Goal: Information Seeking & Learning: Learn about a topic

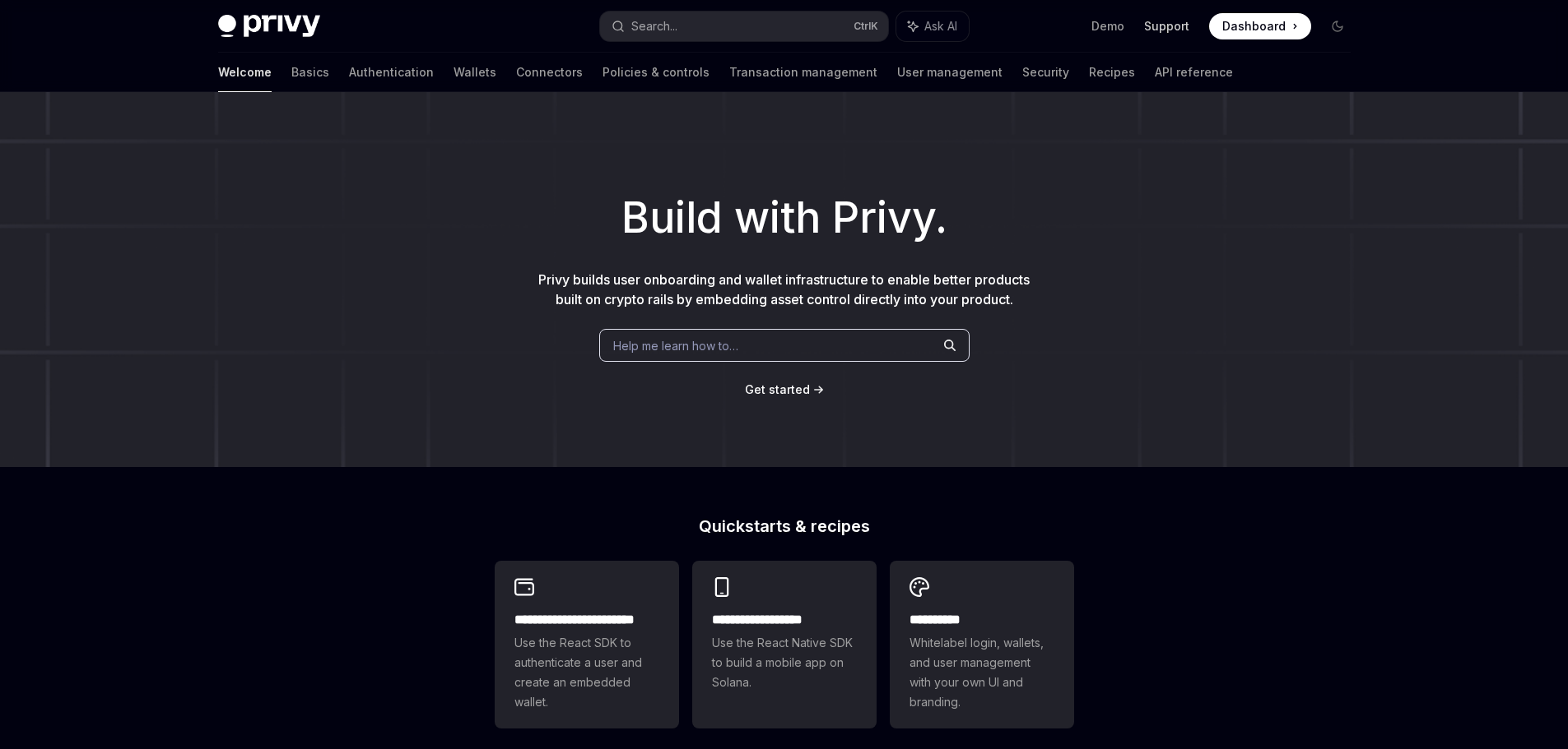
click at [1164, 26] on link "Support" at bounding box center [1166, 26] width 45 height 16
click at [291, 71] on link "Basics" at bounding box center [310, 72] width 38 height 39
type textarea "*"
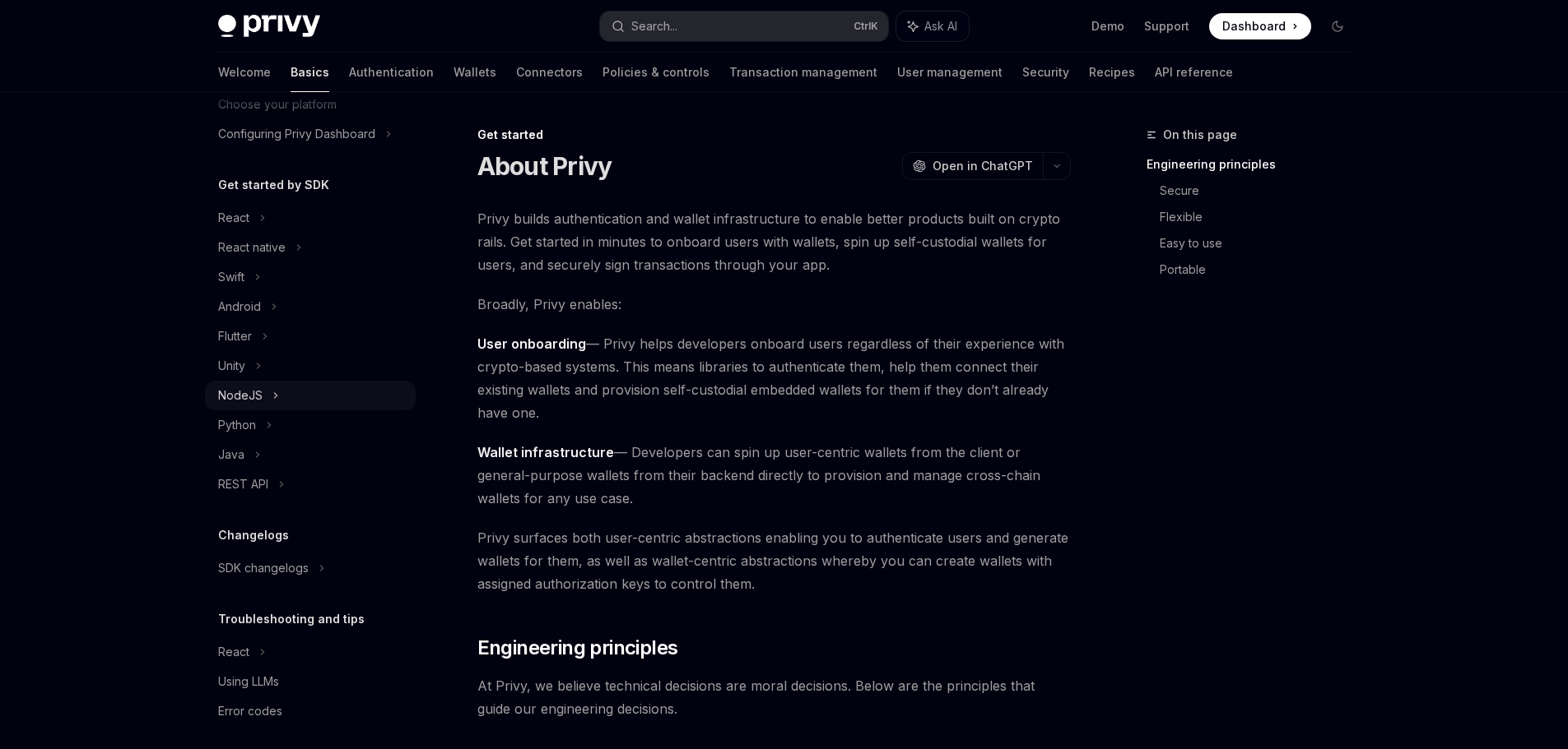
scroll to position [126, 0]
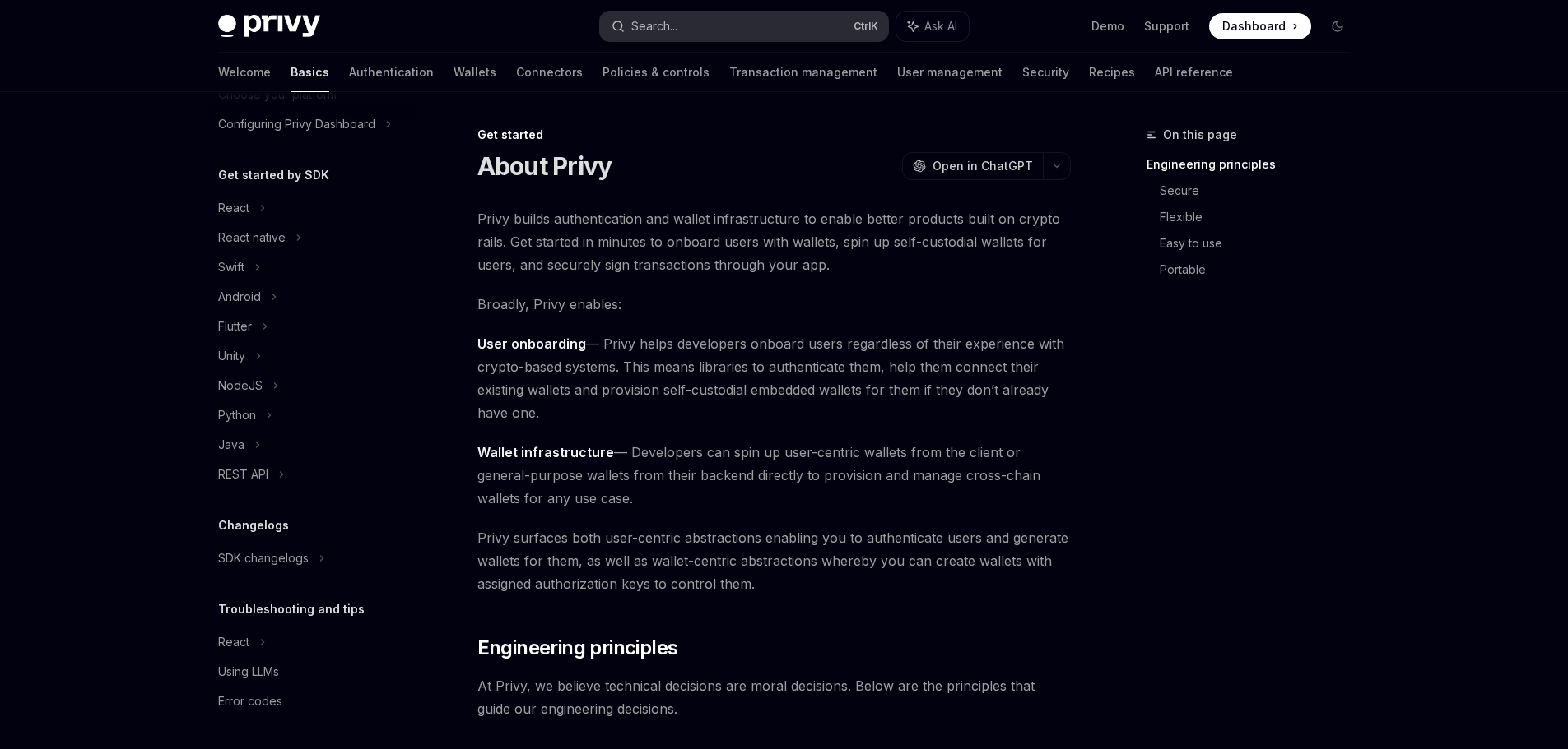
click at [690, 23] on button "Search... Ctrl K" at bounding box center [744, 26] width 288 height 30
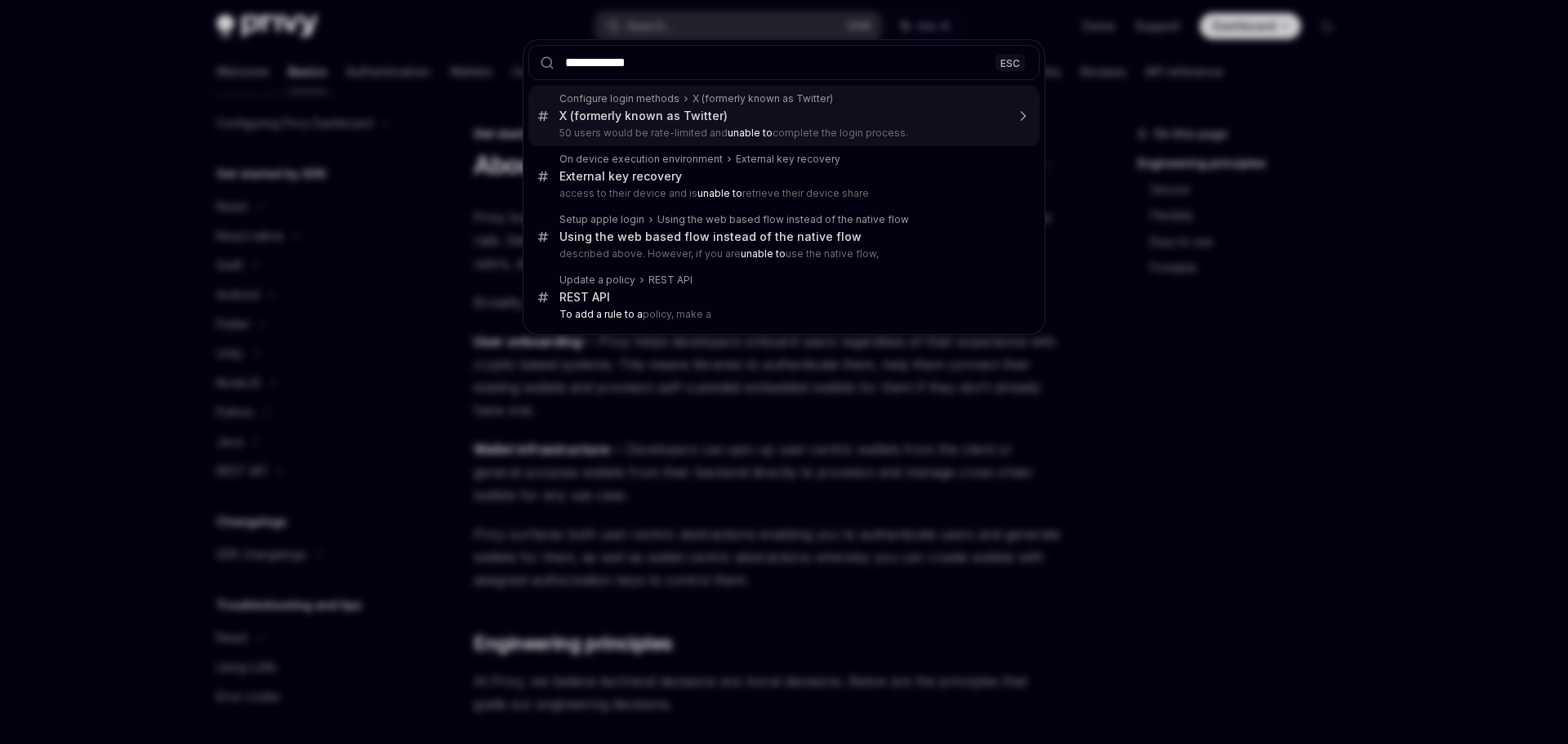
type input "**********"
type textarea "*"
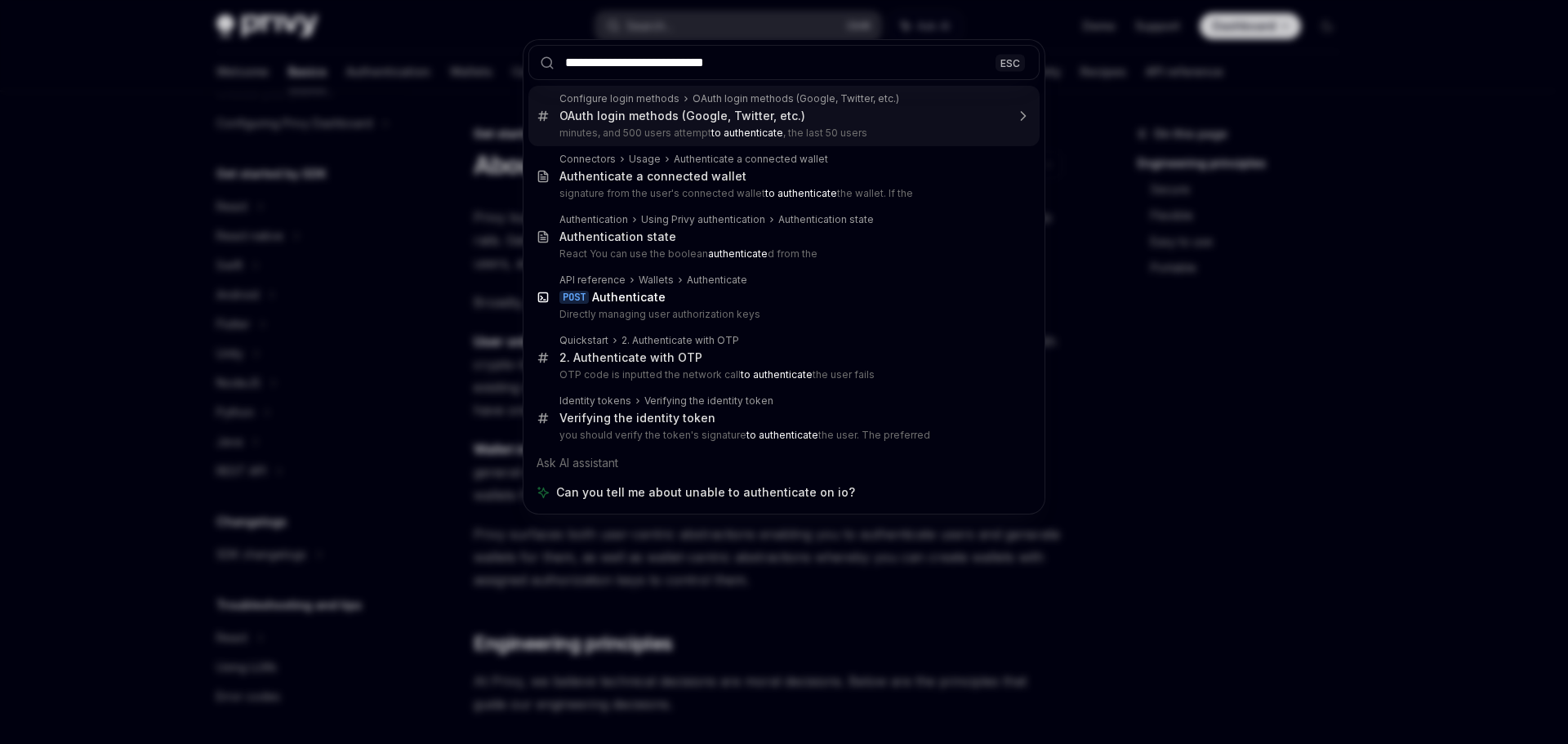
type input "**********"
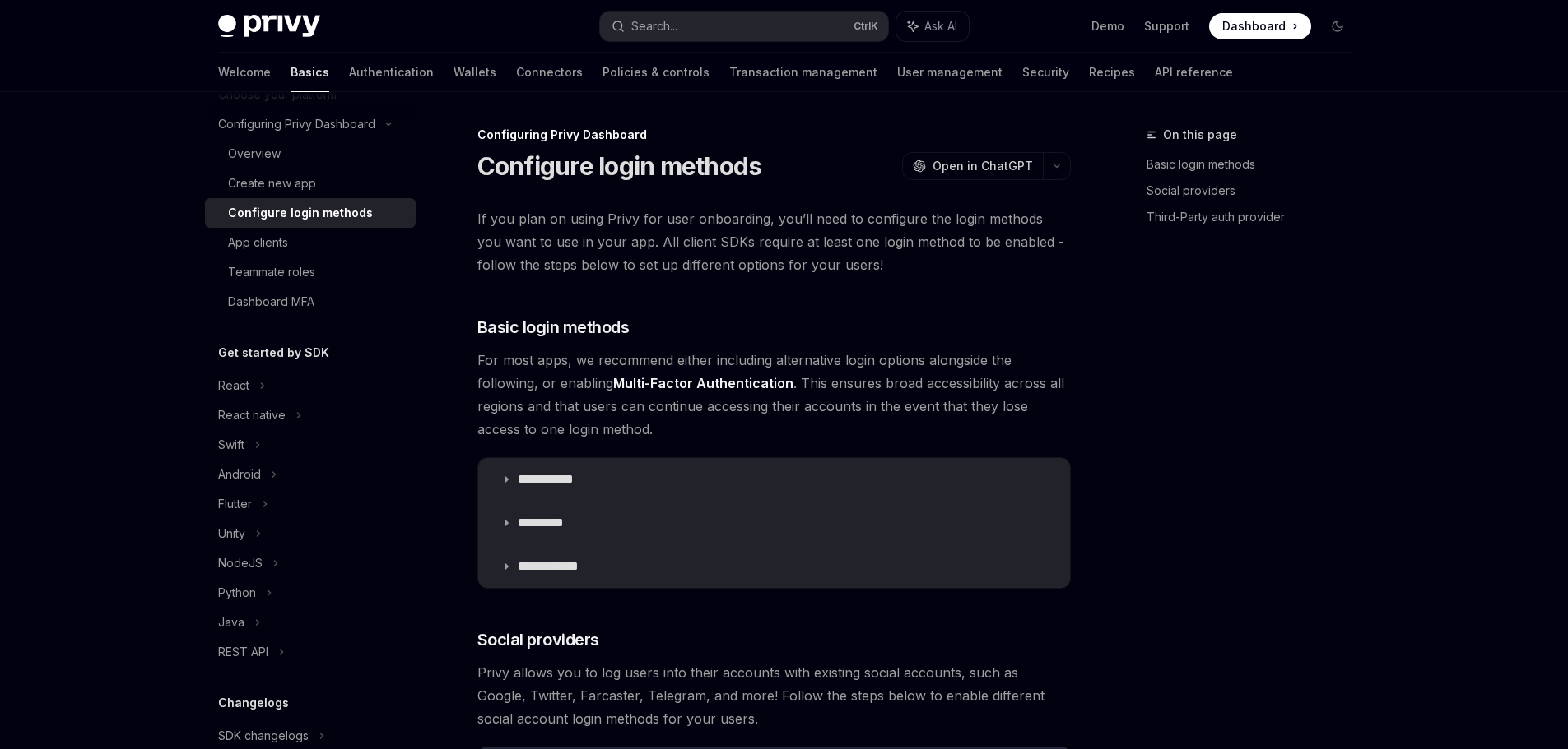
scroll to position [731, 0]
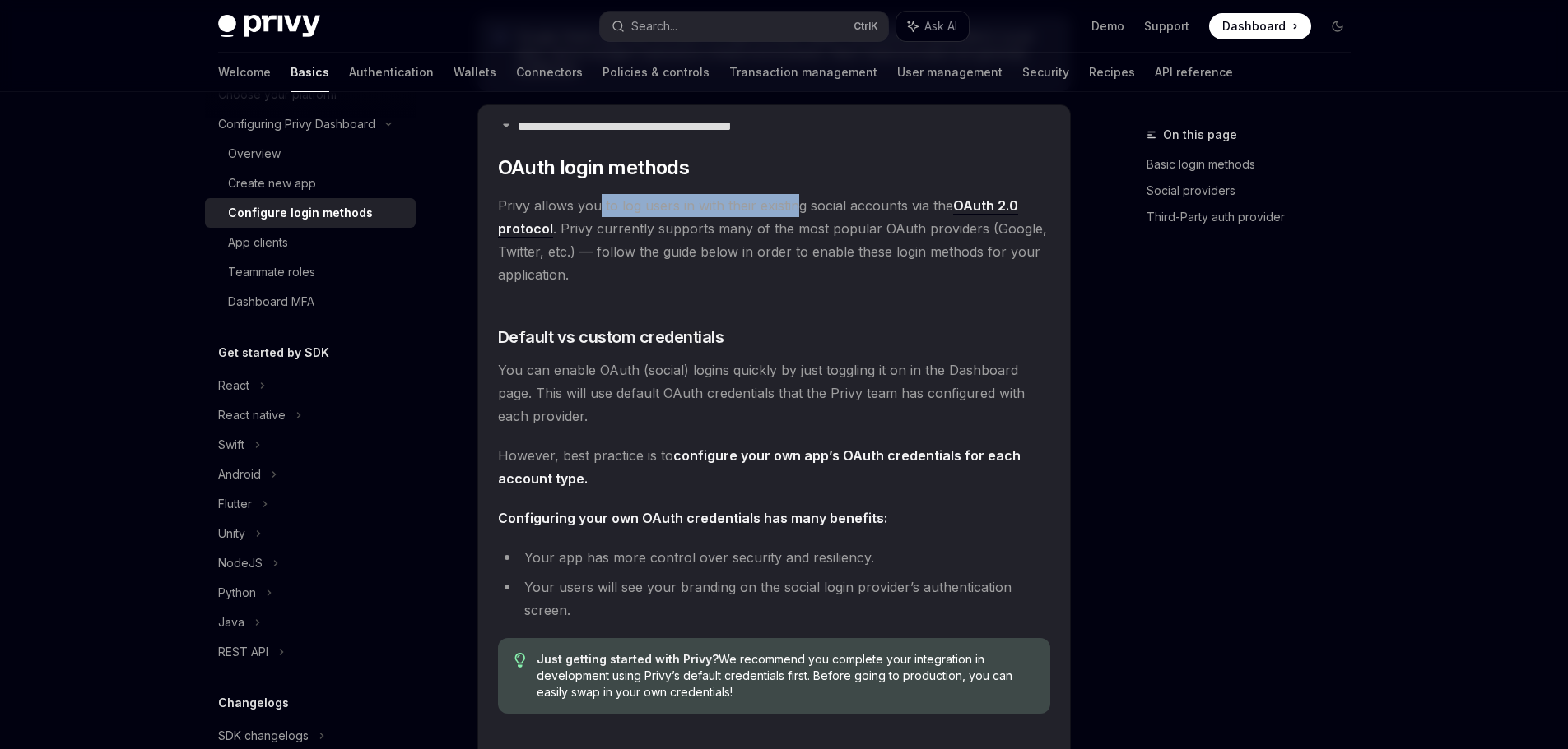
drag, startPoint x: 596, startPoint y: 192, endPoint x: 798, endPoint y: 202, distance: 202.2
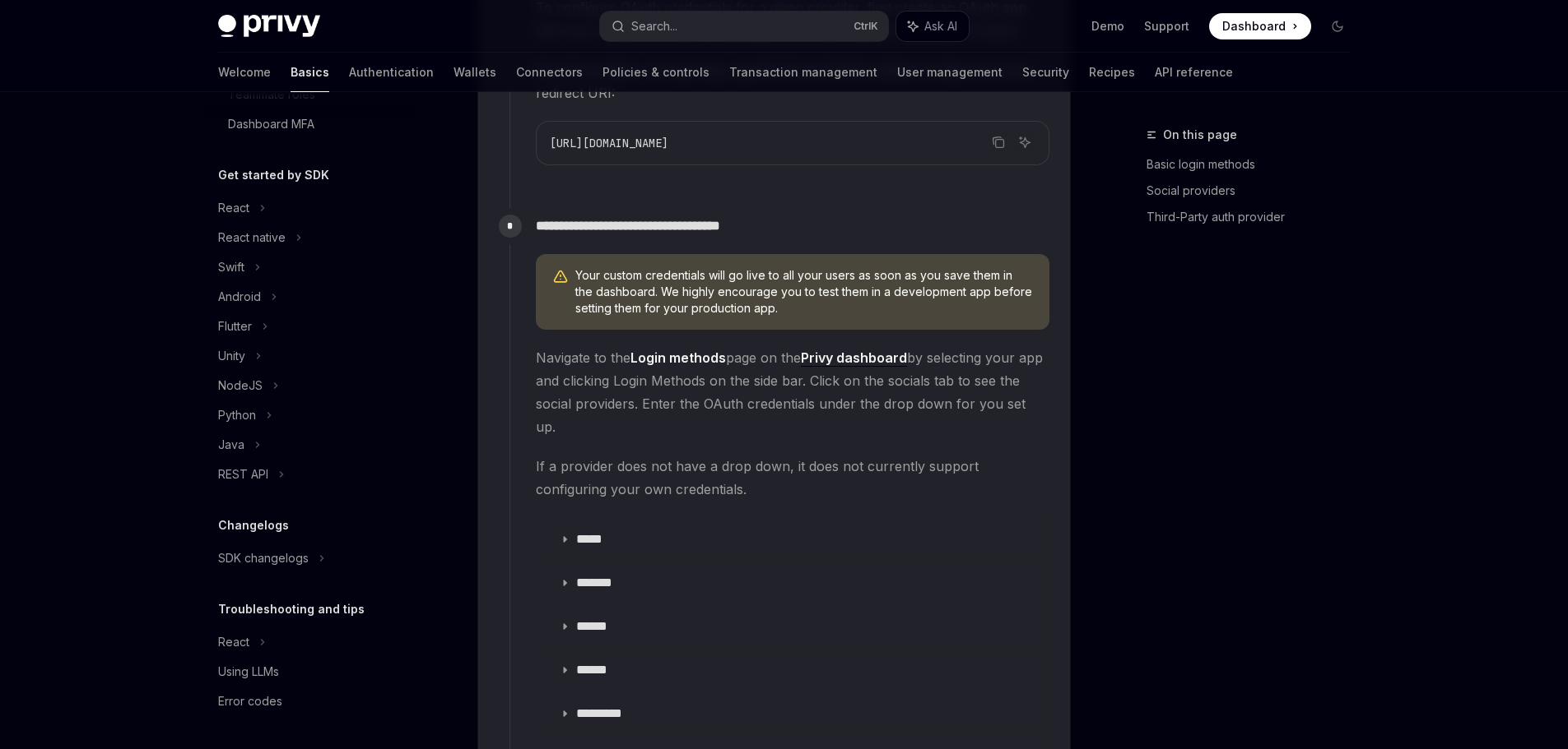
scroll to position [1635, 0]
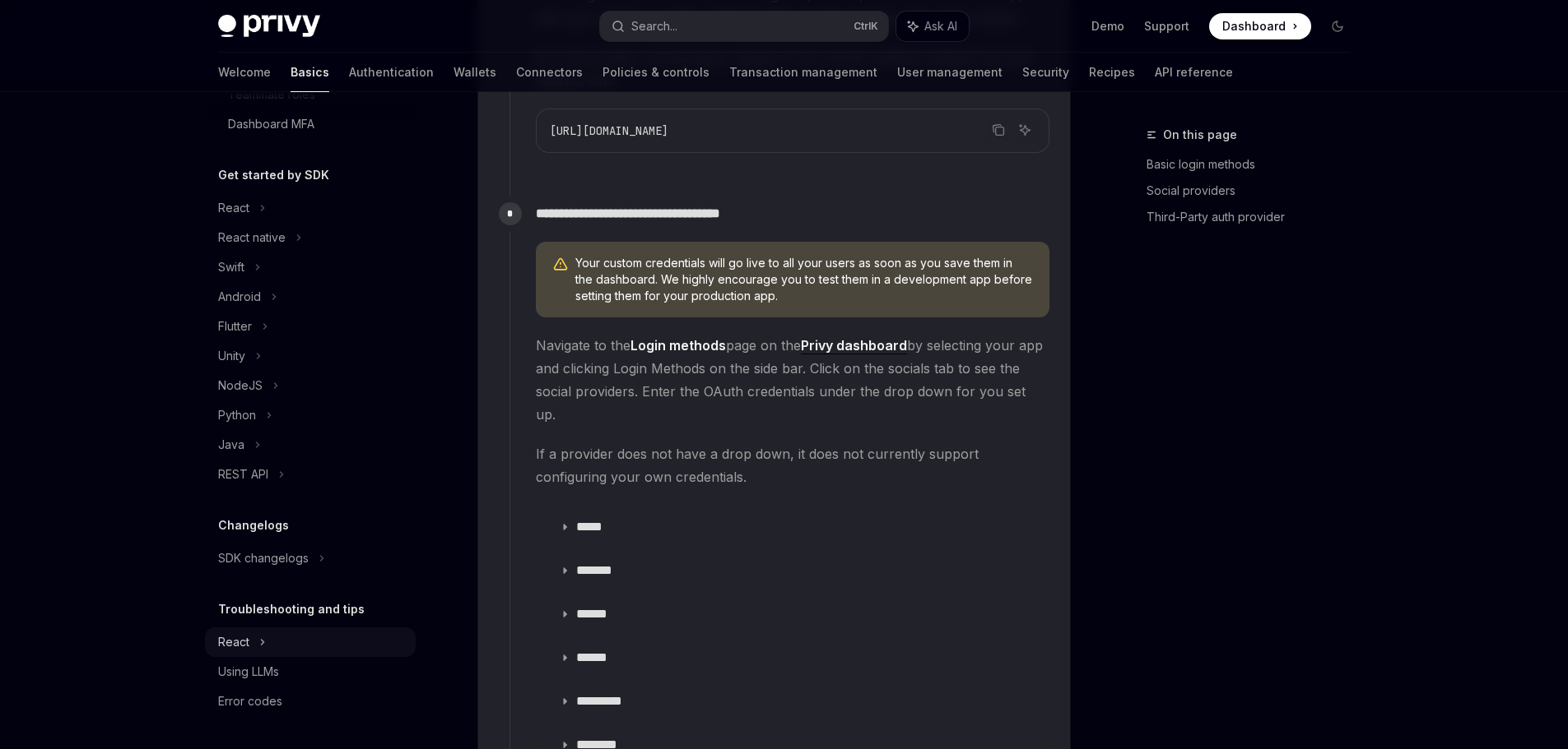
click at [241, 218] on div "React" at bounding box center [234, 208] width 32 height 20
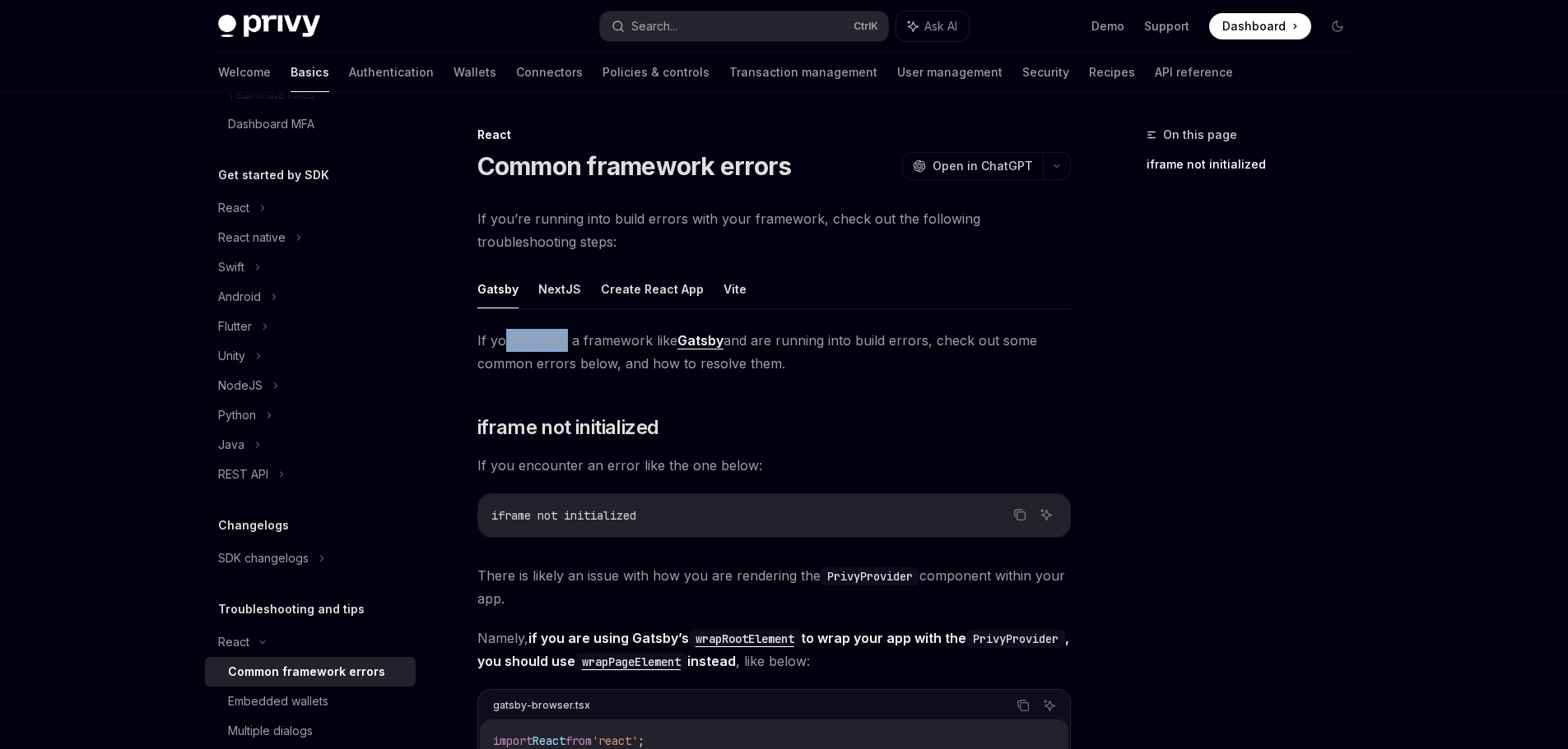
drag, startPoint x: 503, startPoint y: 345, endPoint x: 561, endPoint y: 338, distance: 58.4
click at [561, 338] on span "If you’re using a framework like Gatsby and are running into build errors, chec…" at bounding box center [773, 352] width 594 height 46
click at [549, 291] on button "NextJS" at bounding box center [559, 289] width 42 height 38
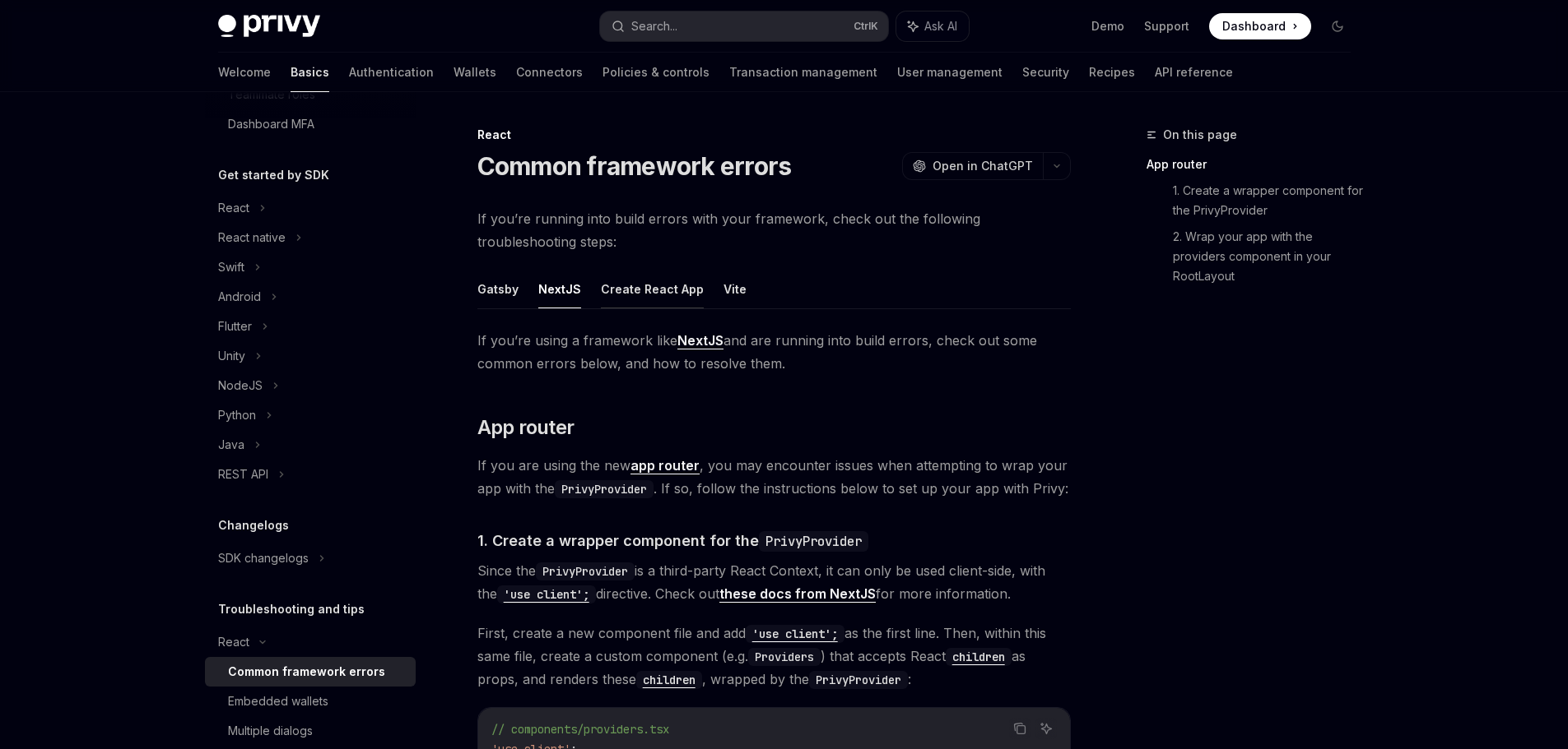
click at [627, 296] on button "Create React App" at bounding box center [651, 289] width 103 height 38
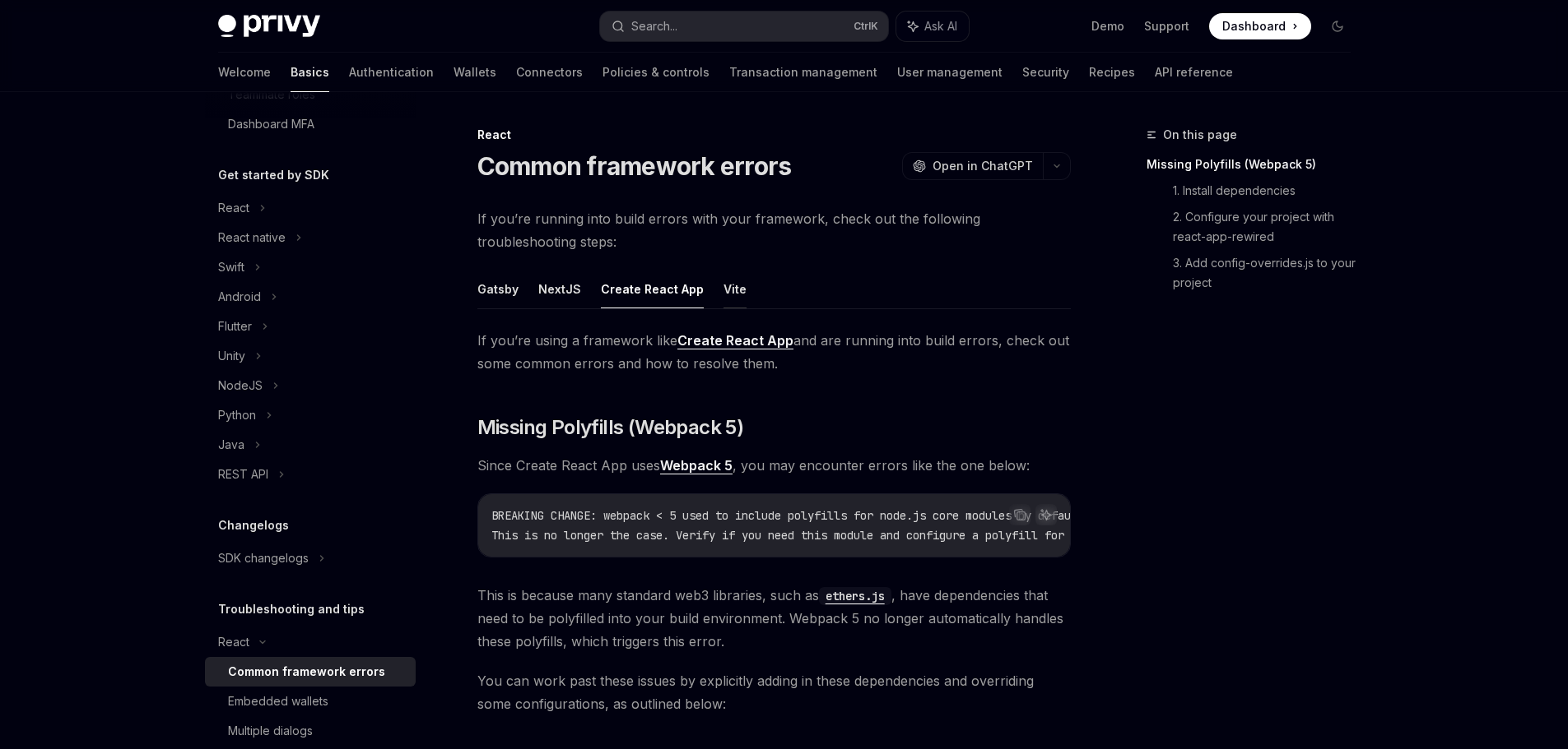
click at [731, 290] on button "Vite" at bounding box center [735, 289] width 23 height 38
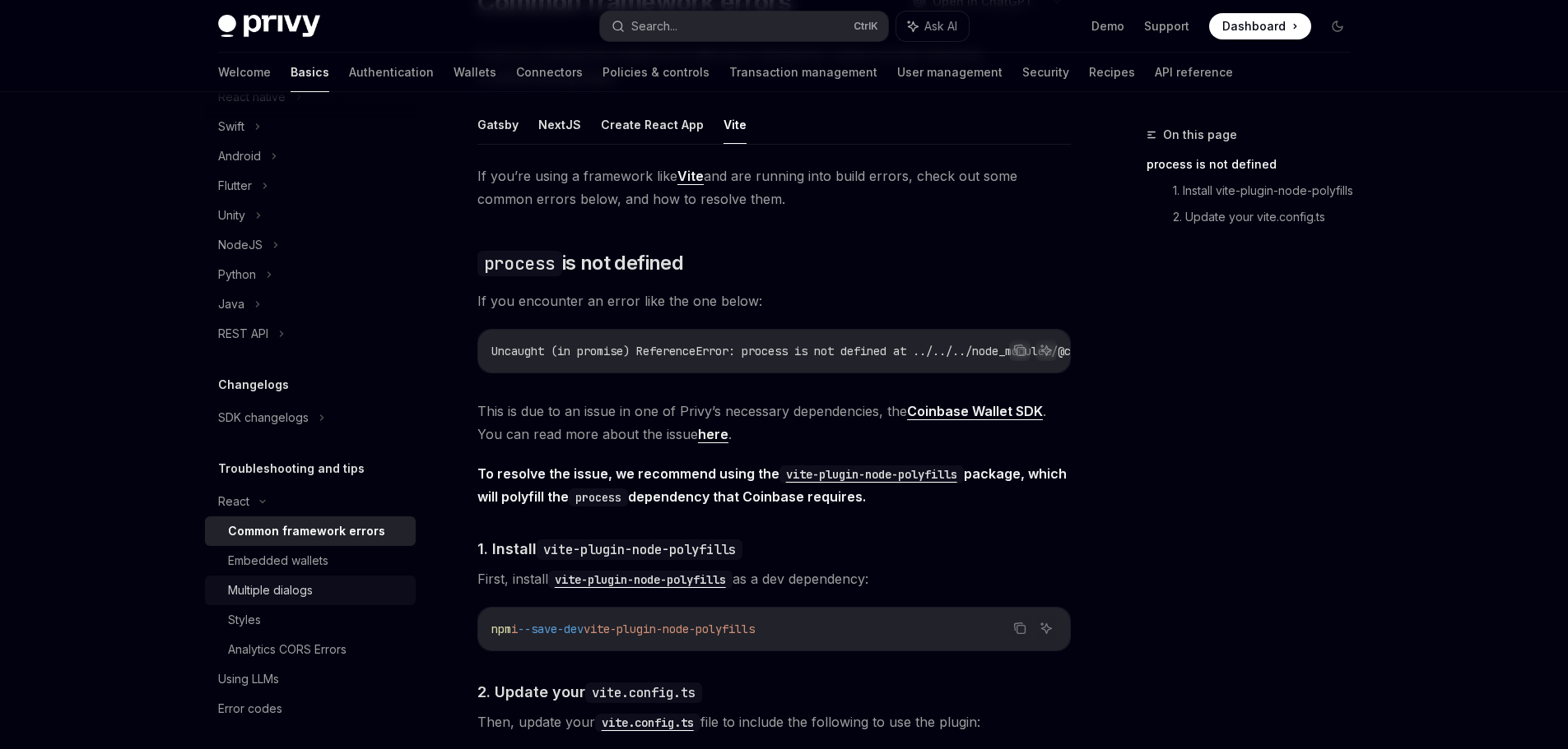
scroll to position [452, 0]
click at [270, 583] on div "Multiple dialogs" at bounding box center [270, 583] width 85 height 20
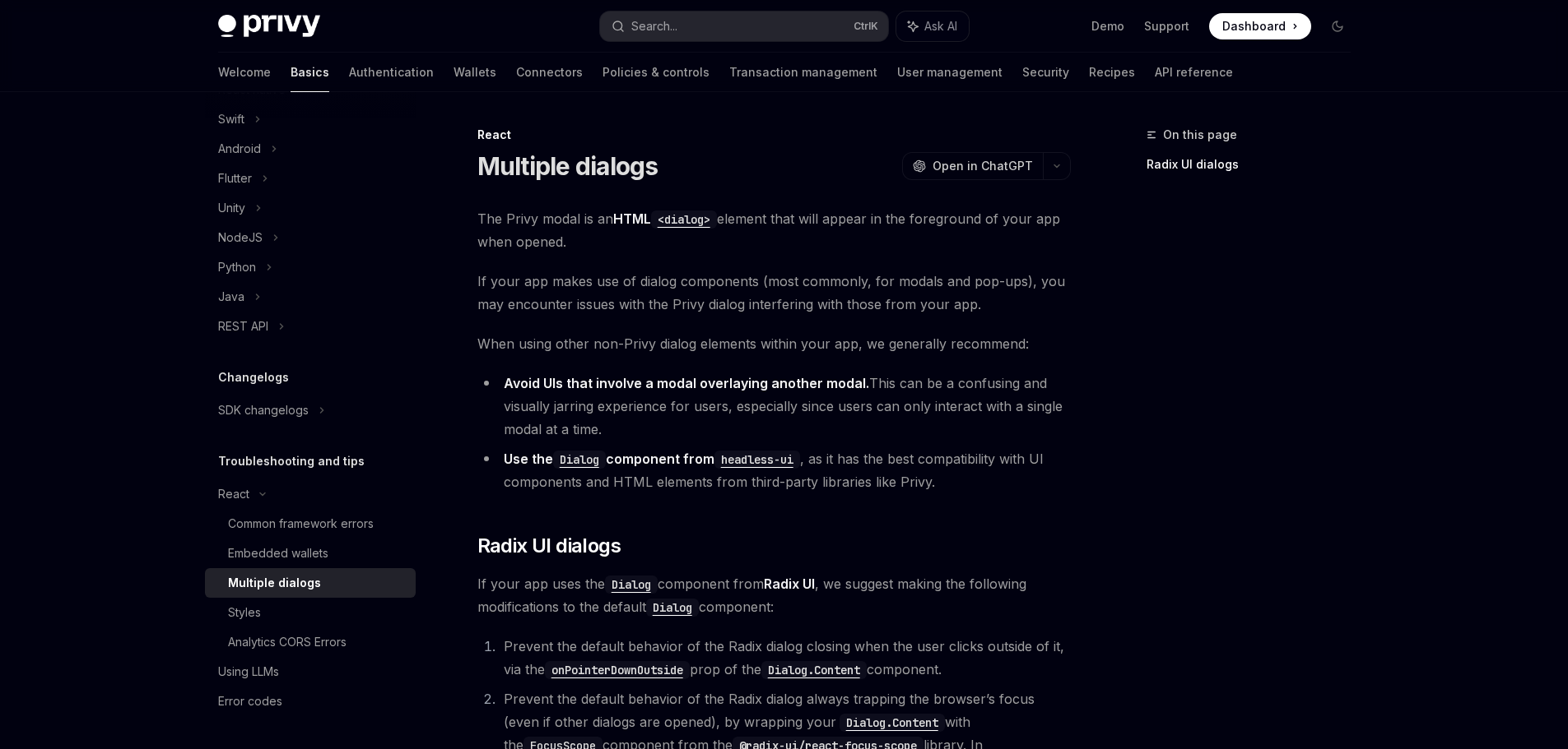
drag, startPoint x: 530, startPoint y: 226, endPoint x: 656, endPoint y: 418, distance: 229.7
click at [656, 418] on div "The Privy modal is an HTML <dialog> element that will appear in the foreground …" at bounding box center [773, 733] width 594 height 1051
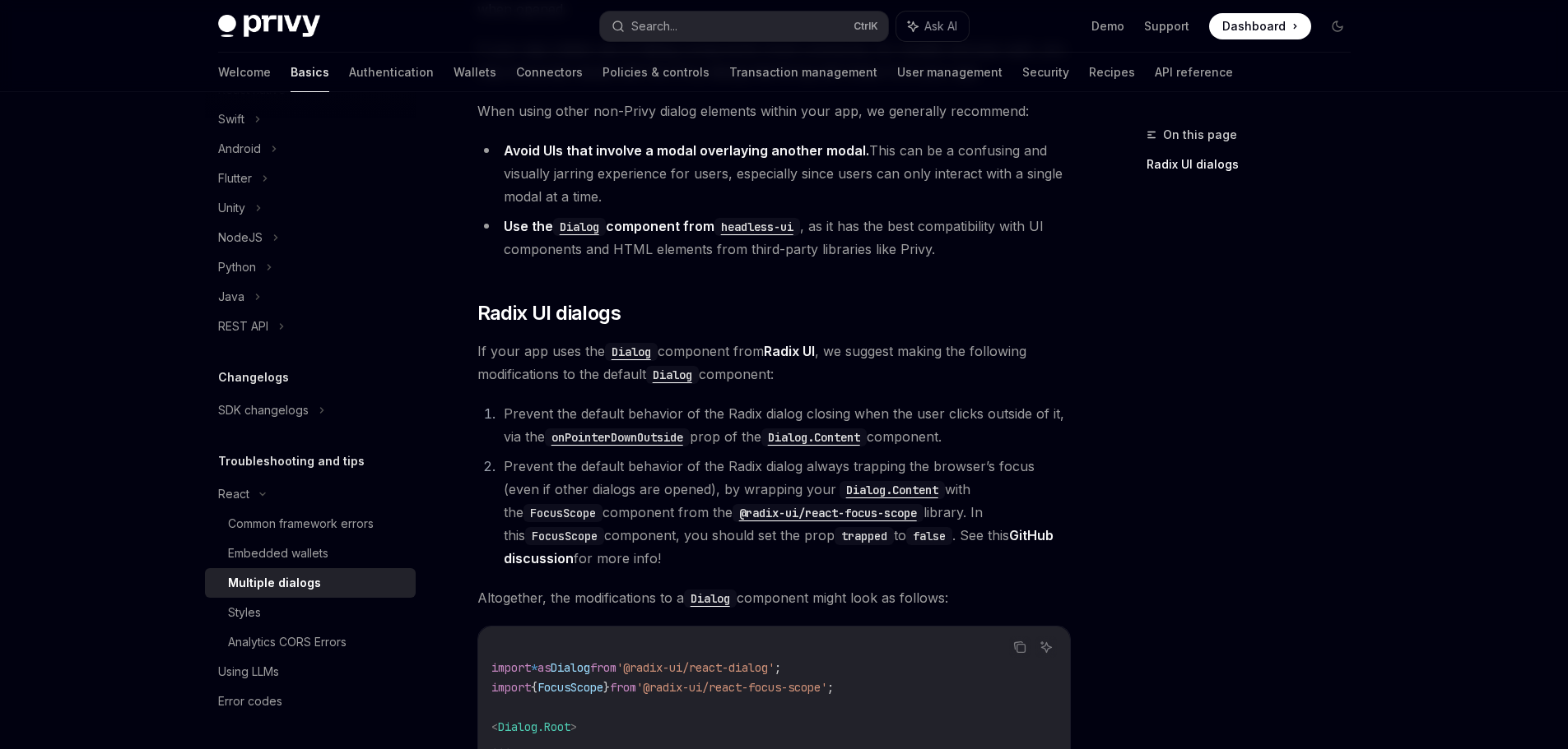
scroll to position [247, 0]
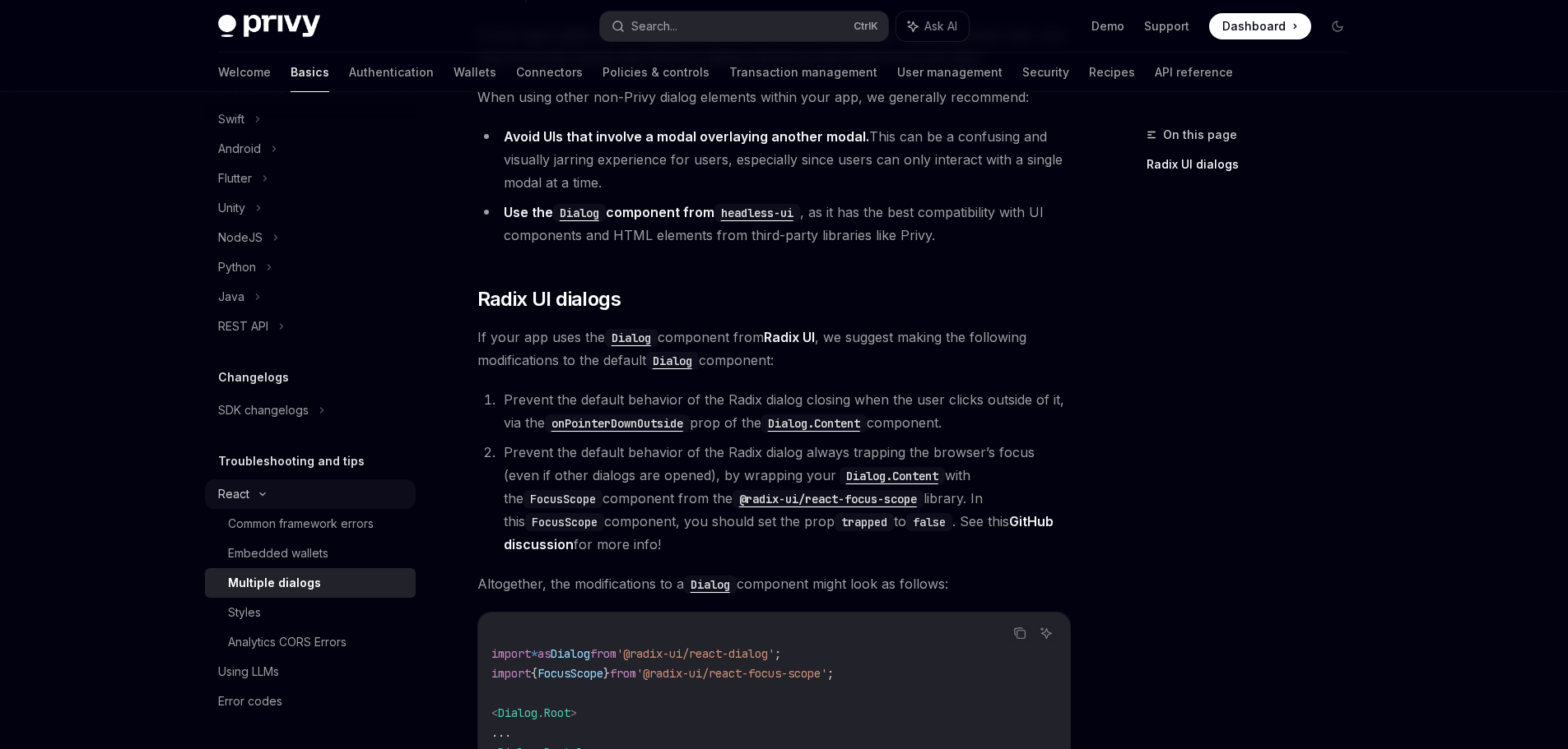
click at [251, 75] on div "React" at bounding box center [310, 60] width 211 height 30
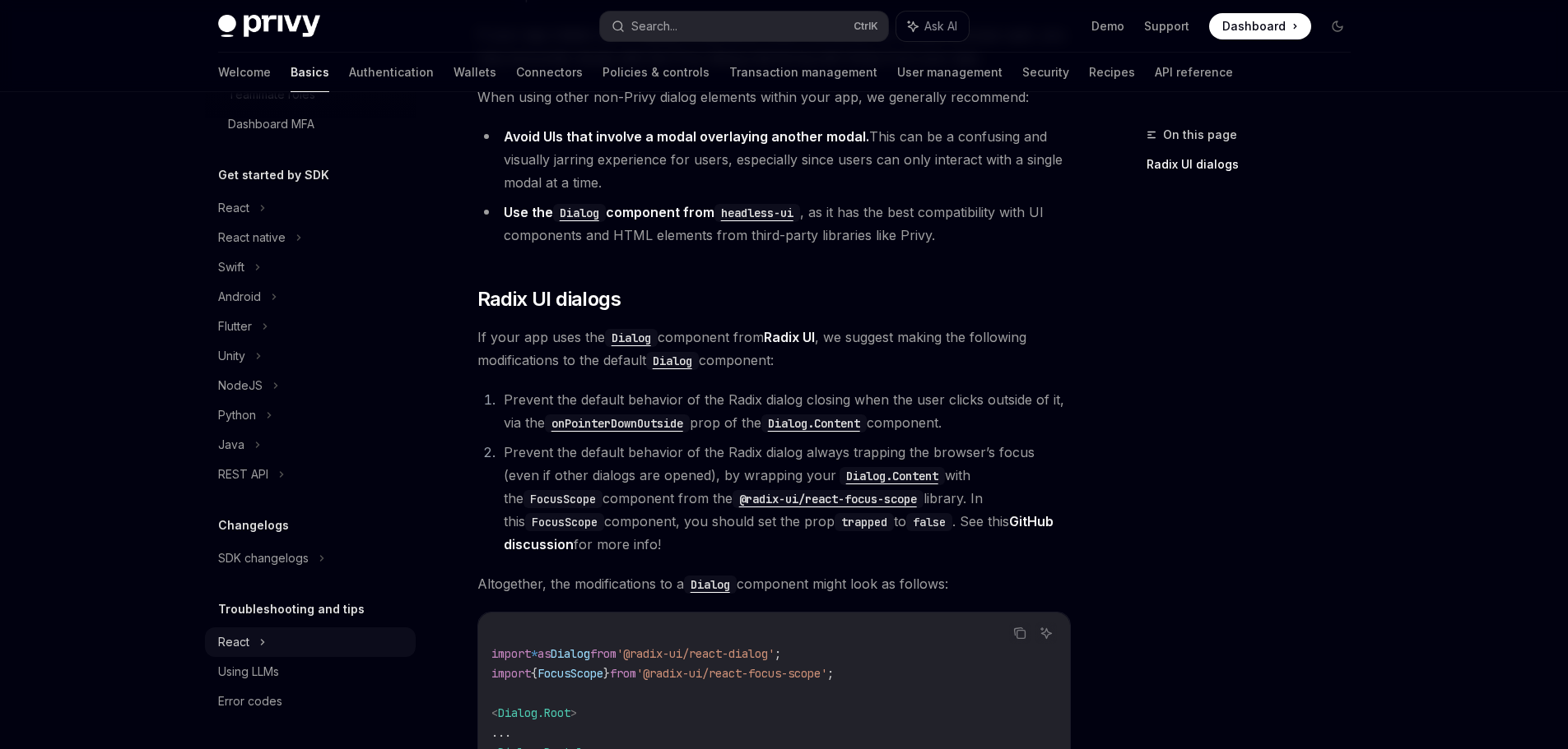
click at [240, 218] on div "React" at bounding box center [234, 208] width 32 height 20
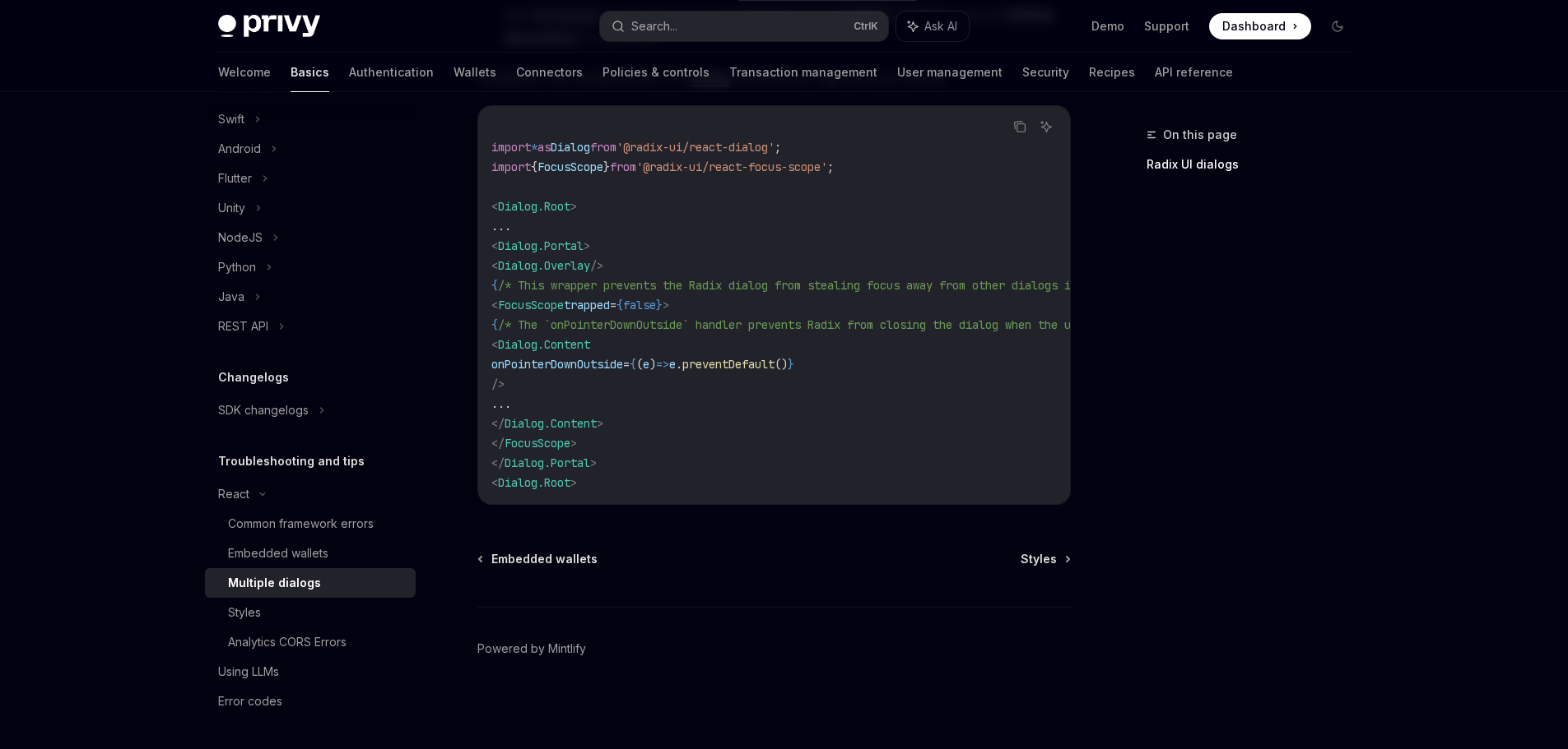
scroll to position [760, 0]
click at [264, 645] on div "Analytics CORS Errors" at bounding box center [287, 642] width 118 height 20
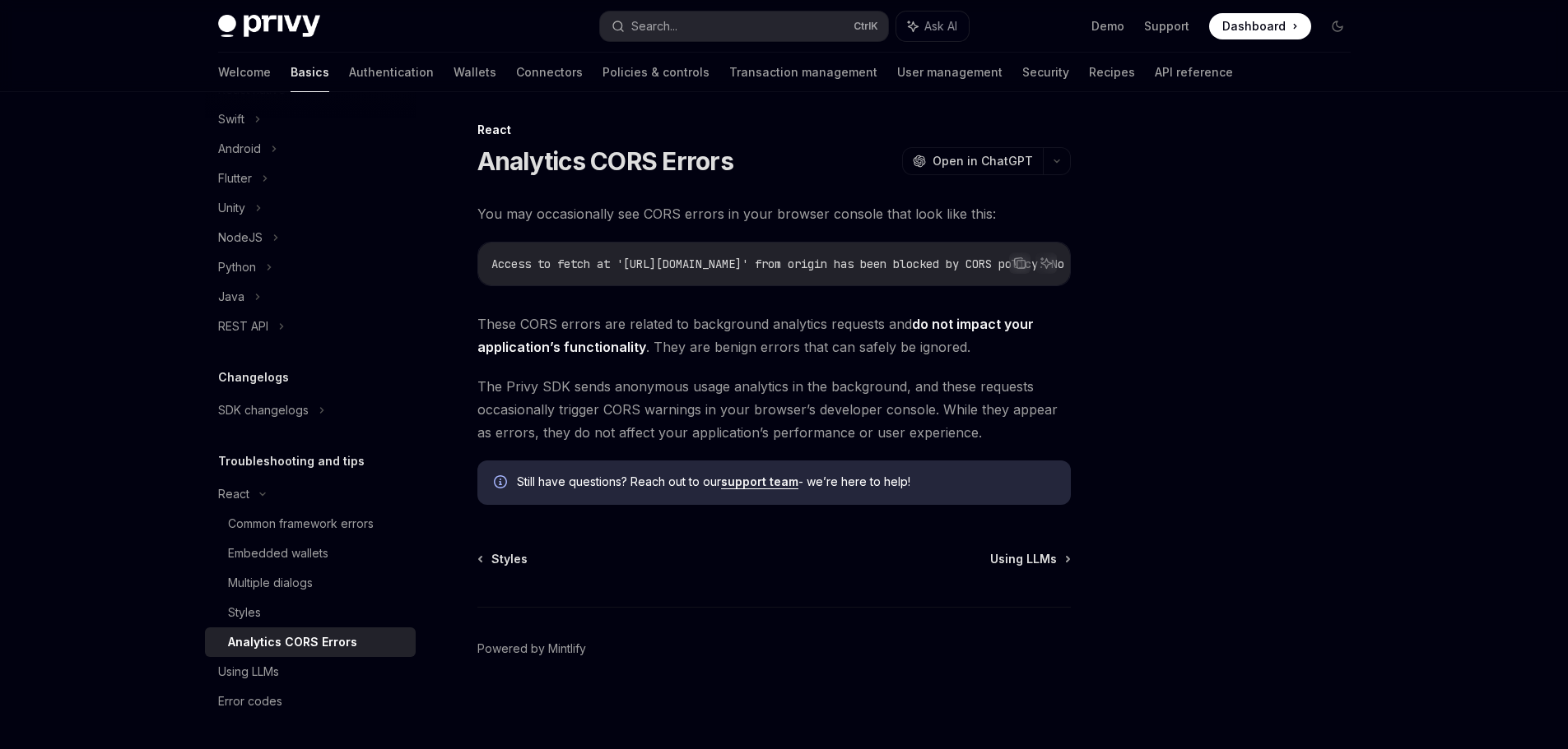
scroll to position [12, 0]
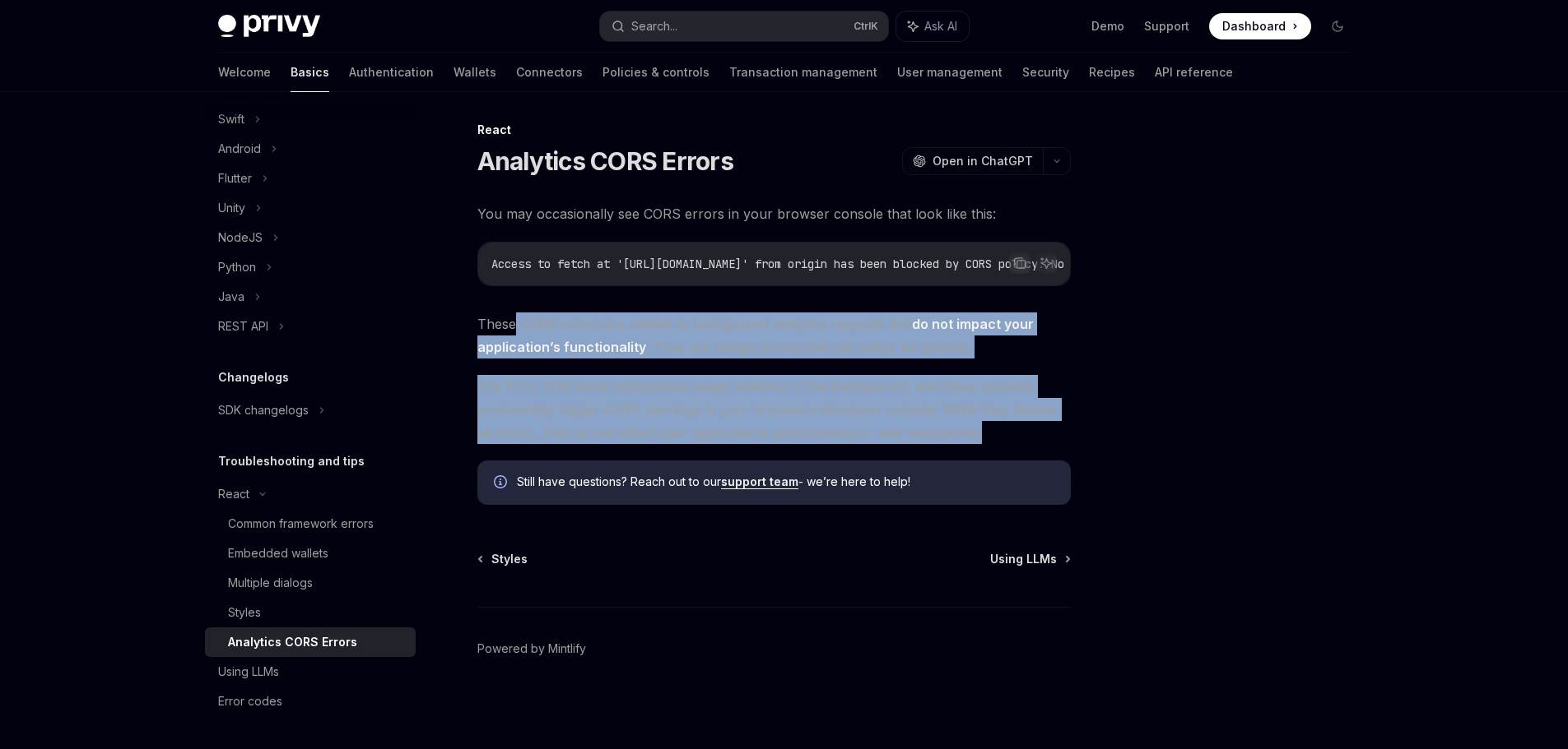
drag, startPoint x: 517, startPoint y: 324, endPoint x: 1000, endPoint y: 433, distance: 495.1
click at [1000, 433] on div "You may occasionally see CORS errors in your browser console that look like thi…" at bounding box center [773, 353] width 594 height 303
click at [237, 674] on div "Using LLMs" at bounding box center [248, 672] width 61 height 20
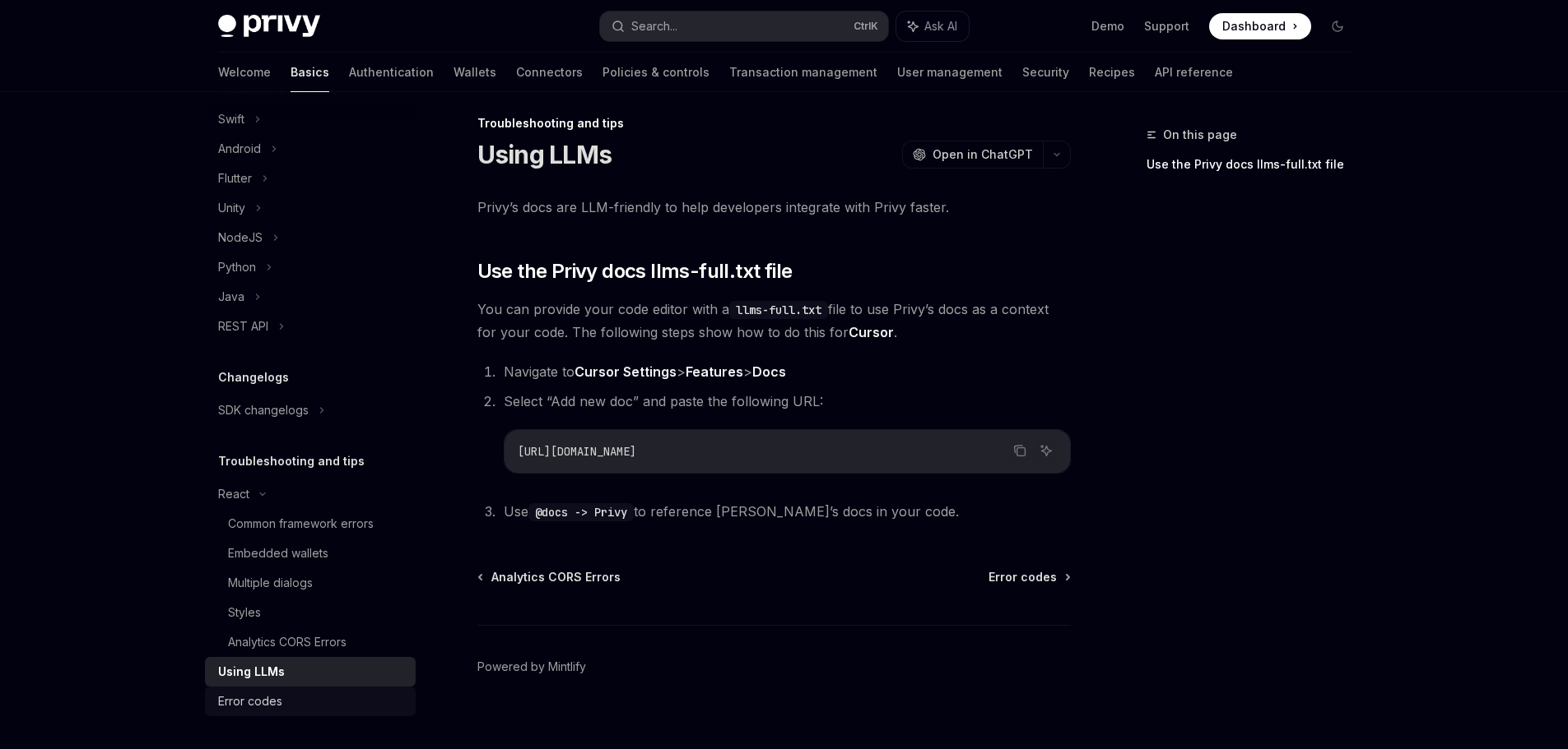
click at [235, 694] on div "Error codes" at bounding box center [250, 701] width 64 height 20
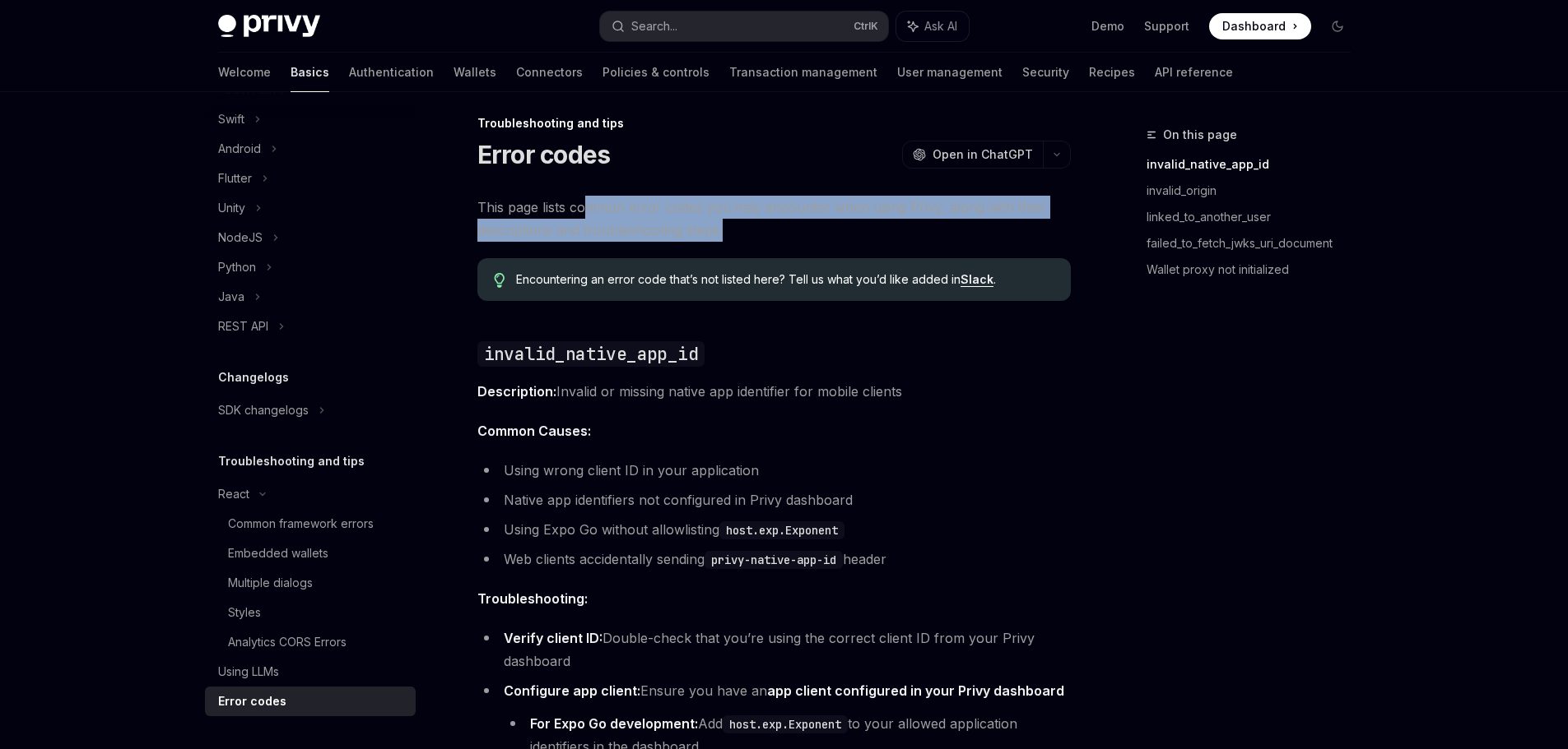
drag, startPoint x: 613, startPoint y: 194, endPoint x: 730, endPoint y: 227, distance: 121.6
click at [730, 227] on span "This page lists common error codes you may encounter when using Privy, along wi…" at bounding box center [773, 219] width 594 height 46
drag, startPoint x: 626, startPoint y: 390, endPoint x: 917, endPoint y: 390, distance: 291.0
click at [917, 390] on span "Description: Invalid or missing native app identifier for mobile clients" at bounding box center [773, 391] width 594 height 23
click at [657, 402] on span "Description: Invalid or missing native app identifier for mobile clients" at bounding box center [773, 391] width 594 height 23
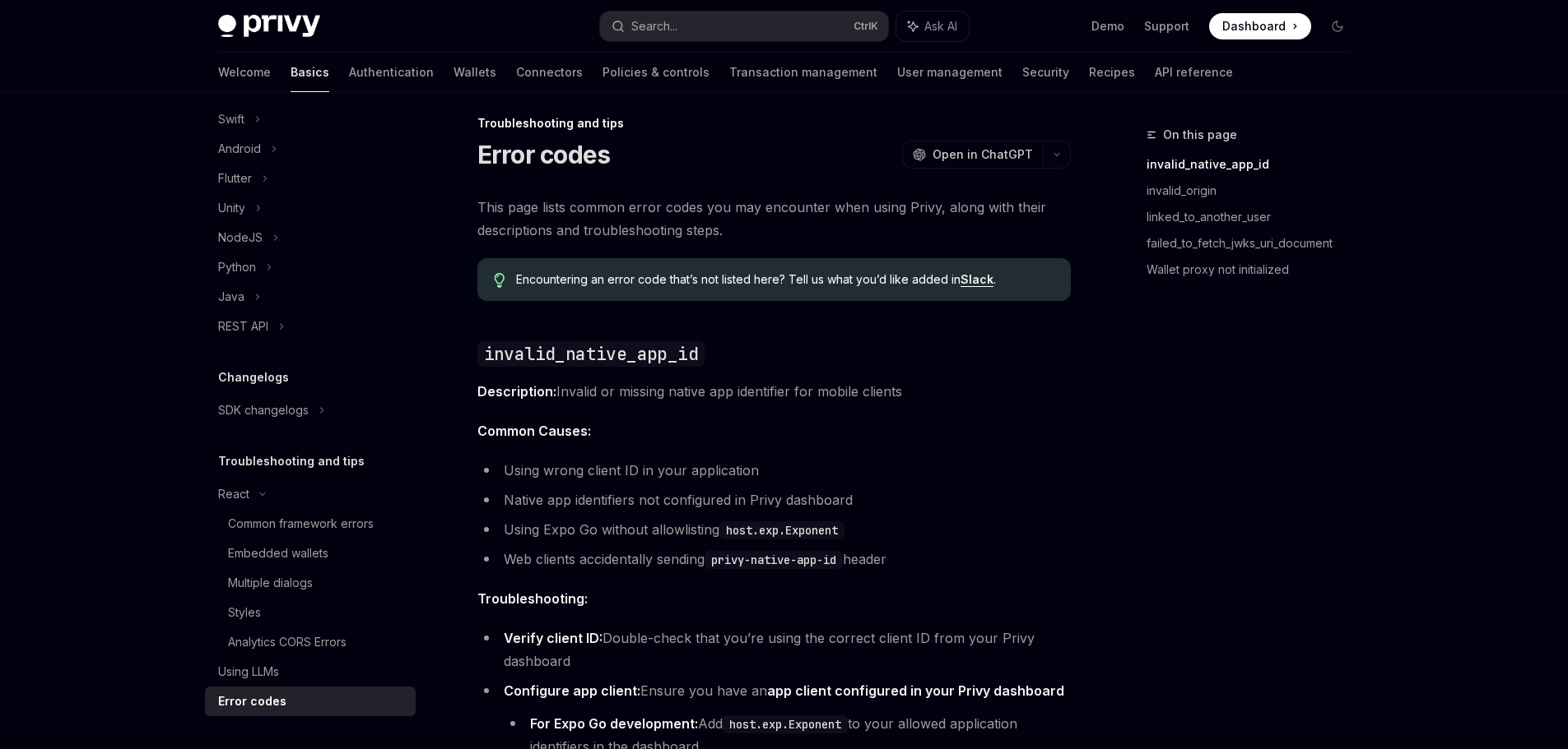
drag, startPoint x: 586, startPoint y: 393, endPoint x: 910, endPoint y: 397, distance: 324.0
click at [910, 397] on span "Description: Invalid or missing native app identifier for mobile clients" at bounding box center [773, 391] width 594 height 23
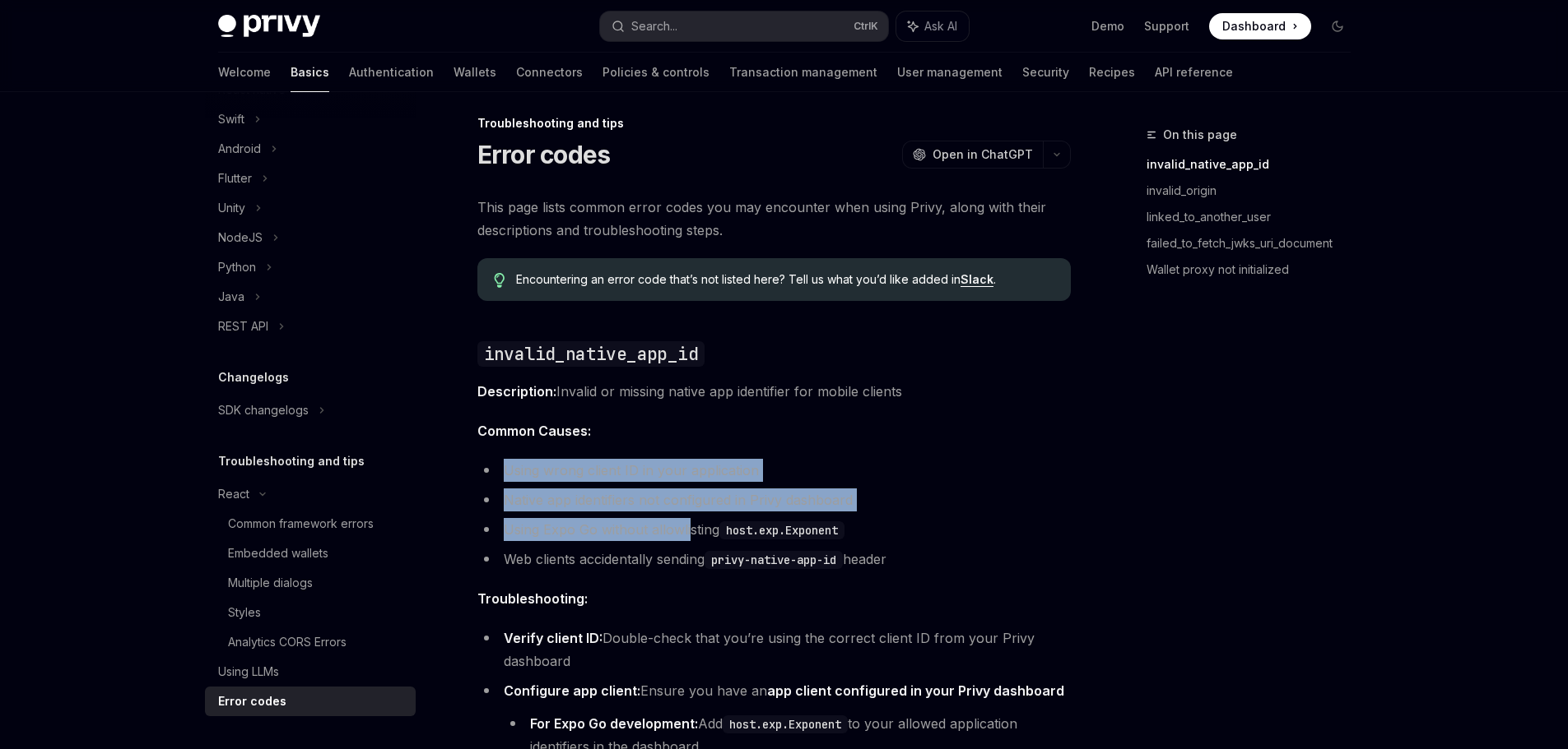
drag, startPoint x: 520, startPoint y: 466, endPoint x: 689, endPoint y: 530, distance: 180.7
click at [689, 530] on ul "Using wrong client ID in your application Native app identifiers not configured…" at bounding box center [773, 514] width 594 height 112
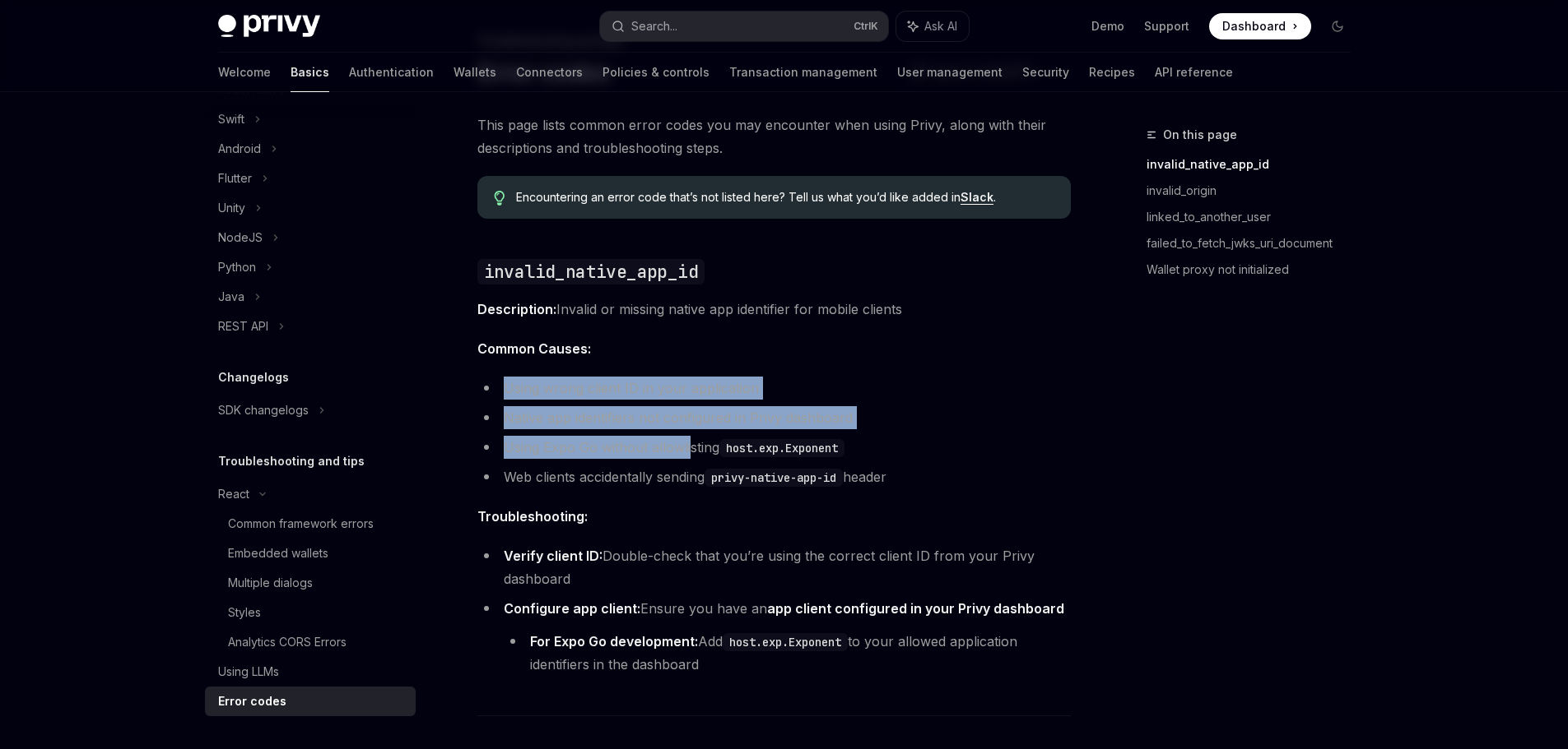
drag, startPoint x: 520, startPoint y: 476, endPoint x: 958, endPoint y: 476, distance: 438.0
click at [958, 476] on li "Web clients accidentally sending privy-native-app-id header" at bounding box center [773, 477] width 594 height 23
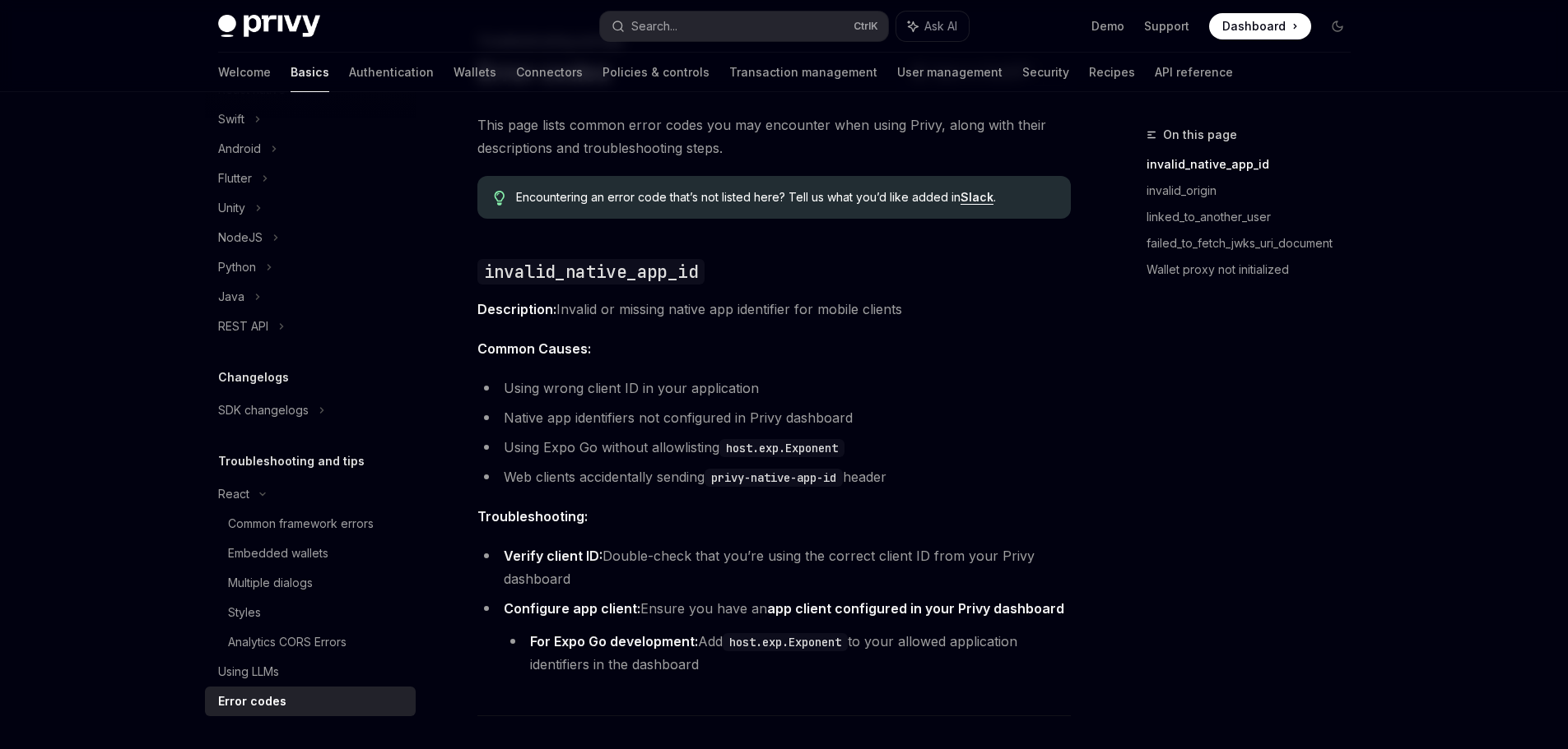
drag, startPoint x: 606, startPoint y: 556, endPoint x: 607, endPoint y: 581, distance: 25.0
click at [607, 581] on li "Verify client ID: Double-check that you’re using the correct client ID from you…" at bounding box center [773, 567] width 594 height 46
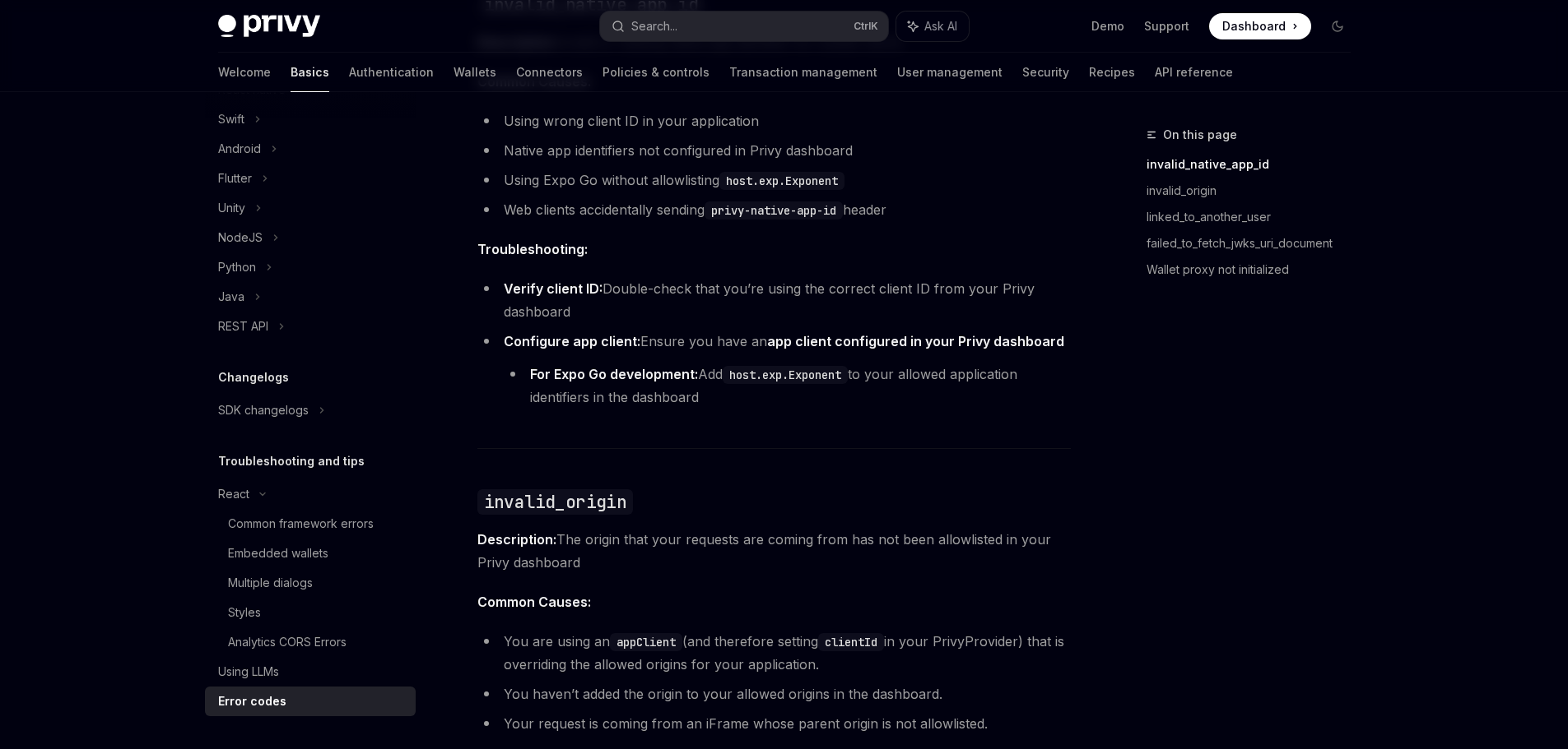
scroll to position [576, 0]
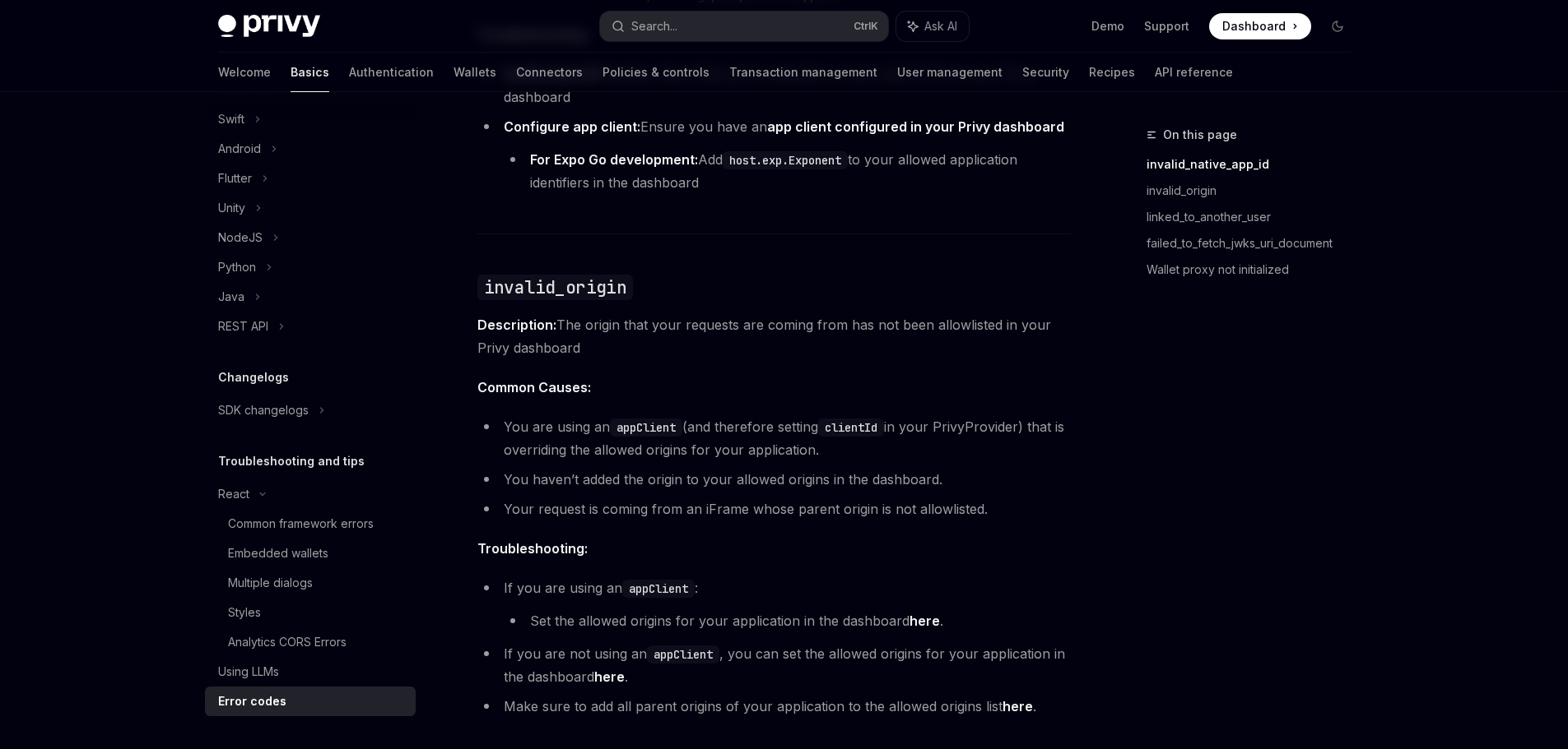
drag, startPoint x: 629, startPoint y: 322, endPoint x: 645, endPoint y: 350, distance: 32.2
click at [645, 350] on span "Description: The origin that your requests are coming from has not been allowli…" at bounding box center [773, 337] width 594 height 46
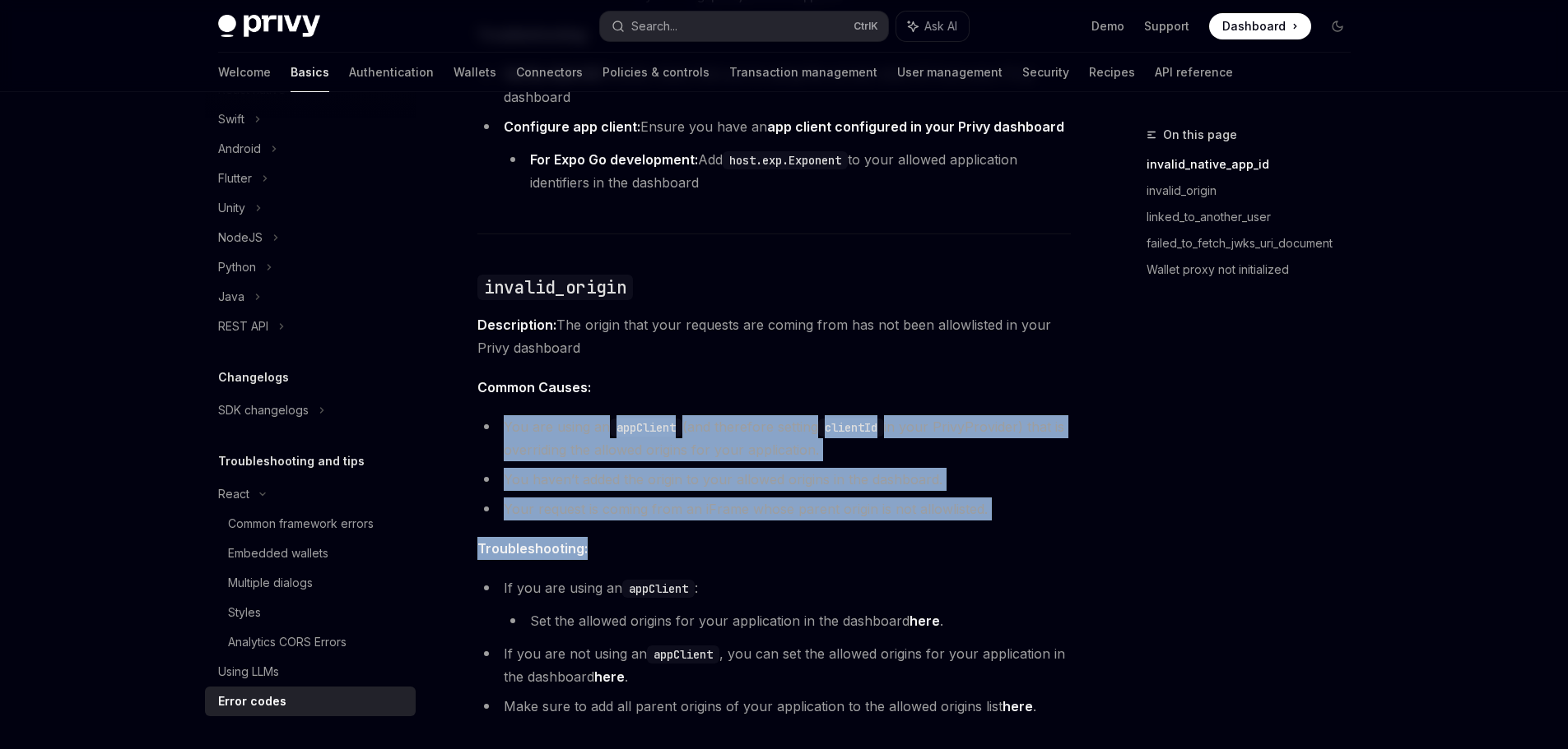
drag, startPoint x: 503, startPoint y: 426, endPoint x: 714, endPoint y: 549, distance: 244.2
click at [785, 560] on span "Troubleshooting:" at bounding box center [773, 549] width 594 height 23
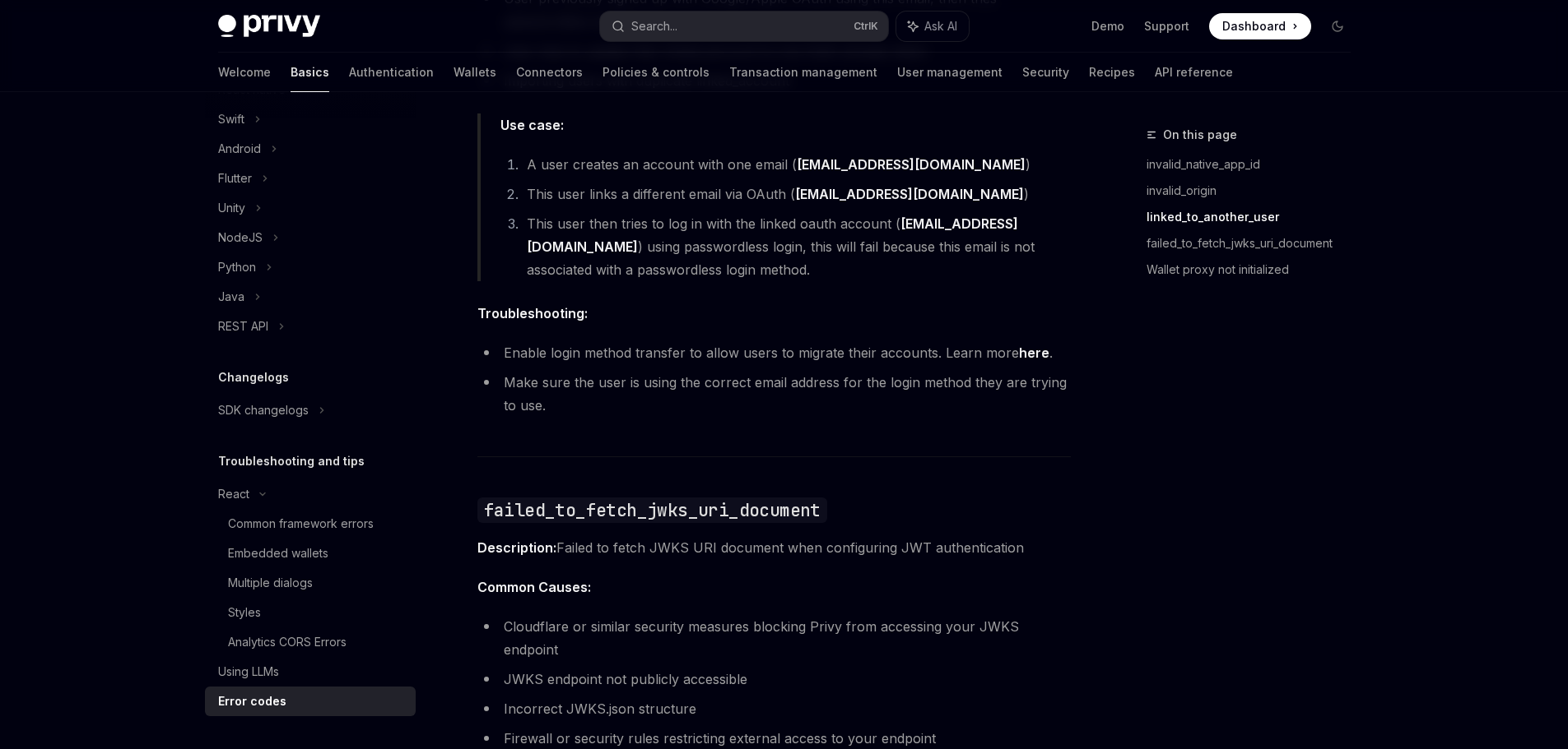
scroll to position [1562, 0]
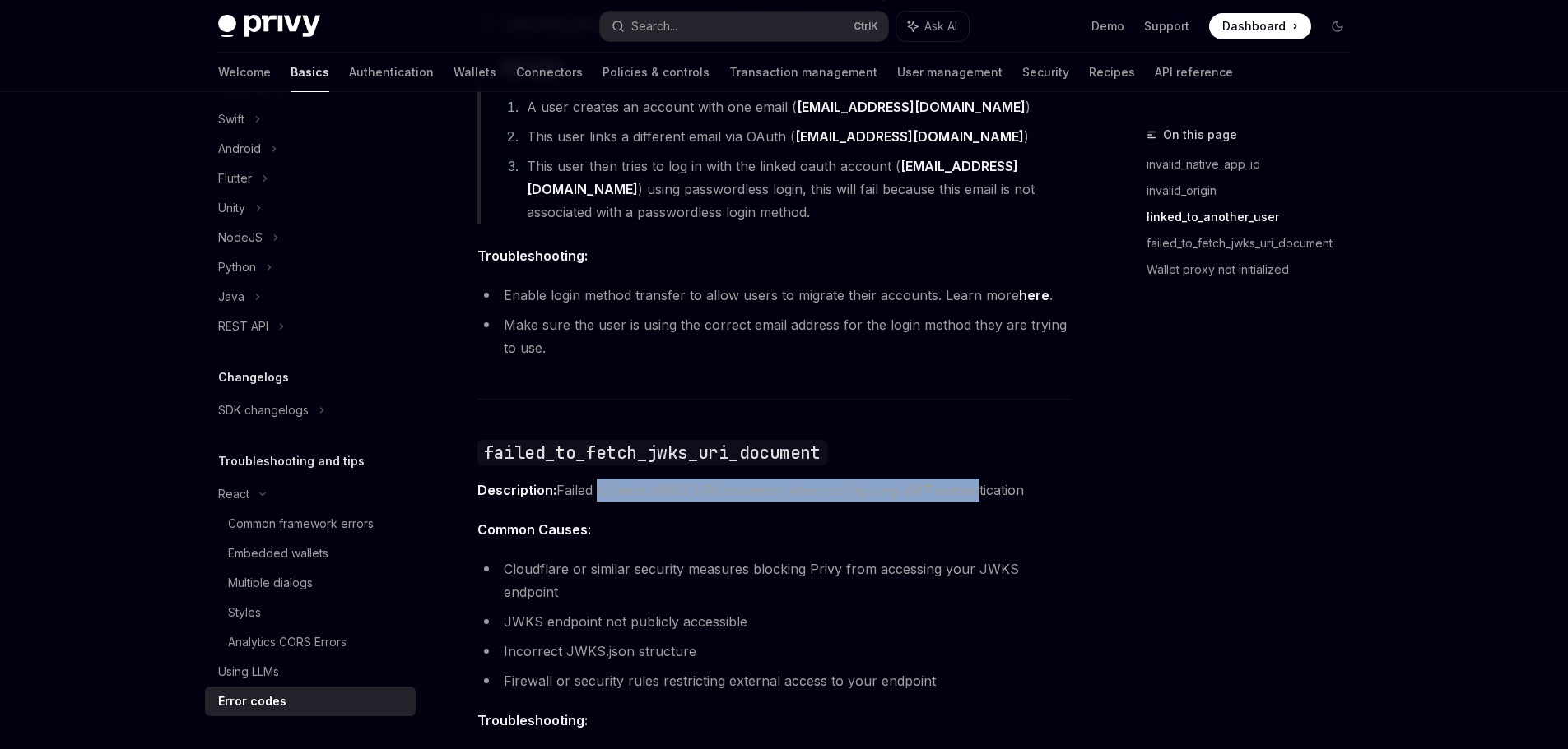
drag, startPoint x: 609, startPoint y: 488, endPoint x: 963, endPoint y: 499, distance: 354.2
click at [963, 499] on span "Description: Failed to fetch JWKS URI document when configuring JWT authenticat…" at bounding box center [773, 490] width 594 height 23
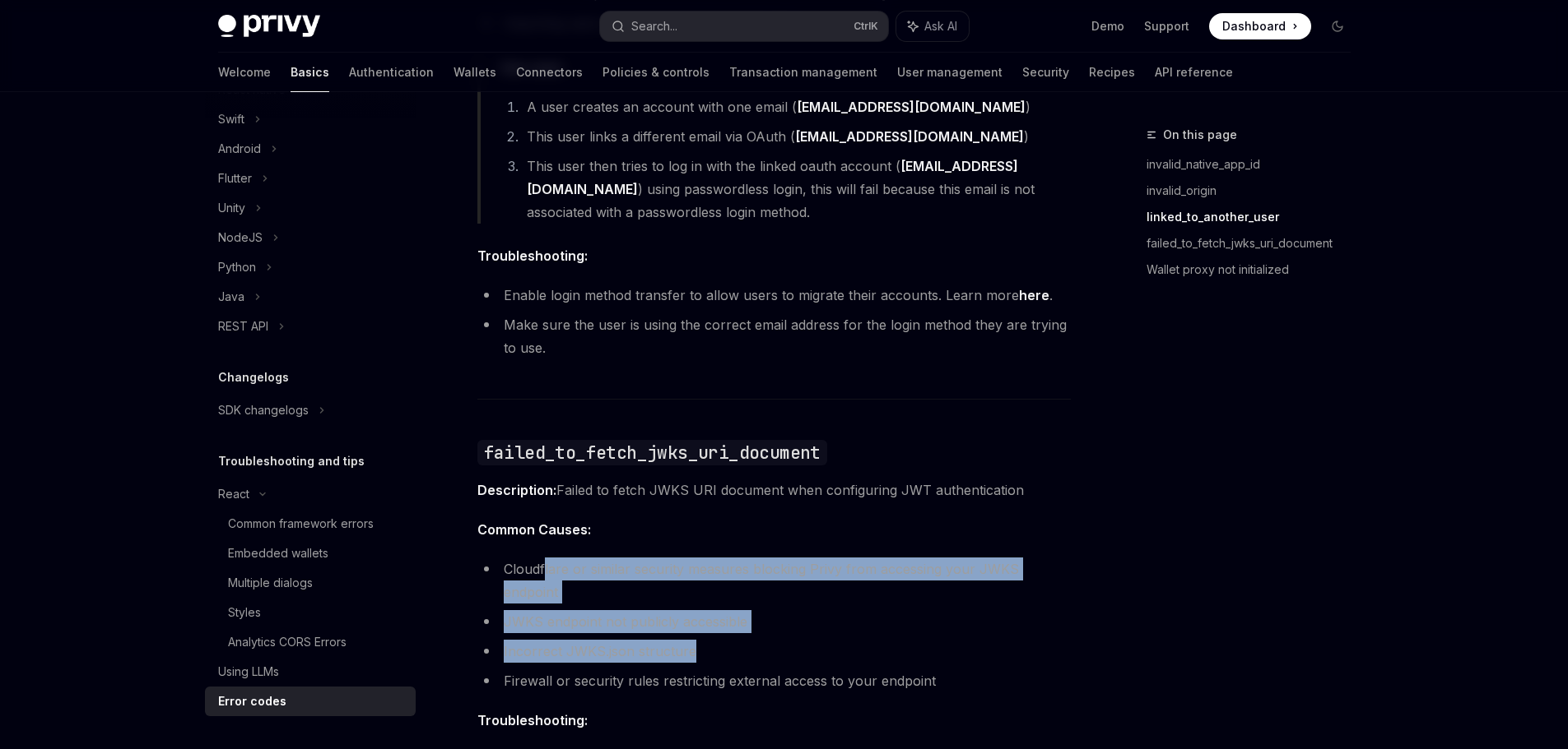
drag, startPoint x: 545, startPoint y: 568, endPoint x: 815, endPoint y: 635, distance: 278.2
click at [814, 635] on ul "Cloudflare or similar security measures blocking Privy from accessing your JWKS…" at bounding box center [773, 625] width 594 height 135
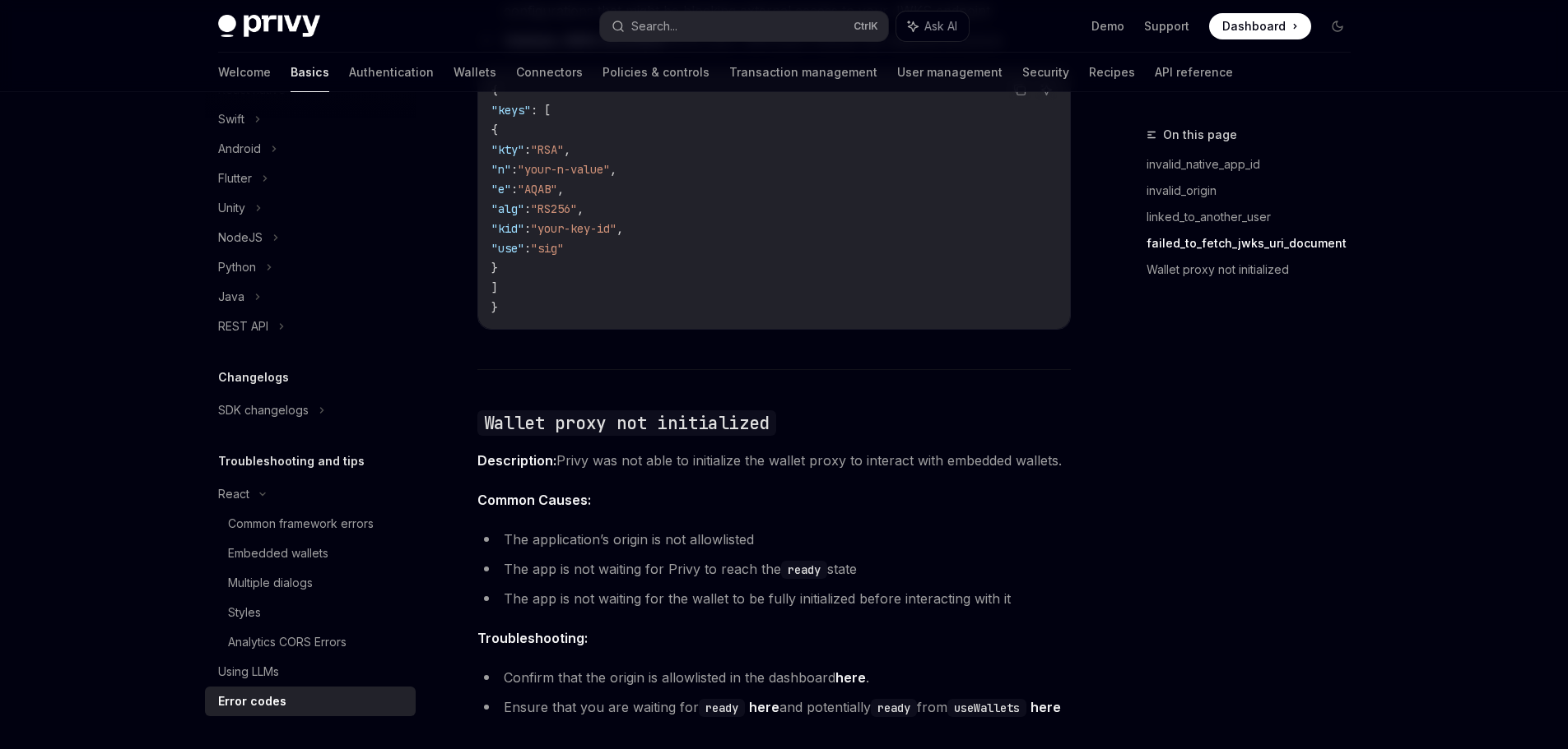
scroll to position [2385, 0]
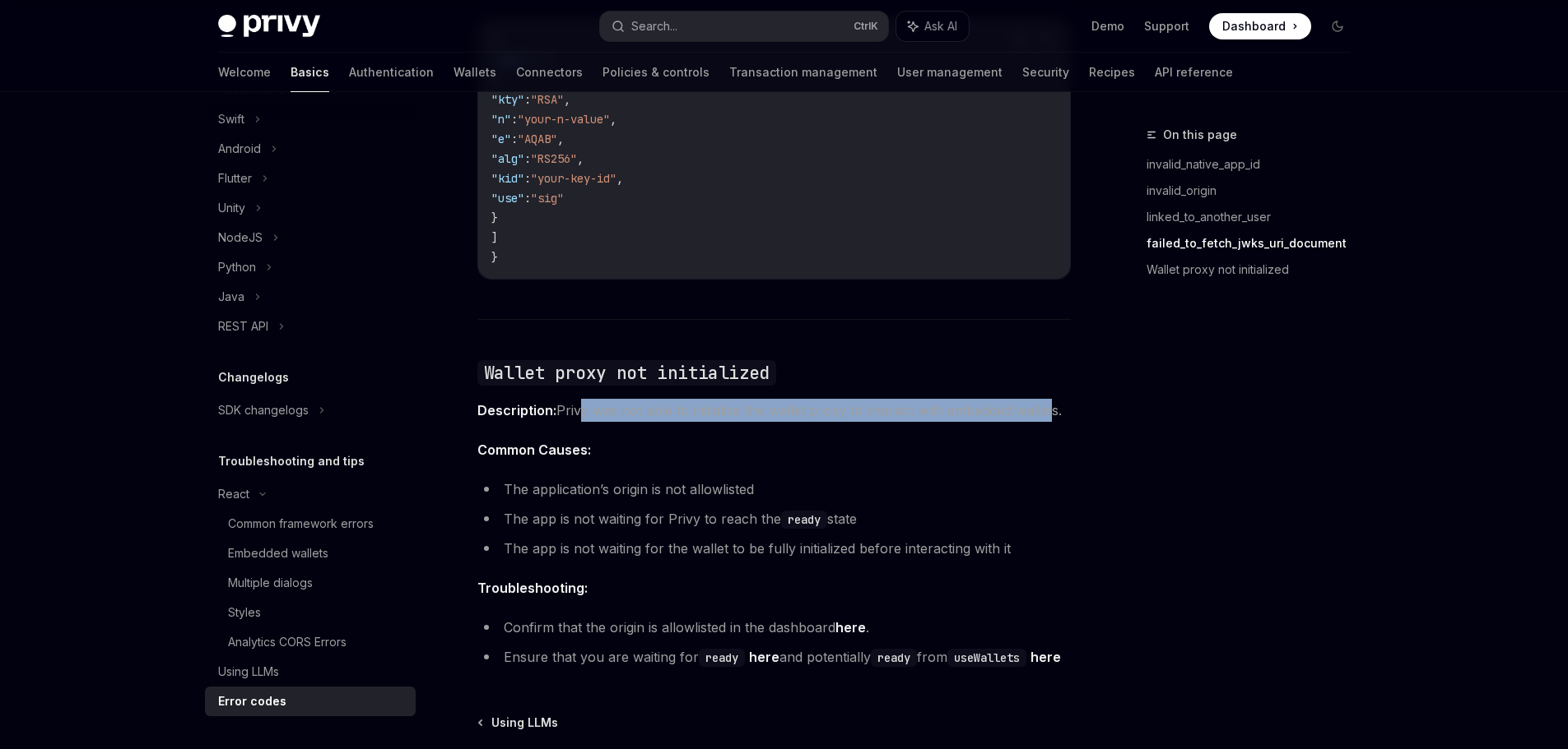
drag, startPoint x: 580, startPoint y: 389, endPoint x: 1047, endPoint y: 396, distance: 467.1
click at [1047, 399] on span "Description: Privy was not able to initialize the wallet proxy to interact with…" at bounding box center [773, 411] width 594 height 23
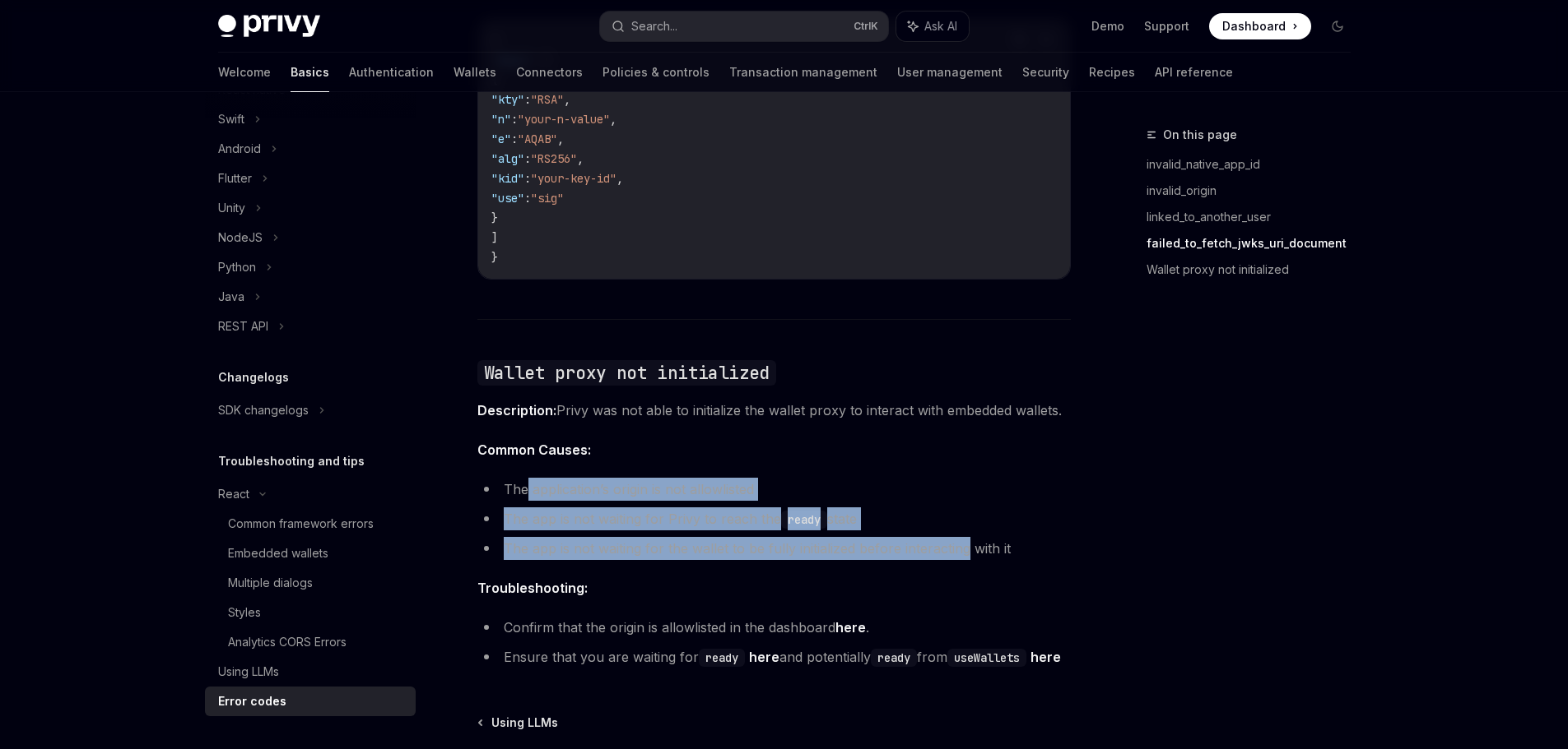
drag, startPoint x: 527, startPoint y: 467, endPoint x: 965, endPoint y: 528, distance: 442.2
click at [966, 528] on ul "The application’s origin is not allowlisted The app is not waiting for Privy to…" at bounding box center [773, 519] width 594 height 83
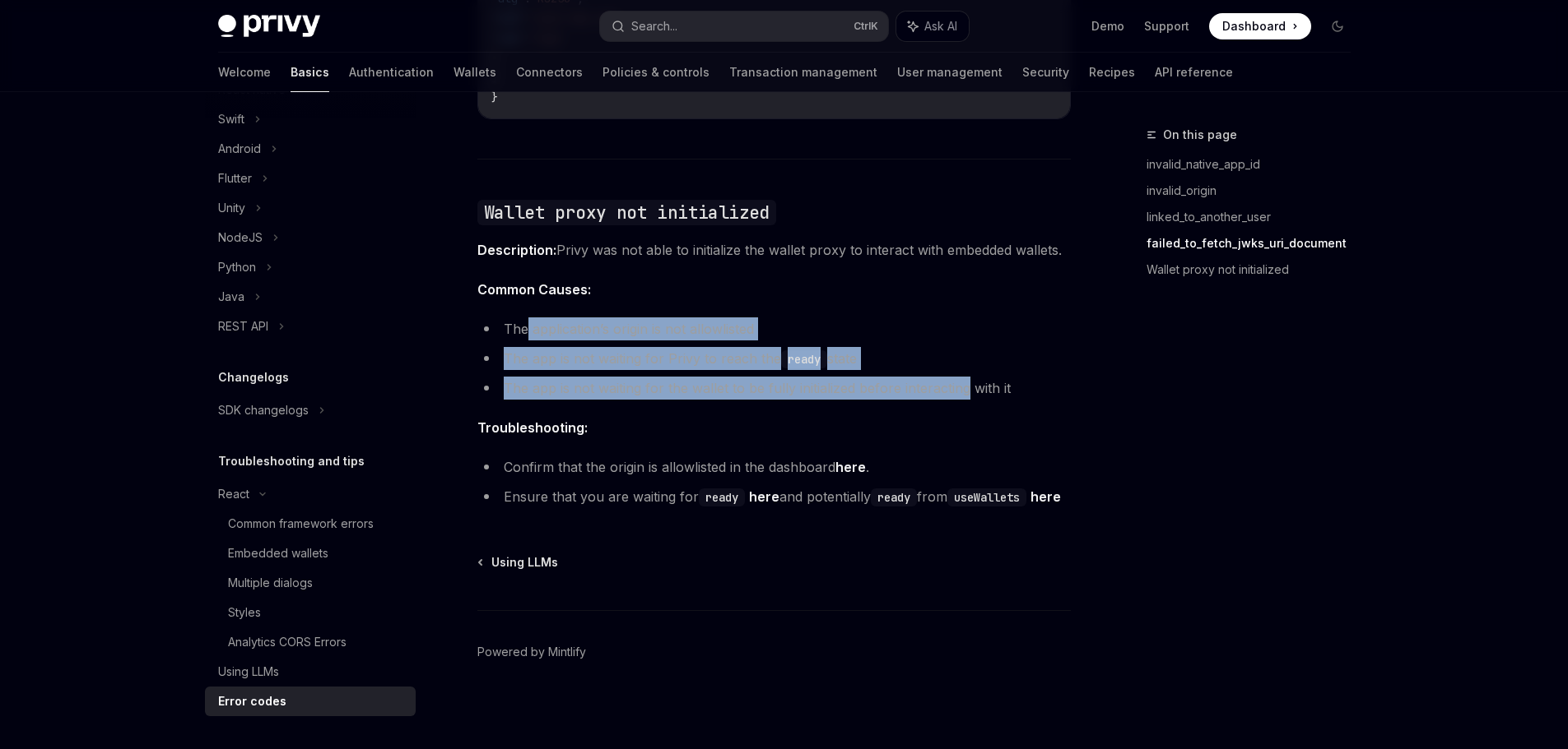
scroll to position [2549, 0]
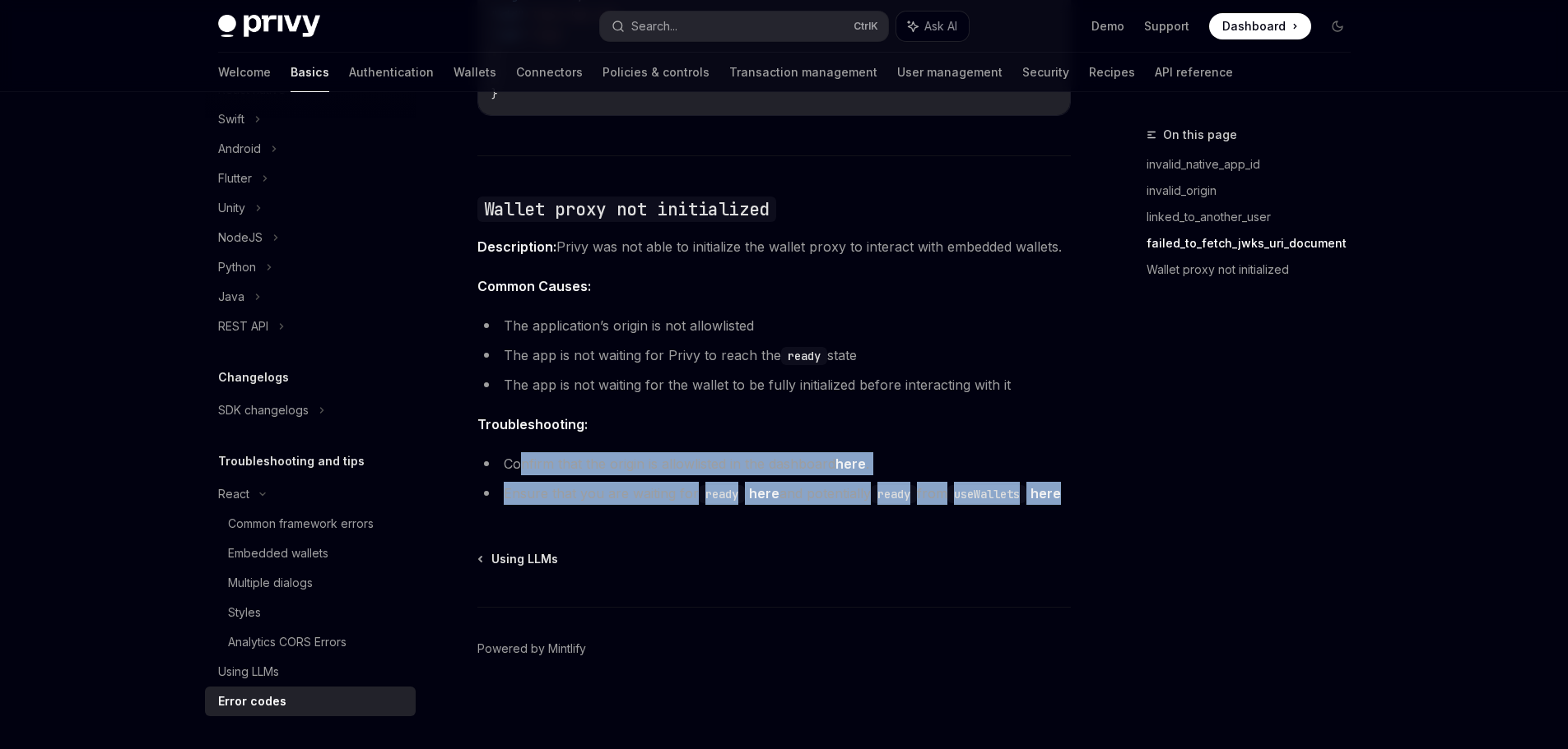
drag, startPoint x: 538, startPoint y: 450, endPoint x: 616, endPoint y: 484, distance: 85.1
click at [616, 484] on ul "Confirm that the origin is allowlisted in the dashboard here . Ensure that you …" at bounding box center [773, 478] width 594 height 53
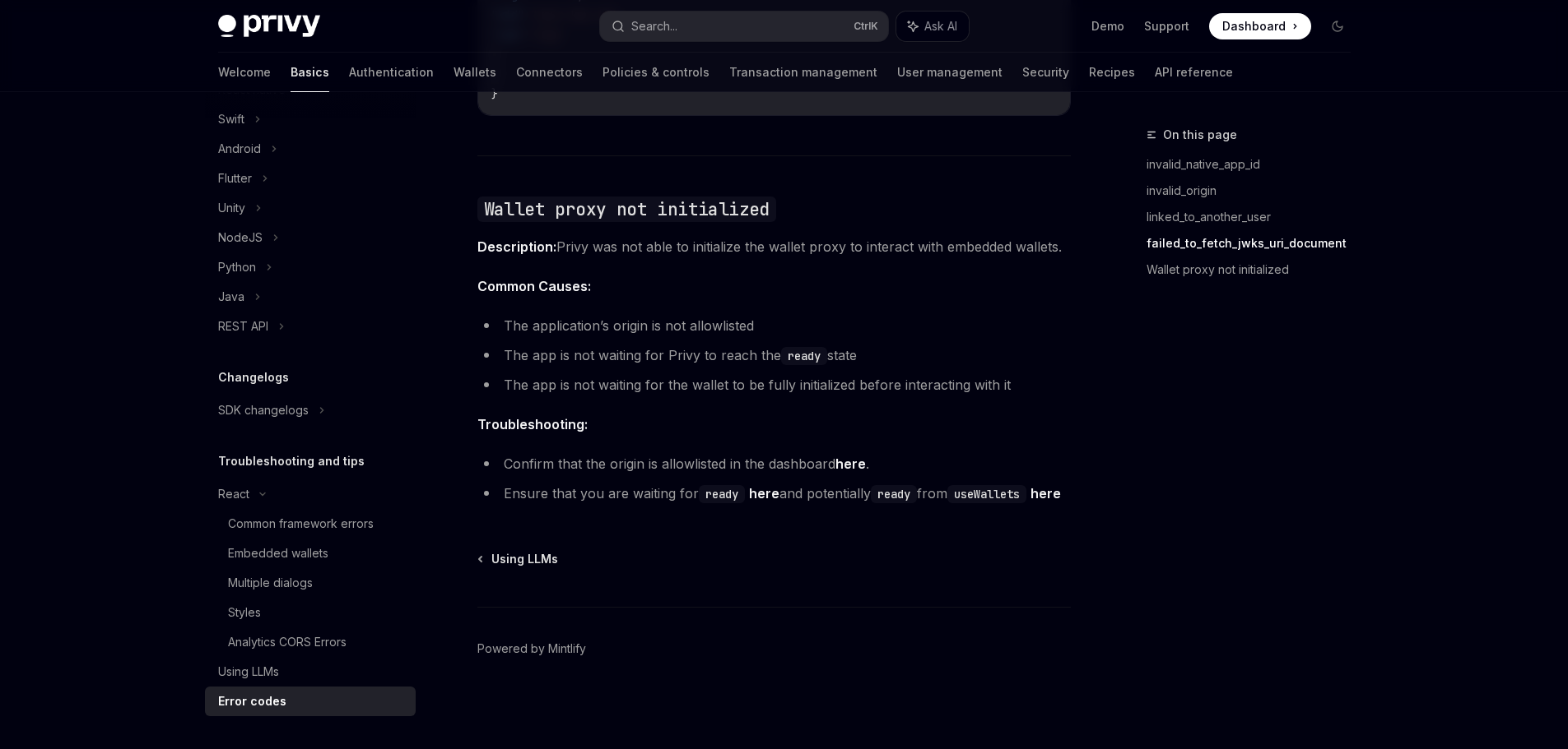
click at [857, 456] on link "here" at bounding box center [850, 464] width 31 height 17
click at [783, 587] on div "Using LLMs Powered by [PERSON_NAME]" at bounding box center [773, 650] width 594 height 198
click at [1170, 269] on link "Wallet proxy not initialized" at bounding box center [1255, 269] width 217 height 26
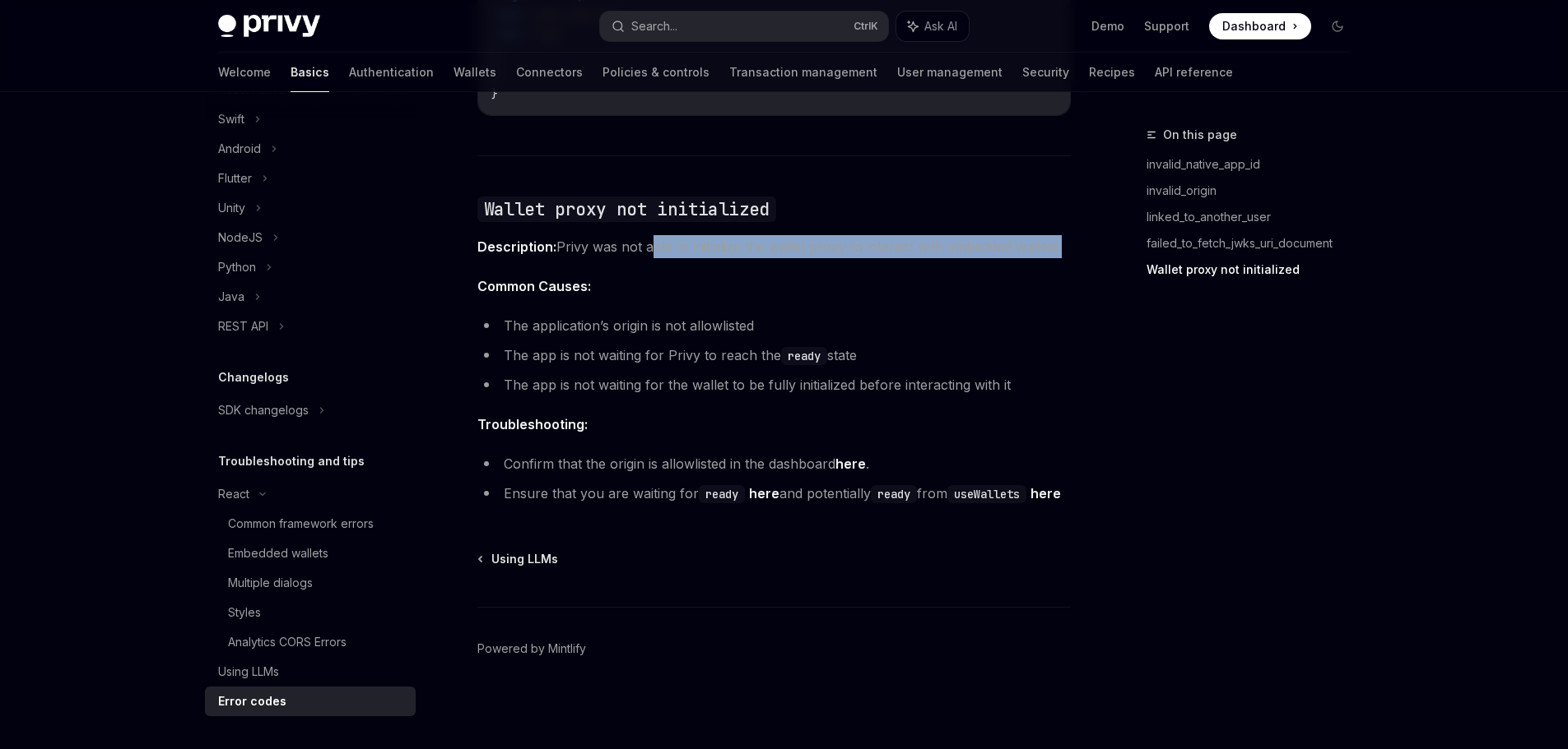
drag, startPoint x: 699, startPoint y: 223, endPoint x: 1060, endPoint y: 234, distance: 361.2
click at [1060, 236] on span "Description: Privy was not able to initialize the wallet proxy to interact with…" at bounding box center [773, 247] width 594 height 23
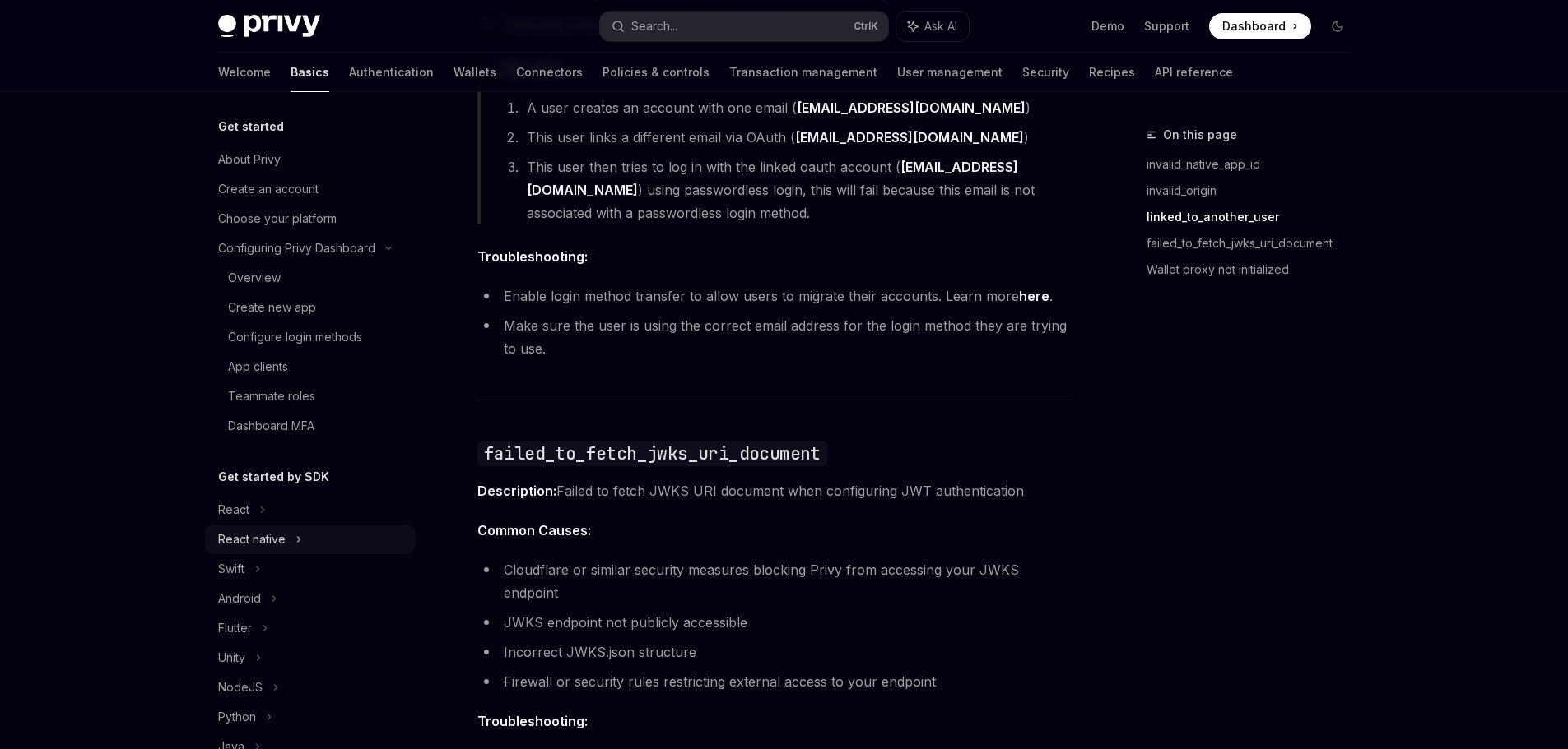
scroll to position [0, 0]
click at [265, 228] on div "Choose your platform" at bounding box center [277, 220] width 118 height 20
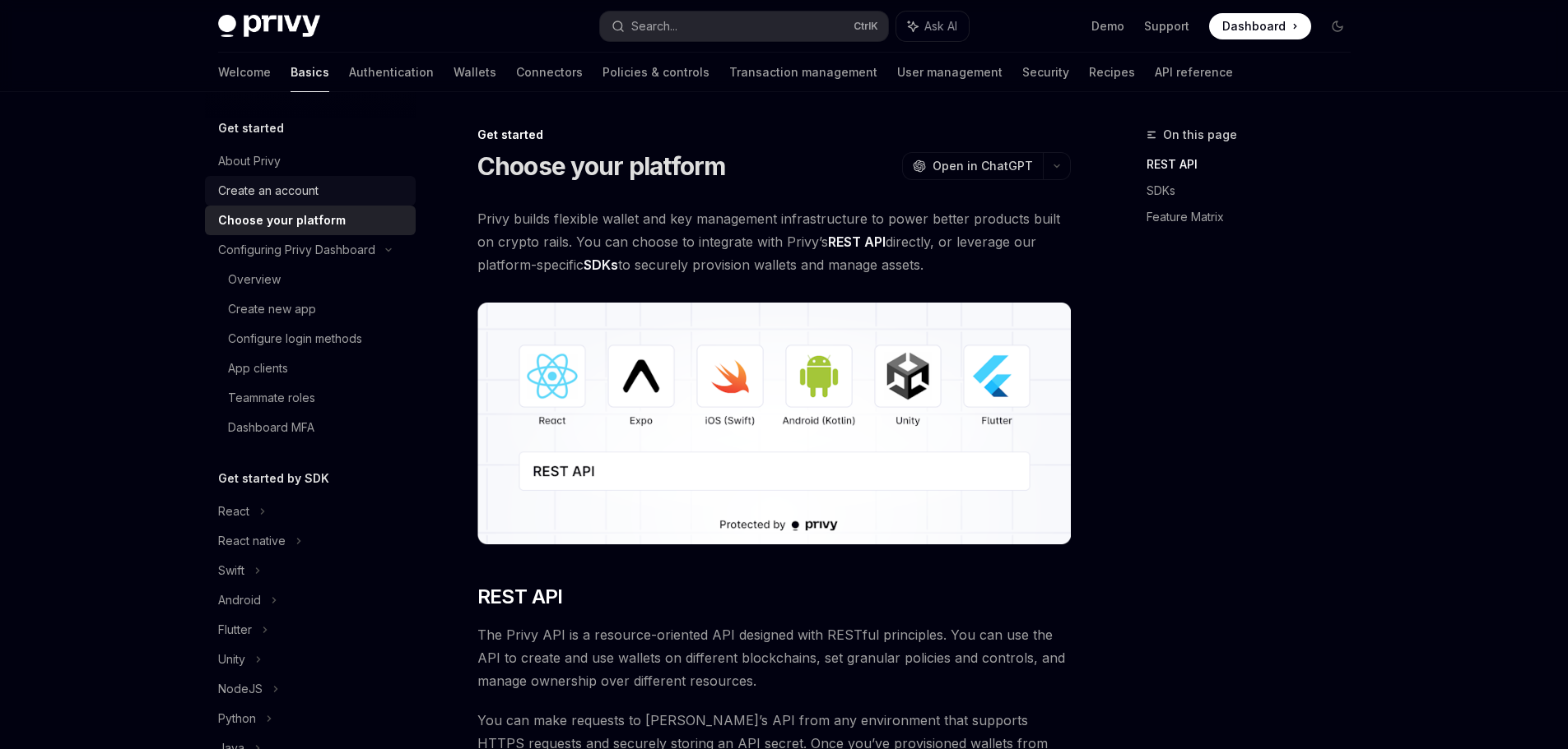
click at [272, 193] on div "Create an account" at bounding box center [268, 190] width 100 height 20
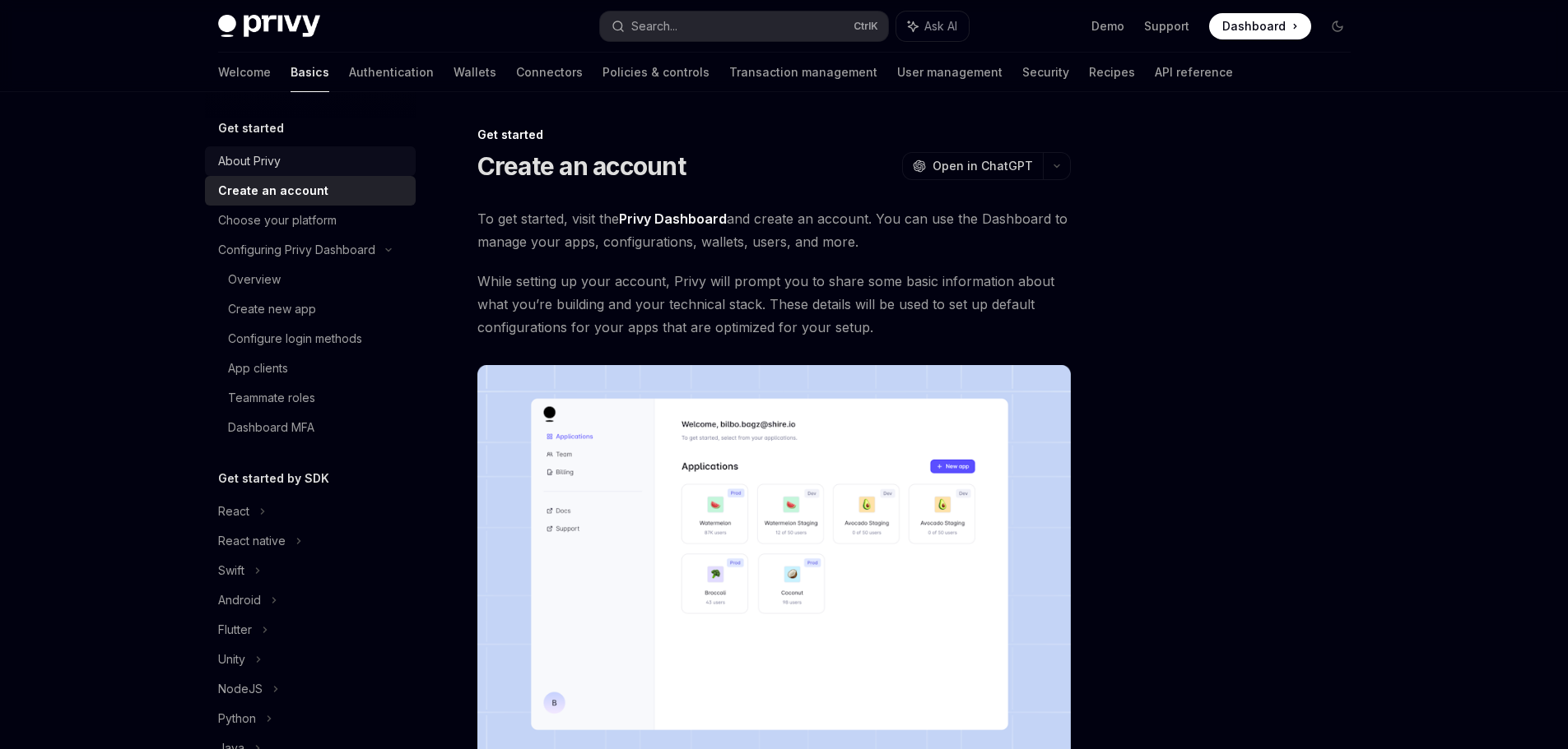
click at [271, 162] on div "About Privy" at bounding box center [249, 161] width 63 height 20
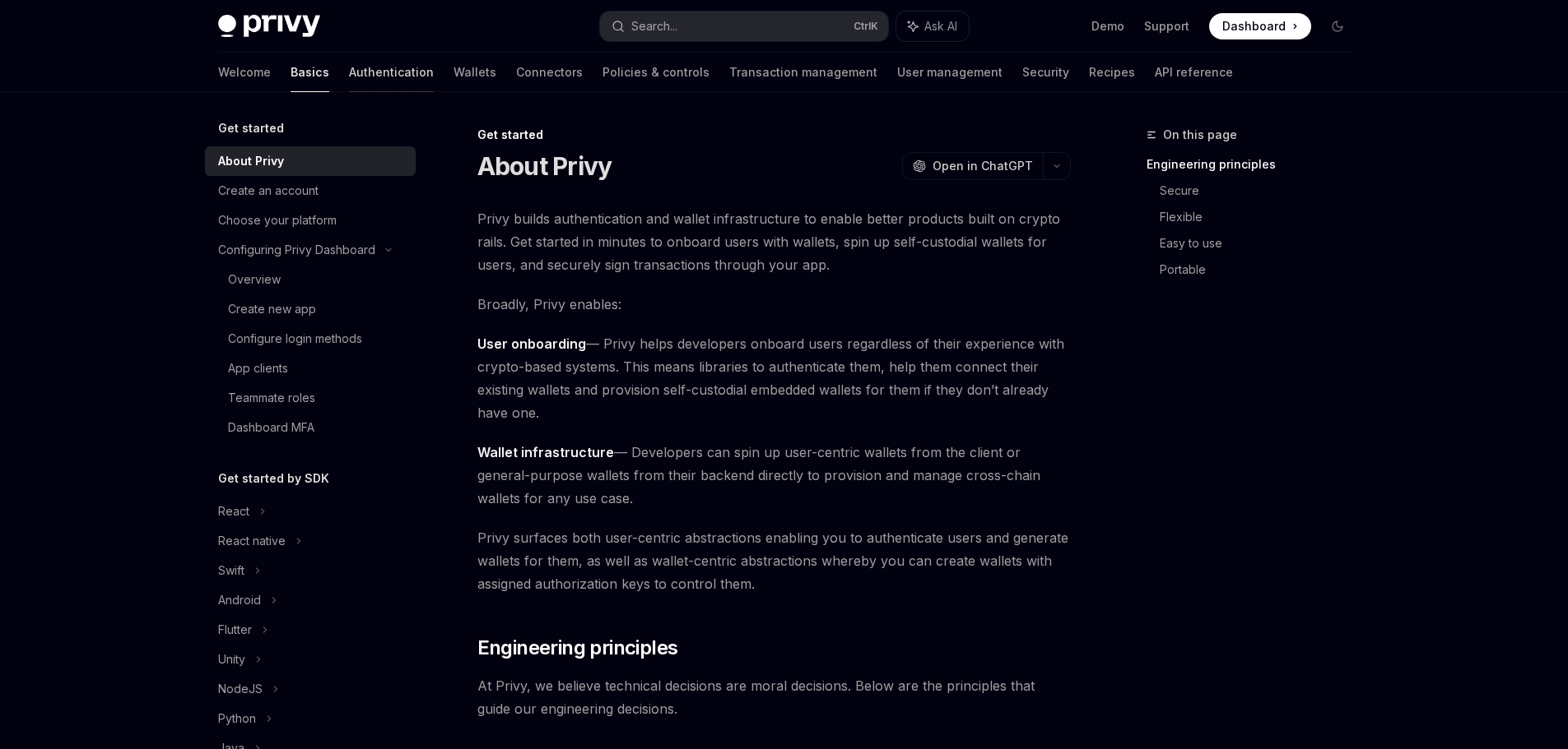
click at [349, 77] on link "Authentication" at bounding box center [392, 72] width 85 height 39
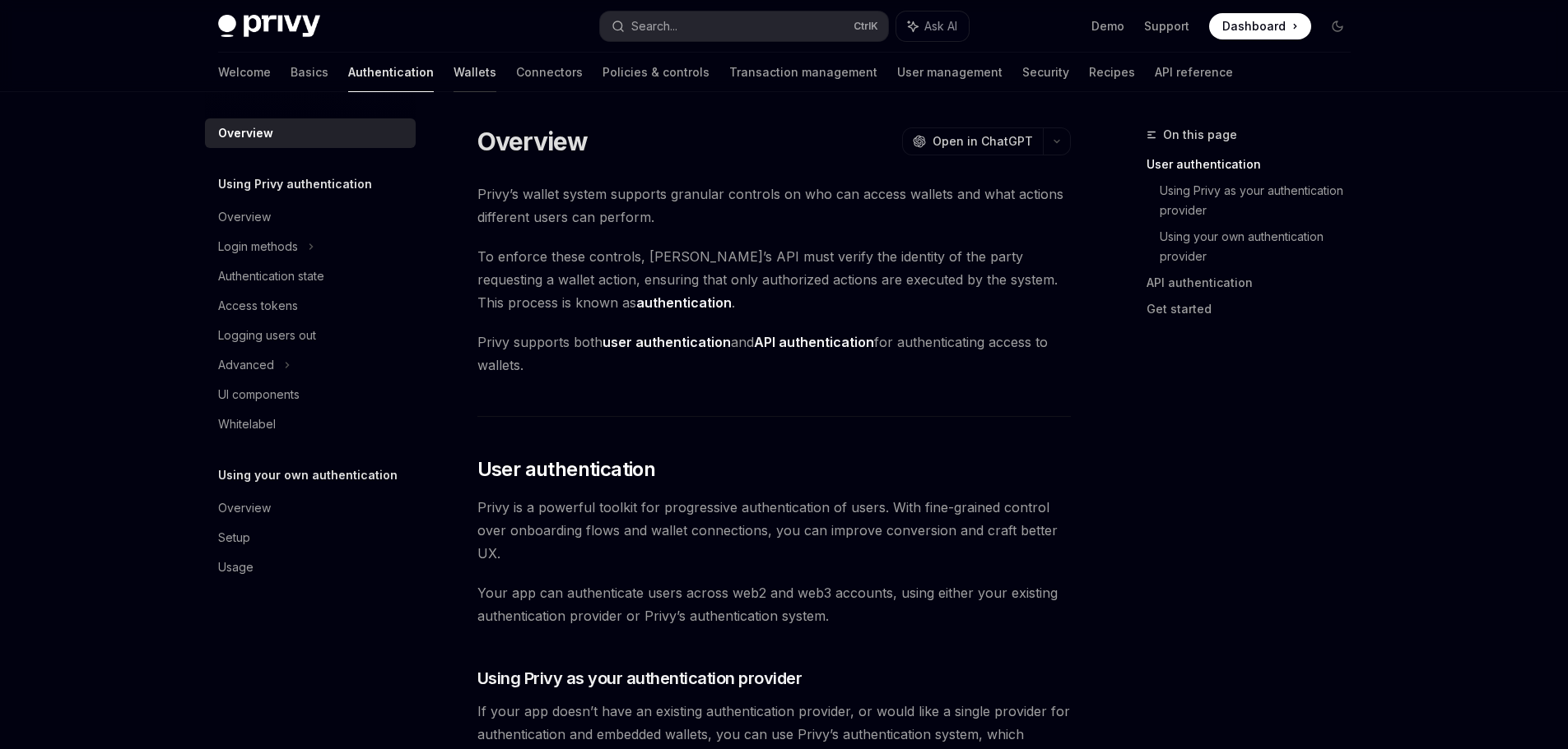
click at [453, 62] on link "Wallets" at bounding box center [474, 72] width 42 height 39
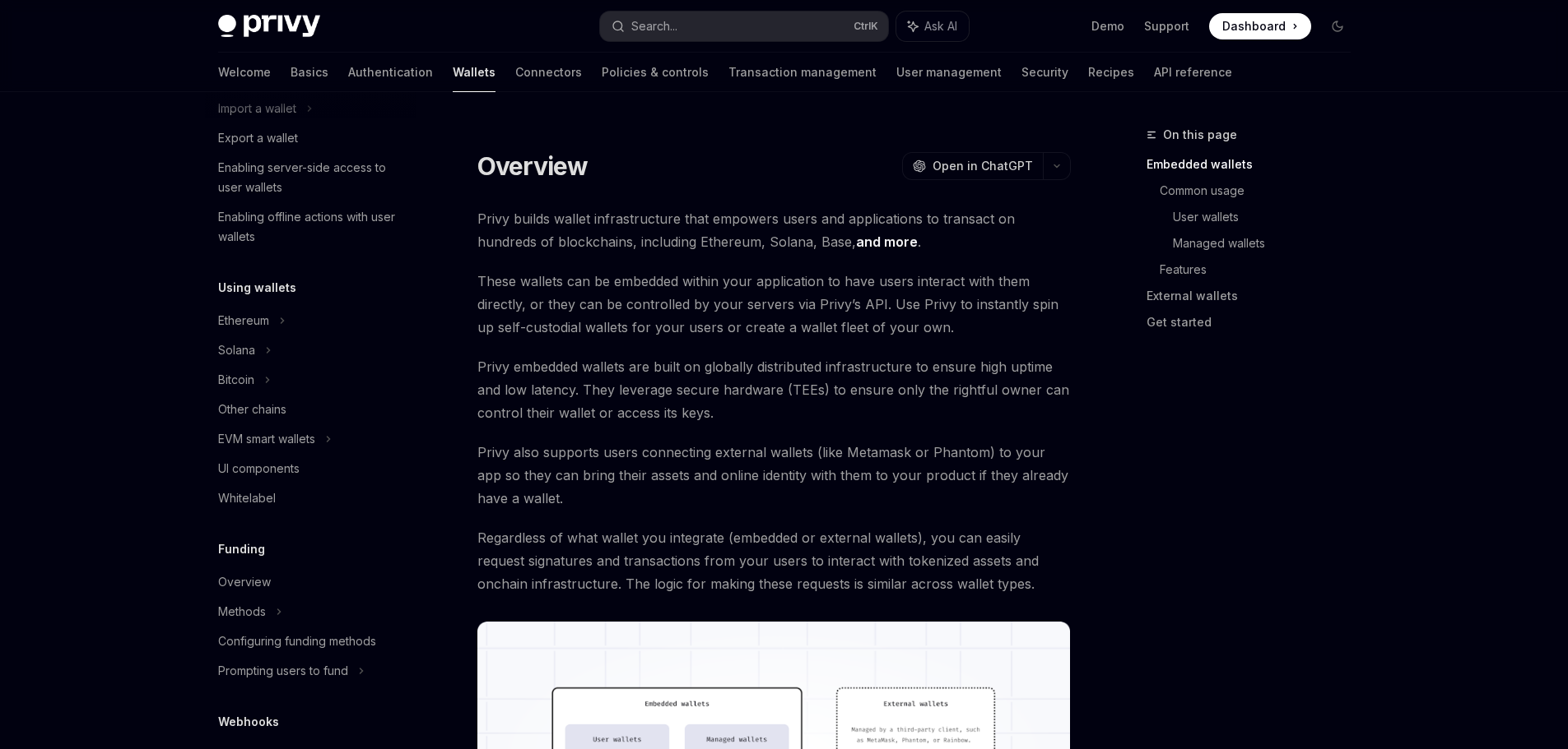
scroll to position [247, 0]
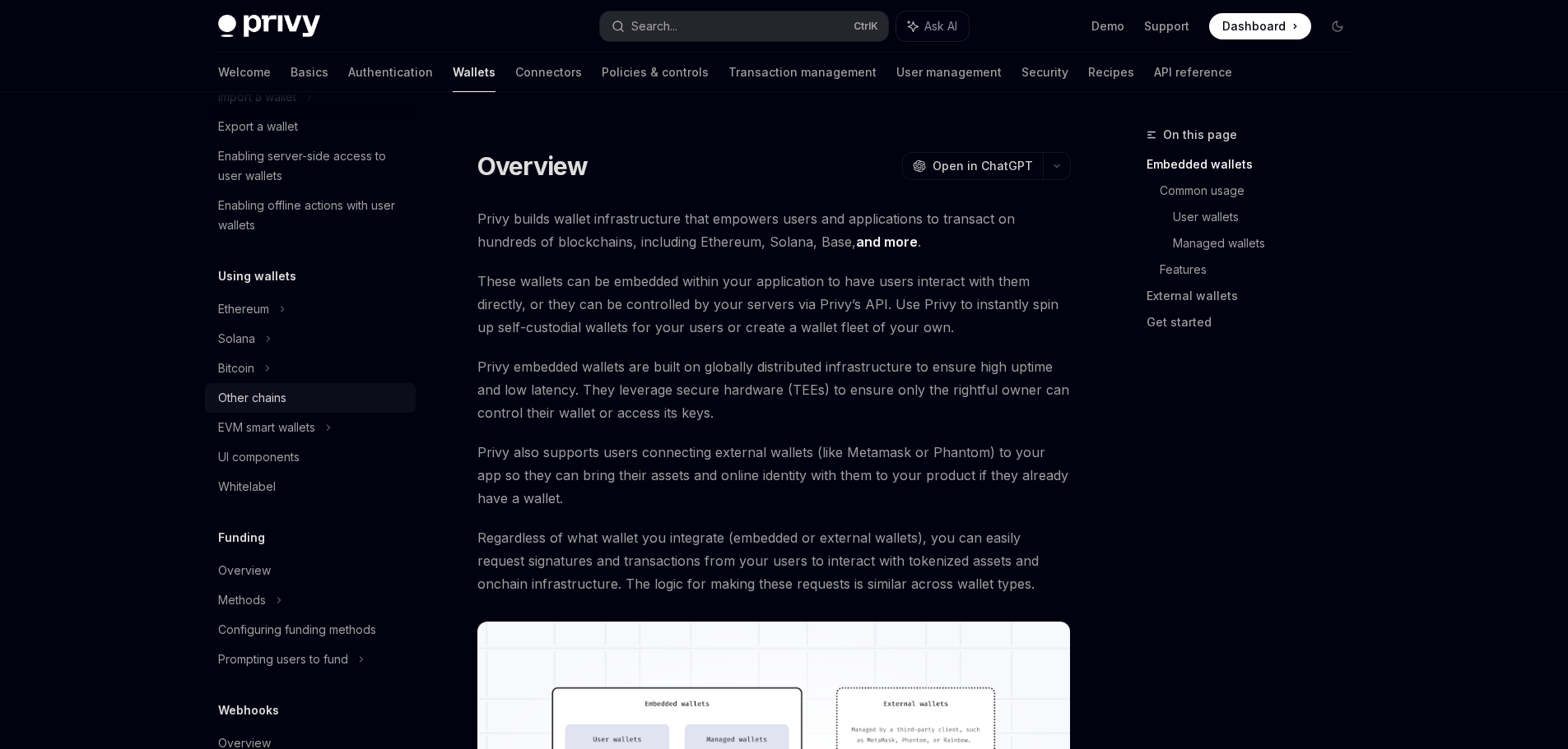
click at [244, 395] on div "Other chains" at bounding box center [252, 398] width 68 height 20
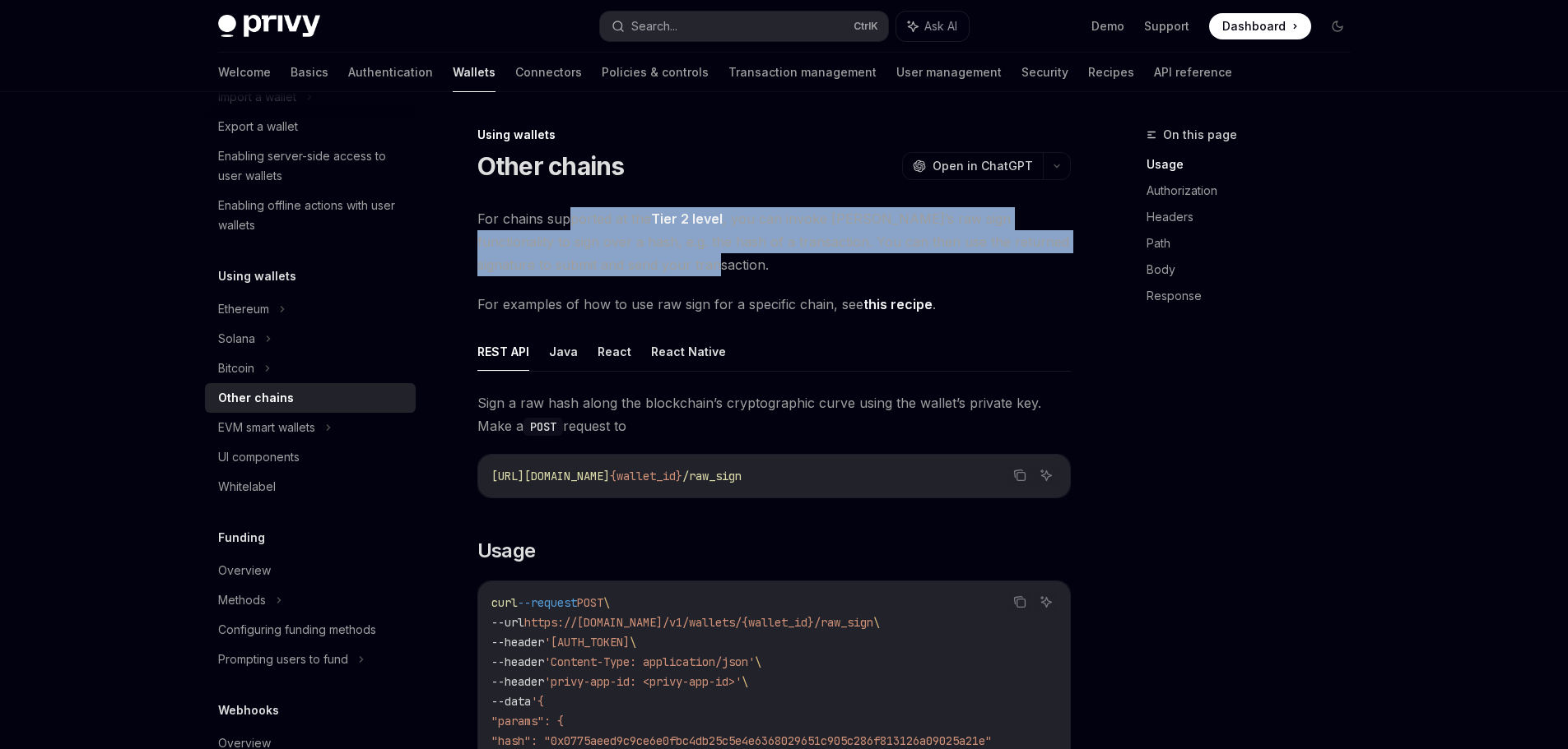
drag, startPoint x: 571, startPoint y: 214, endPoint x: 615, endPoint y: 282, distance: 81.0
click at [659, 270] on span "For chains supported at the Tier 2 level , you can invoke Privy’s raw sign func…" at bounding box center [773, 242] width 594 height 69
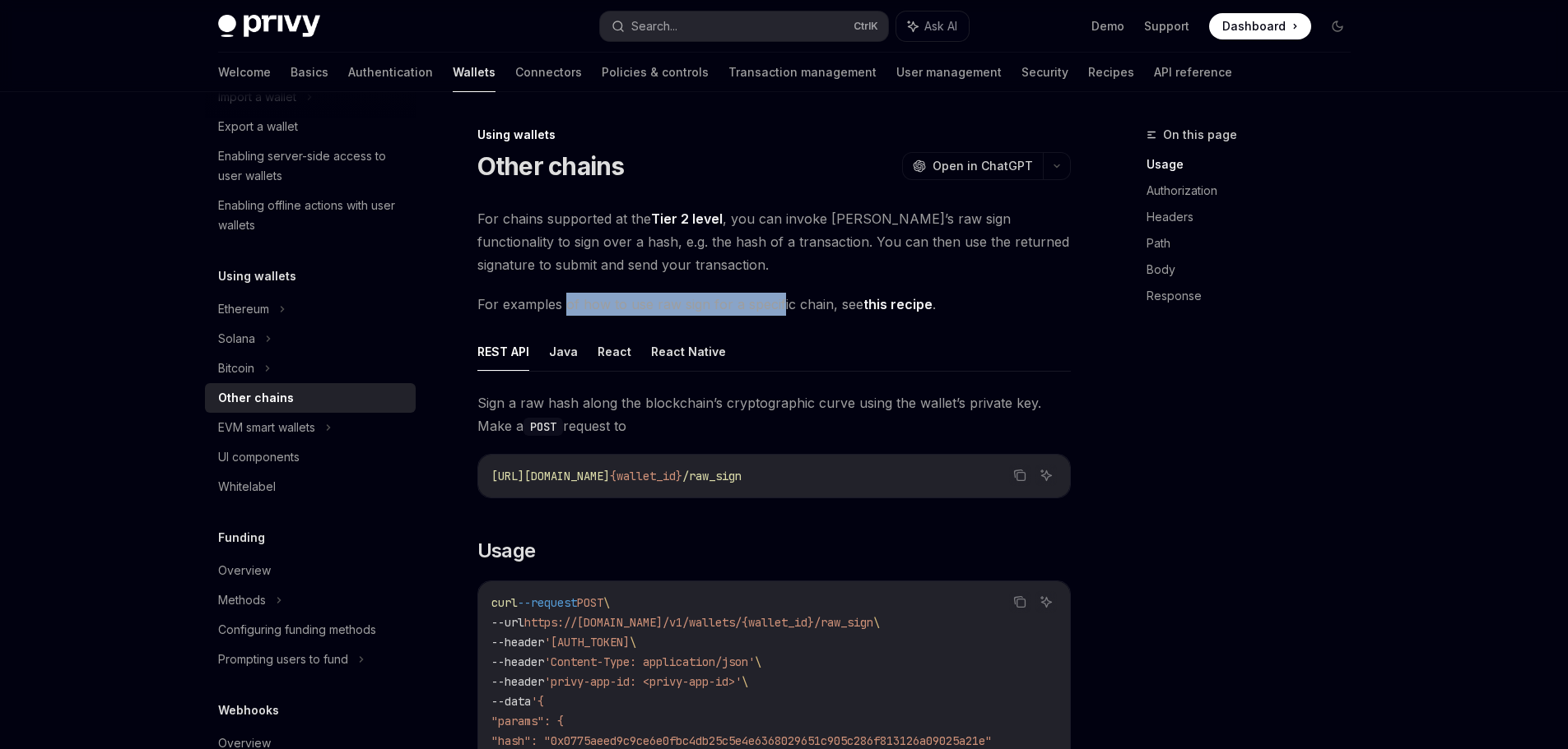
drag, startPoint x: 567, startPoint y: 298, endPoint x: 780, endPoint y: 306, distance: 213.2
click at [780, 306] on span "For examples of how to use raw sign for a specific chain, see this recipe ." at bounding box center [773, 305] width 594 height 23
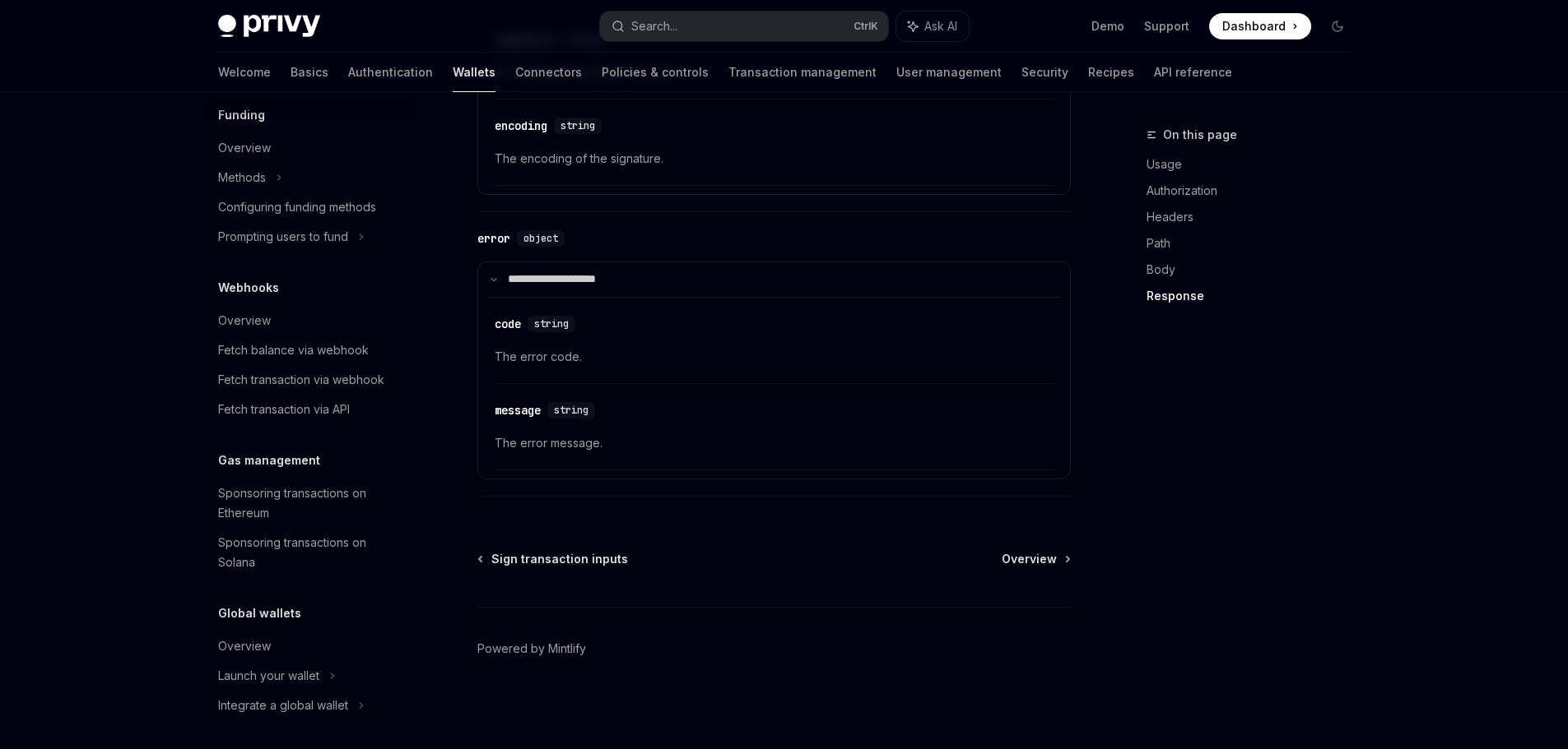
scroll to position [674, 0]
click at [258, 646] on div "Overview" at bounding box center [244, 642] width 53 height 20
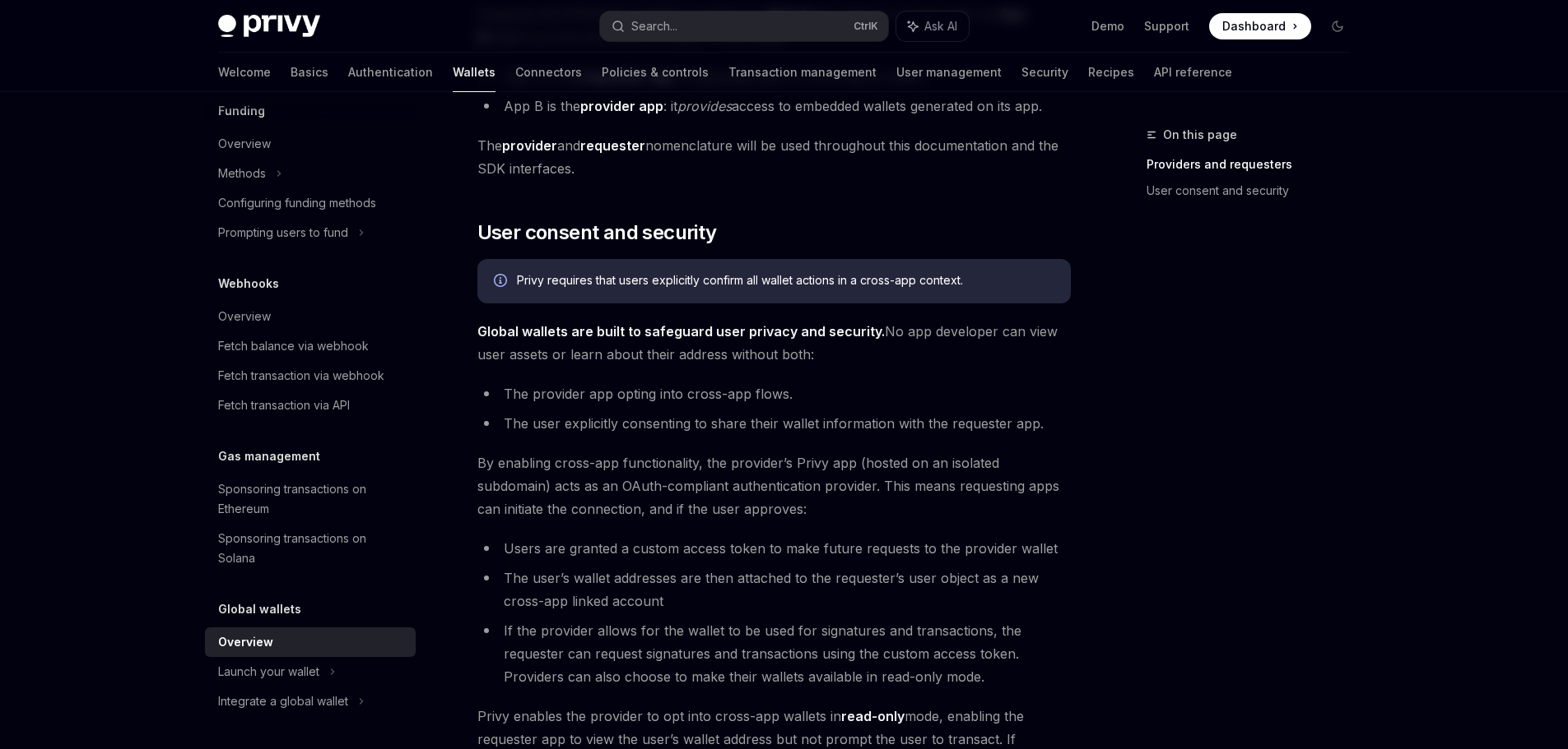
scroll to position [905, 0]
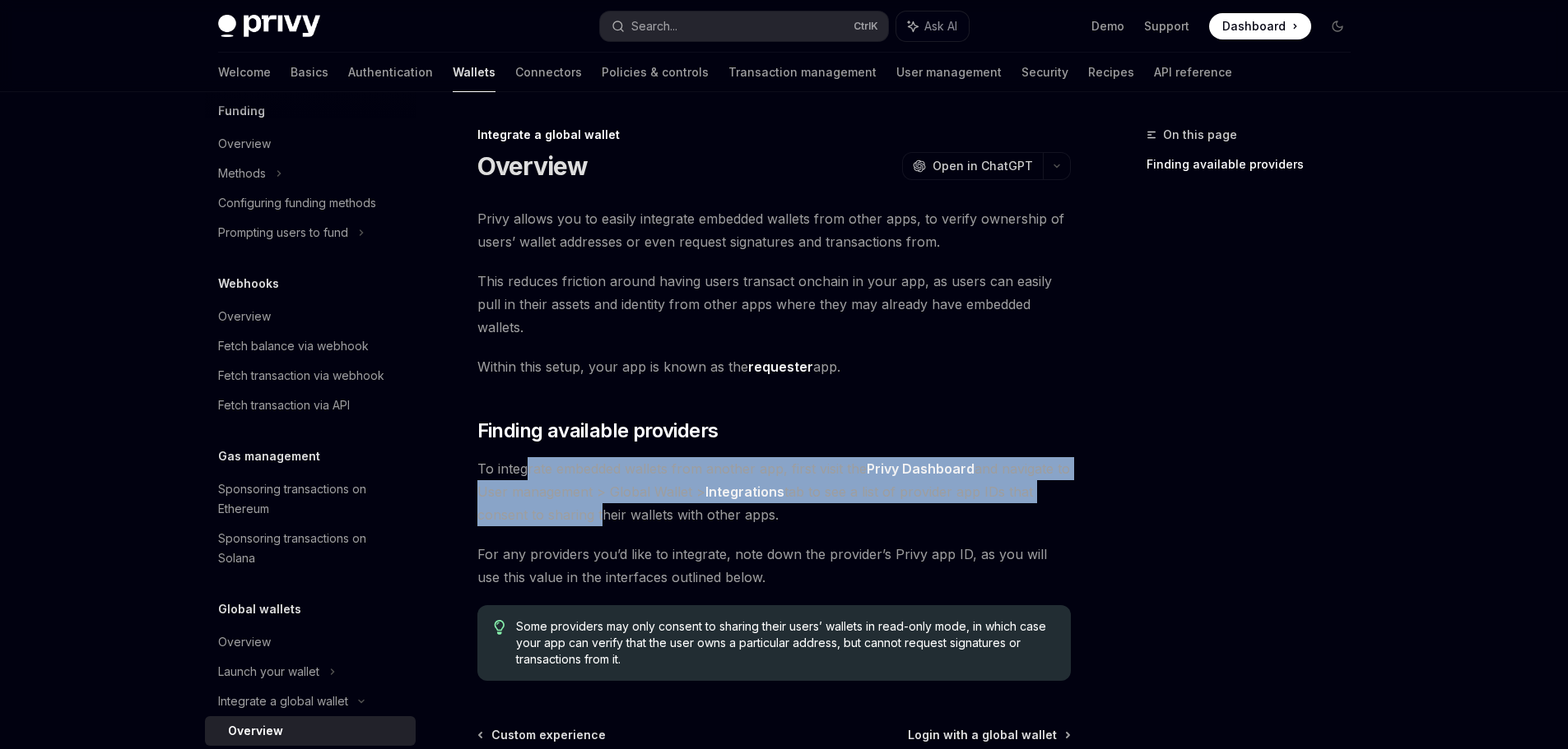
drag, startPoint x: 523, startPoint y: 440, endPoint x: 595, endPoint y: 489, distance: 87.1
click at [595, 489] on span "To integrate embedded wallets from another app, first visit the Privy Dashboard…" at bounding box center [773, 492] width 594 height 69
click at [589, 498] on span "To integrate embedded wallets from another app, first visit the Privy Dashboard…" at bounding box center [773, 492] width 594 height 69
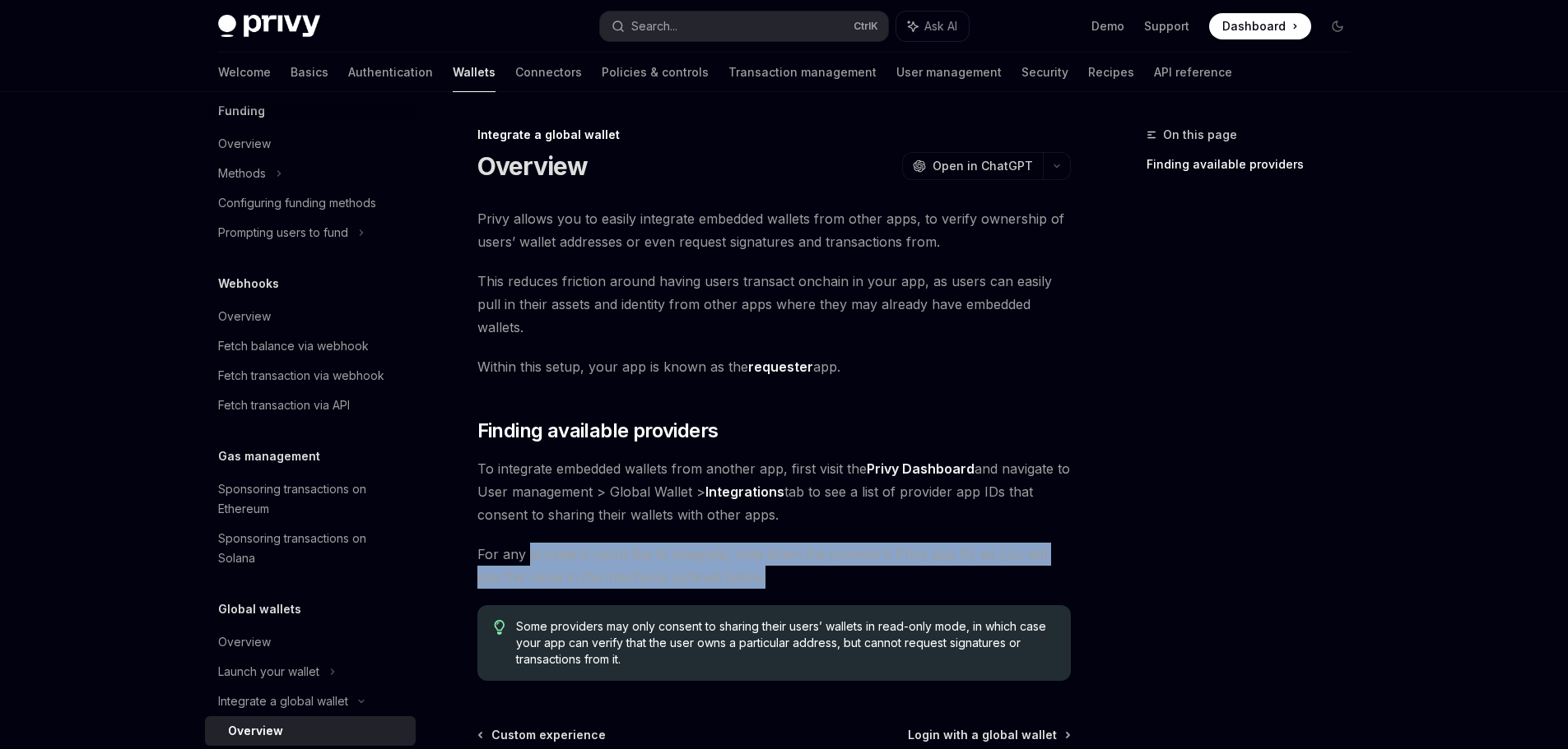
drag, startPoint x: 629, startPoint y: 533, endPoint x: 830, endPoint y: 550, distance: 201.7
click at [830, 550] on span "For any providers you’d like to integrate, note down the provider’s Privy app I…" at bounding box center [773, 566] width 594 height 46
click at [515, 71] on link "Connectors" at bounding box center [547, 72] width 66 height 39
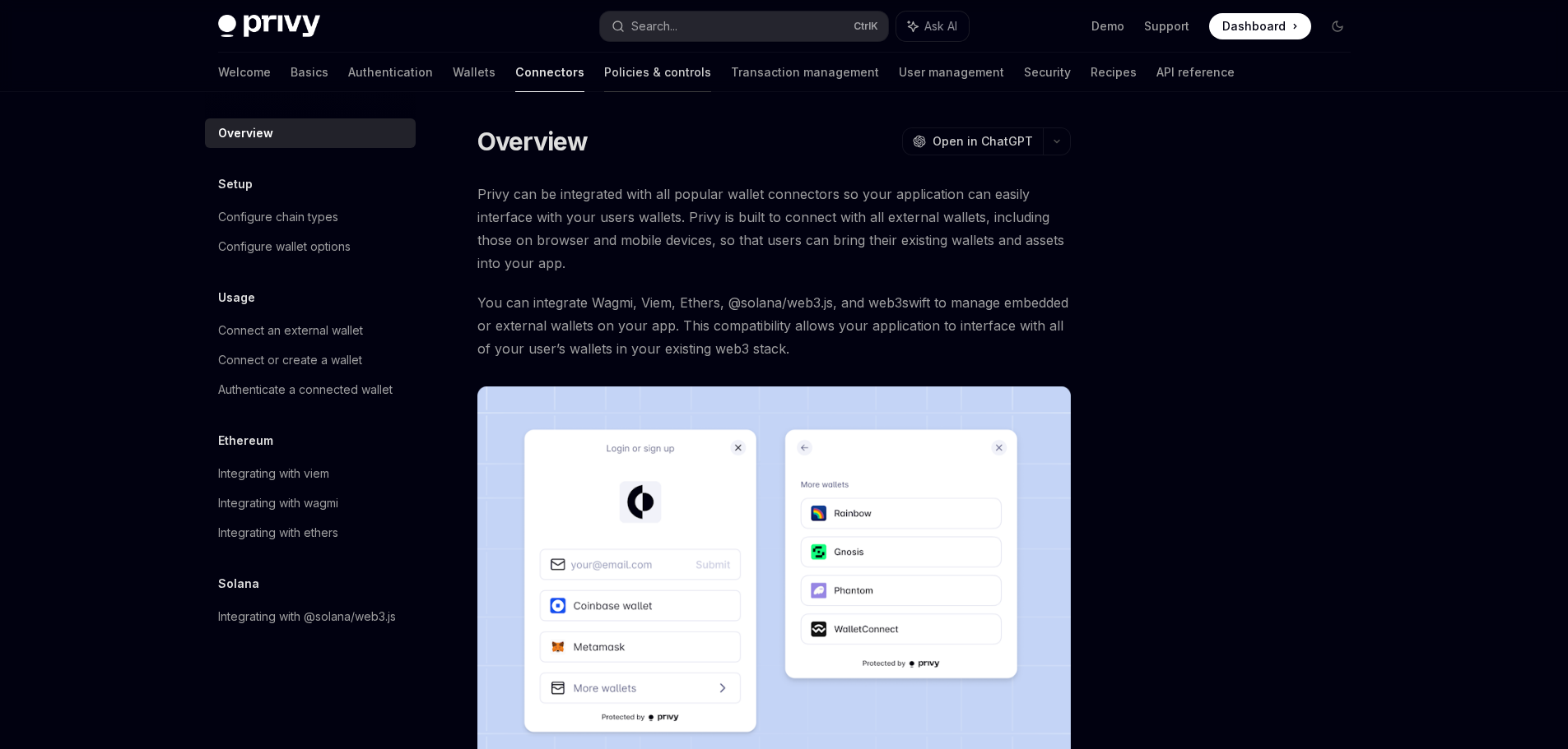
click at [604, 77] on link "Policies & controls" at bounding box center [657, 72] width 107 height 39
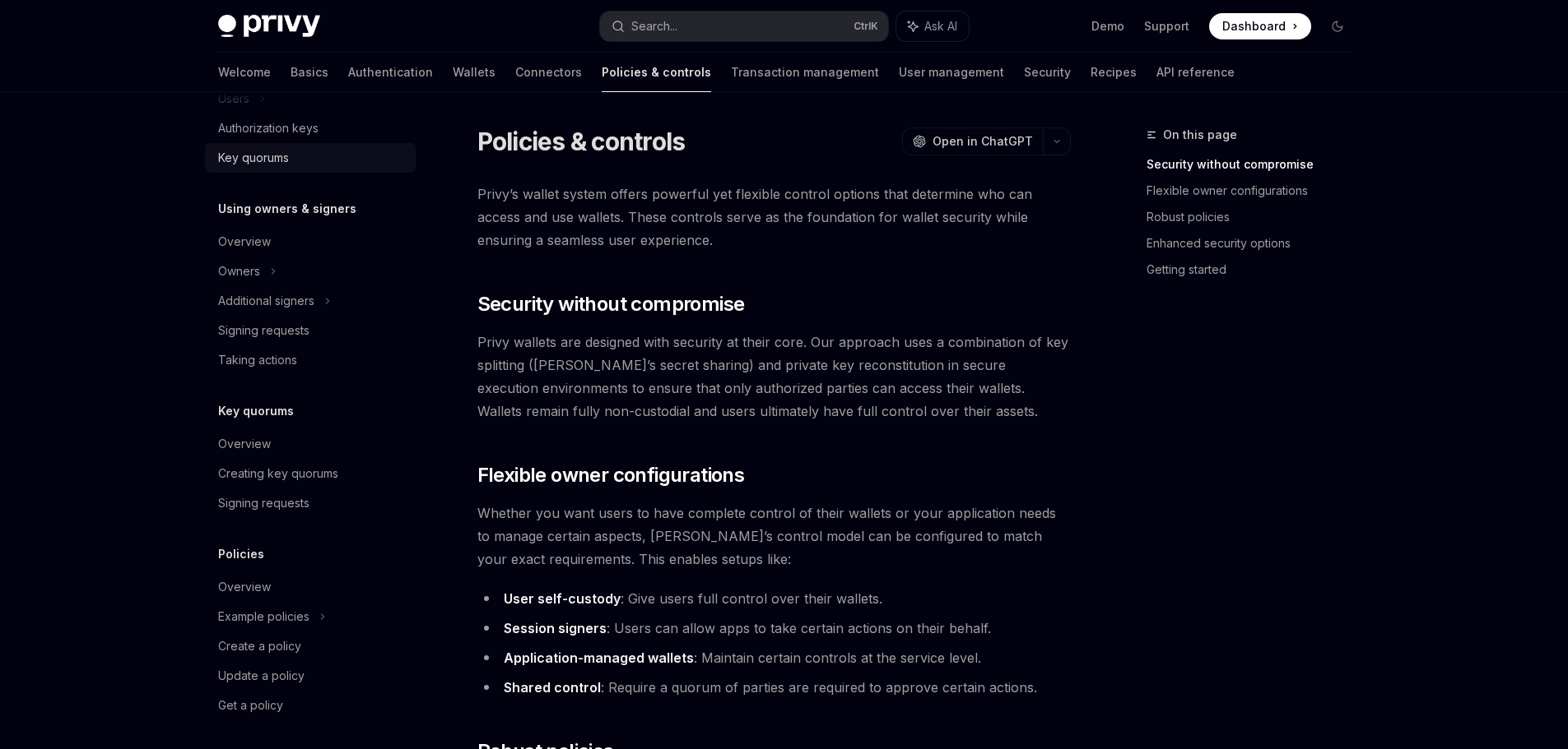
scroll to position [409, 0]
click at [731, 71] on link "Transaction management" at bounding box center [805, 72] width 148 height 39
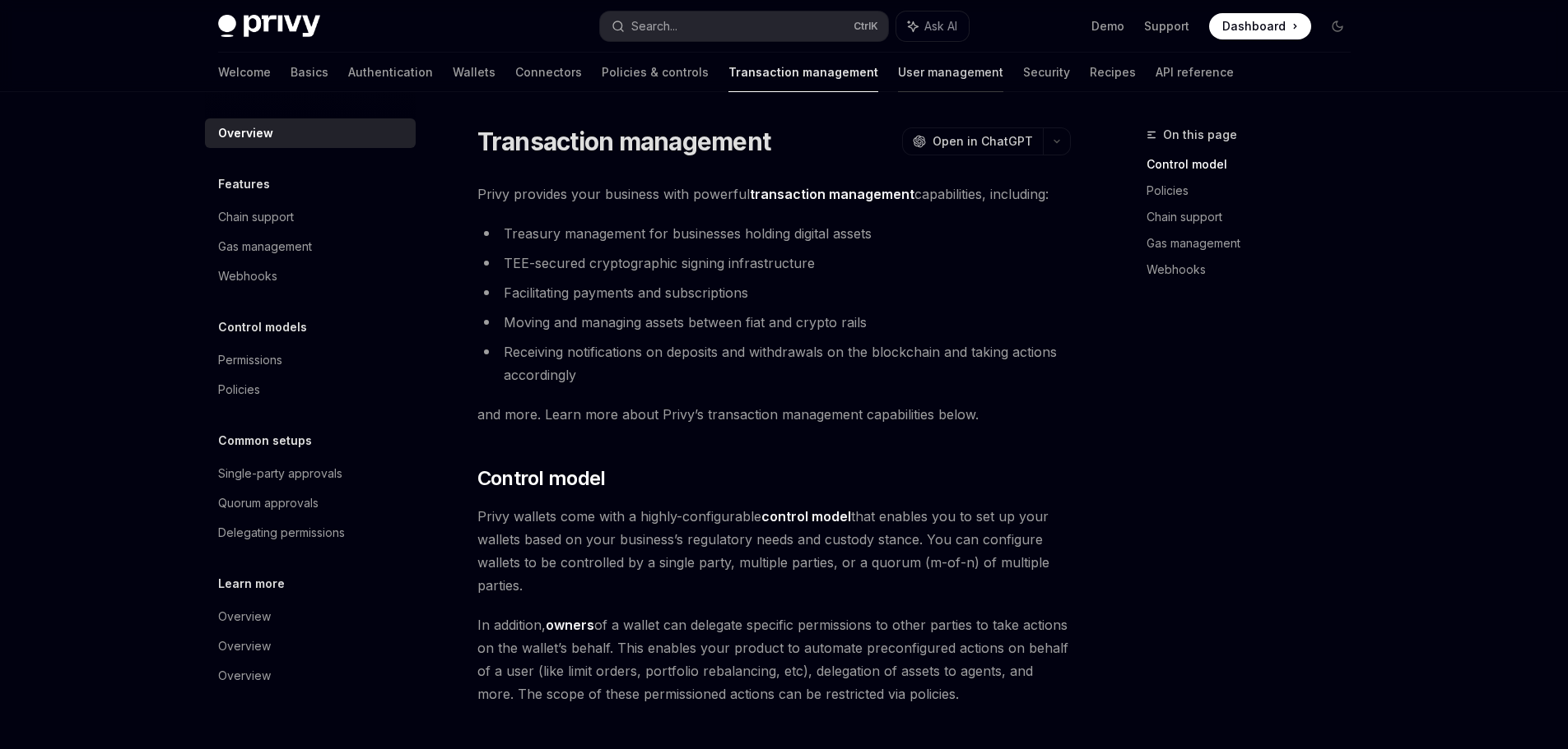
click at [898, 71] on link "User management" at bounding box center [949, 72] width 105 height 39
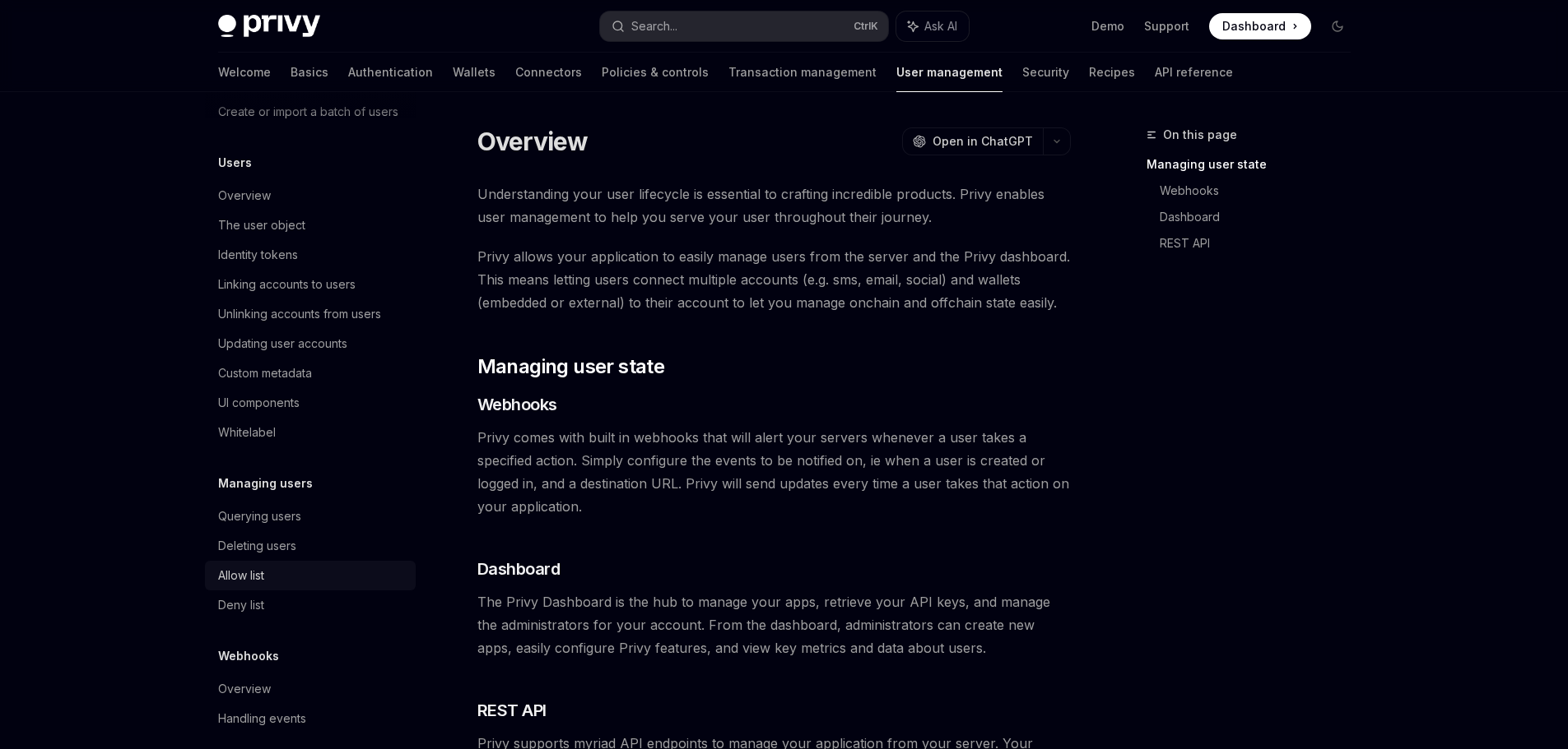
scroll to position [202, 0]
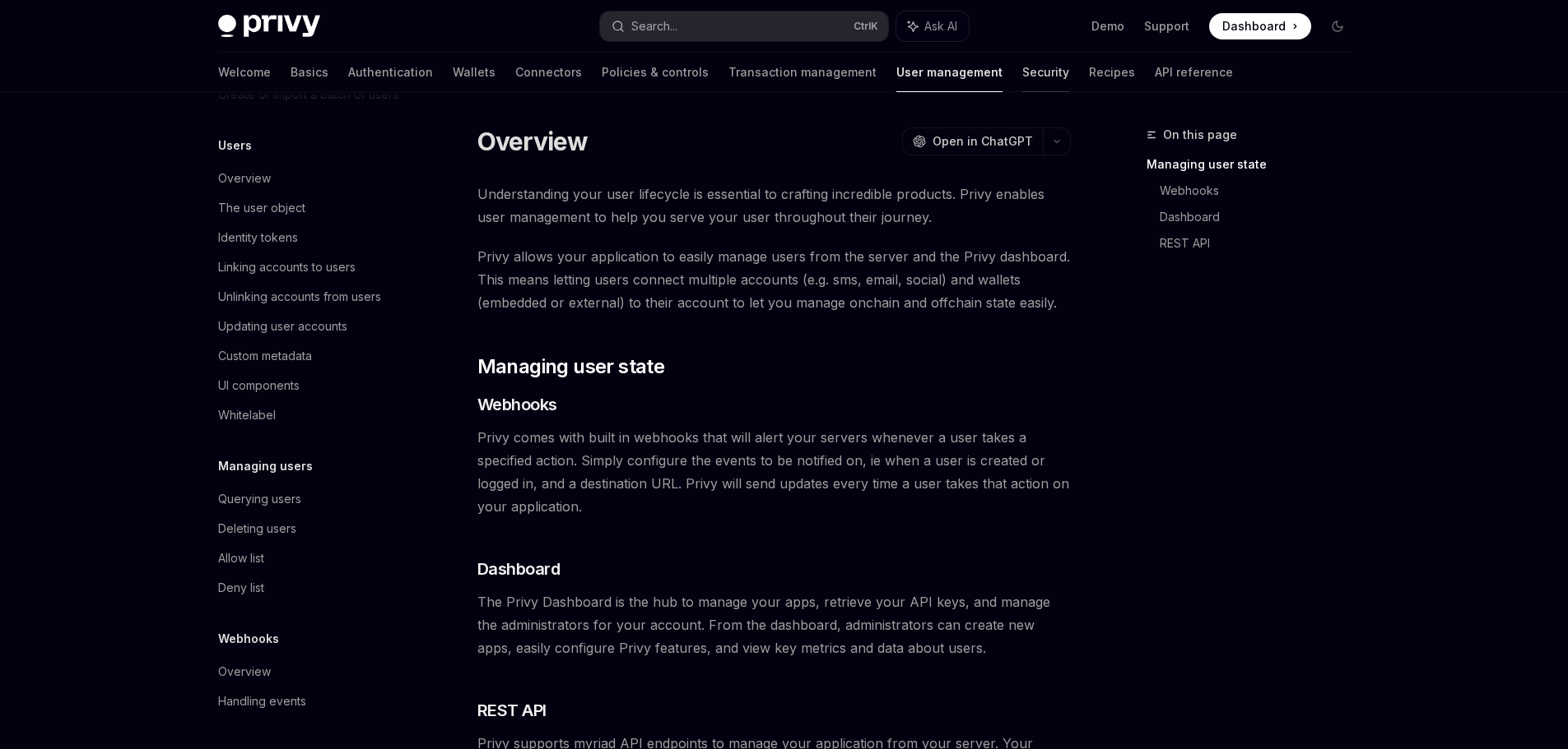
click at [1022, 74] on link "Security" at bounding box center [1045, 72] width 47 height 39
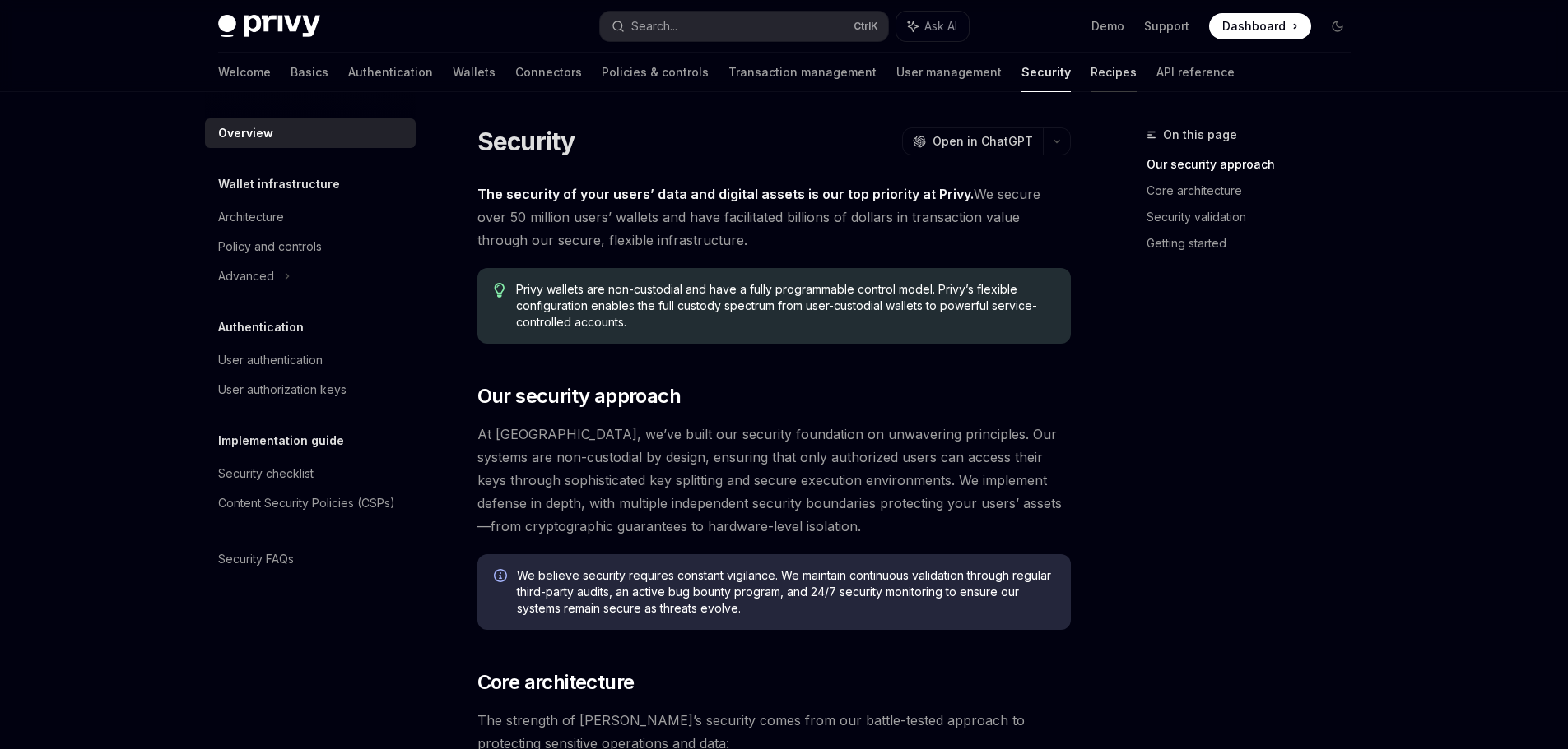
click at [1090, 69] on link "Recipes" at bounding box center [1113, 72] width 46 height 39
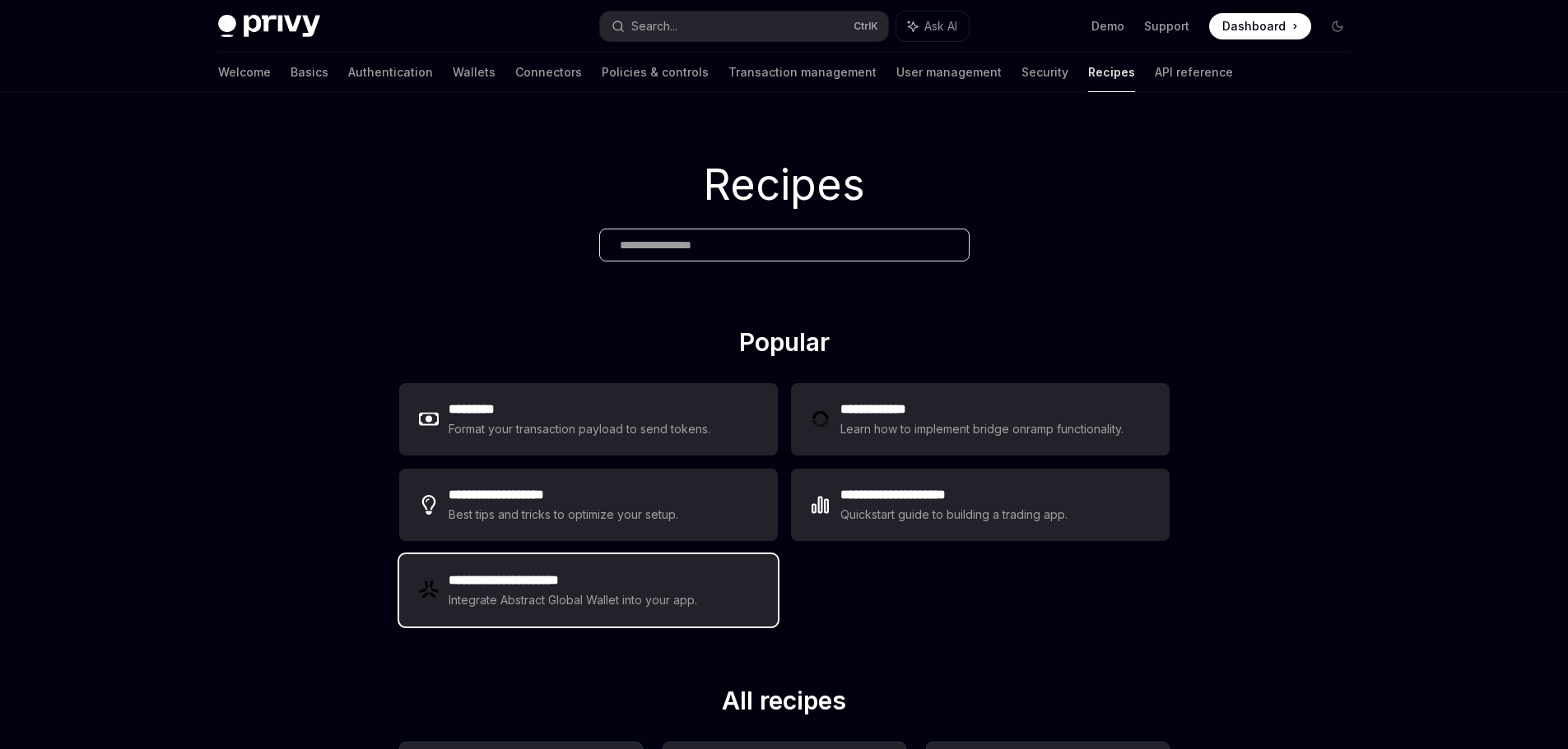
click at [541, 593] on div "Integrate Abstract Global Wallet into your app." at bounding box center [573, 600] width 250 height 20
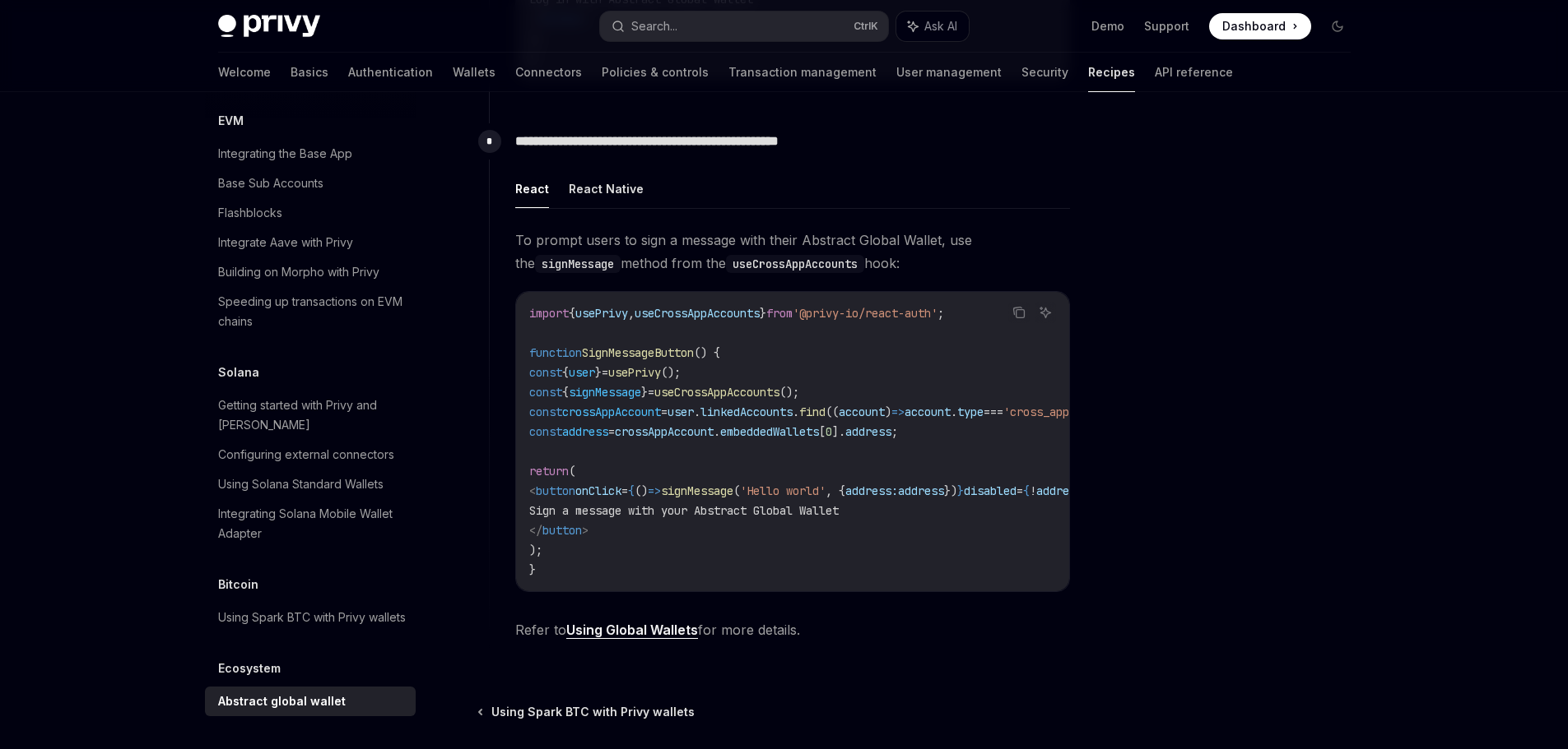
scroll to position [719, 0]
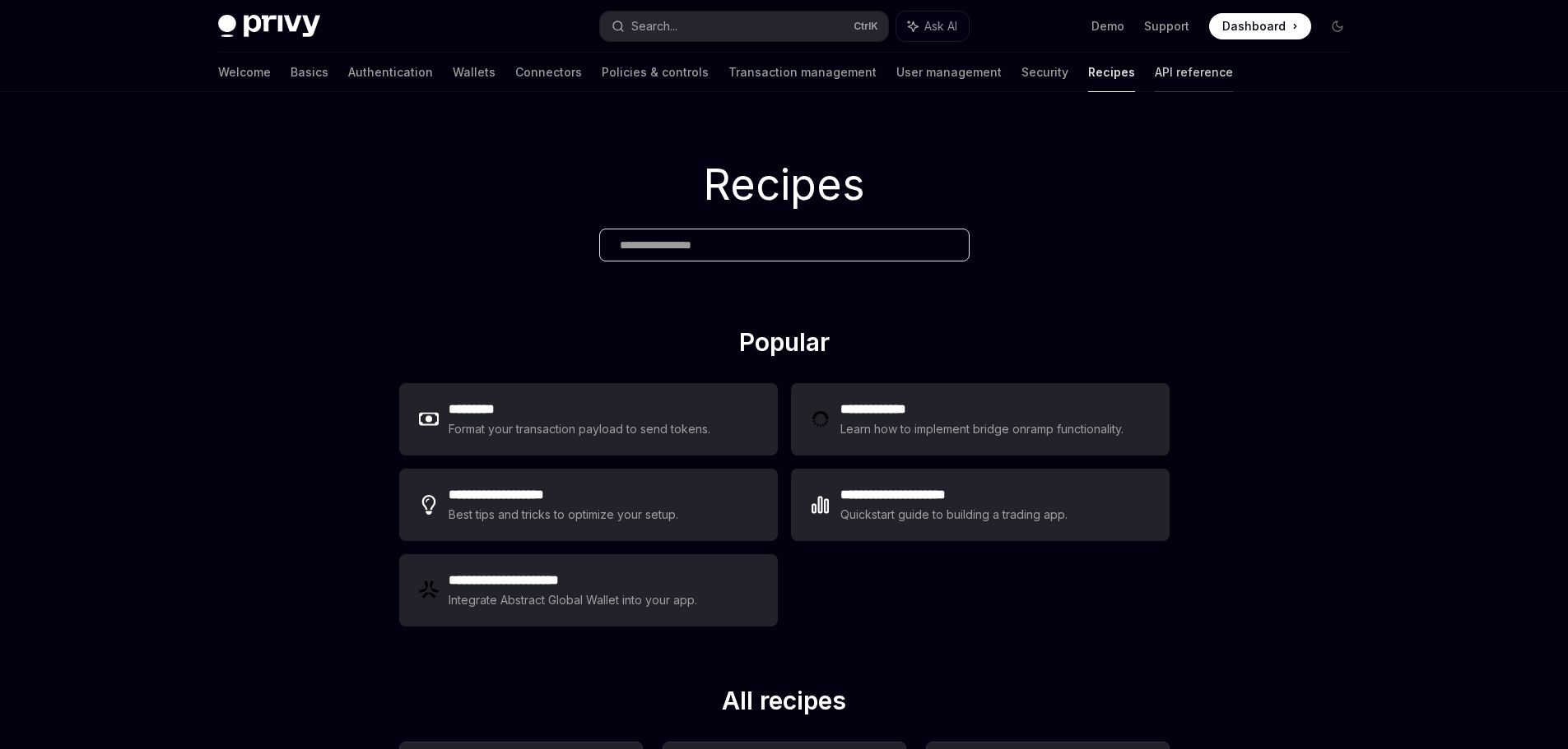
click at [1154, 65] on link "API reference" at bounding box center [1193, 72] width 78 height 39
type textarea "*"
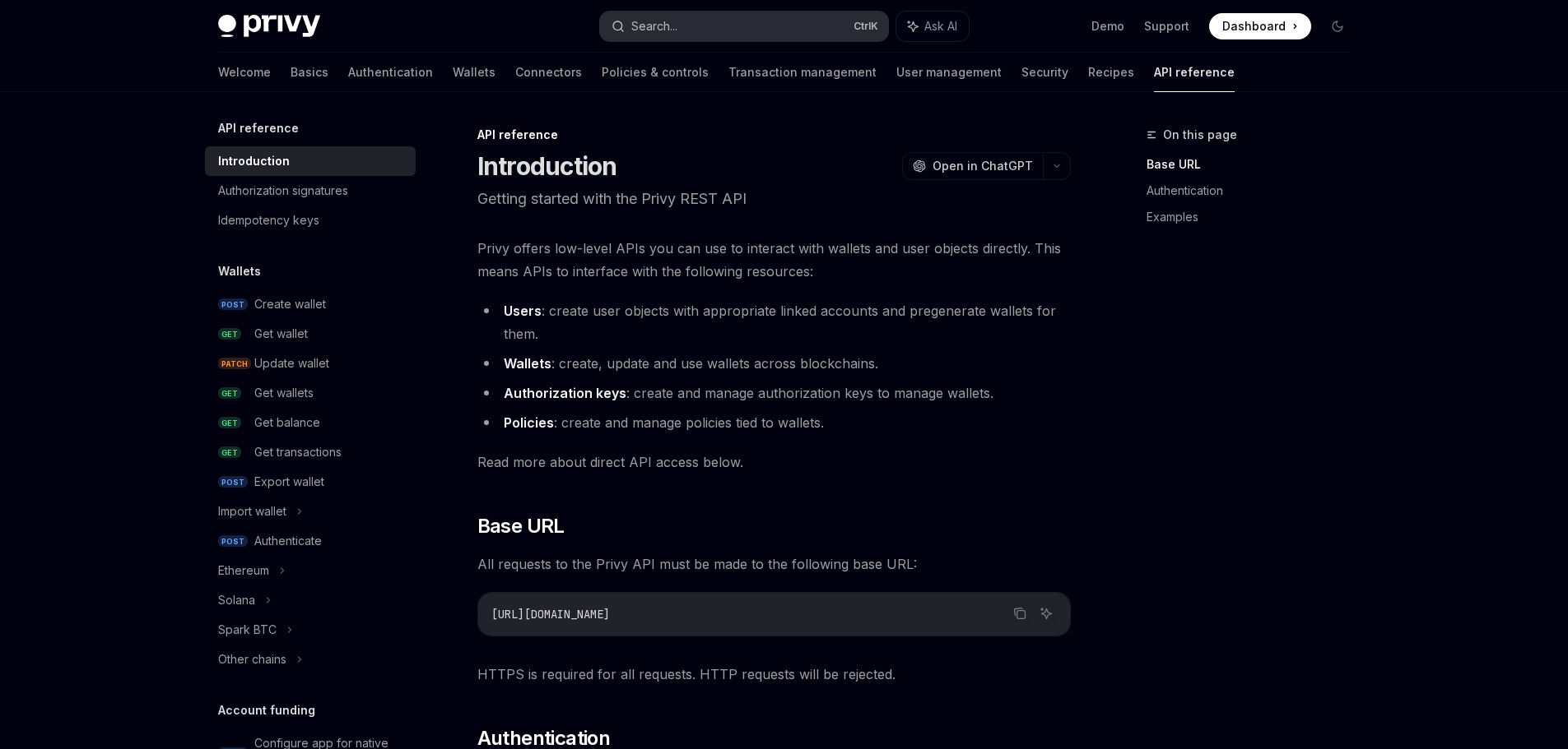
click at [727, 25] on button "Search... Ctrl K" at bounding box center [744, 26] width 288 height 30
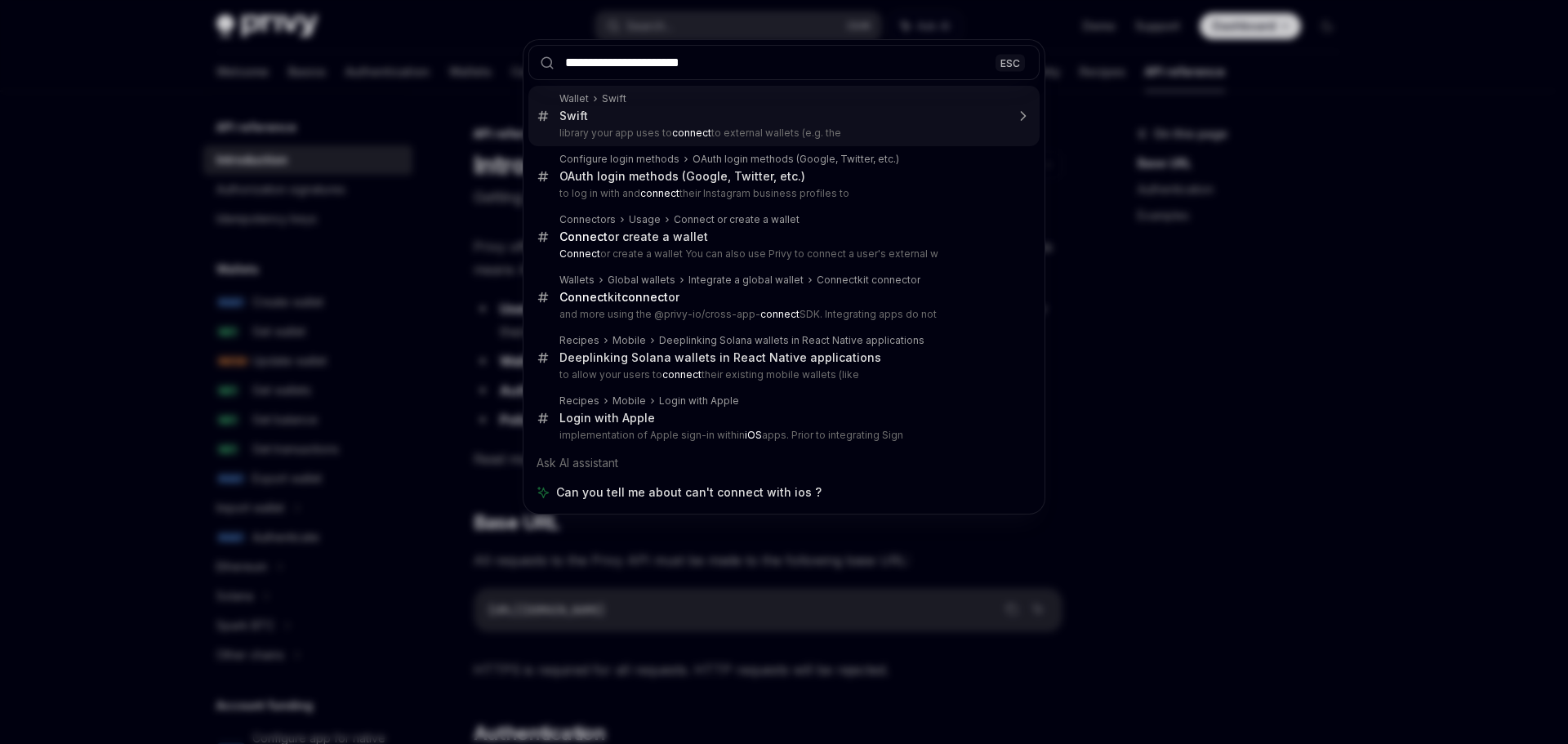
type input "**********"
type textarea "*"
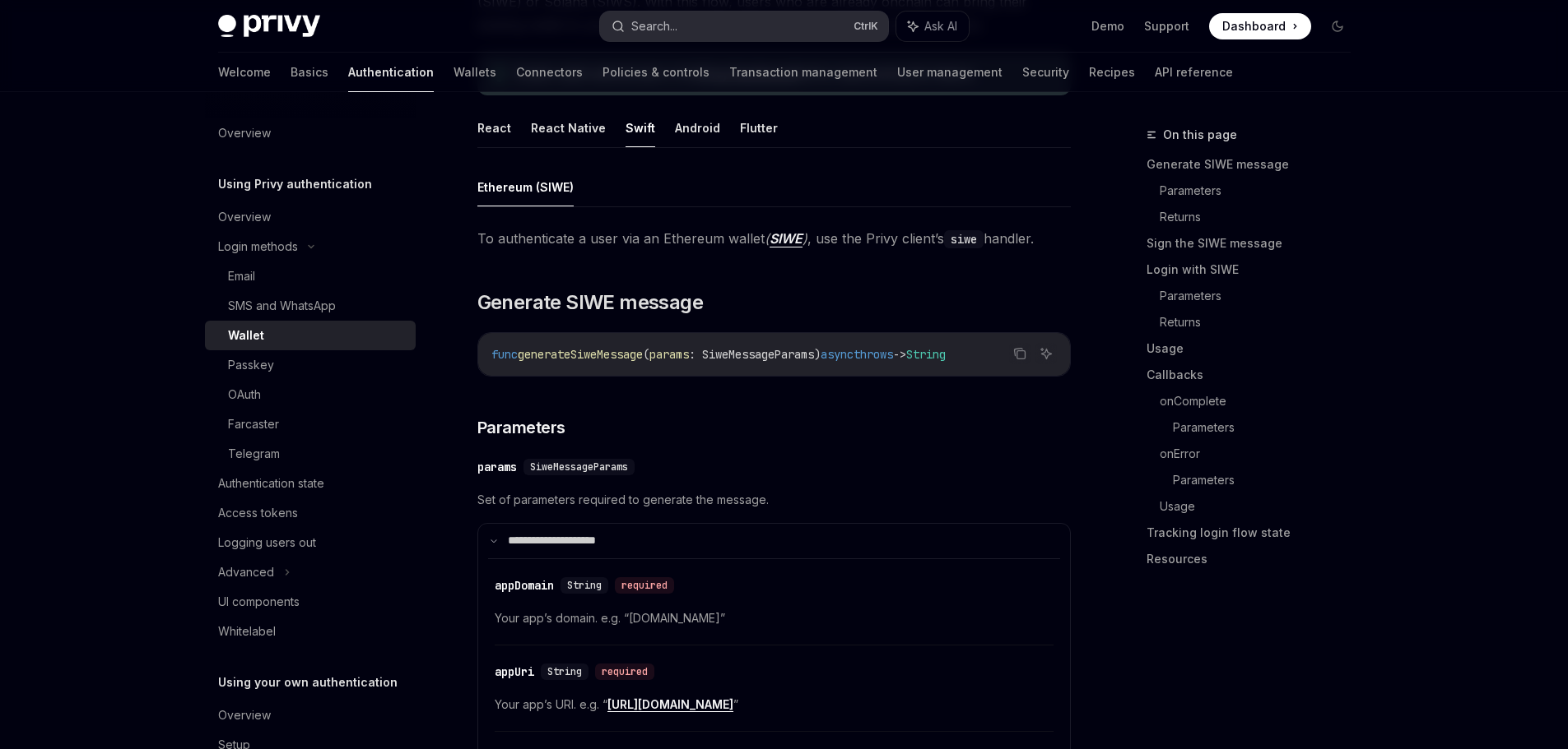
click at [730, 32] on button "Search... Ctrl K" at bounding box center [744, 26] width 288 height 30
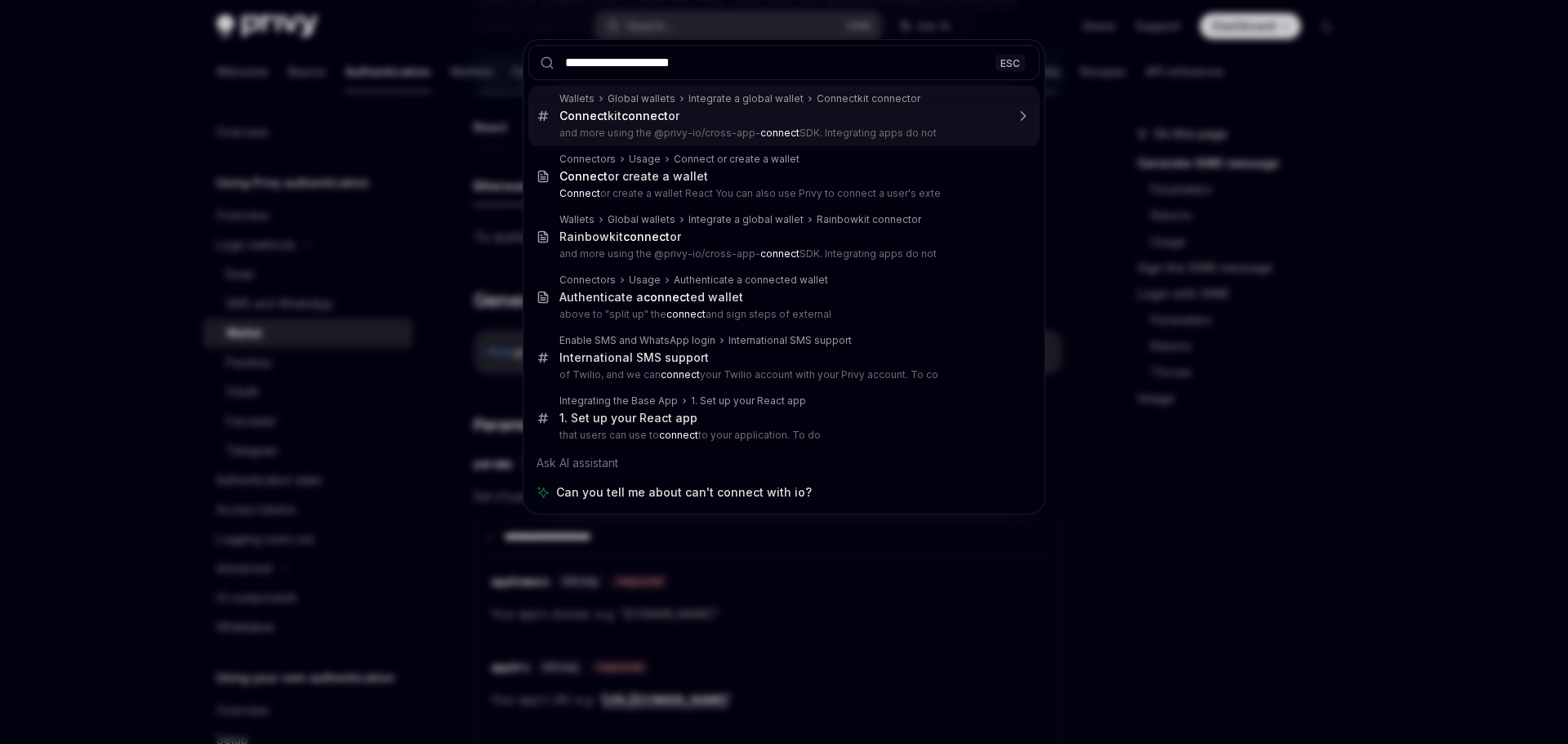
type input "**********"
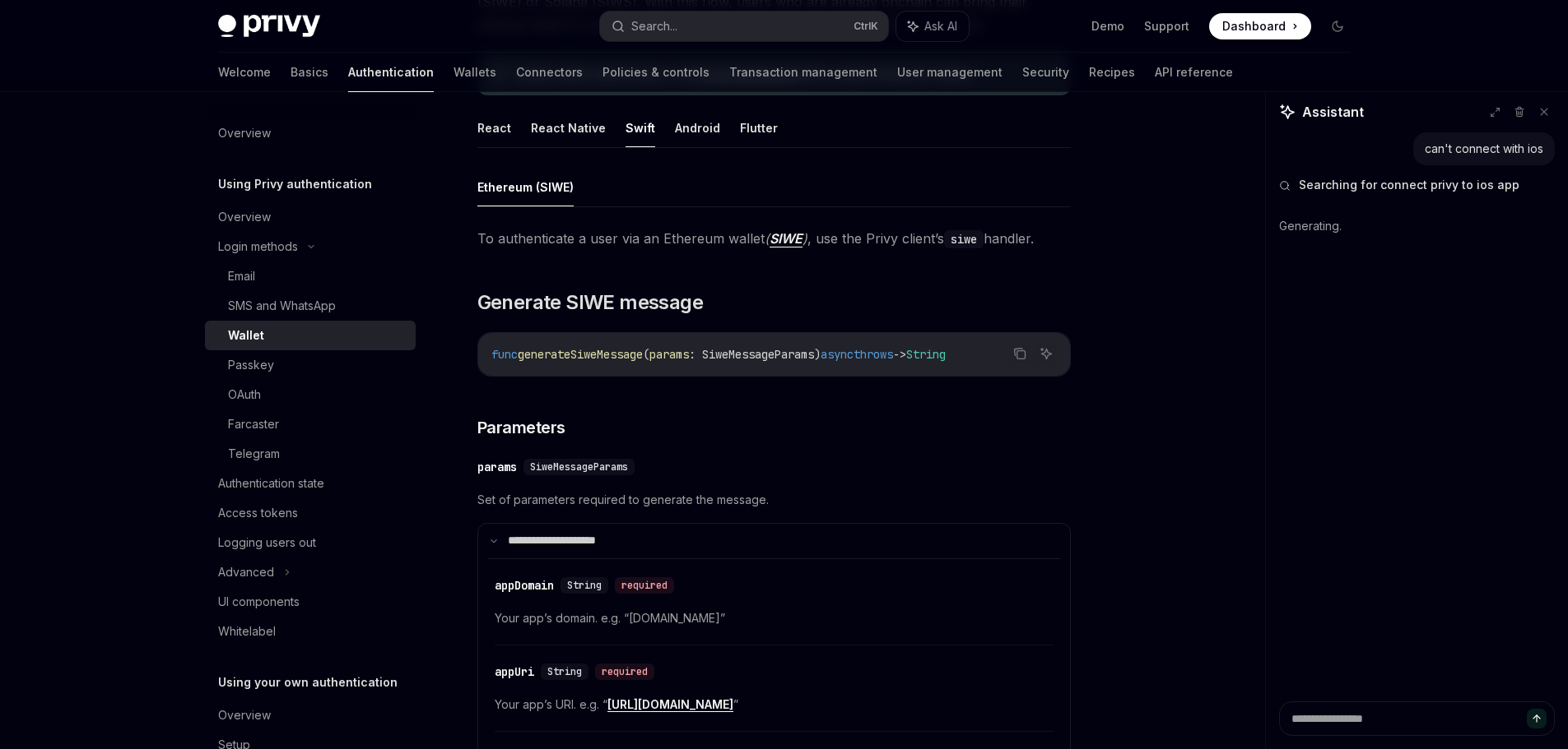
type textarea "*"
click at [708, 25] on button "Search... Ctrl K" at bounding box center [744, 26] width 288 height 30
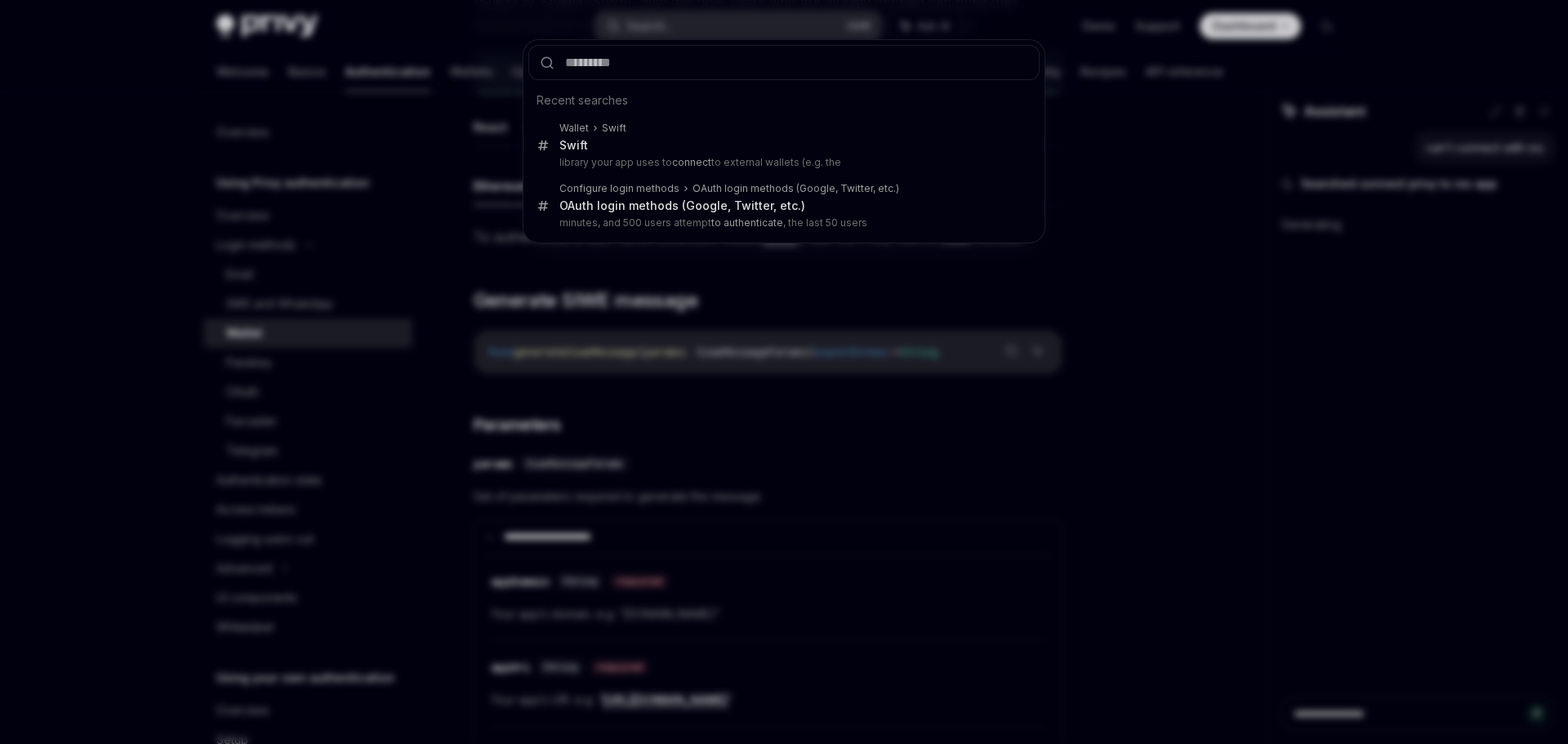
type input "*"
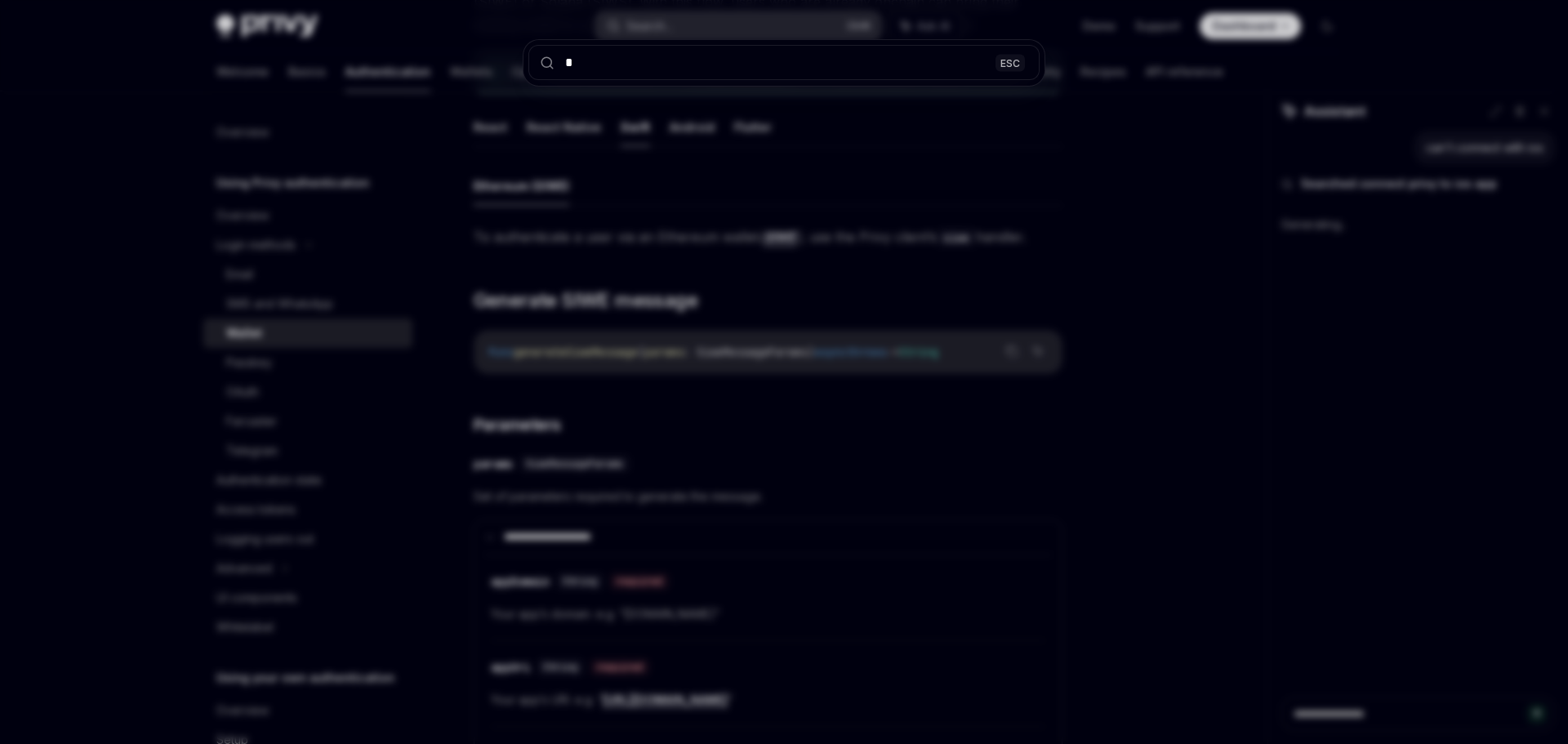
type textarea "*"
type input "**"
type textarea "*"
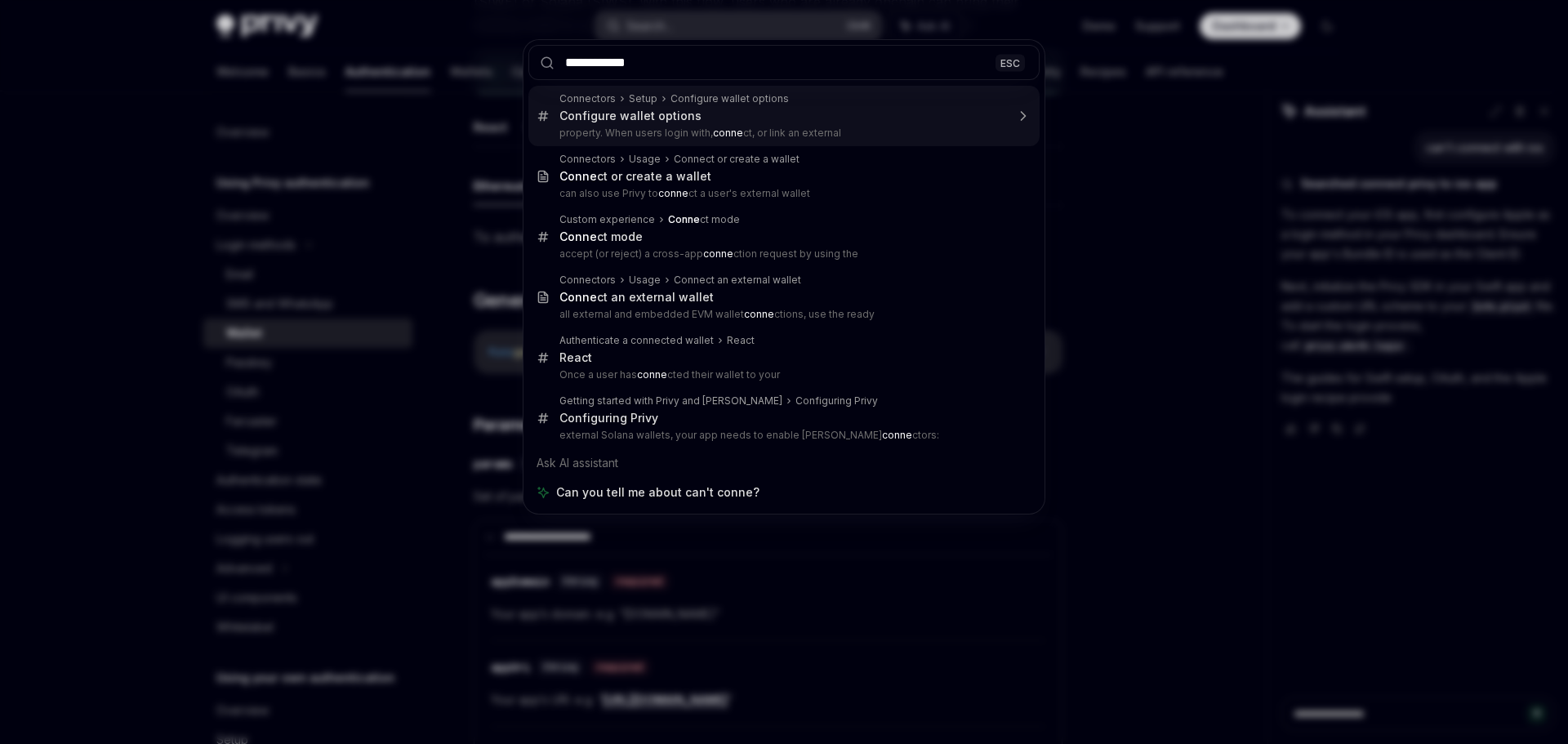
type input "**********"
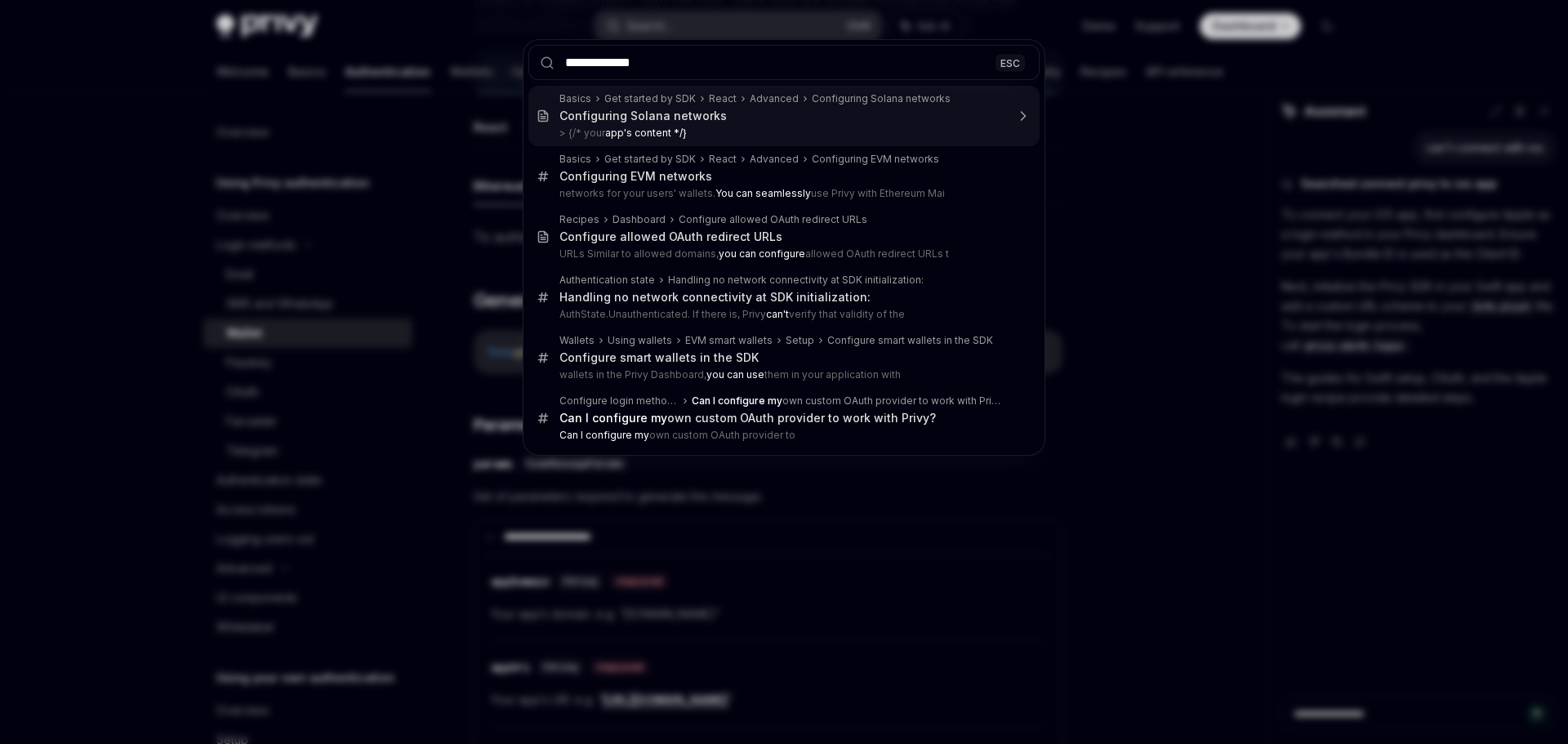
type textarea "*"
type input "**********"
type textarea "*"
type input "**********"
type textarea "*"
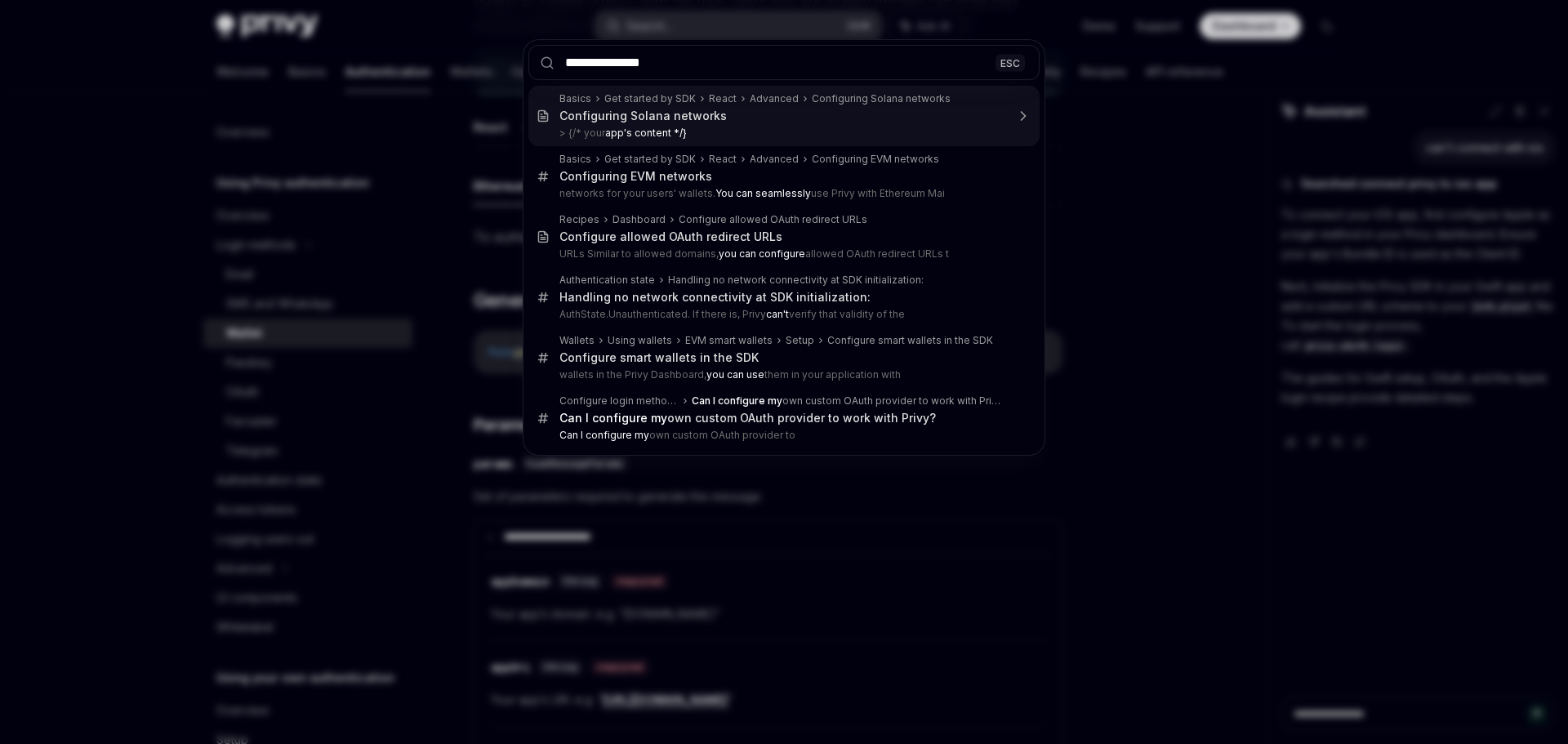
type input "**********"
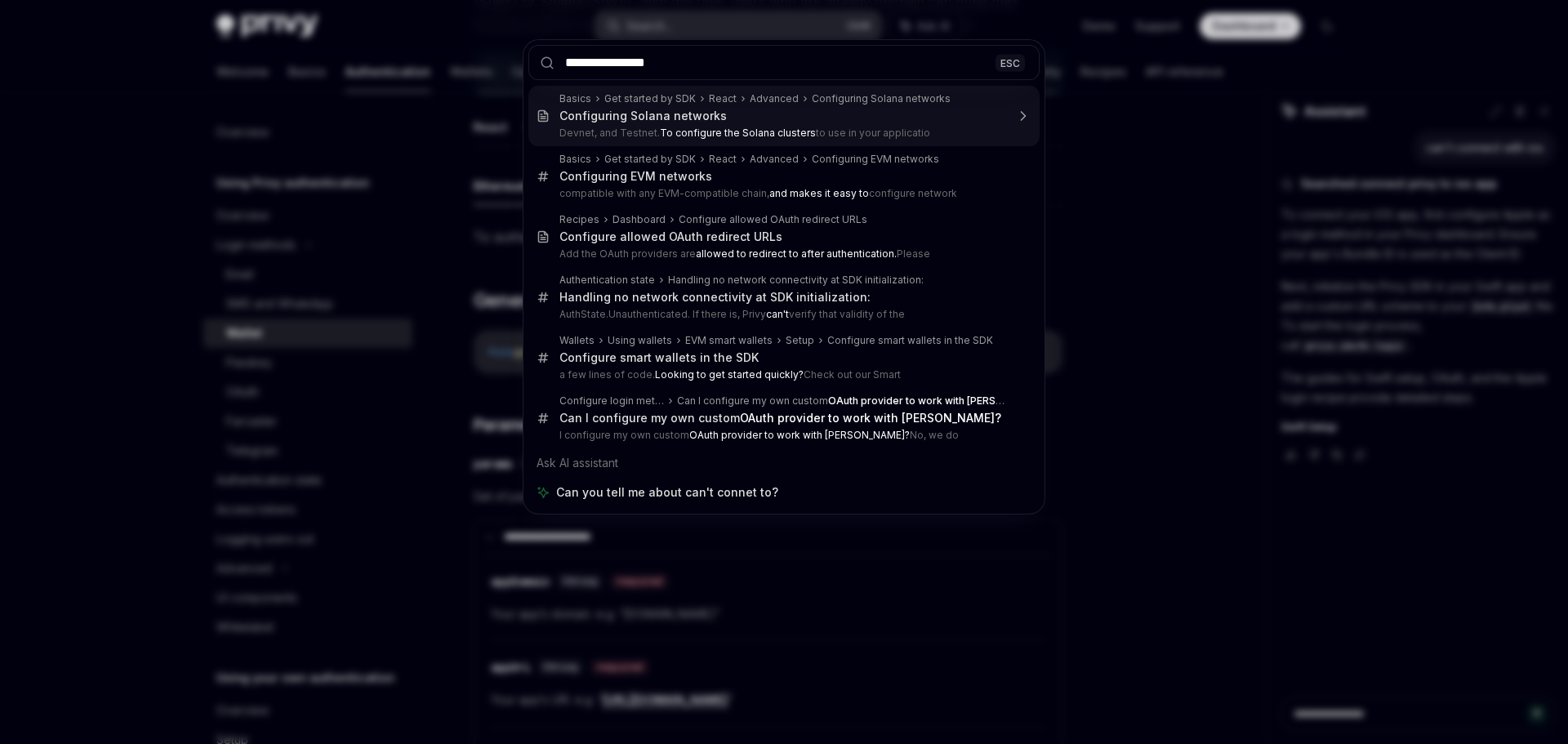
type textarea "*"
type input "**********"
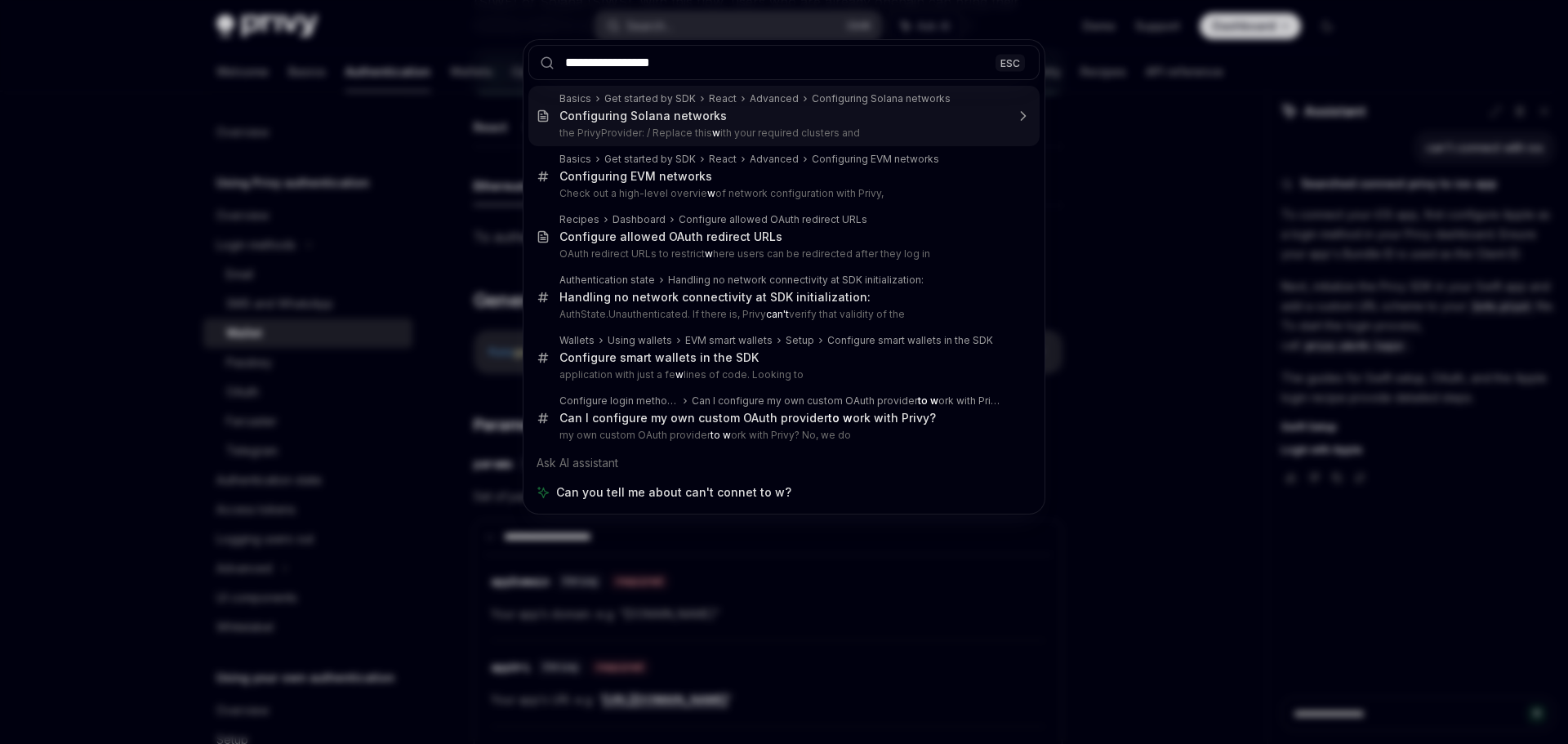
type textarea "*"
type input "**********"
type textarea "*"
type input "**********"
type textarea "*"
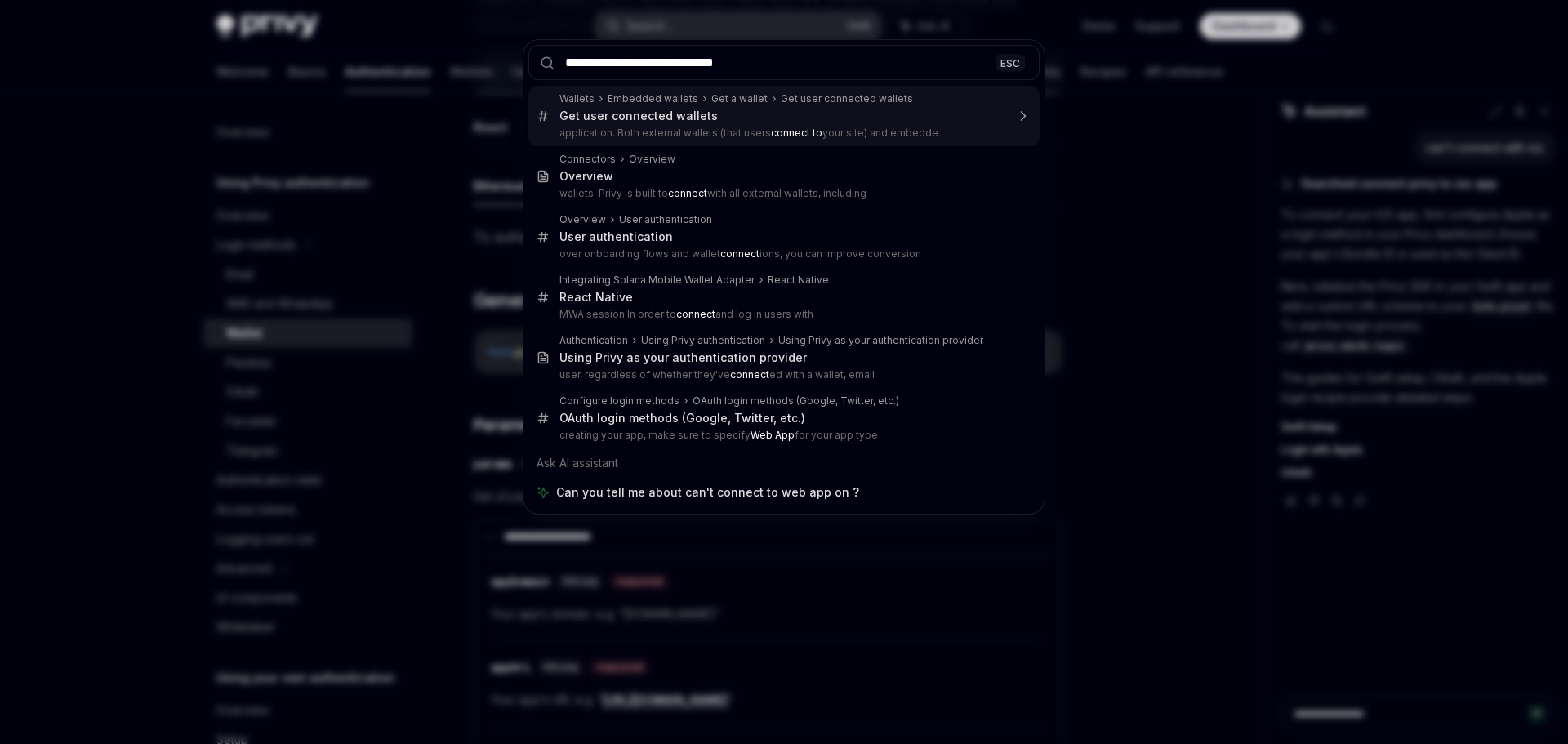
type input "**********"
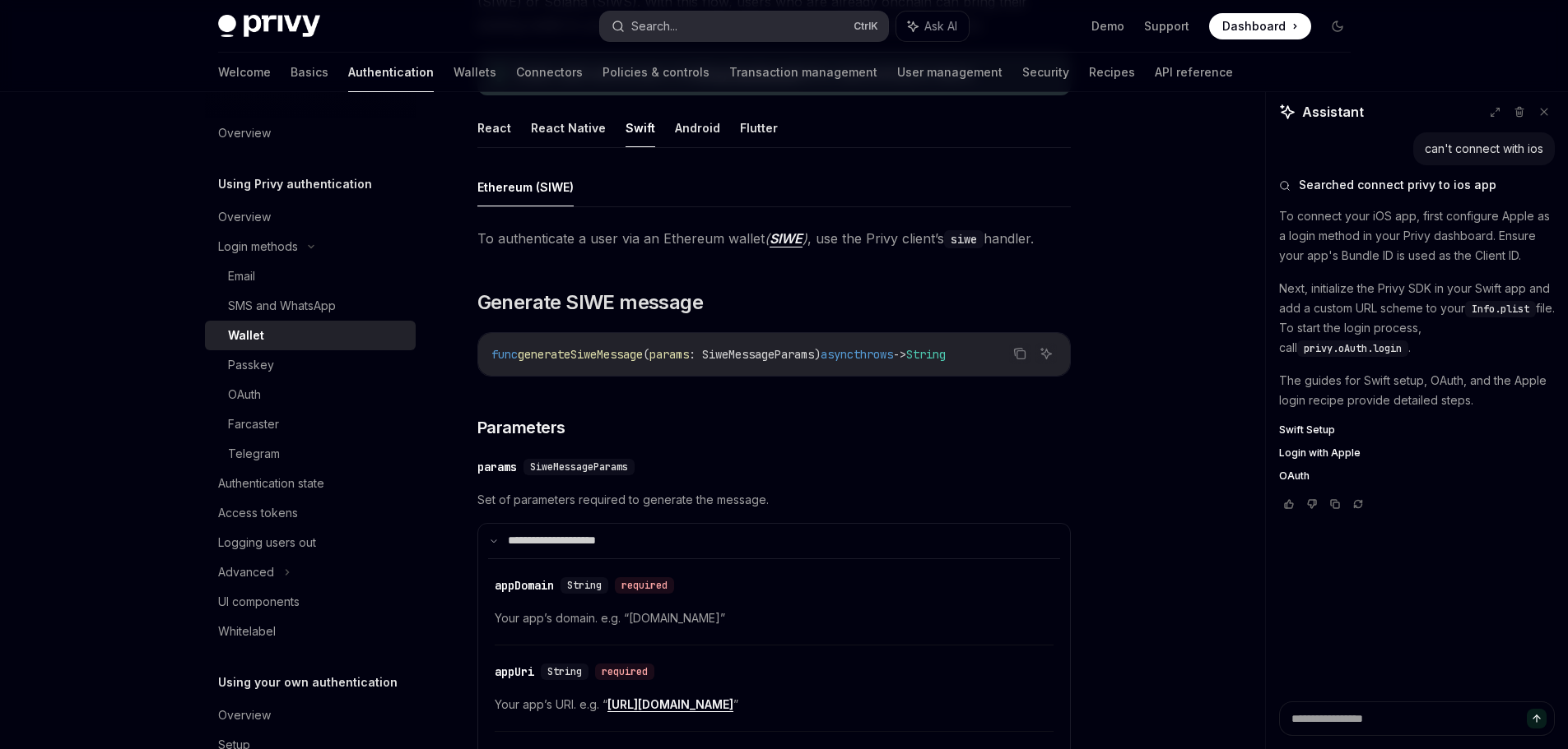
type textarea "*"
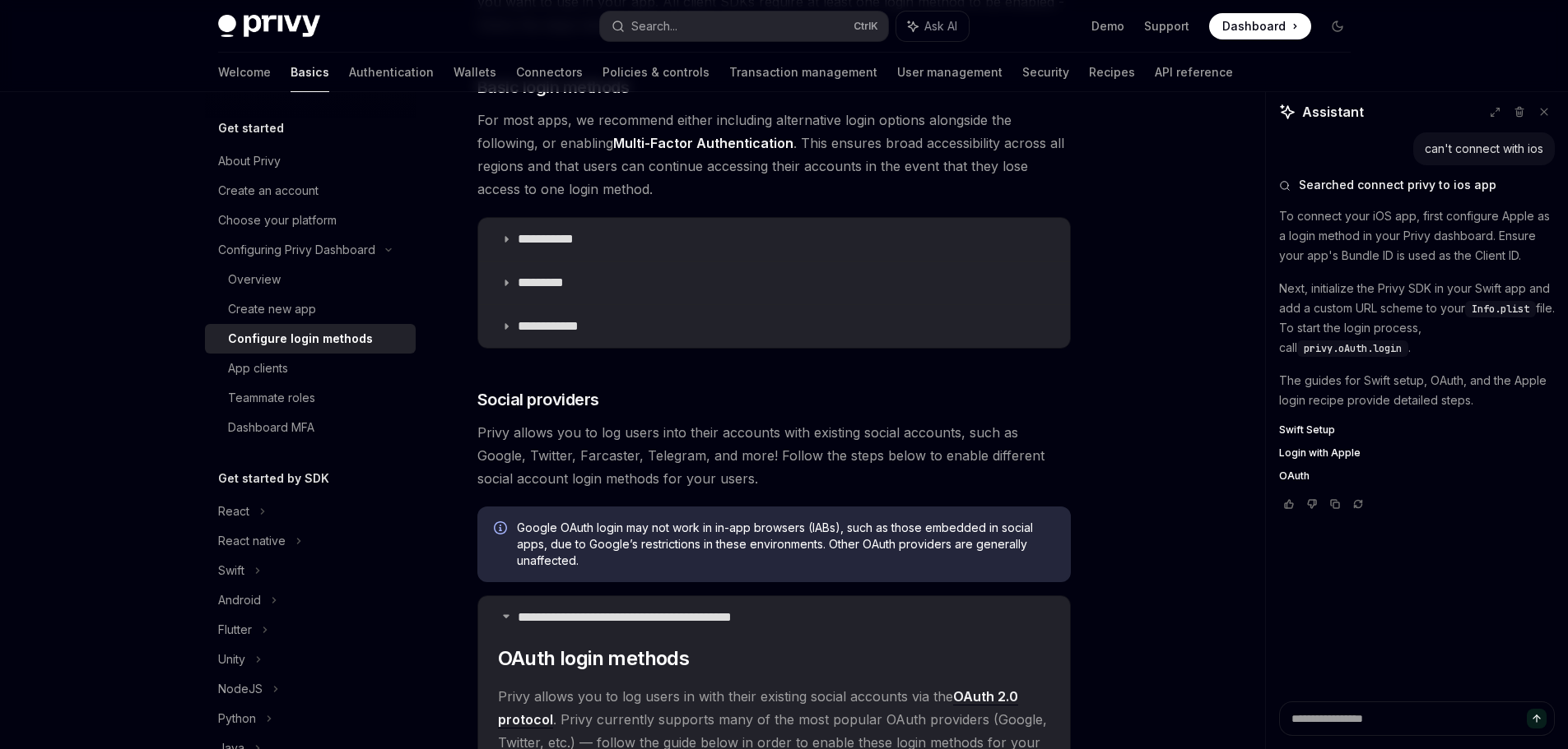
scroll to position [731, 0]
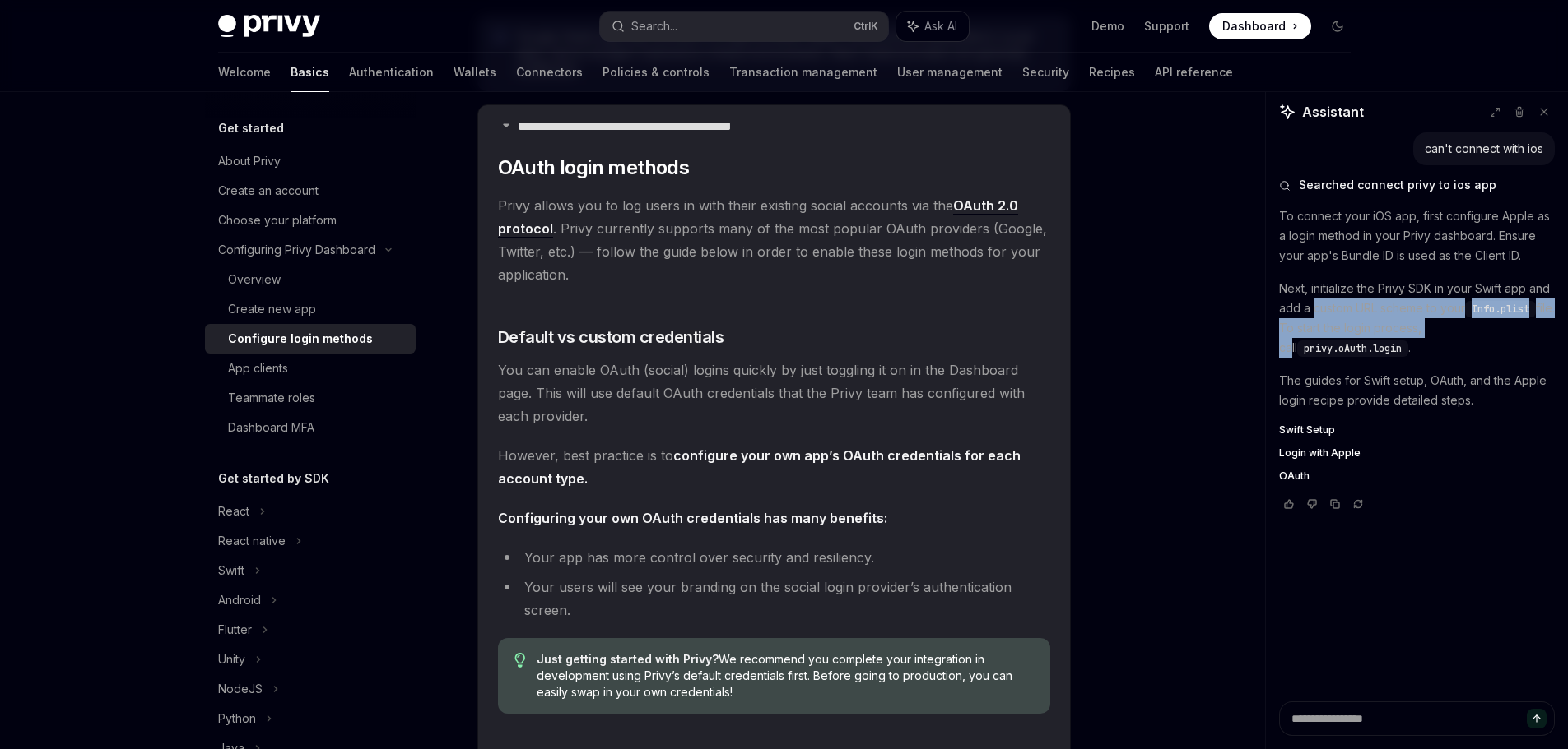
drag, startPoint x: 1314, startPoint y: 304, endPoint x: 1454, endPoint y: 326, distance: 141.7
click at [1454, 326] on p "Next, initialize the Privy SDK in your Swift app and add a custom URL scheme to…" at bounding box center [1416, 318] width 276 height 79
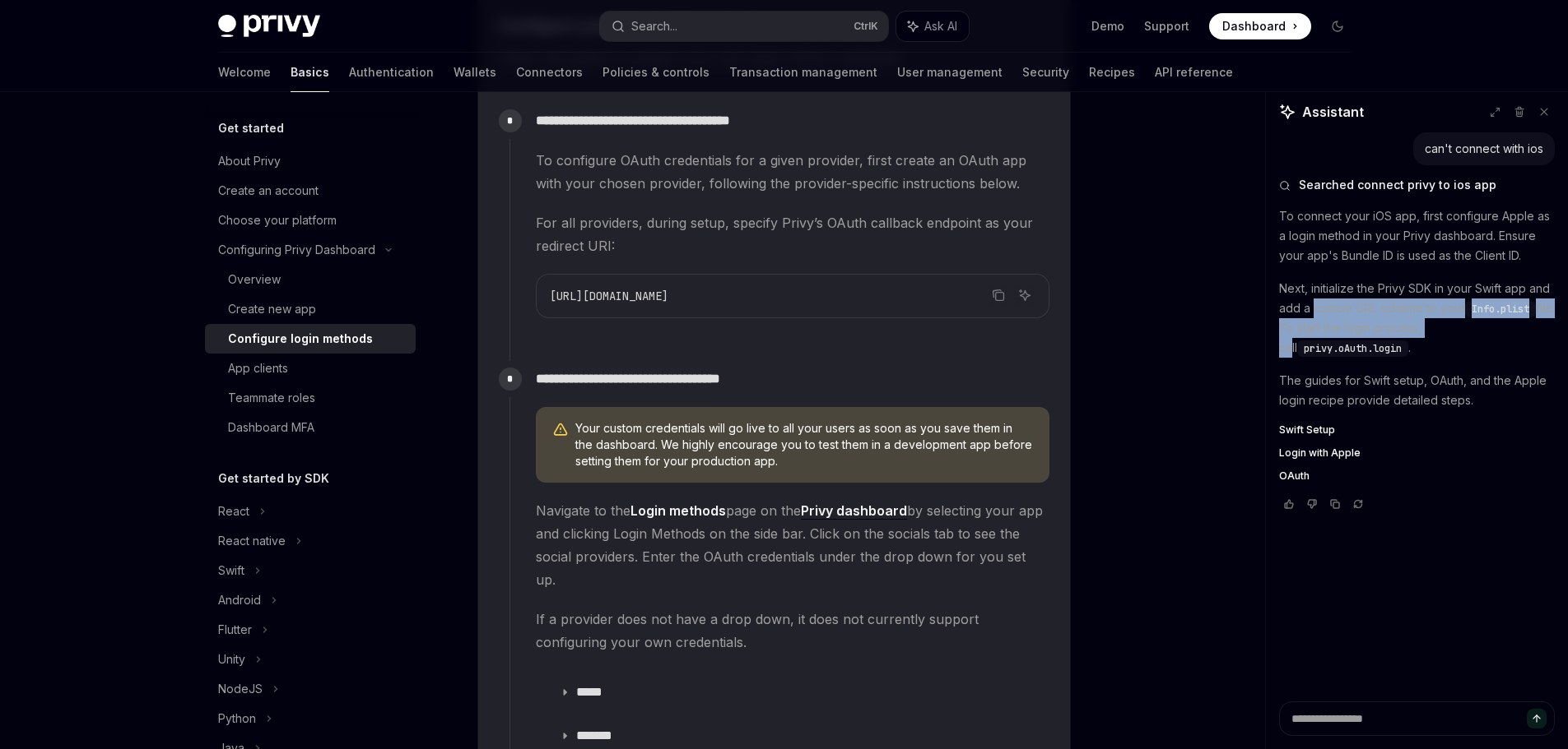
scroll to position [1554, 0]
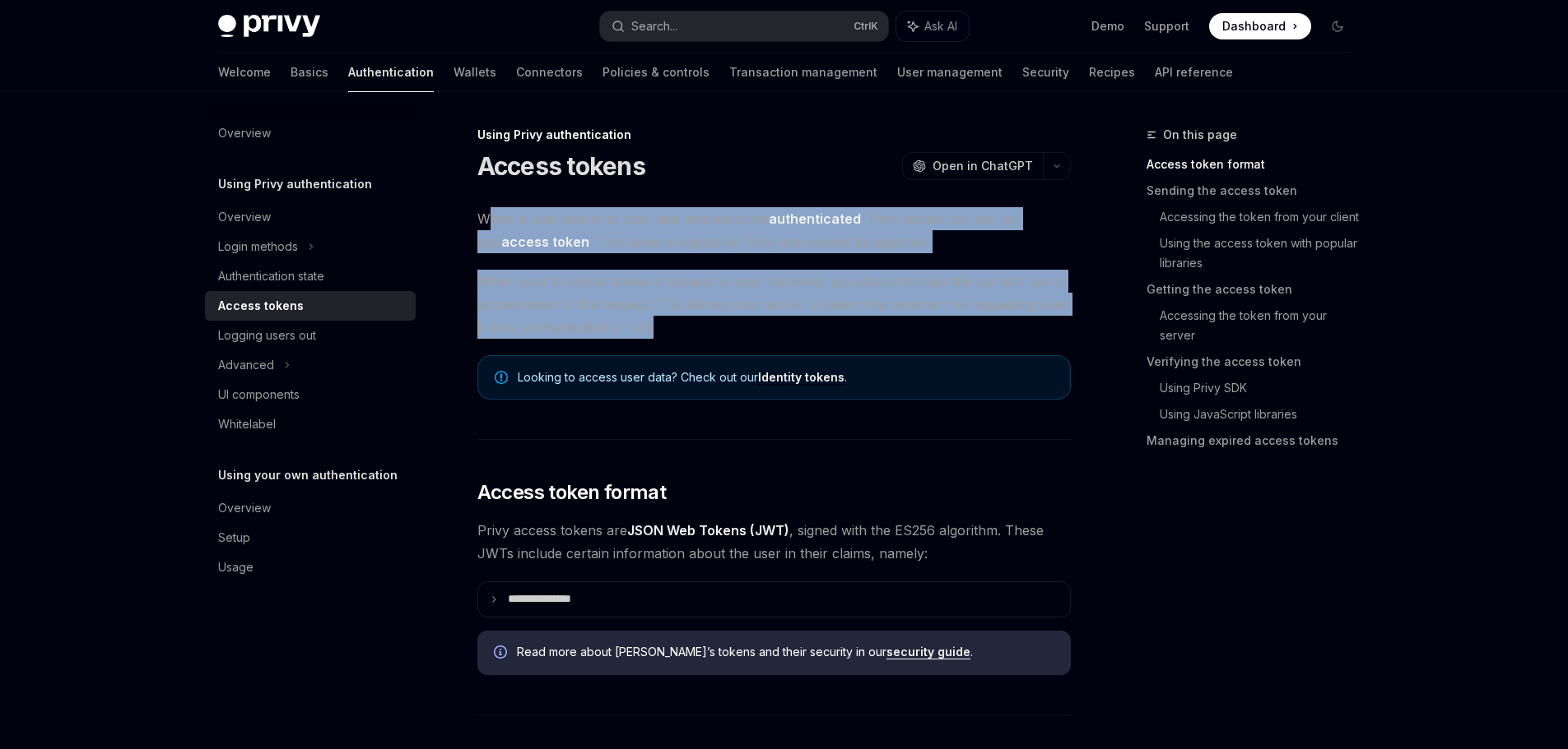
drag, startPoint x: 493, startPoint y: 228, endPoint x: 673, endPoint y: 319, distance: 201.7
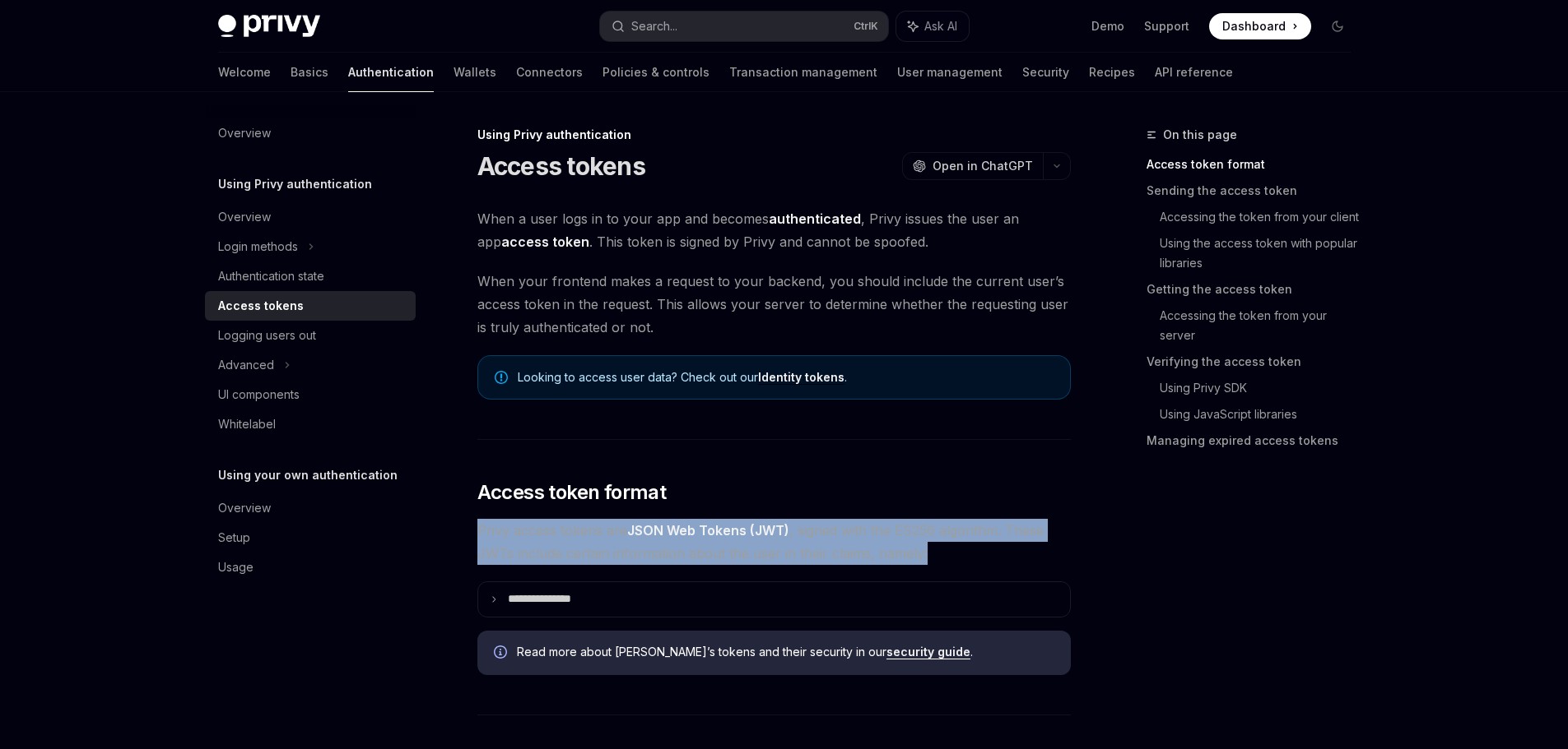
drag, startPoint x: 479, startPoint y: 529, endPoint x: 960, endPoint y: 548, distance: 481.4
click at [960, 548] on span "Privy access tokens are JSON Web Tokens (JWT) , signed with the ES256 algorithm…" at bounding box center [773, 542] width 594 height 46
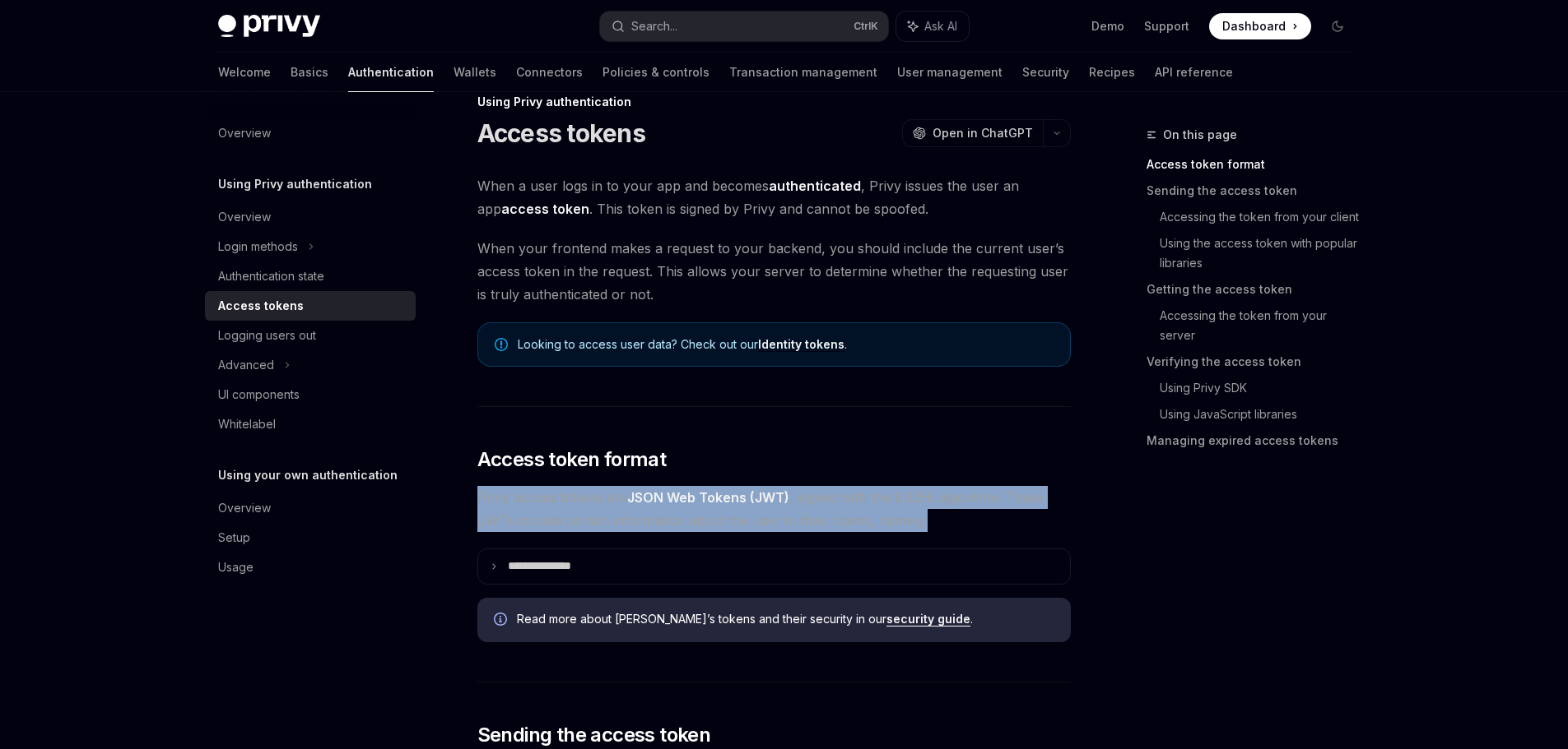
scroll to position [164, 0]
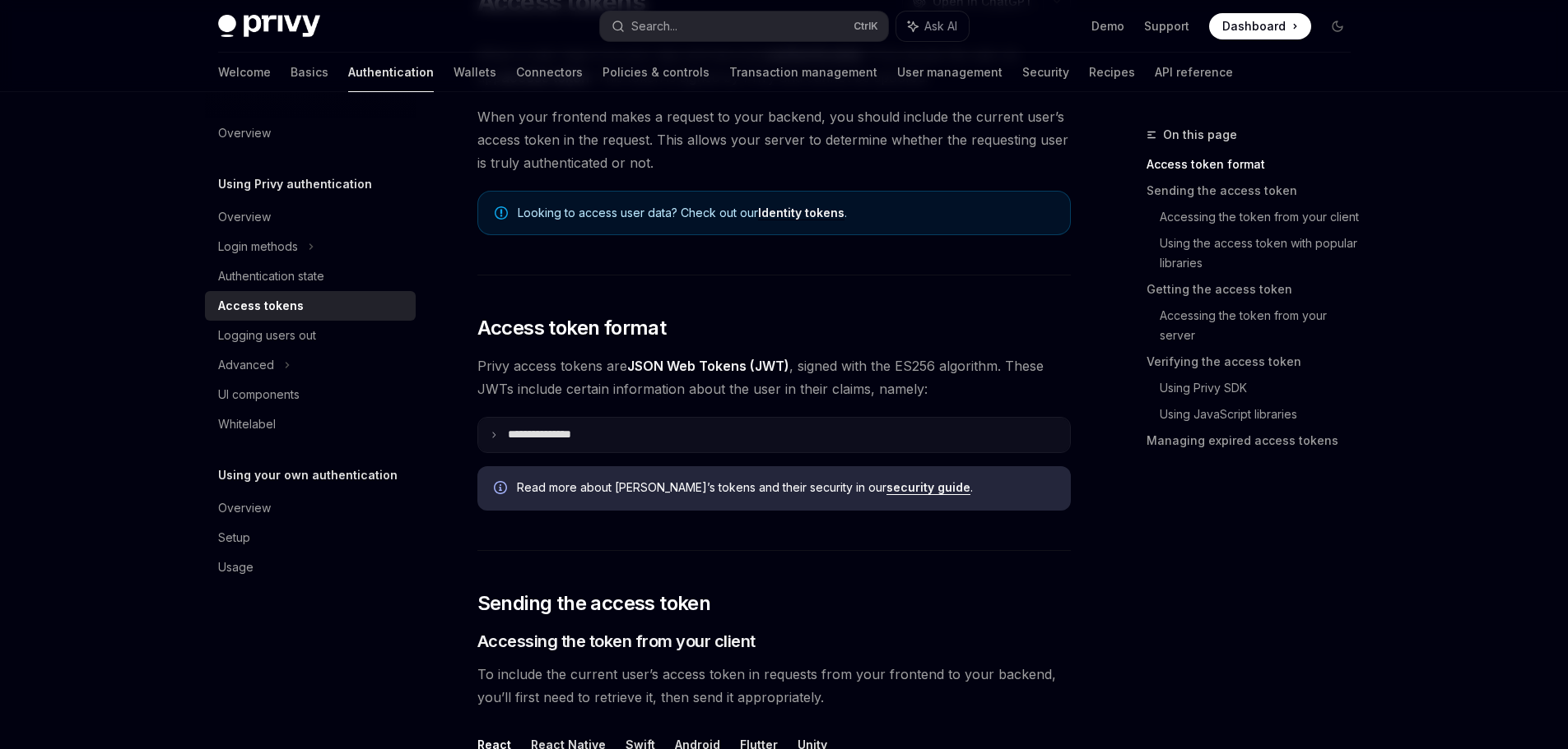
click at [550, 437] on p "**********" at bounding box center [552, 435] width 89 height 14
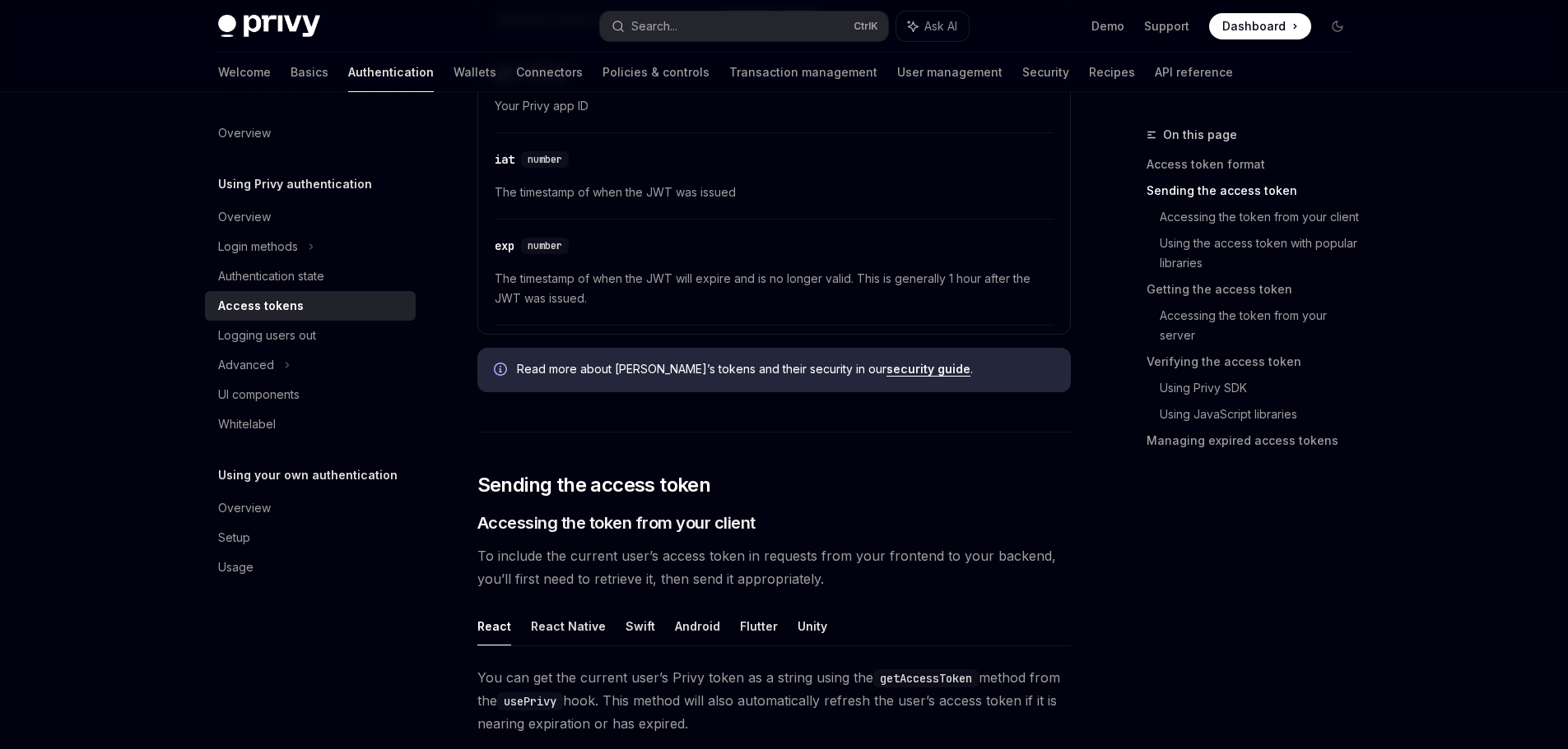
scroll to position [905, 0]
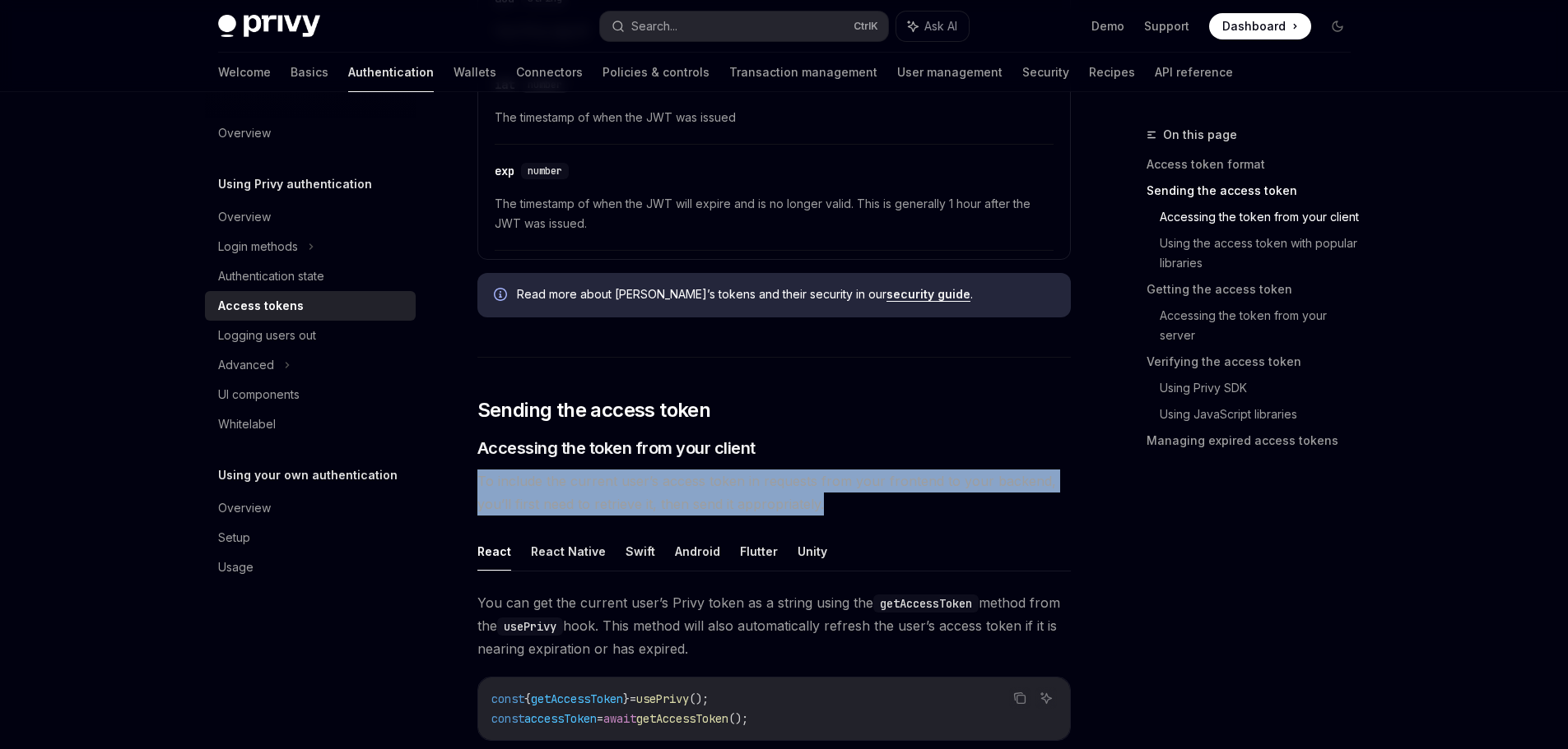
drag, startPoint x: 475, startPoint y: 480, endPoint x: 850, endPoint y: 504, distance: 375.8
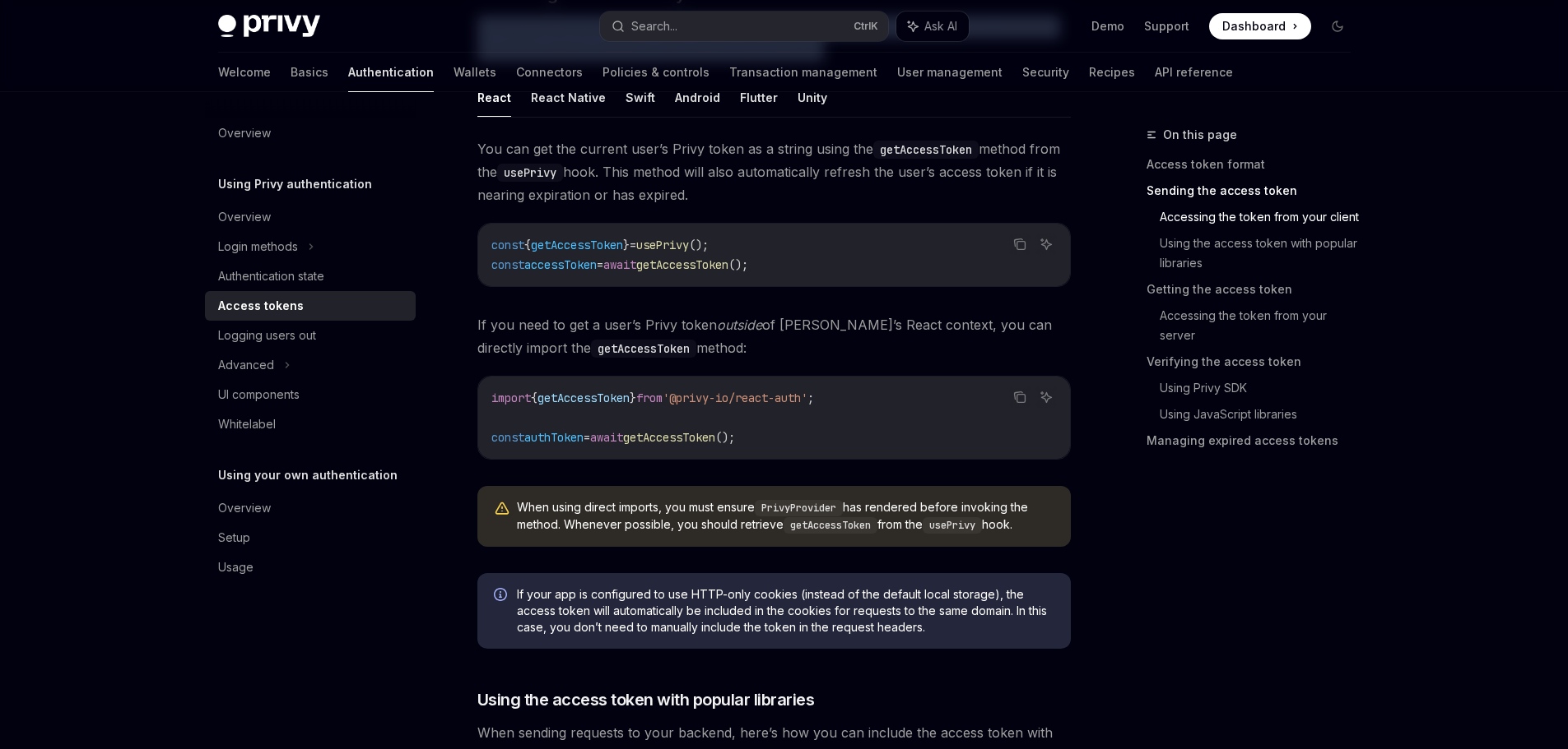
scroll to position [1398, 0]
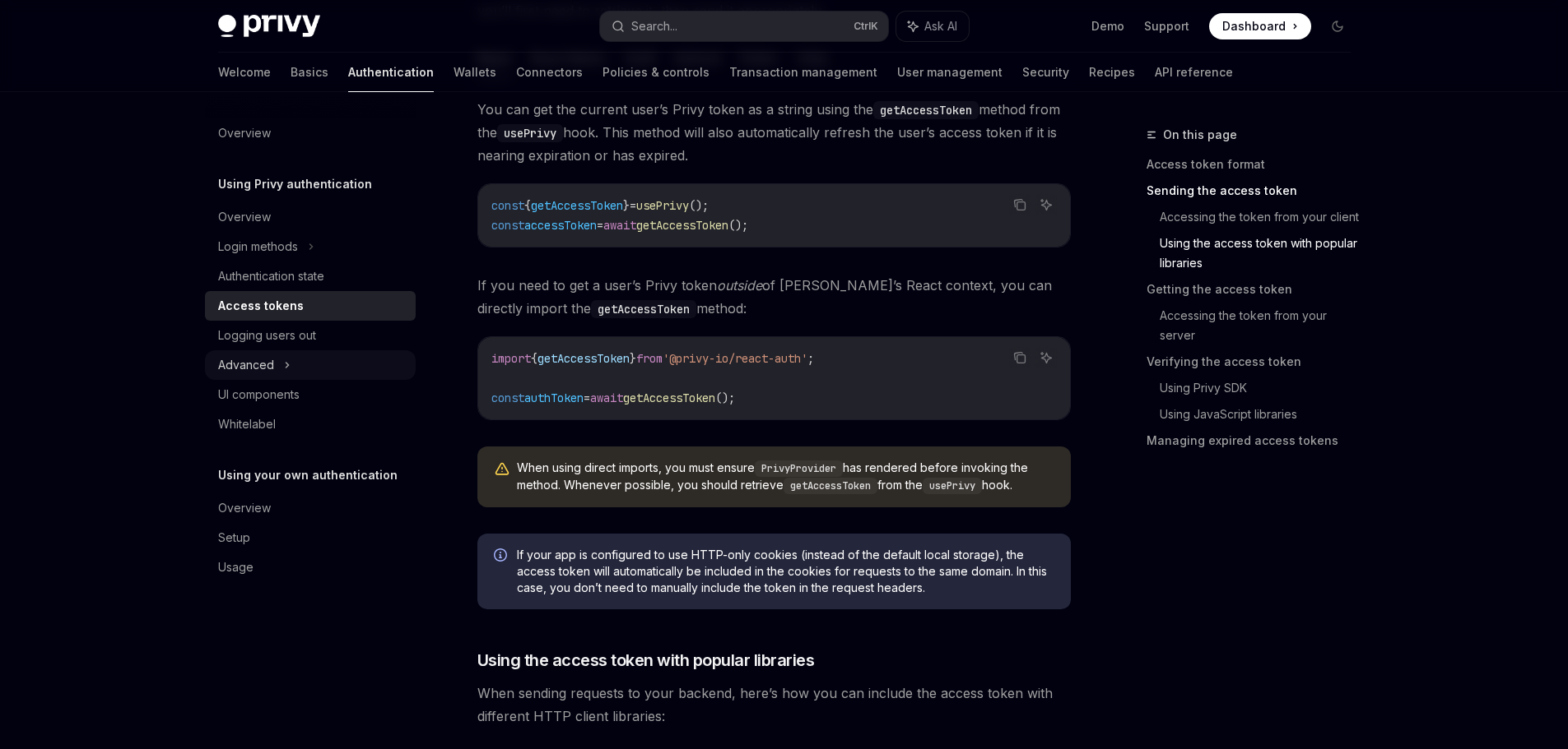
click at [246, 365] on div "Advanced" at bounding box center [246, 365] width 56 height 20
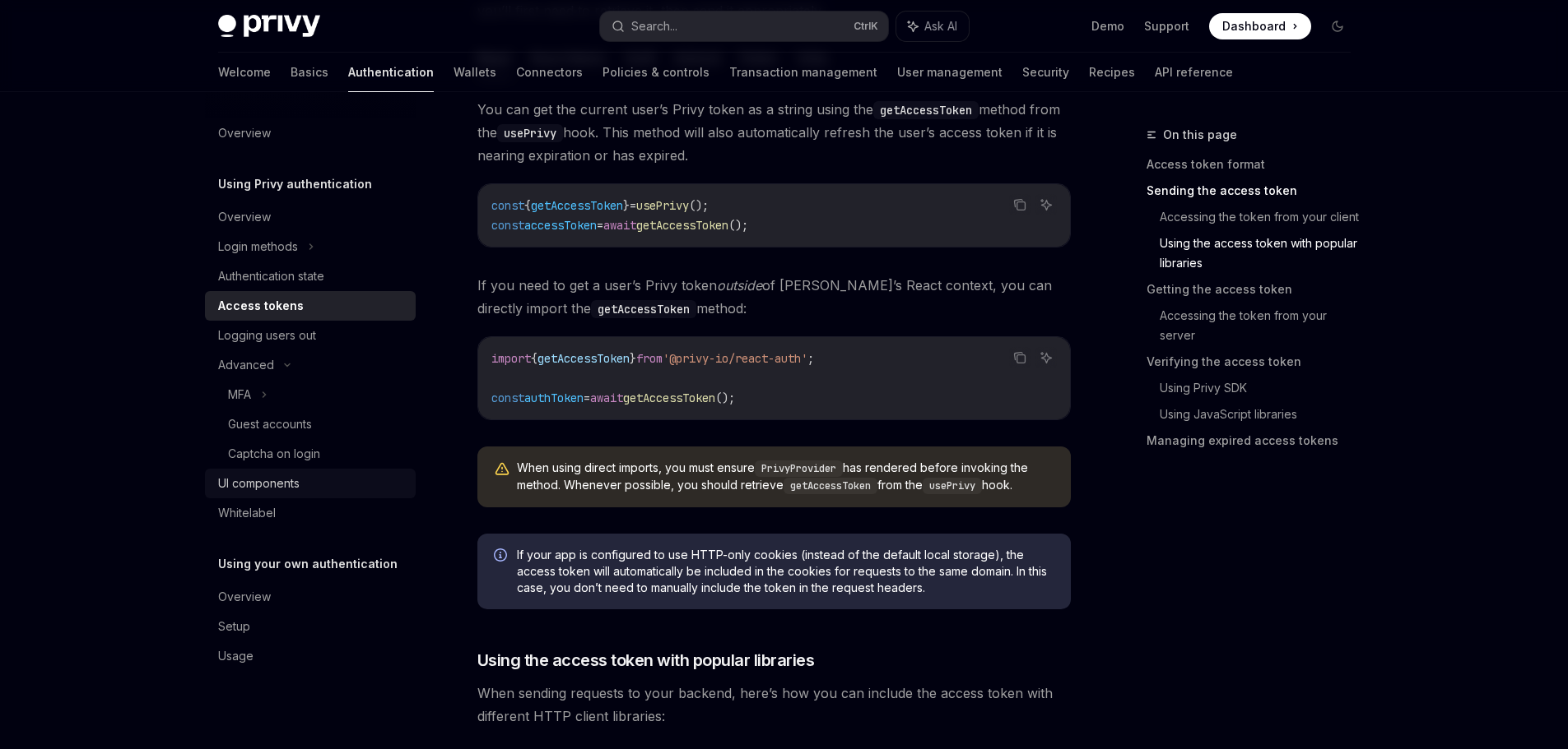
click at [252, 488] on div "UI components" at bounding box center [259, 484] width 82 height 20
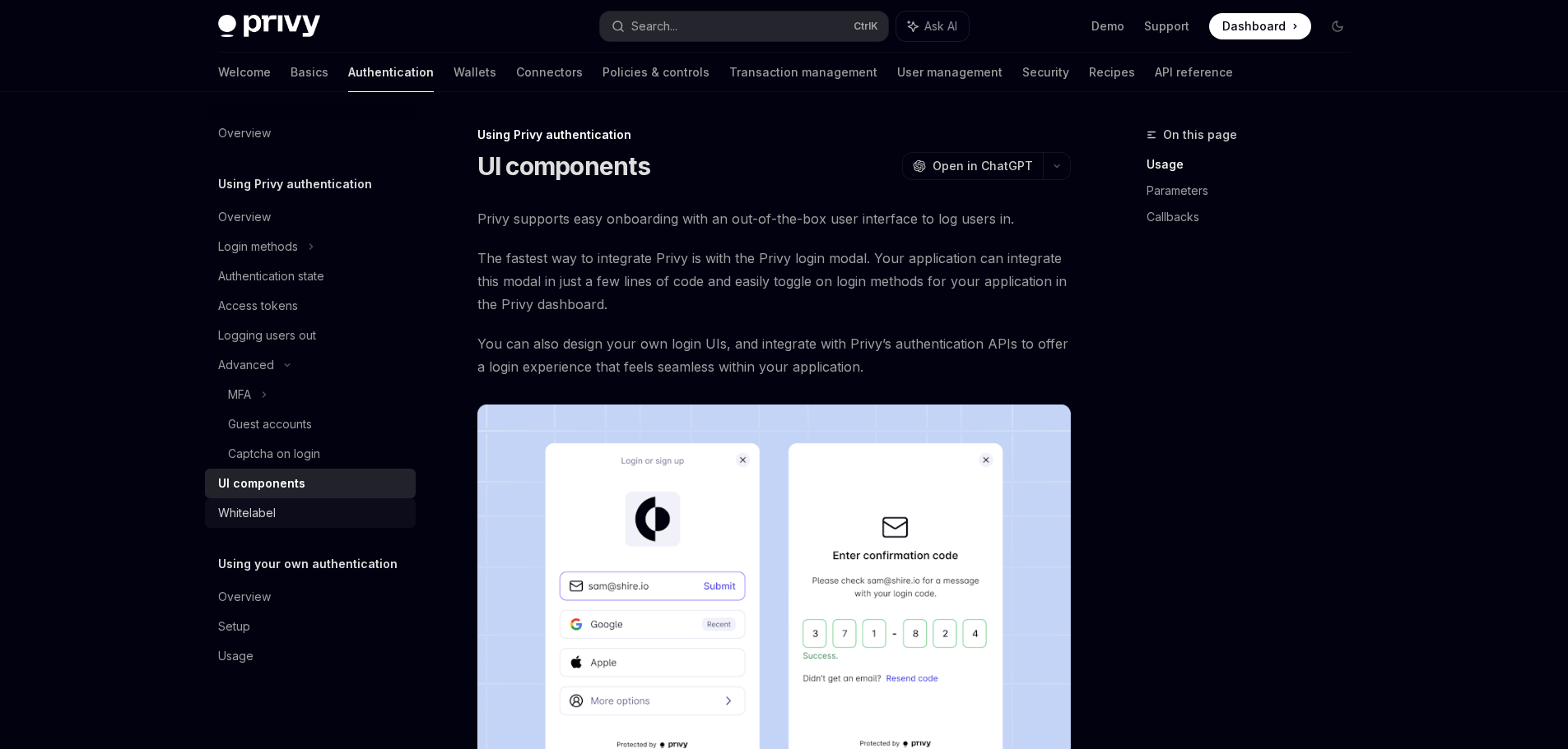
click at [268, 521] on div "Whitelabel" at bounding box center [247, 513] width 58 height 20
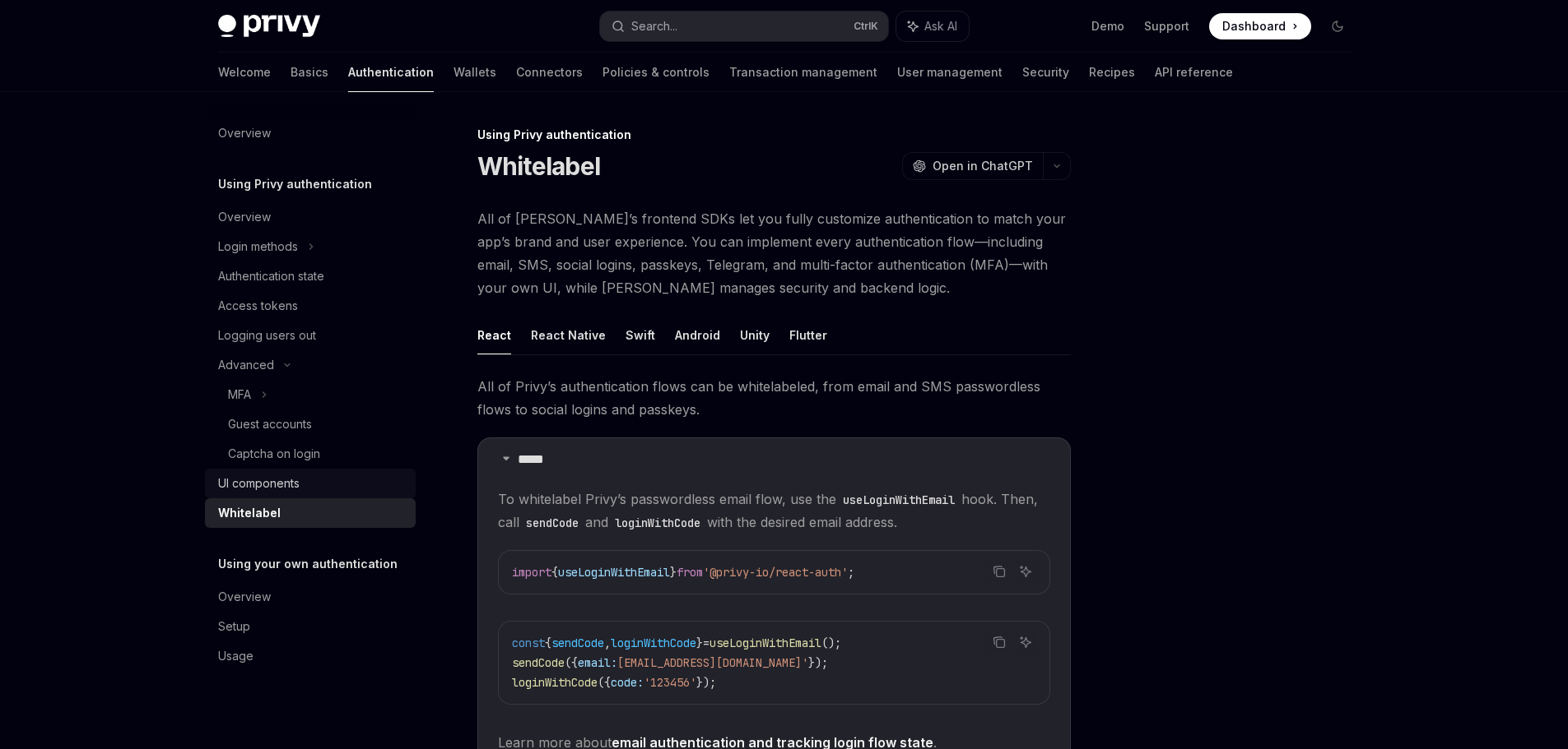
click at [272, 495] on link "UI components" at bounding box center [310, 484] width 211 height 30
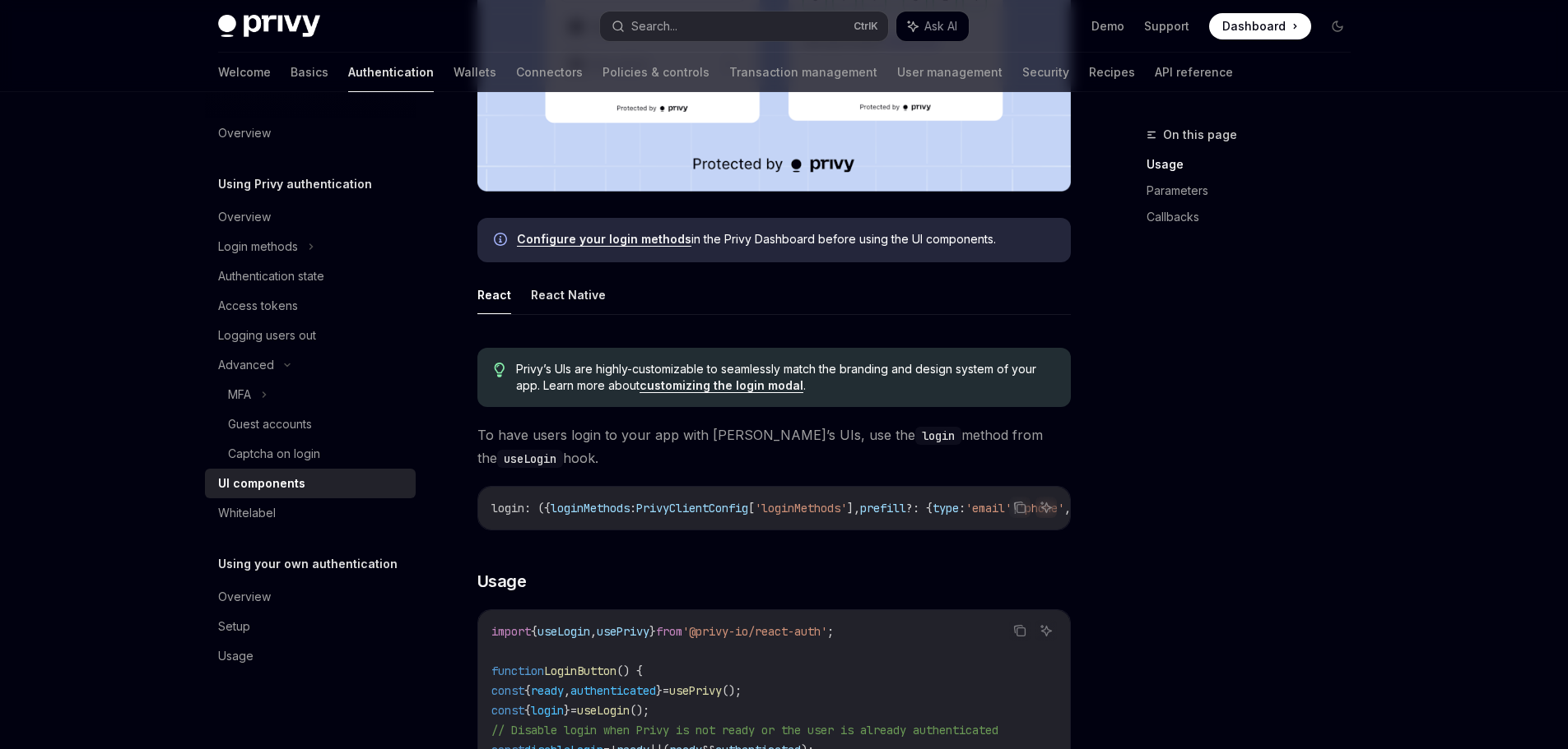
scroll to position [740, 0]
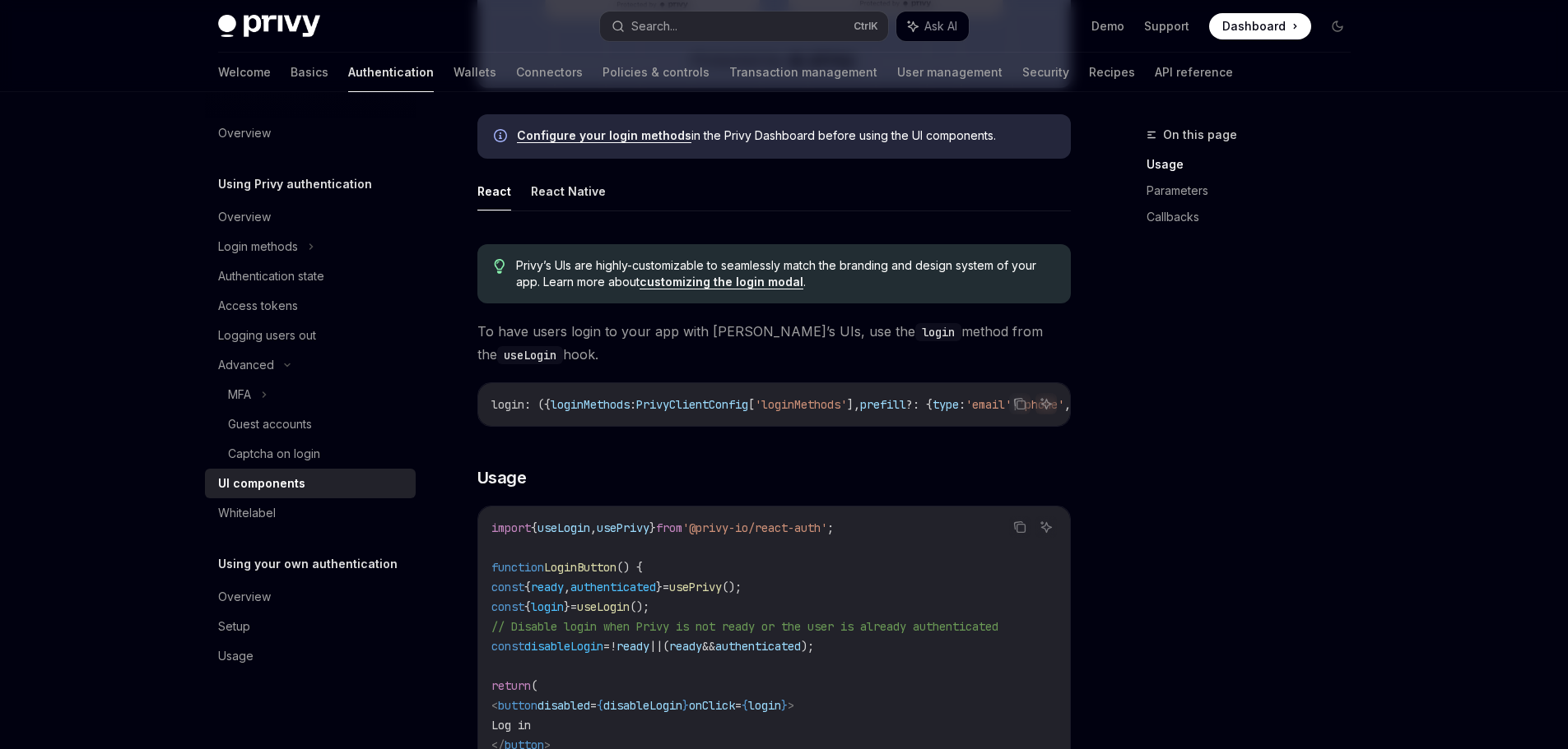
drag, startPoint x: 516, startPoint y: 332, endPoint x: 748, endPoint y: 352, distance: 232.9
click at [748, 352] on span "To have users login to your app with Privy’s UIs, use the login method from the…" at bounding box center [773, 343] width 594 height 46
click at [1186, 450] on div "On this page Usage Parameters Callbacks" at bounding box center [1238, 437] width 250 height 624
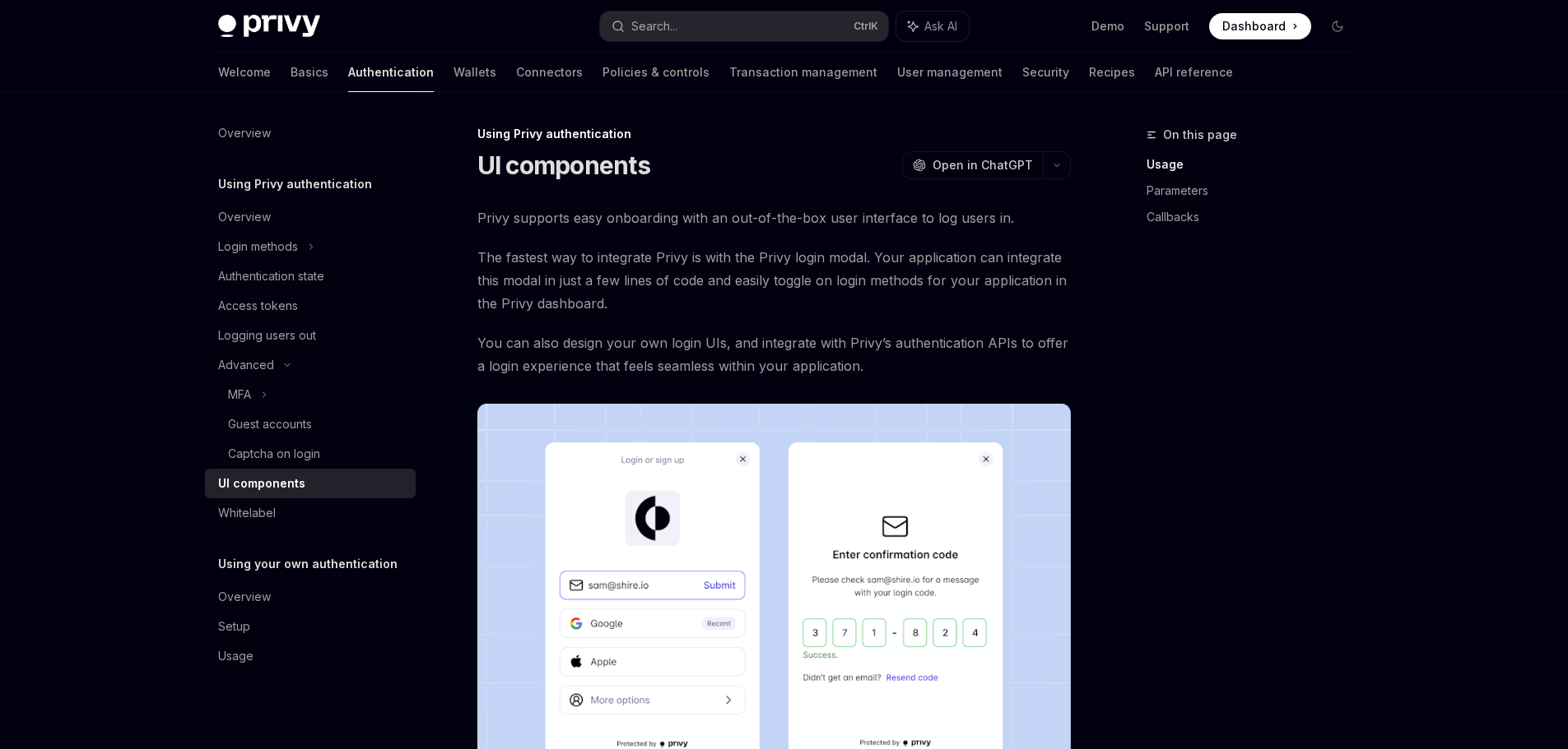
scroll to position [0, 0]
click at [729, 88] on link "Transaction management" at bounding box center [803, 72] width 148 height 39
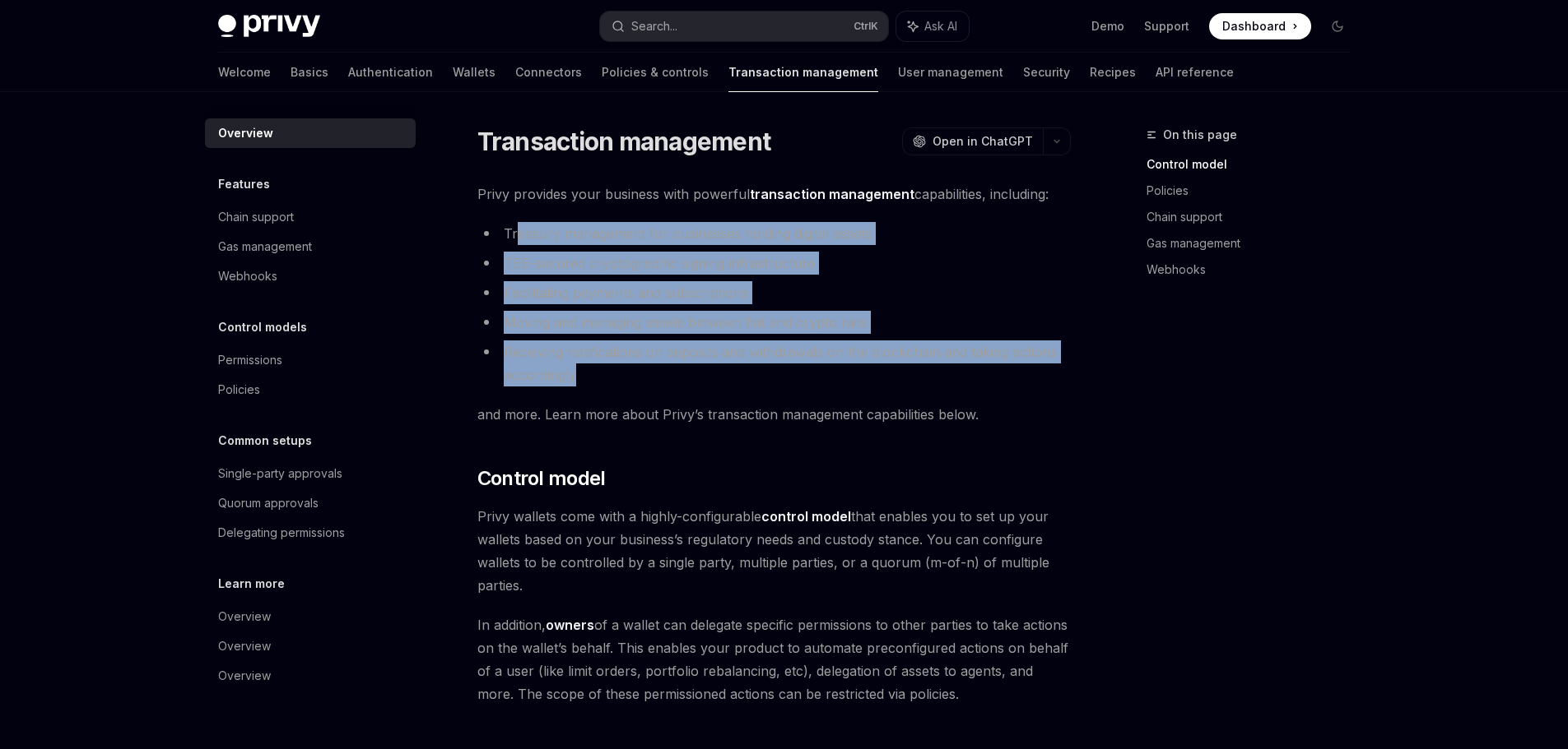
drag, startPoint x: 519, startPoint y: 229, endPoint x: 771, endPoint y: 393, distance: 300.7
click at [789, 383] on ul "Treasury management for businesses holding digital assets TEE-secured cryptogra…" at bounding box center [773, 304] width 594 height 164
click at [256, 282] on div "Webhooks" at bounding box center [248, 276] width 60 height 20
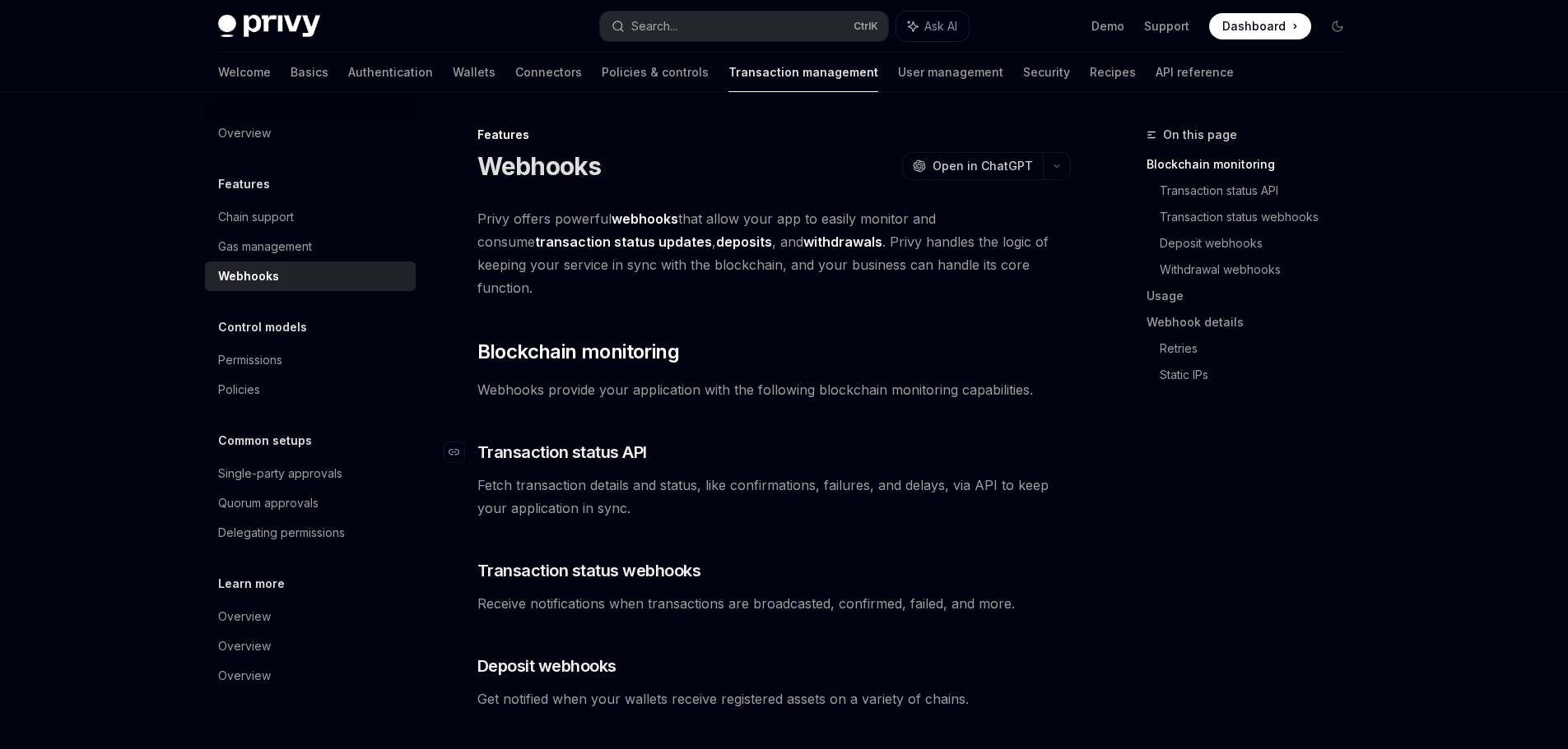
click at [816, 440] on h3 "​ Transaction status API" at bounding box center [773, 452] width 594 height 23
click at [601, 71] on link "Policies & controls" at bounding box center [654, 72] width 107 height 39
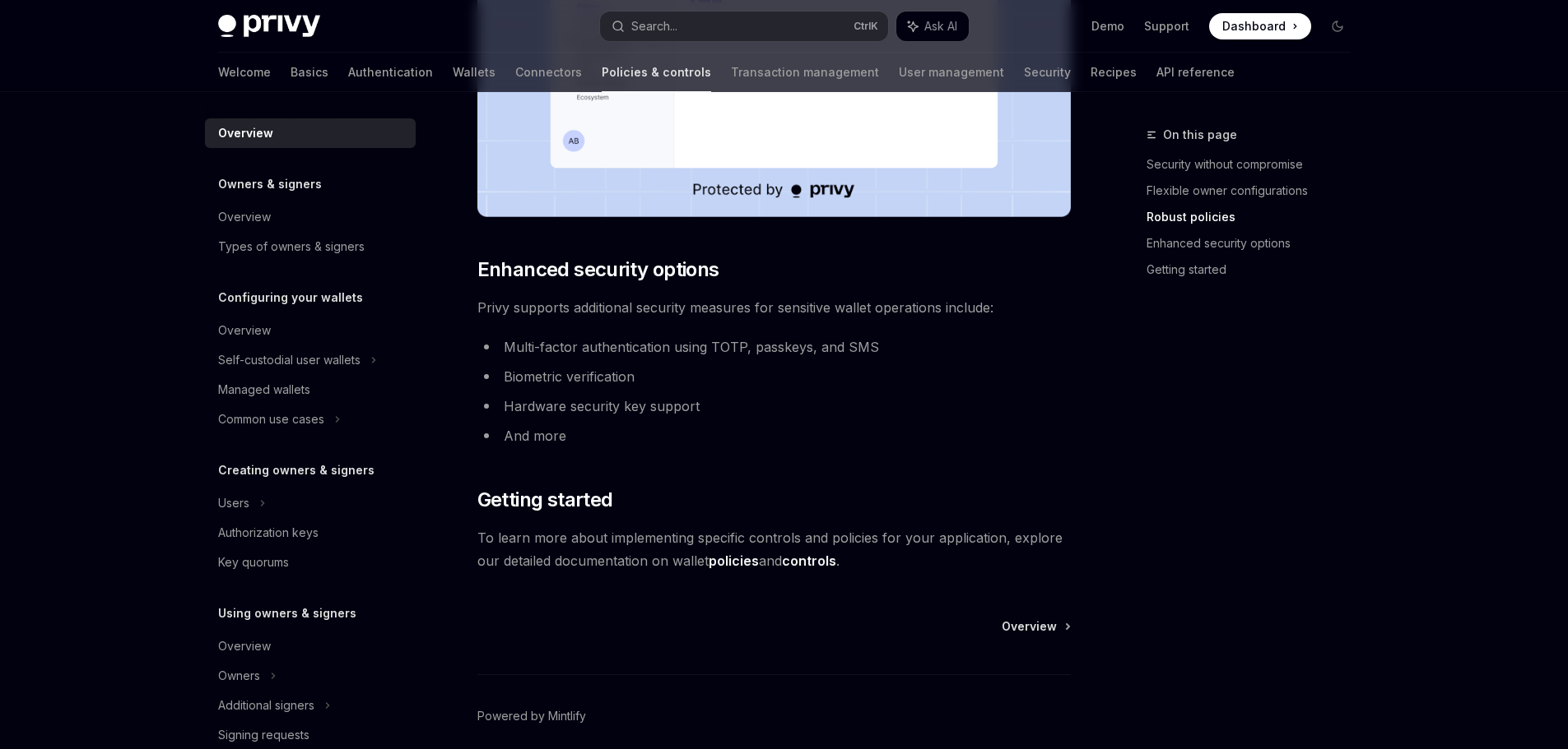
scroll to position [1338, 0]
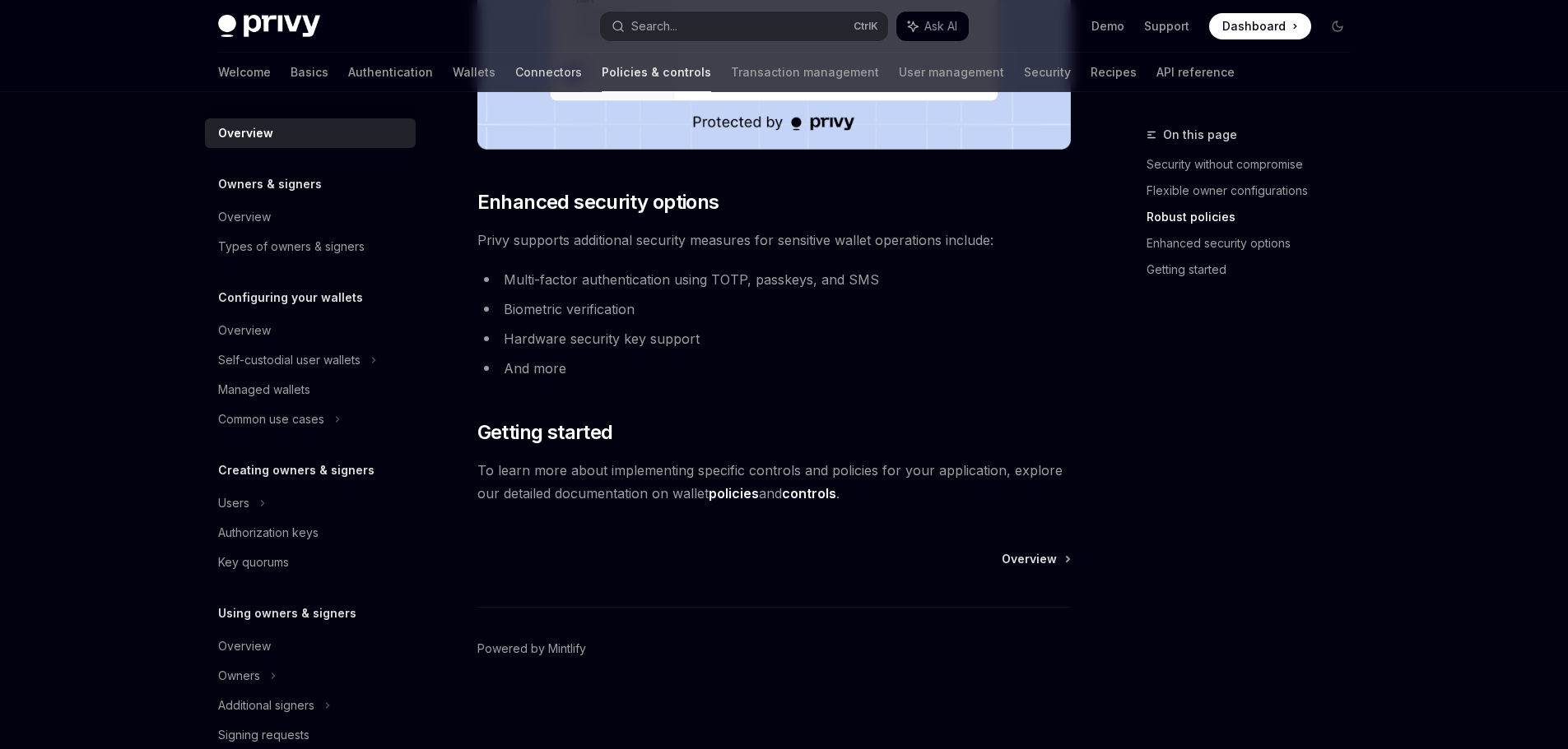
click at [515, 75] on link "Connectors" at bounding box center [547, 72] width 66 height 39
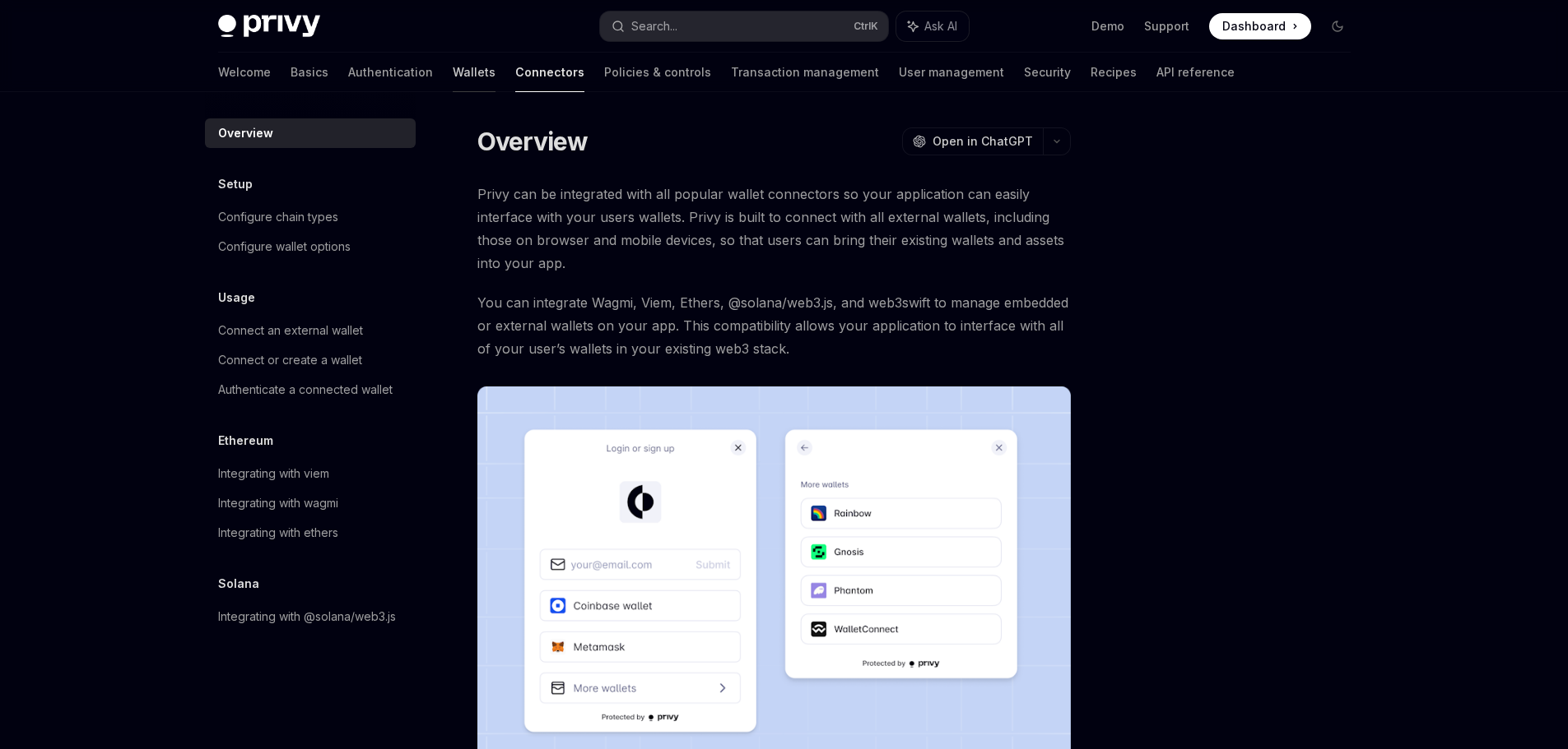
click at [452, 71] on link "Wallets" at bounding box center [473, 72] width 42 height 39
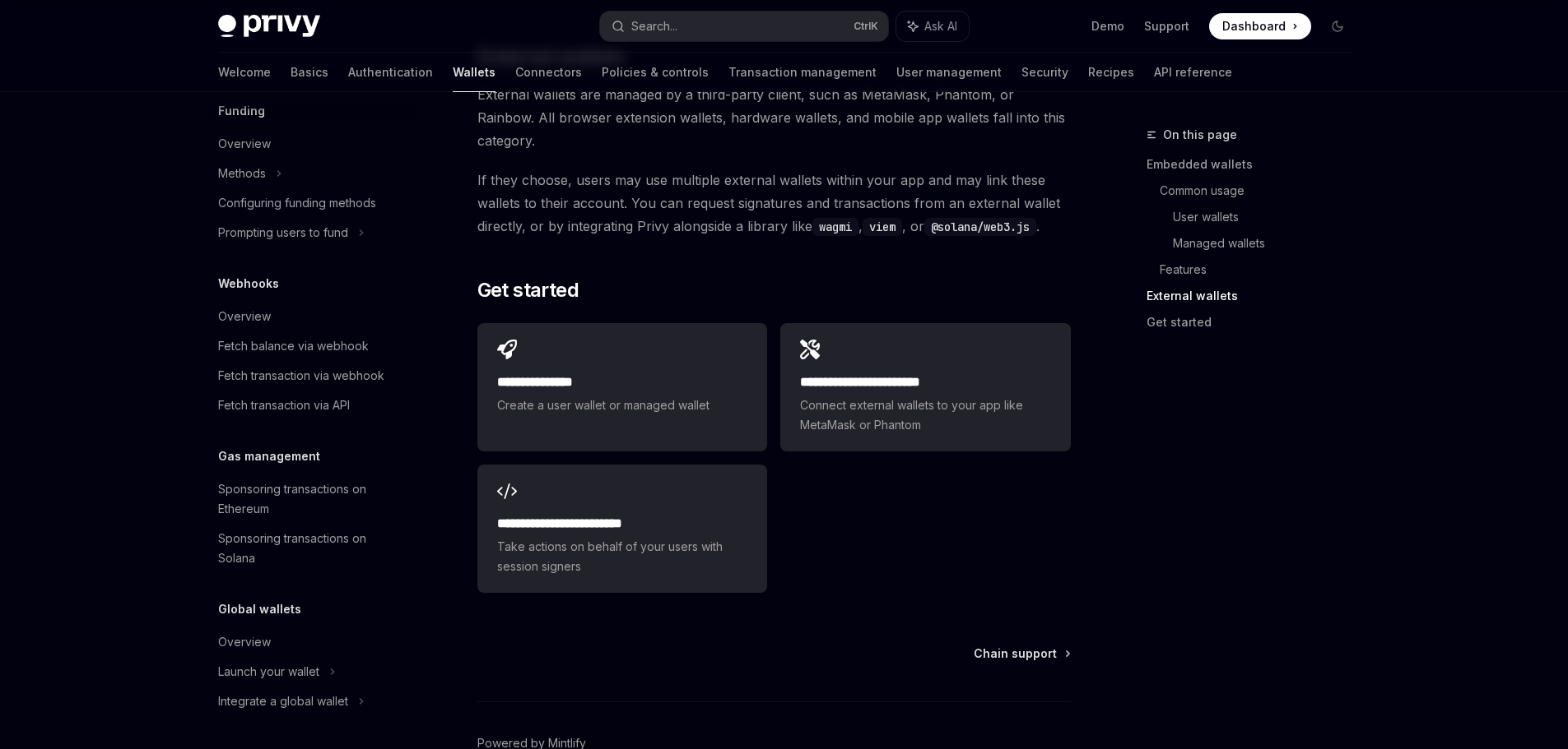
scroll to position [2525, 0]
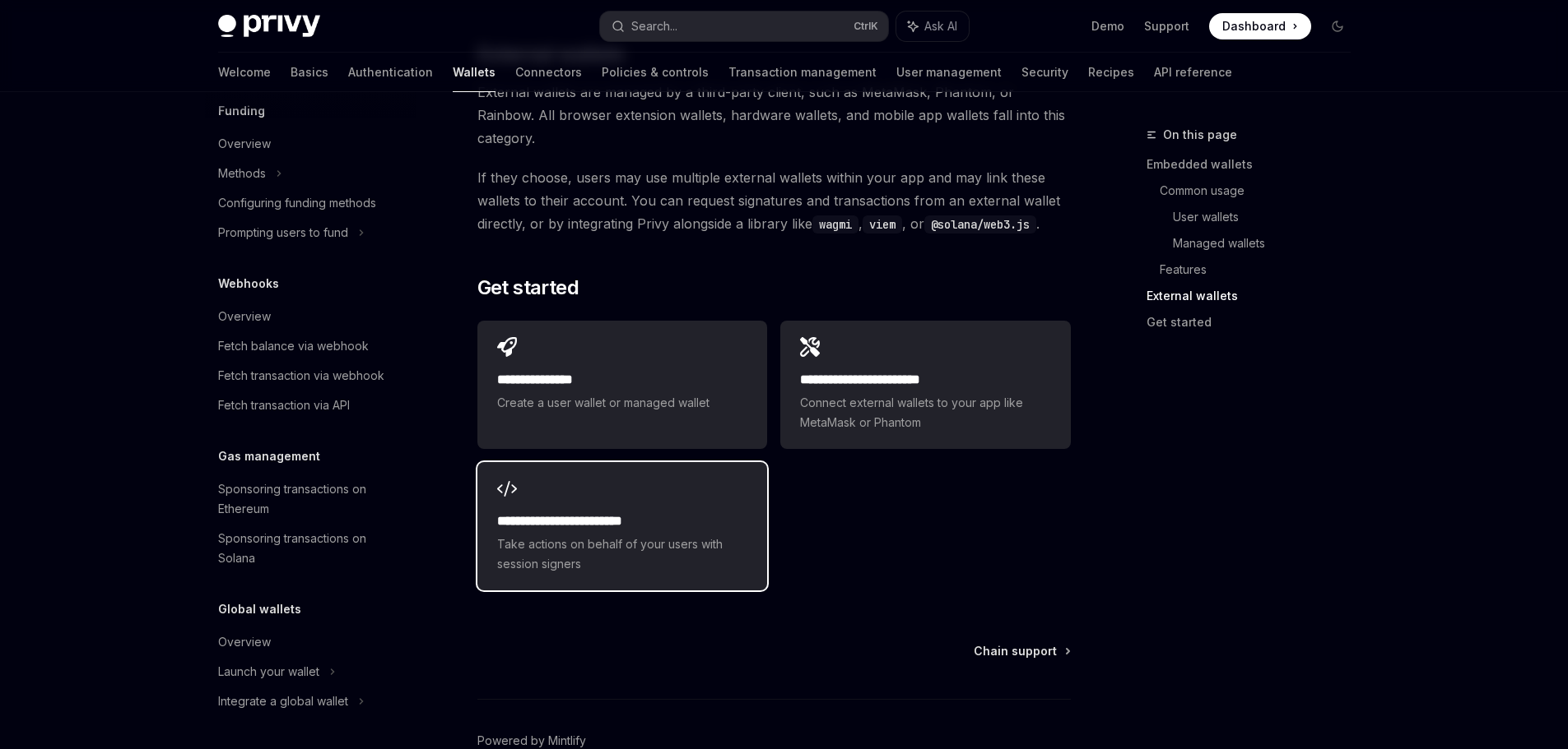
click at [574, 535] on span "Take actions on behalf of your users with session signers" at bounding box center [622, 554] width 250 height 39
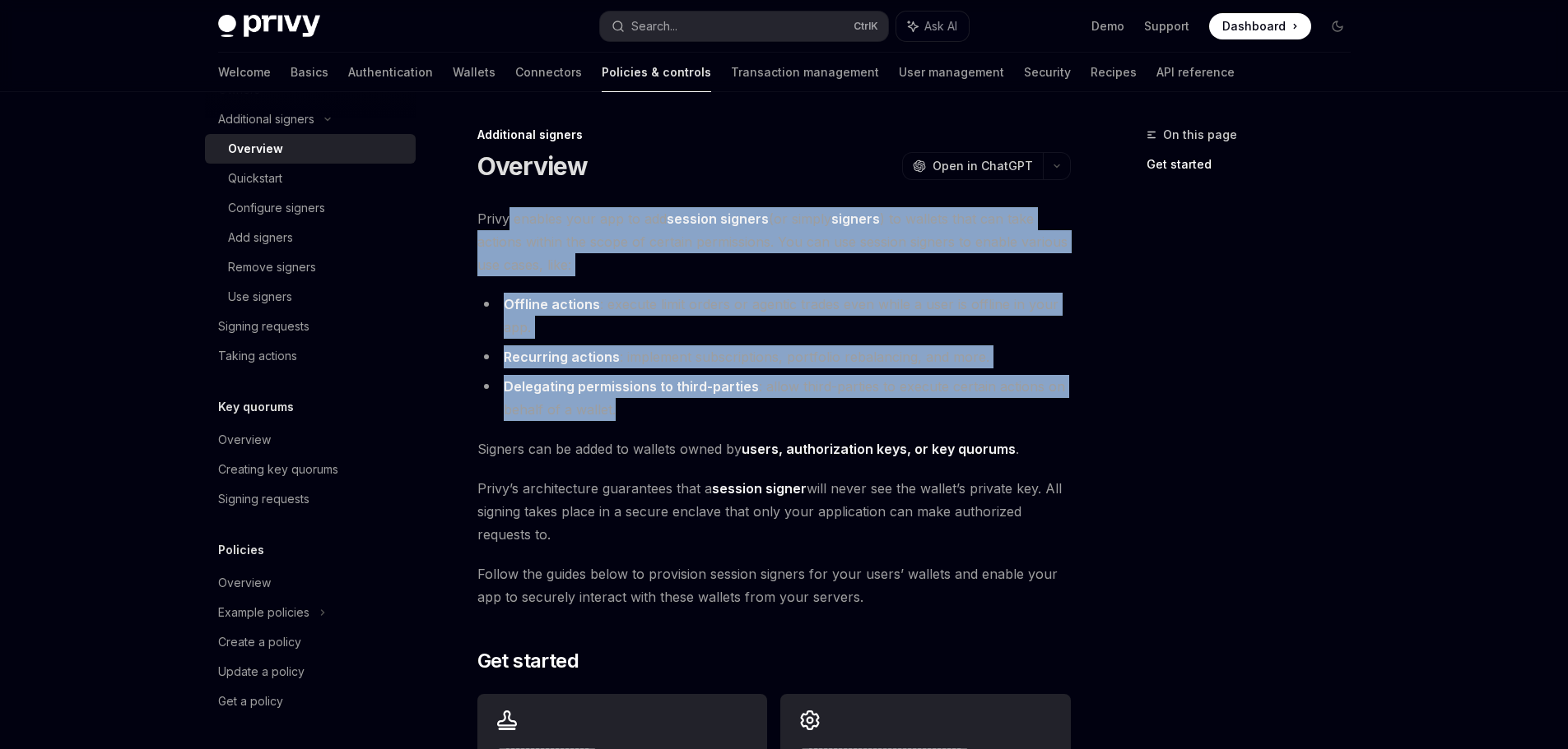
drag, startPoint x: 505, startPoint y: 216, endPoint x: 623, endPoint y: 405, distance: 222.8
click at [623, 405] on div "**********" at bounding box center [773, 528] width 594 height 641
click at [637, 411] on li "Delegating permissions to third-parties : allow third-parties to execute certai…" at bounding box center [773, 398] width 594 height 46
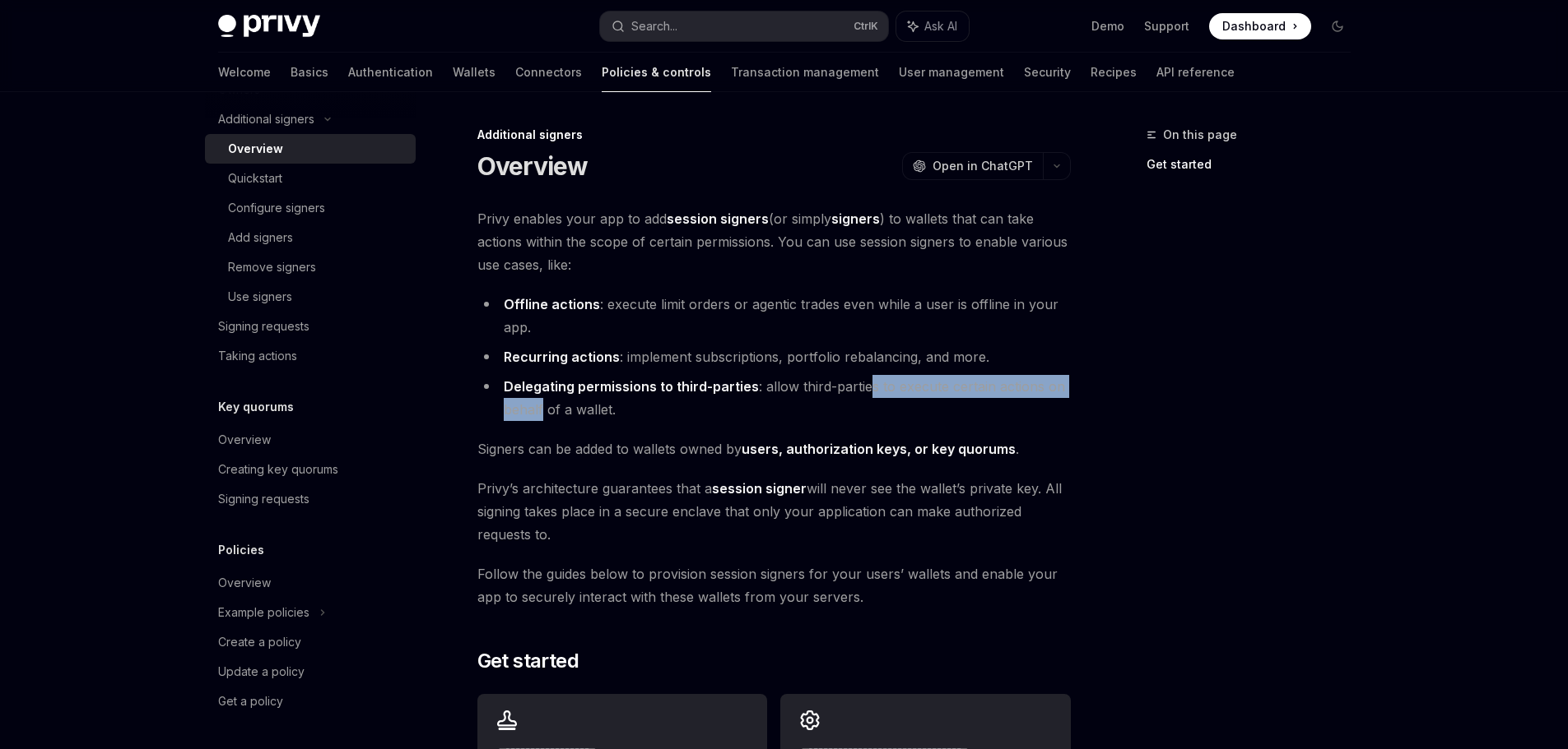
drag, startPoint x: 879, startPoint y: 395, endPoint x: 543, endPoint y: 413, distance: 336.5
click at [543, 413] on li "Delegating permissions to third-parties : allow third-parties to execute certai…" at bounding box center [773, 398] width 594 height 46
click at [607, 427] on div "**********" at bounding box center [773, 528] width 594 height 641
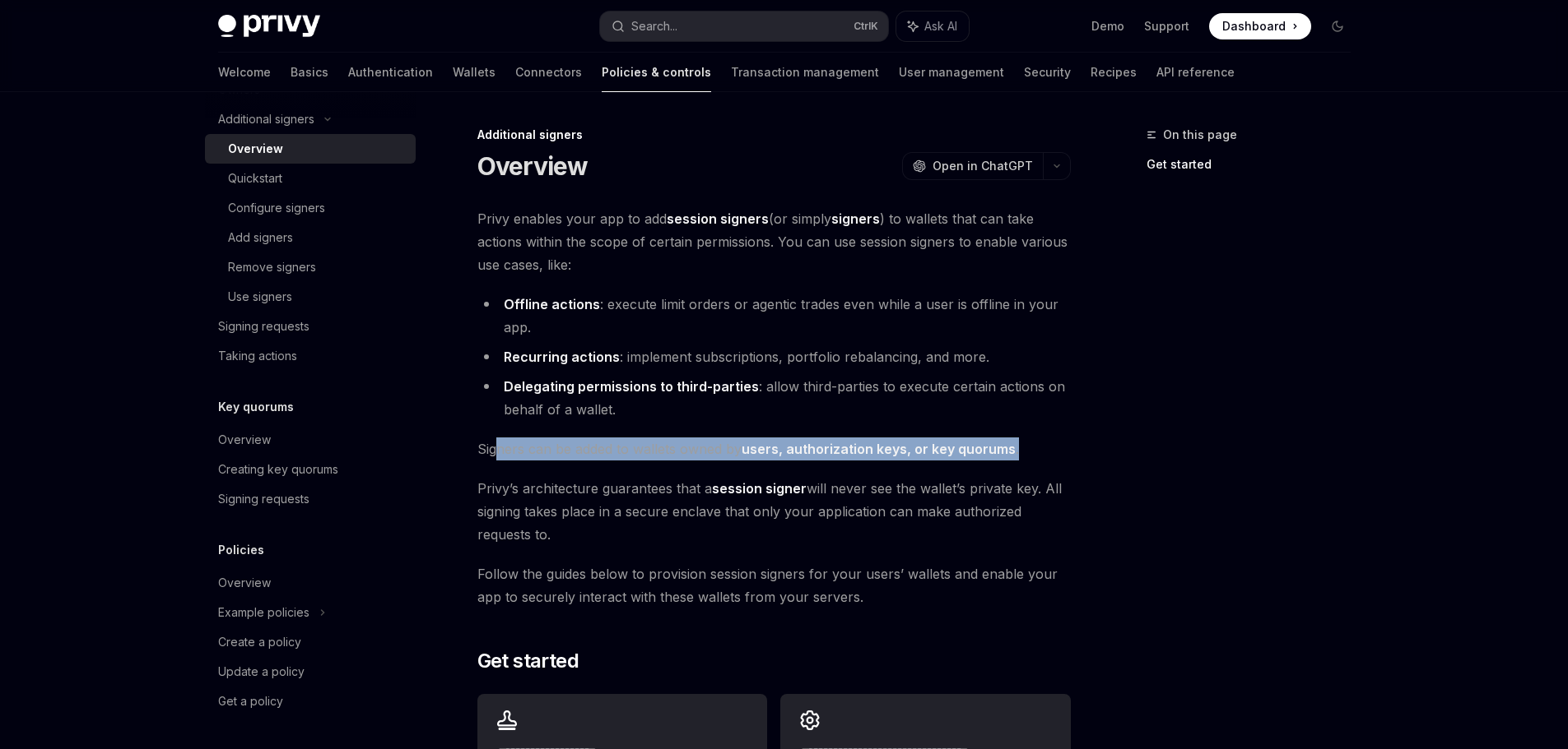
drag, startPoint x: 495, startPoint y: 447, endPoint x: 1054, endPoint y: 454, distance: 559.0
click at [1052, 453] on span "Signers can be added to wallets owned by users, authorization keys, or key quor…" at bounding box center [773, 449] width 594 height 23
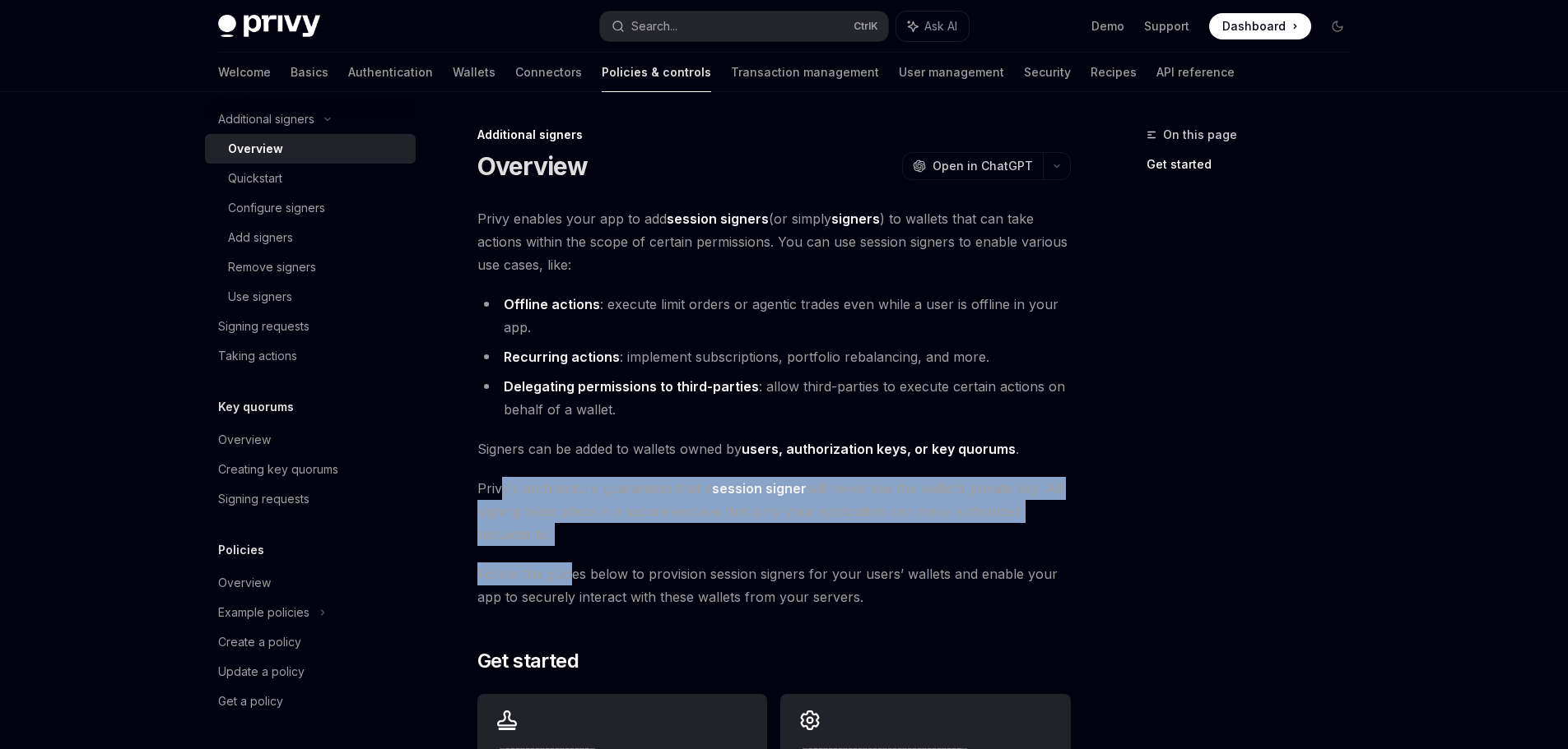
drag, startPoint x: 503, startPoint y: 492, endPoint x: 585, endPoint y: 549, distance: 99.9
click at [577, 548] on div "**********" at bounding box center [773, 528] width 594 height 641
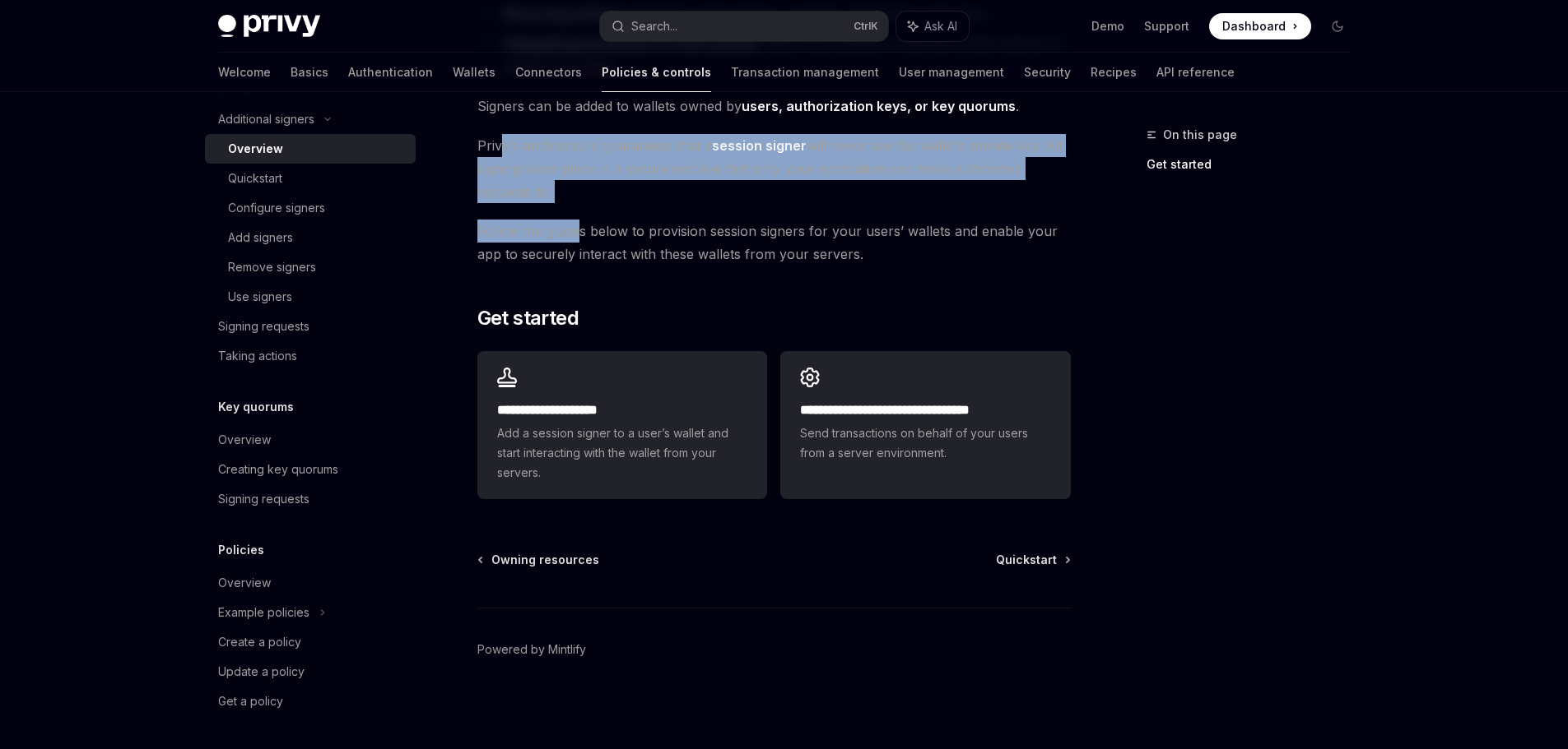
scroll to position [344, 0]
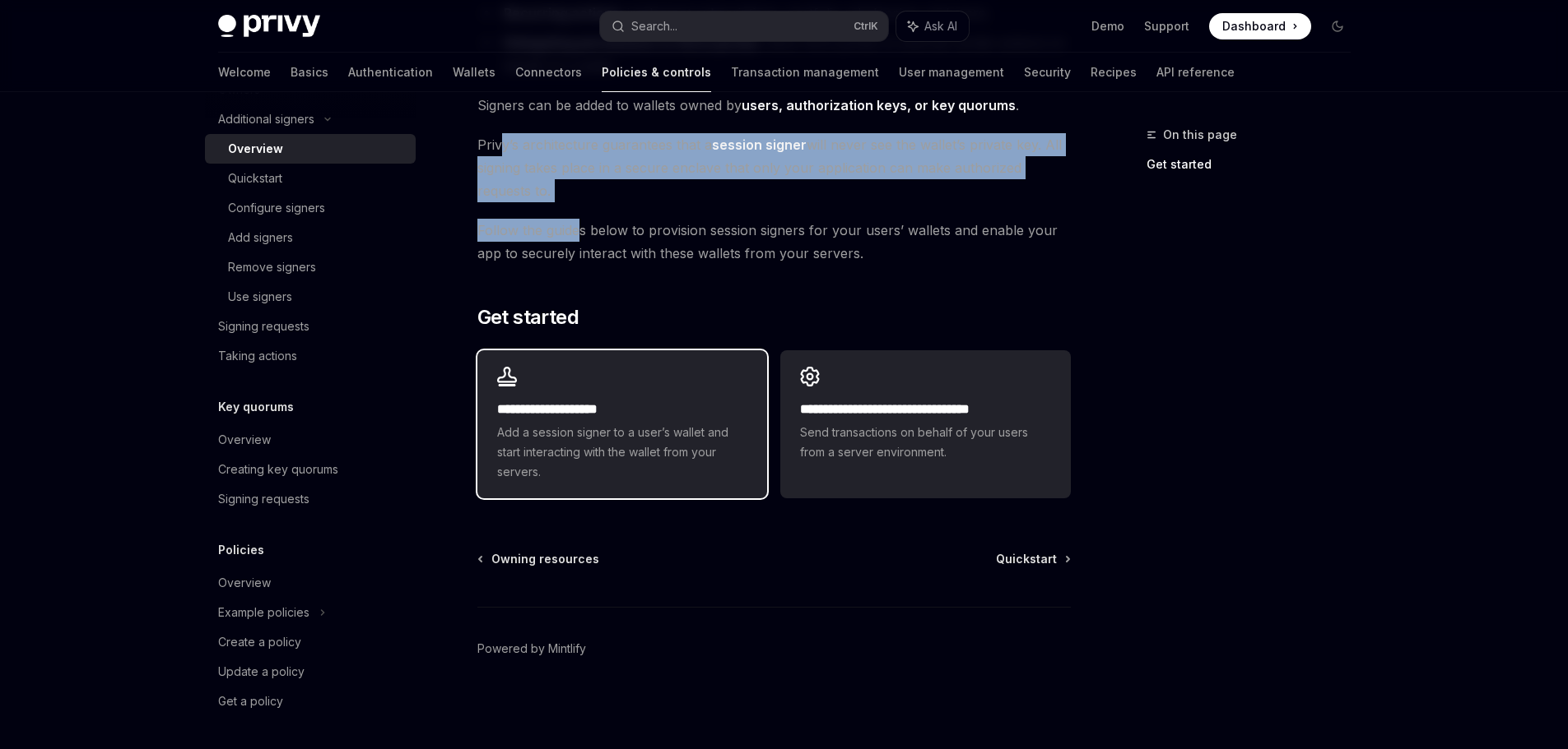
click at [583, 464] on span "Add a session signer to a user’s wallet and start interacting with the wallet f…" at bounding box center [622, 453] width 250 height 60
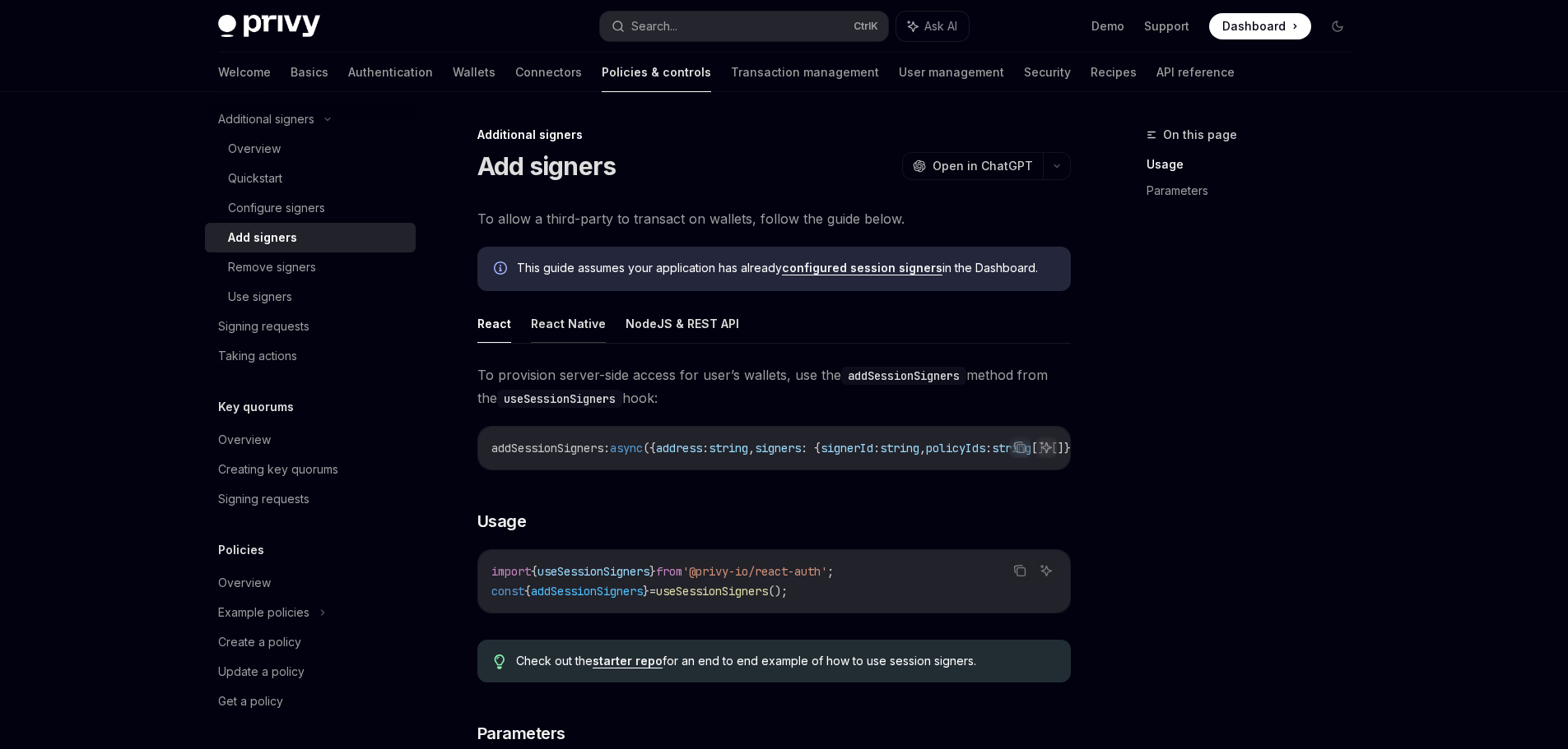
click at [561, 329] on button "React Native" at bounding box center [569, 323] width 75 height 38
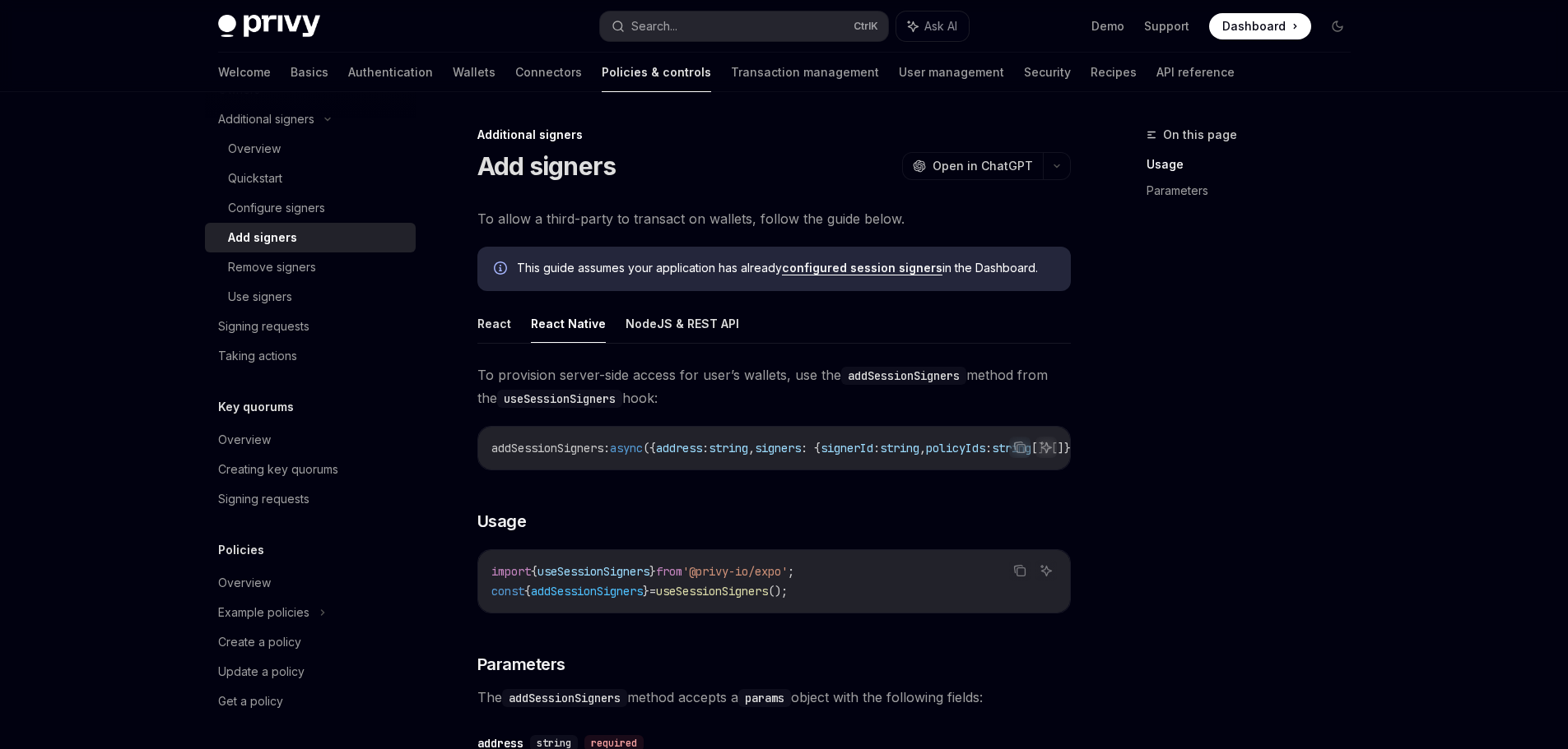
click at [841, 266] on link "configured session signers" at bounding box center [862, 267] width 161 height 14
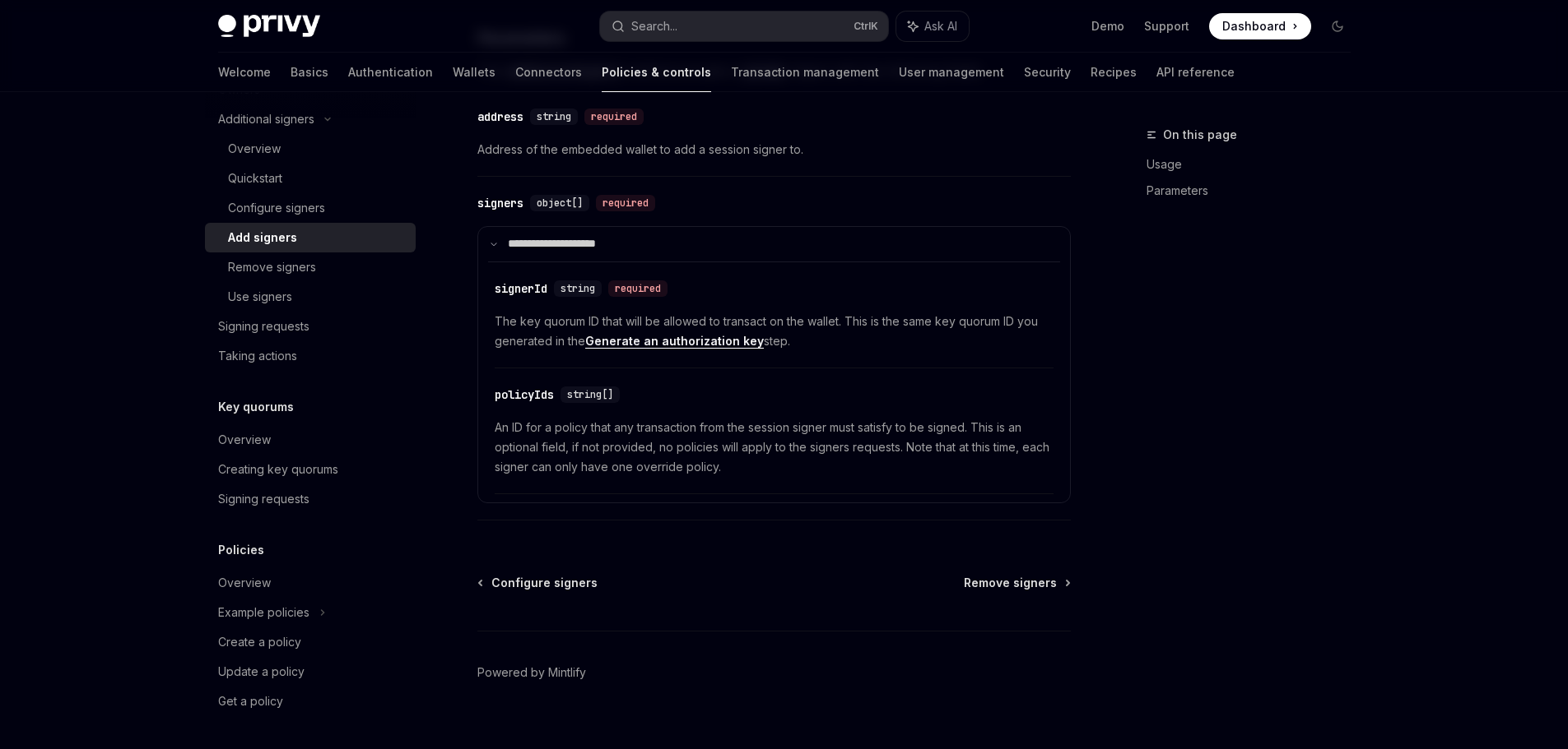
scroll to position [657, 0]
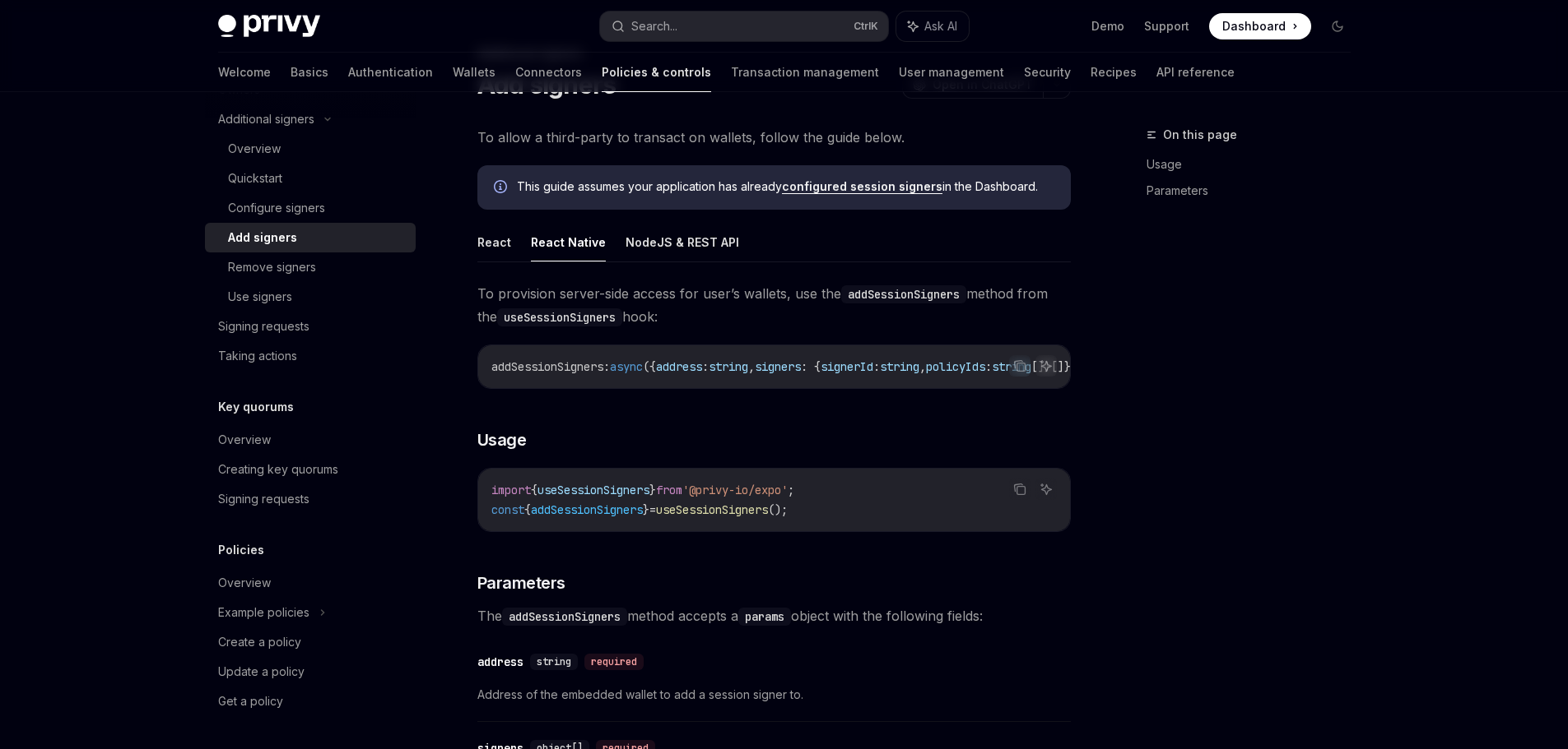
drag, startPoint x: 644, startPoint y: 548, endPoint x: 673, endPoint y: 537, distance: 31.0
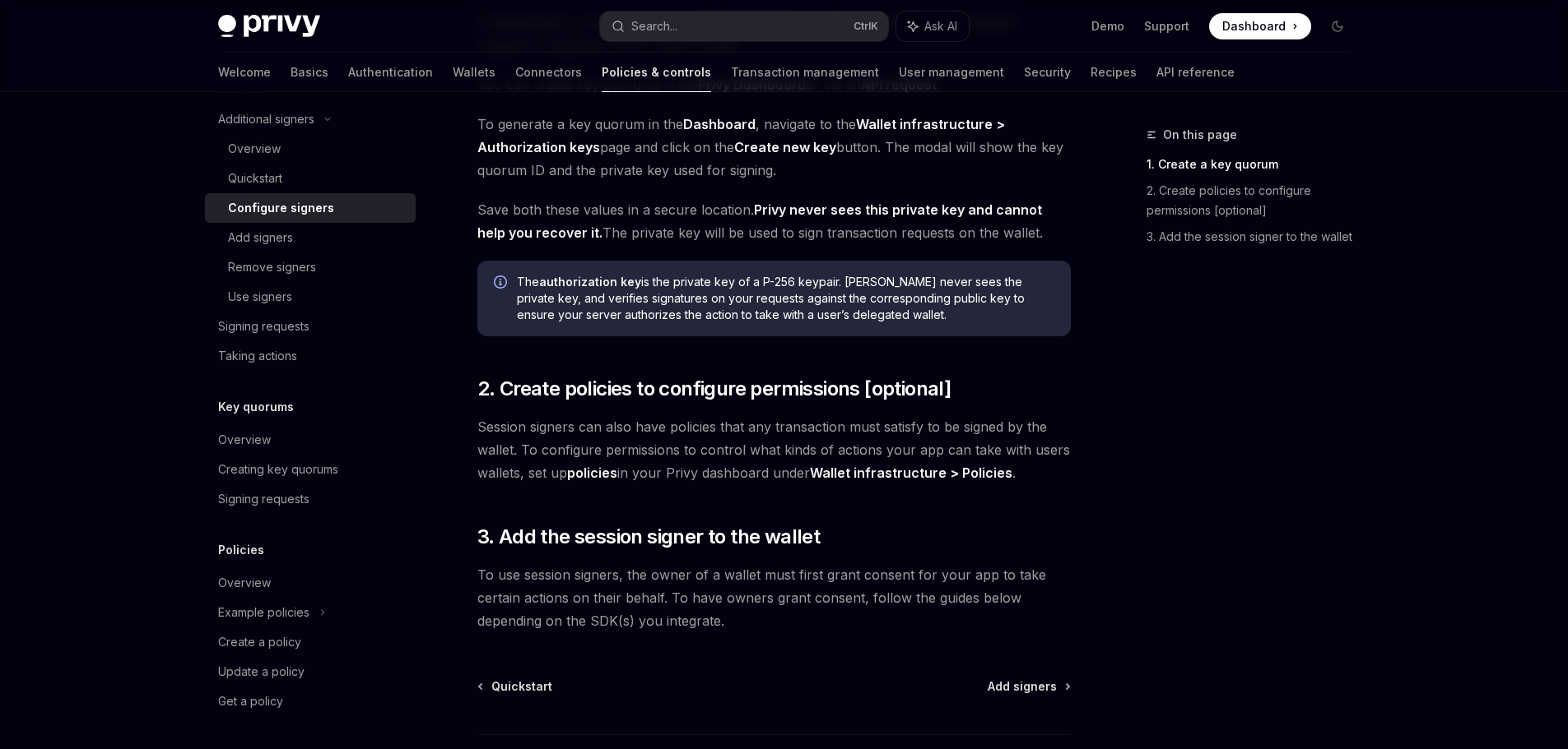
scroll to position [329, 0]
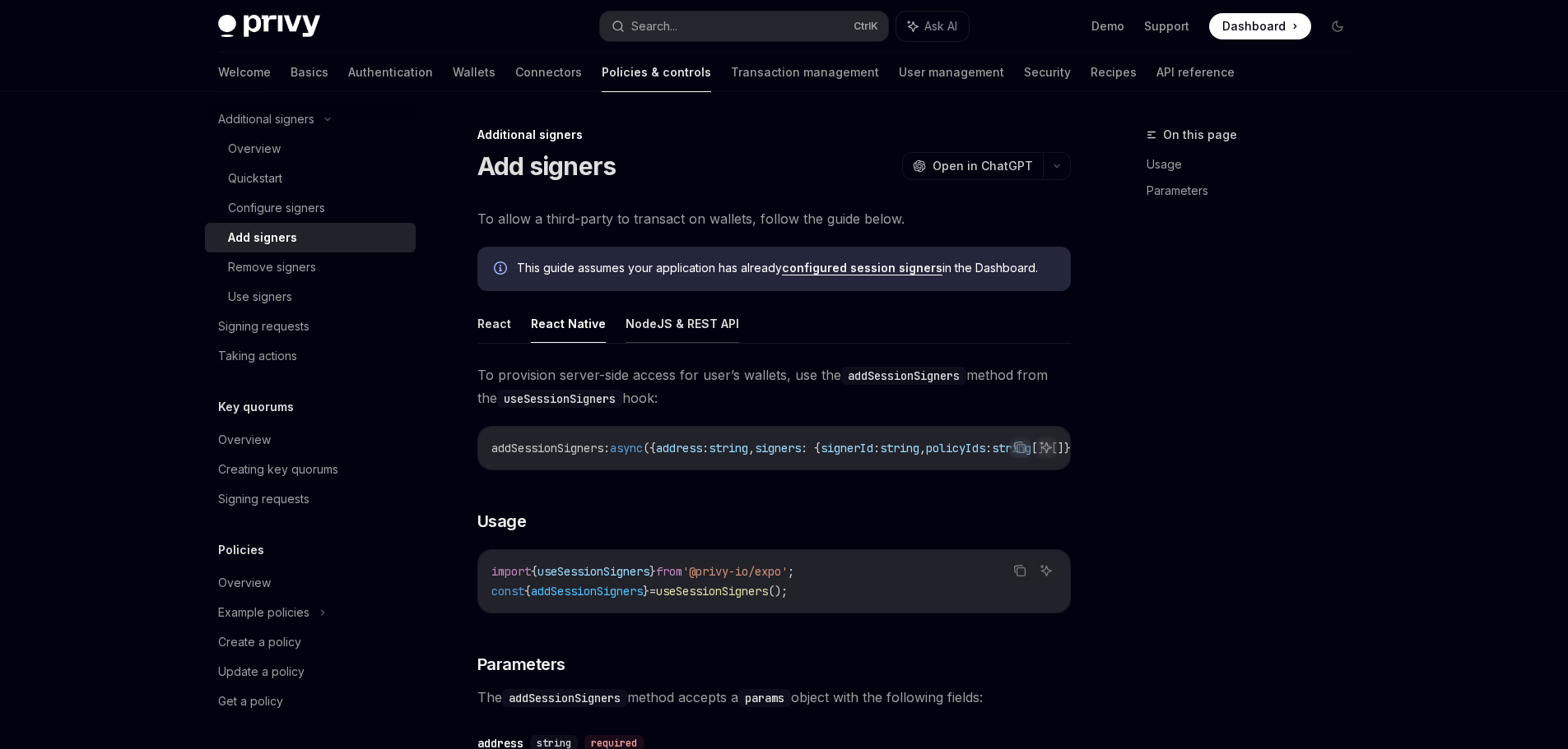
click at [634, 331] on button "NodeJS & REST API" at bounding box center [682, 323] width 114 height 38
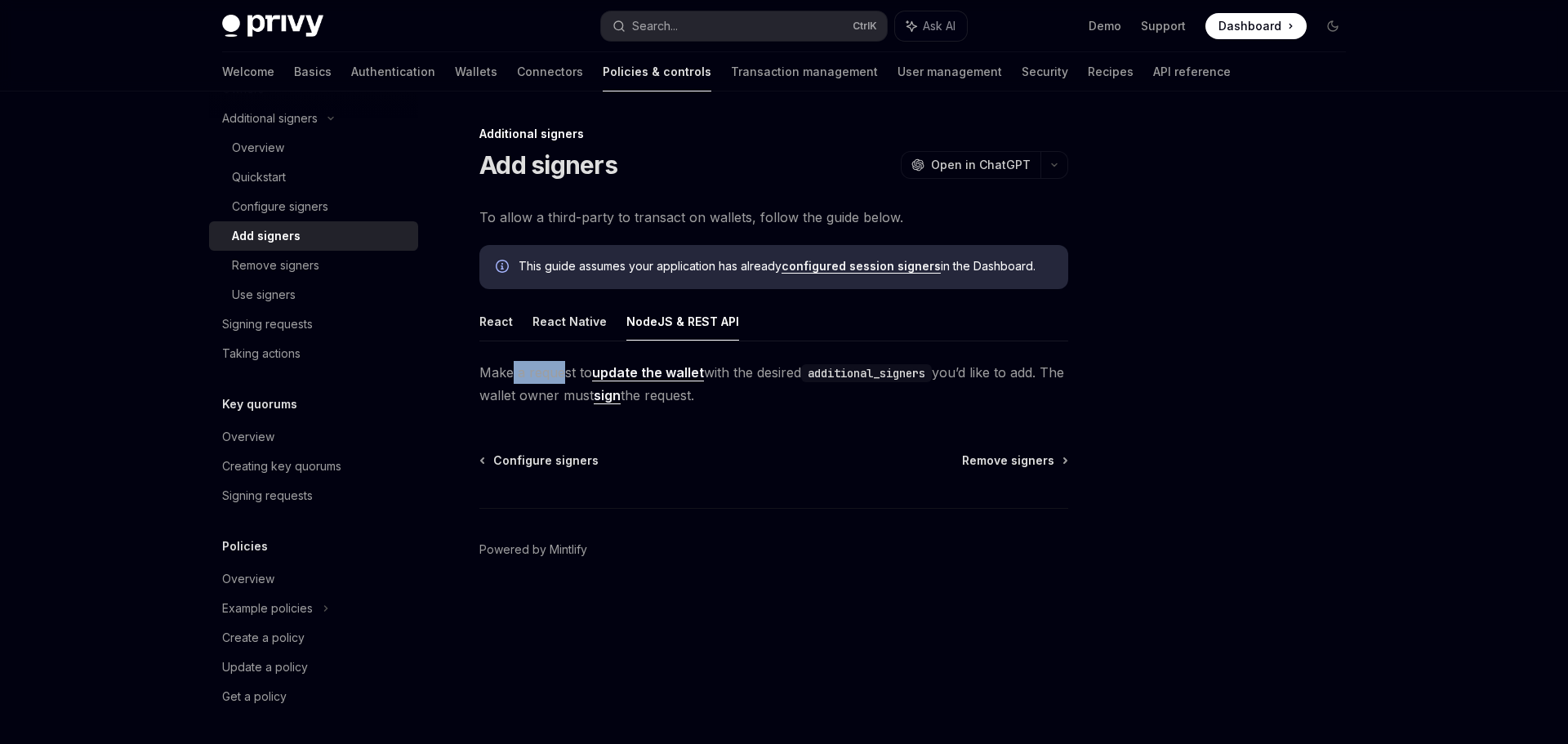
drag, startPoint x: 512, startPoint y: 367, endPoint x: 562, endPoint y: 372, distance: 50.2
click at [562, 372] on span "Make a request to update the wallet with the desired additional_signers you’d l…" at bounding box center [773, 384] width 589 height 46
click at [492, 318] on button "React" at bounding box center [496, 321] width 33 height 38
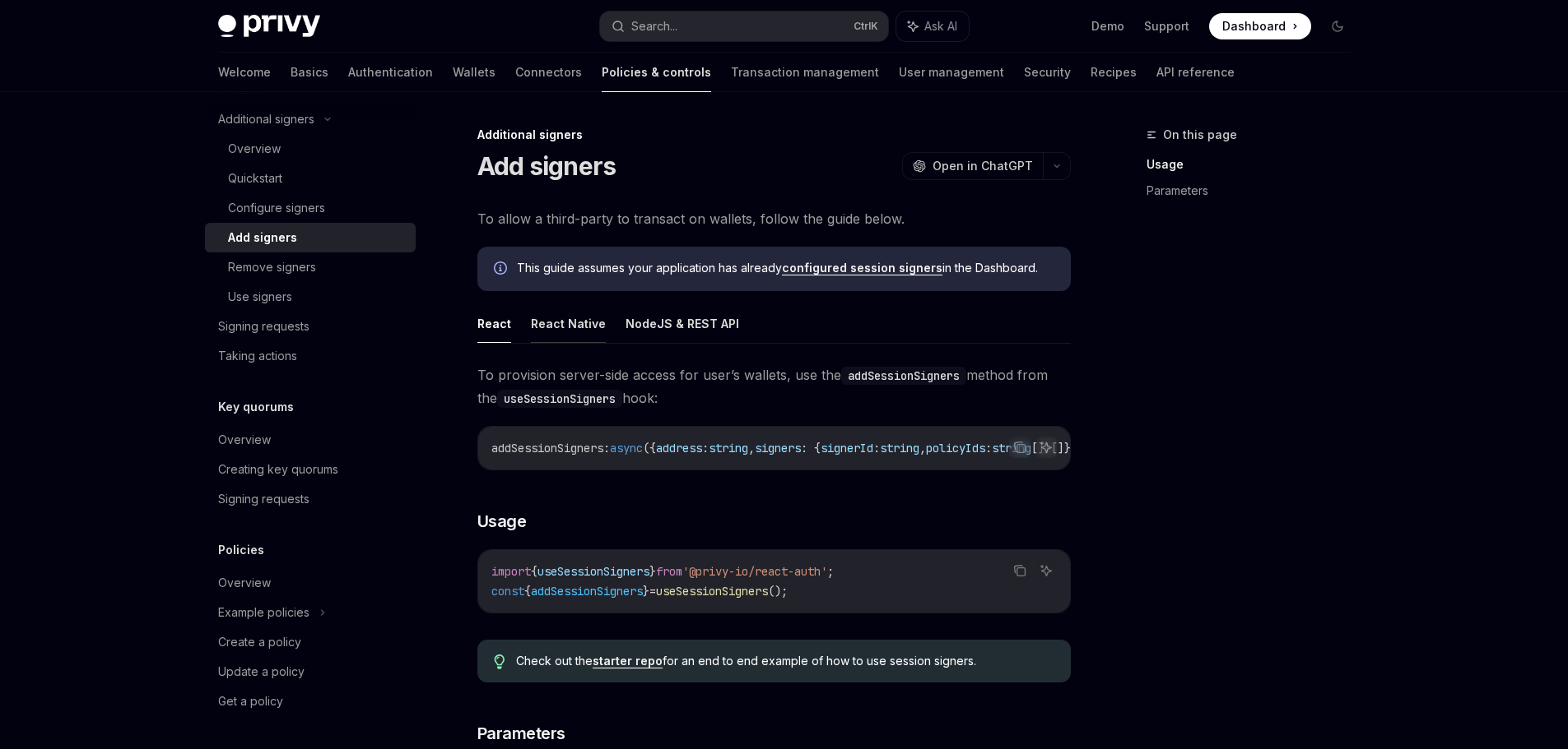
click at [560, 328] on button "React Native" at bounding box center [569, 323] width 75 height 38
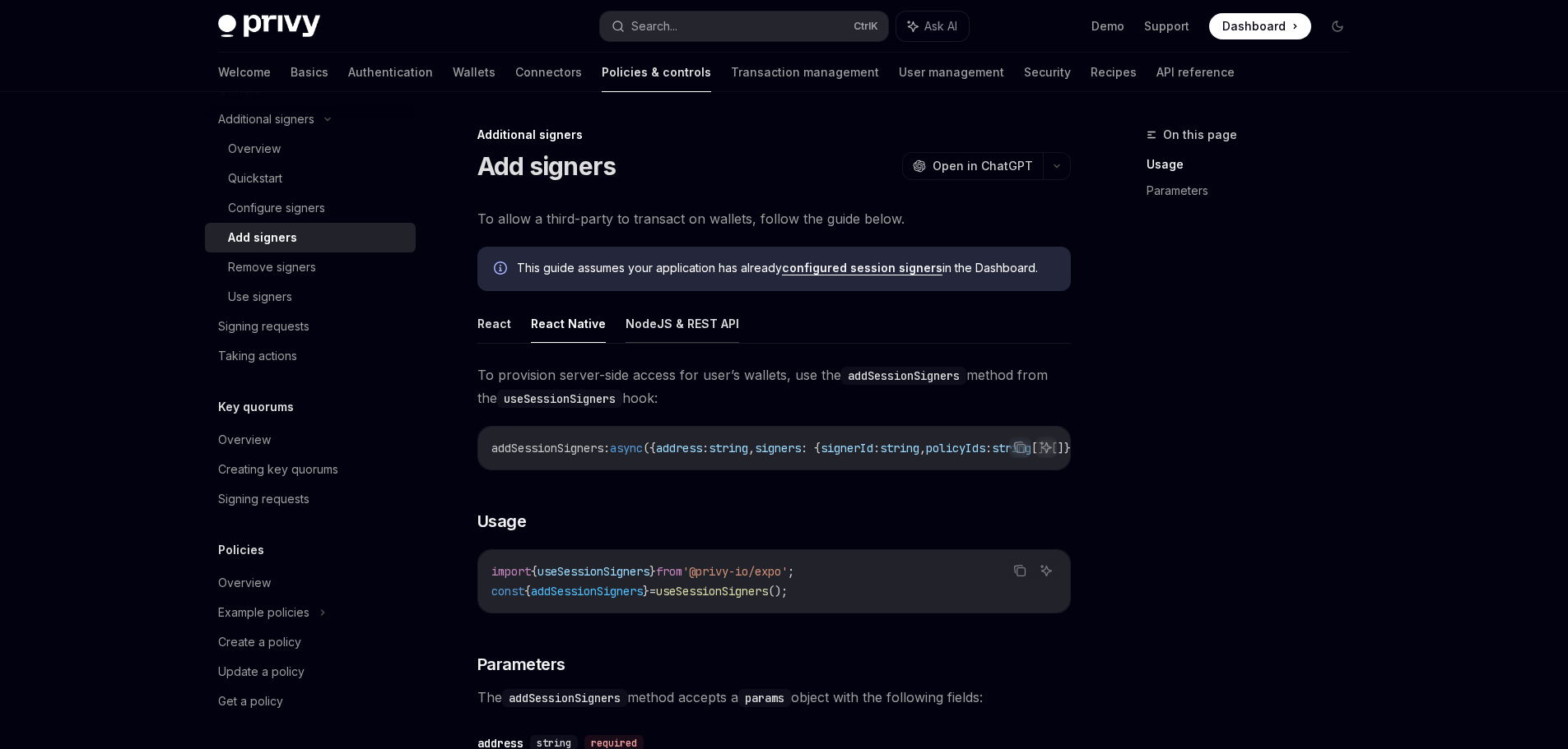
click at [646, 332] on button "NodeJS & REST API" at bounding box center [682, 323] width 114 height 38
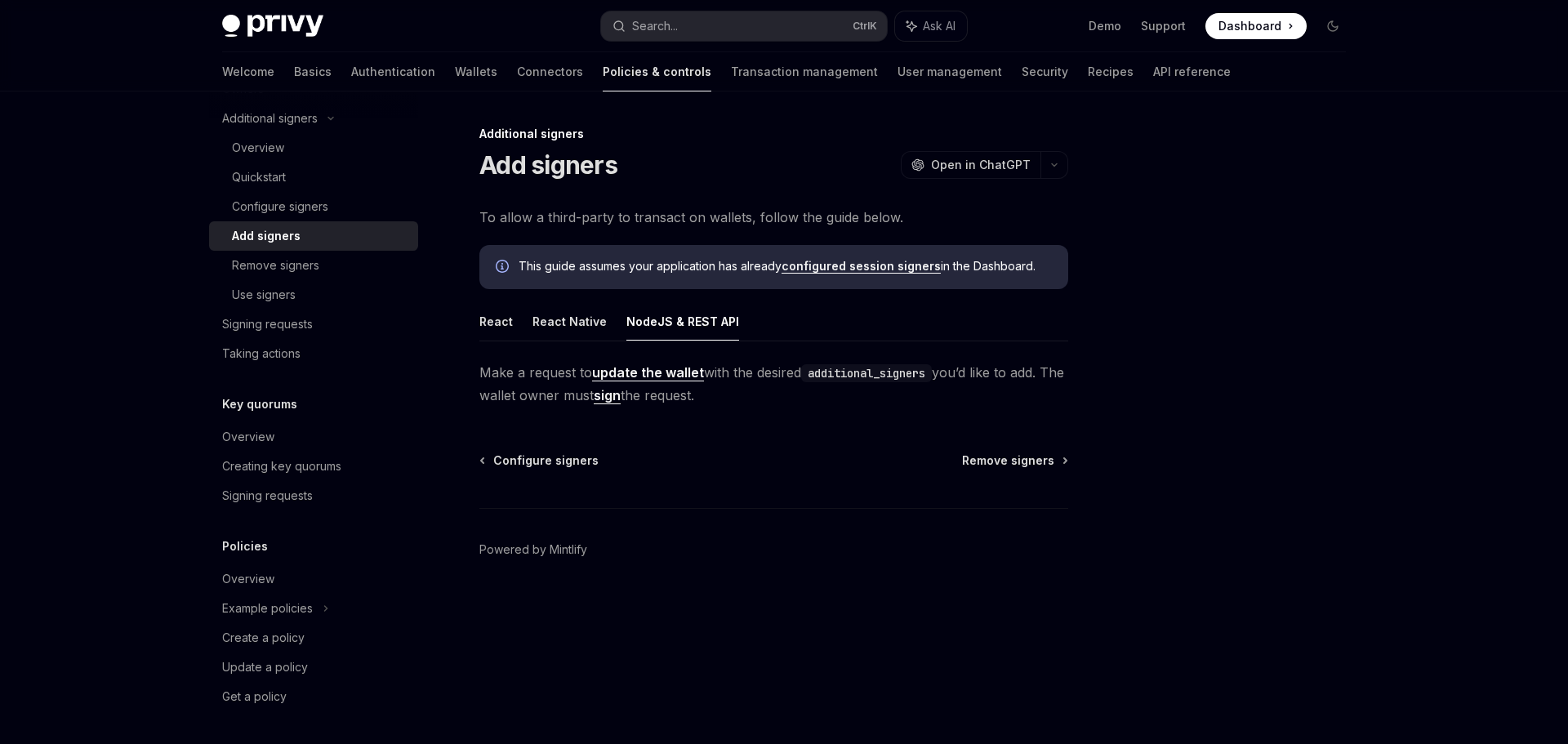
click at [621, 401] on link "sign" at bounding box center [607, 395] width 27 height 17
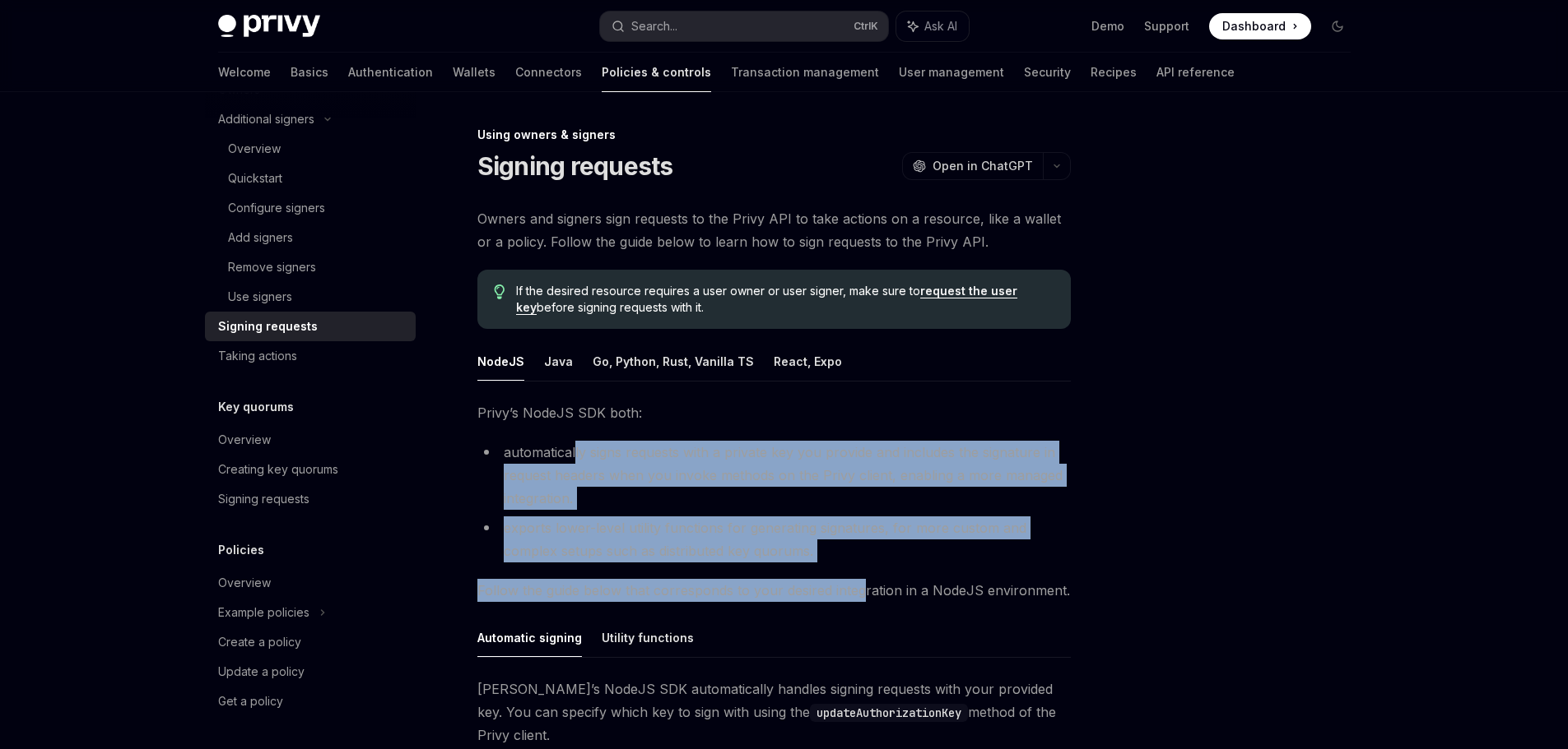
drag, startPoint x: 579, startPoint y: 452, endPoint x: 861, endPoint y: 588, distance: 313.1
click at [861, 588] on div "Privy’s NodeJS SDK both: automatically signs requests with a private key you pr…" at bounding box center [773, 683] width 594 height 564
click at [550, 362] on button "Java" at bounding box center [558, 362] width 29 height 38
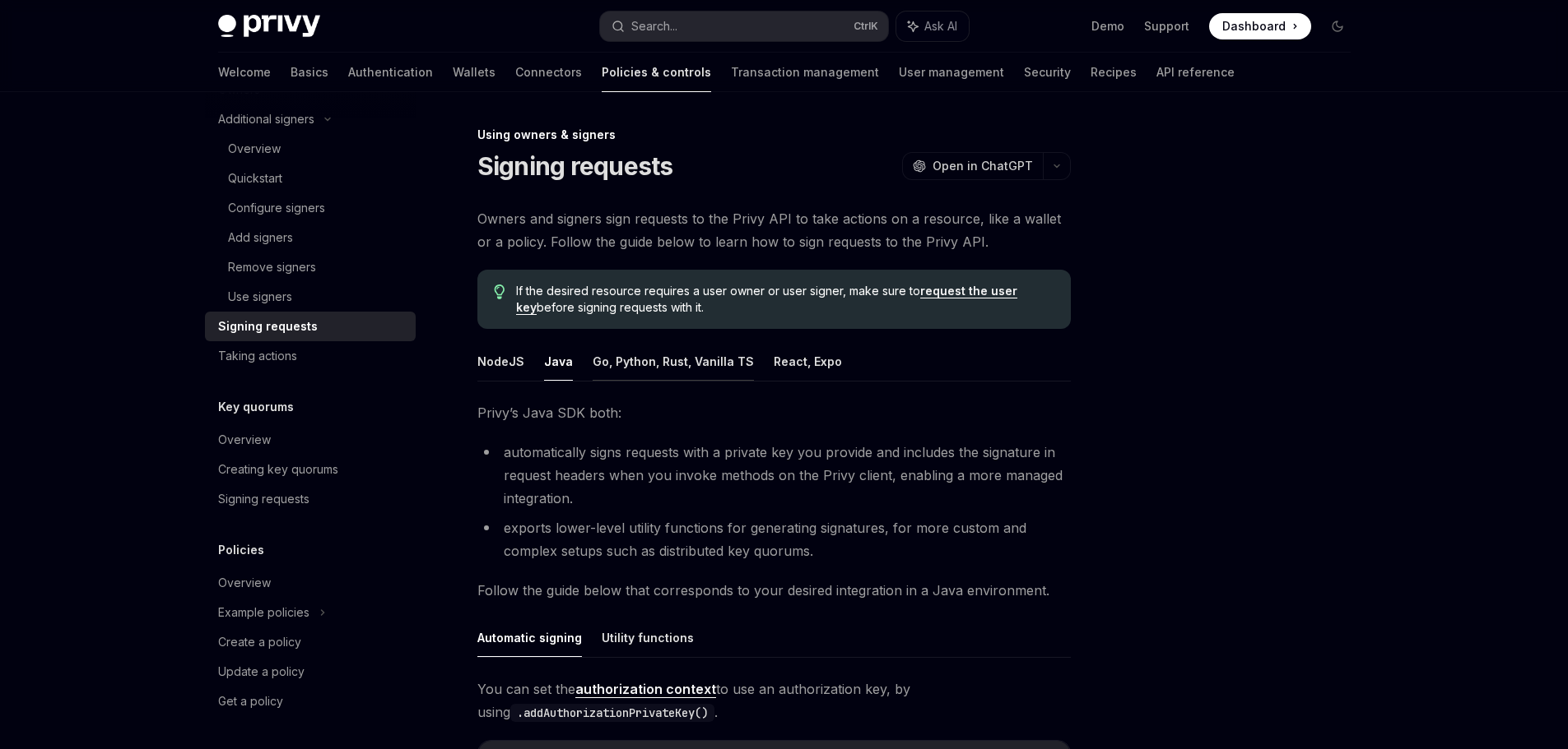
click at [663, 369] on button "Go, Python, Rust, Vanilla TS" at bounding box center [673, 362] width 162 height 38
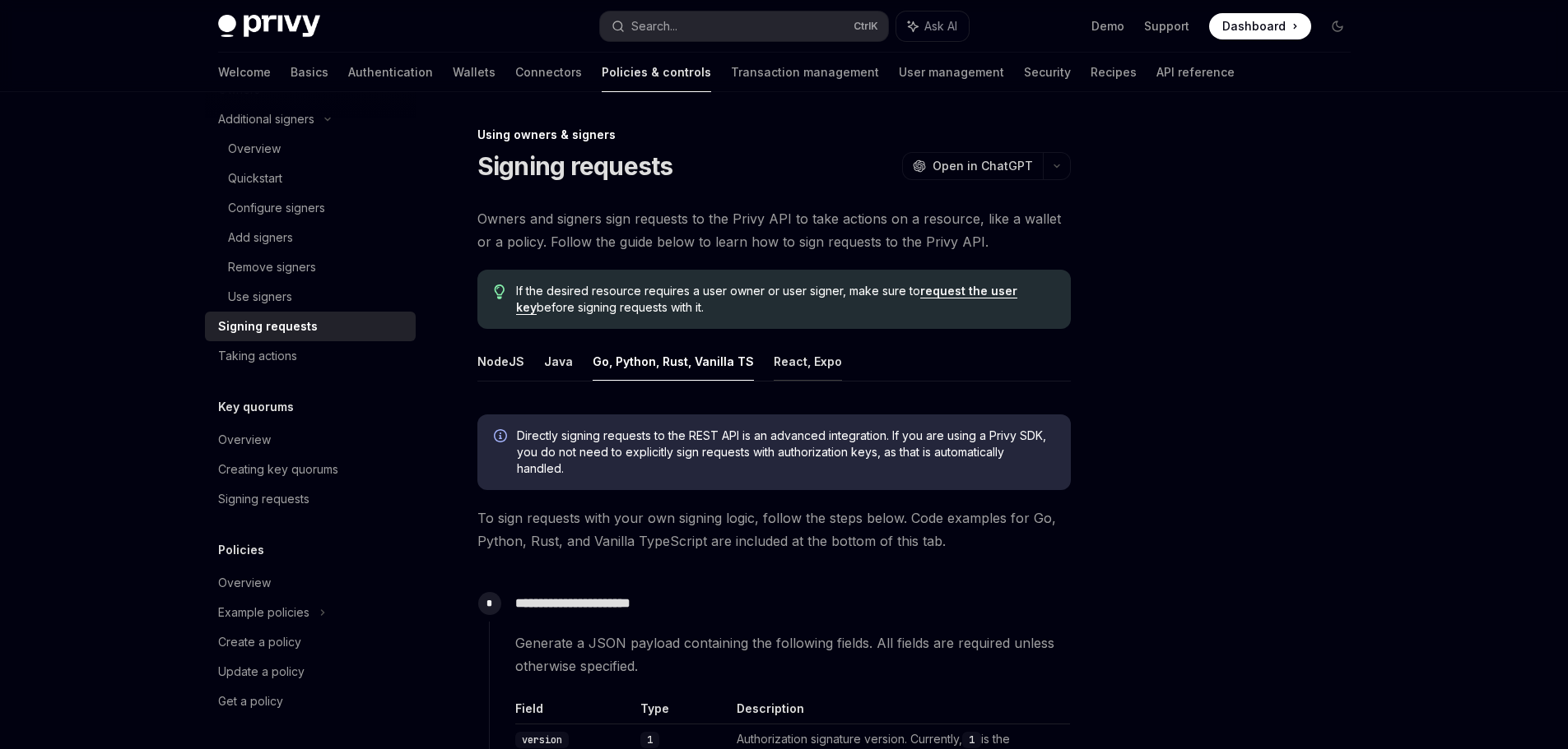
click at [801, 371] on button "React, Expo" at bounding box center [807, 362] width 68 height 38
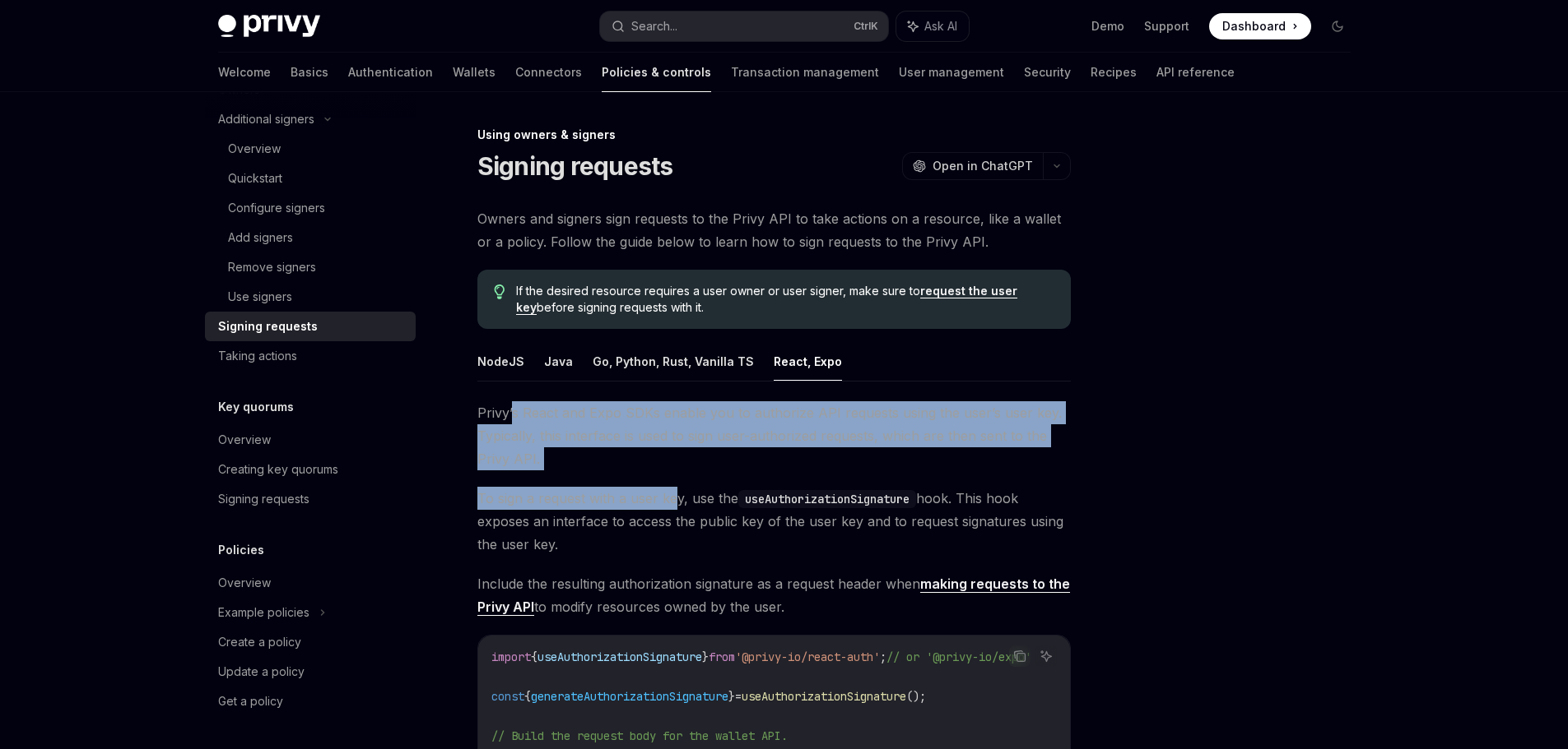
drag, startPoint x: 515, startPoint y: 408, endPoint x: 673, endPoint y: 507, distance: 186.5
click at [493, 362] on button "NodeJS" at bounding box center [500, 362] width 47 height 38
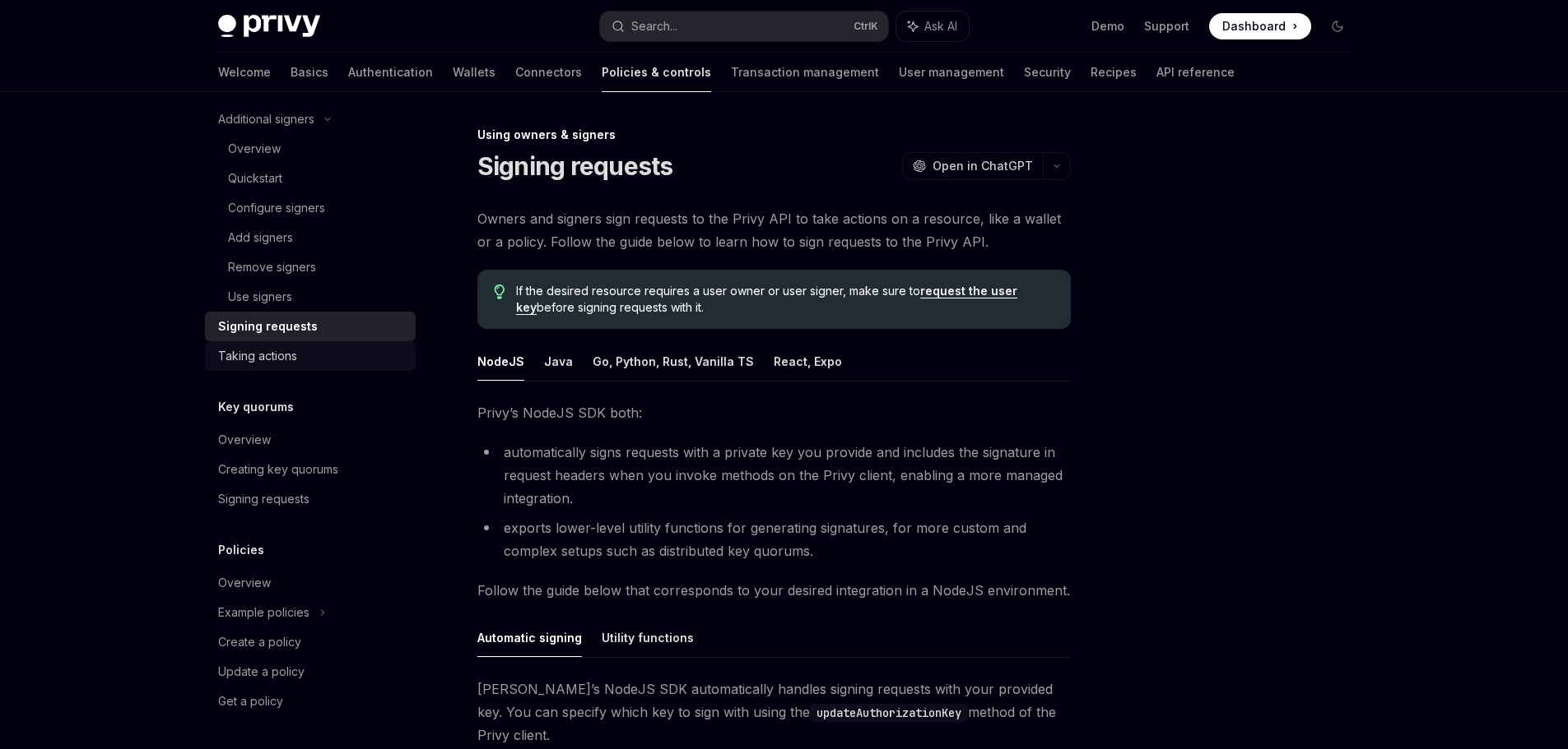
click at [277, 351] on div "Taking actions" at bounding box center [258, 356] width 79 height 20
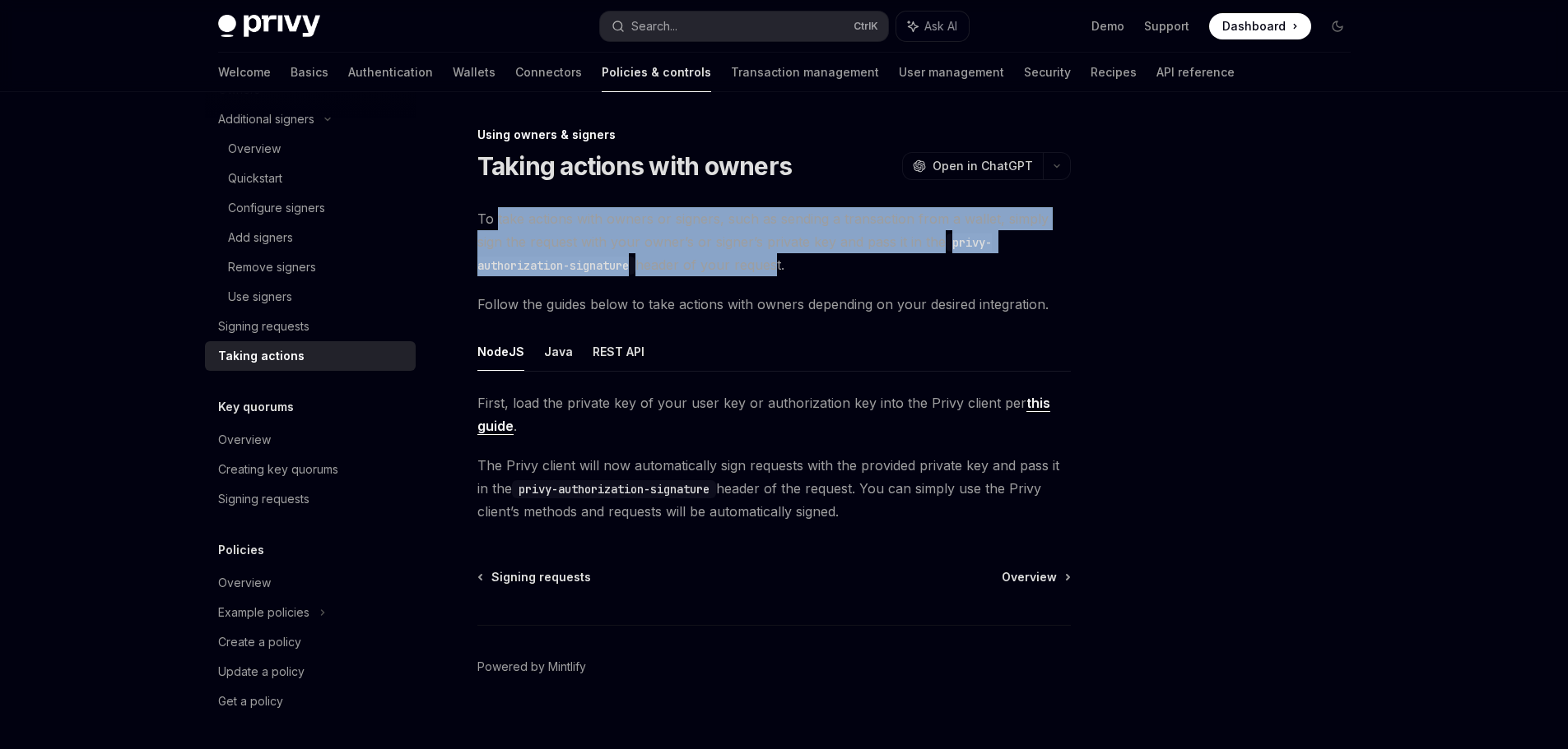
drag, startPoint x: 498, startPoint y: 219, endPoint x: 780, endPoint y: 260, distance: 285.0
click at [780, 260] on span "To take actions with owners or signers, such as sending a transaction from a wa…" at bounding box center [773, 242] width 594 height 69
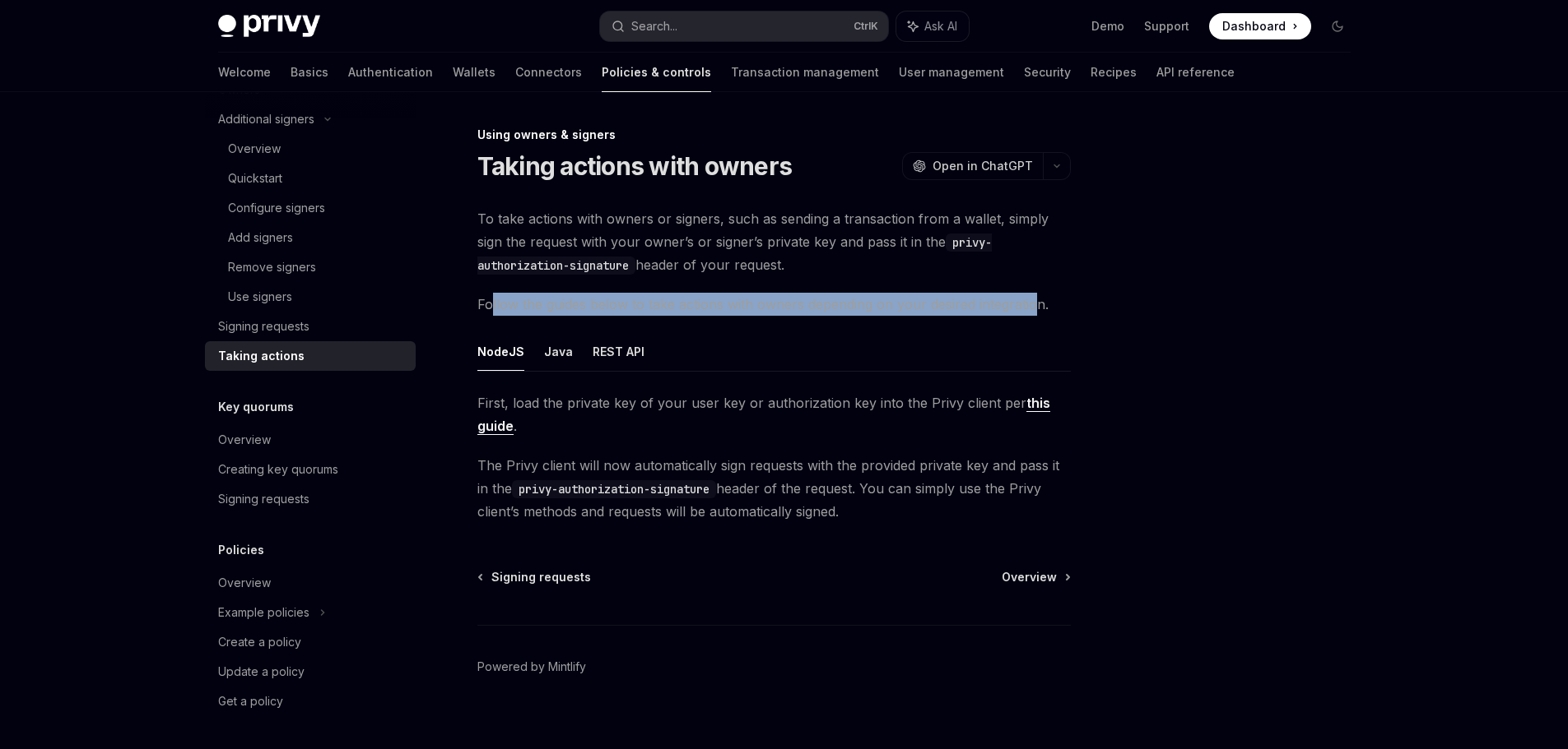
drag, startPoint x: 495, startPoint y: 304, endPoint x: 1033, endPoint y: 312, distance: 538.1
click at [1033, 312] on span "Follow the guides below to take actions with owners depending on your desired i…" at bounding box center [773, 305] width 594 height 23
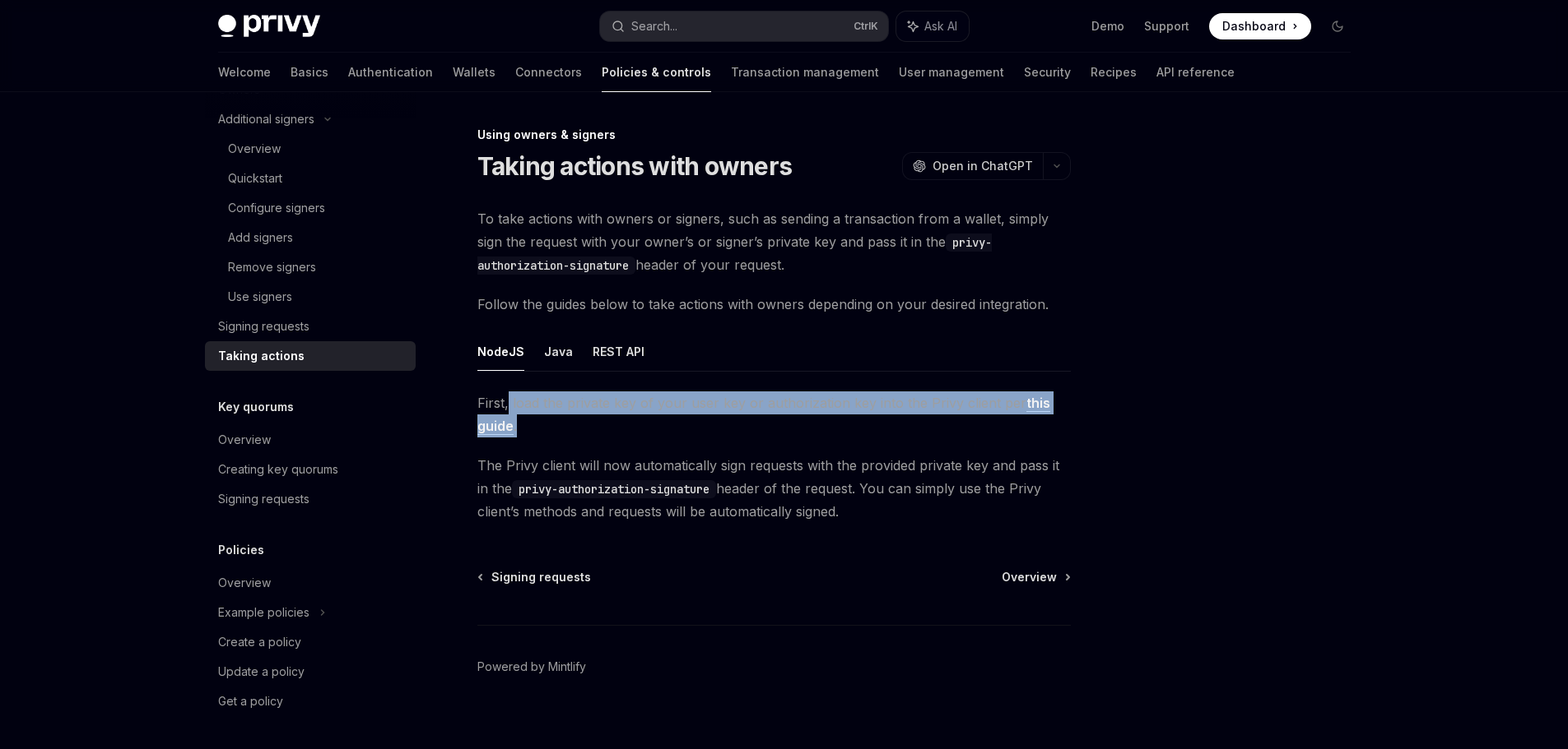
drag, startPoint x: 509, startPoint y: 406, endPoint x: 695, endPoint y: 424, distance: 186.9
click at [695, 424] on span "First, load the private key of your user key or authorization key into the Priv…" at bounding box center [773, 414] width 594 height 46
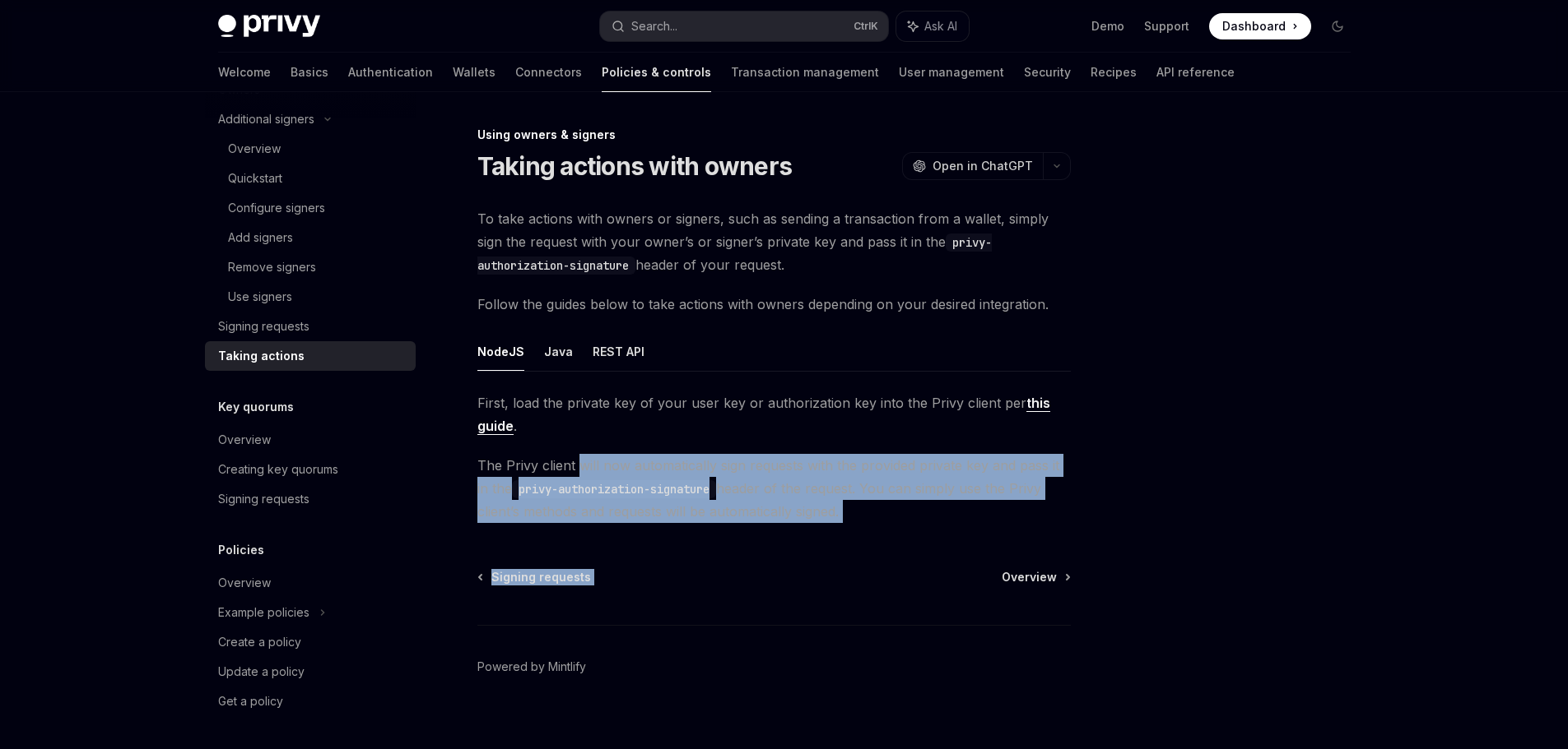
drag, startPoint x: 577, startPoint y: 460, endPoint x: 835, endPoint y: 524, distance: 265.8
click at [835, 524] on div "Using owners & signers Taking actions with owners OpenAI Open in ChatGPT OpenAI…" at bounding box center [620, 446] width 908 height 642
click at [840, 521] on span "The Privy client will now automatically sign requests with the provided private…" at bounding box center [773, 488] width 594 height 69
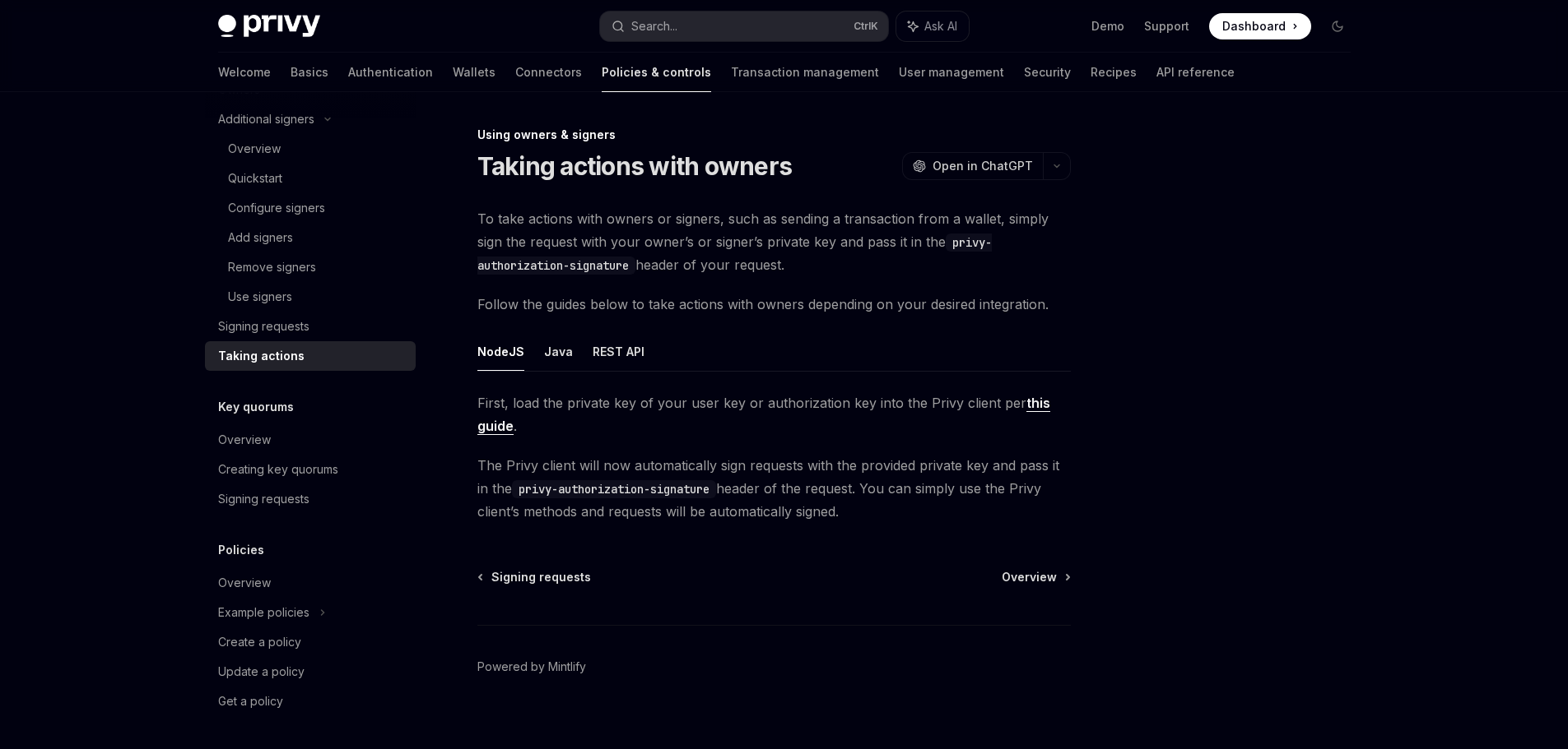
click at [568, 349] on ul "NodeJS Java REST API" at bounding box center [773, 352] width 594 height 39
click at [550, 357] on button "Java" at bounding box center [558, 352] width 29 height 38
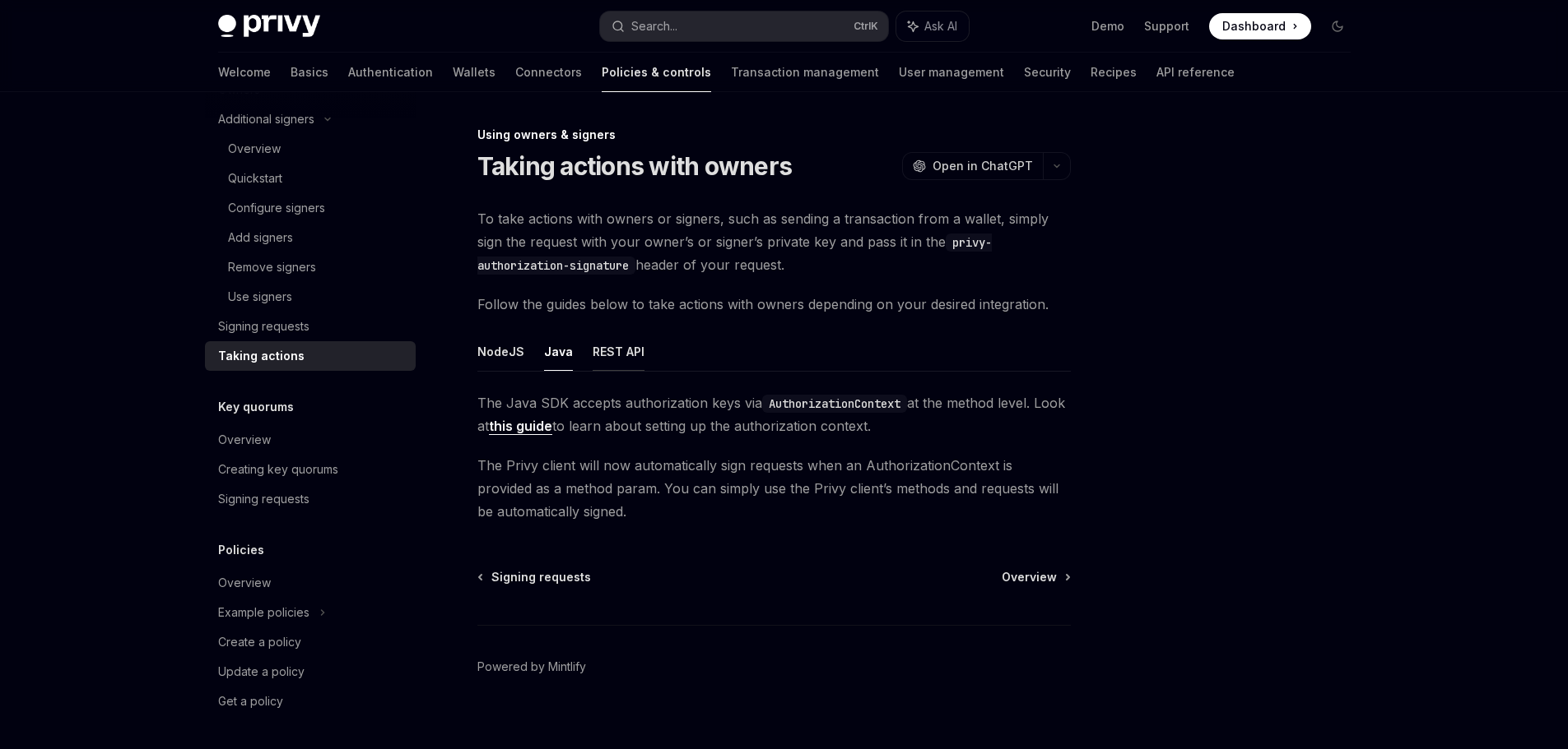
click at [595, 350] on button "REST API" at bounding box center [619, 352] width 52 height 38
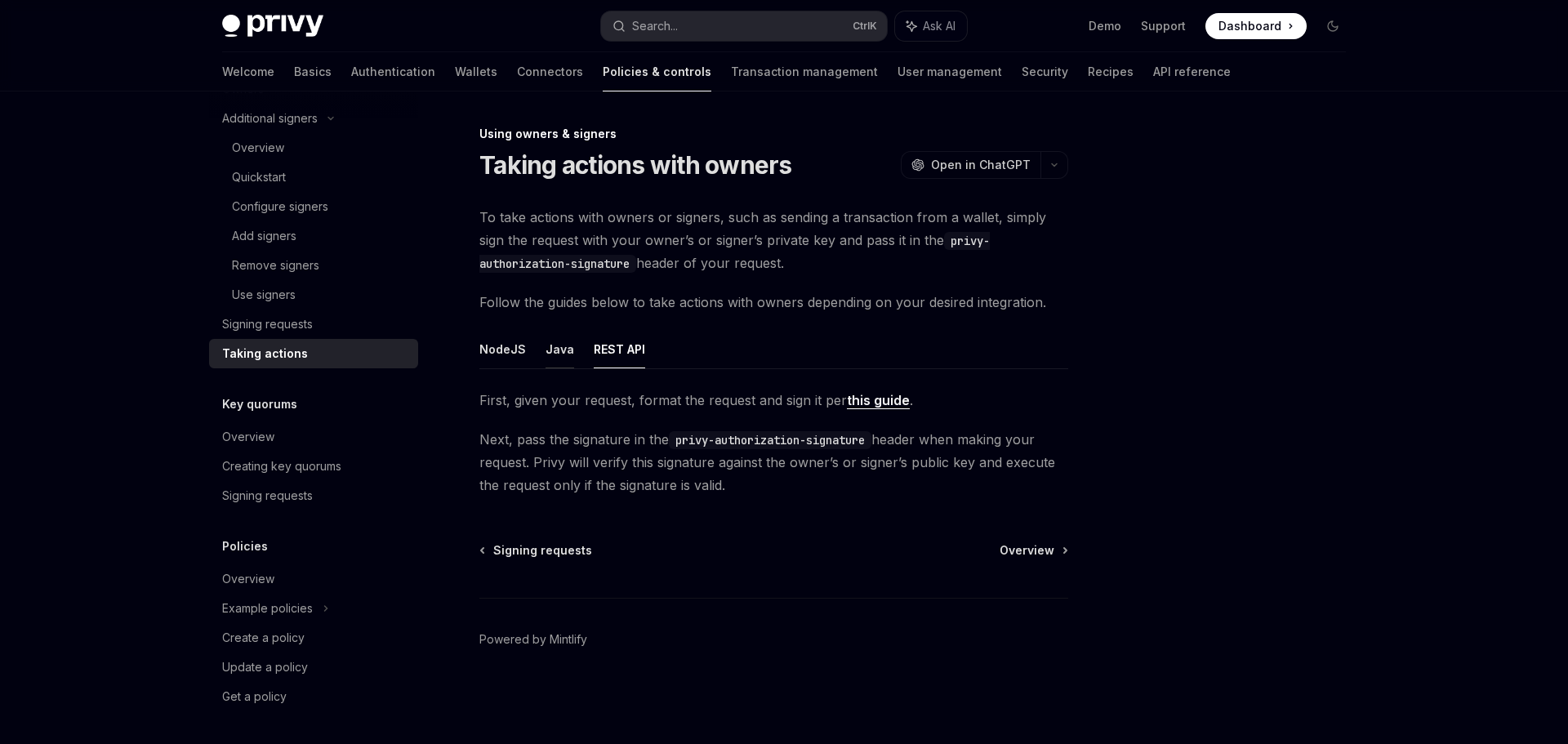
click at [553, 353] on button "Java" at bounding box center [560, 350] width 29 height 38
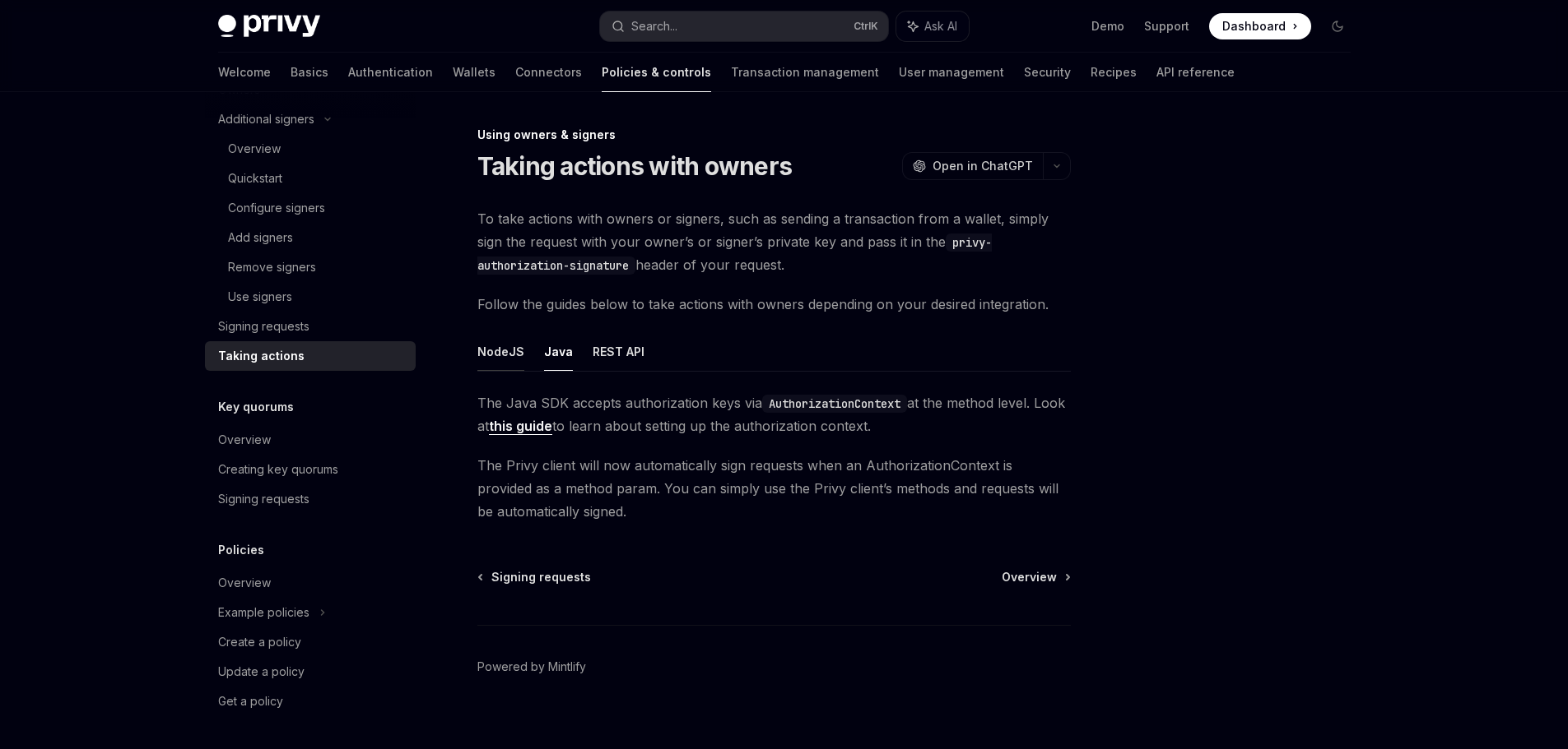
click at [504, 352] on button "NodeJS" at bounding box center [500, 352] width 47 height 38
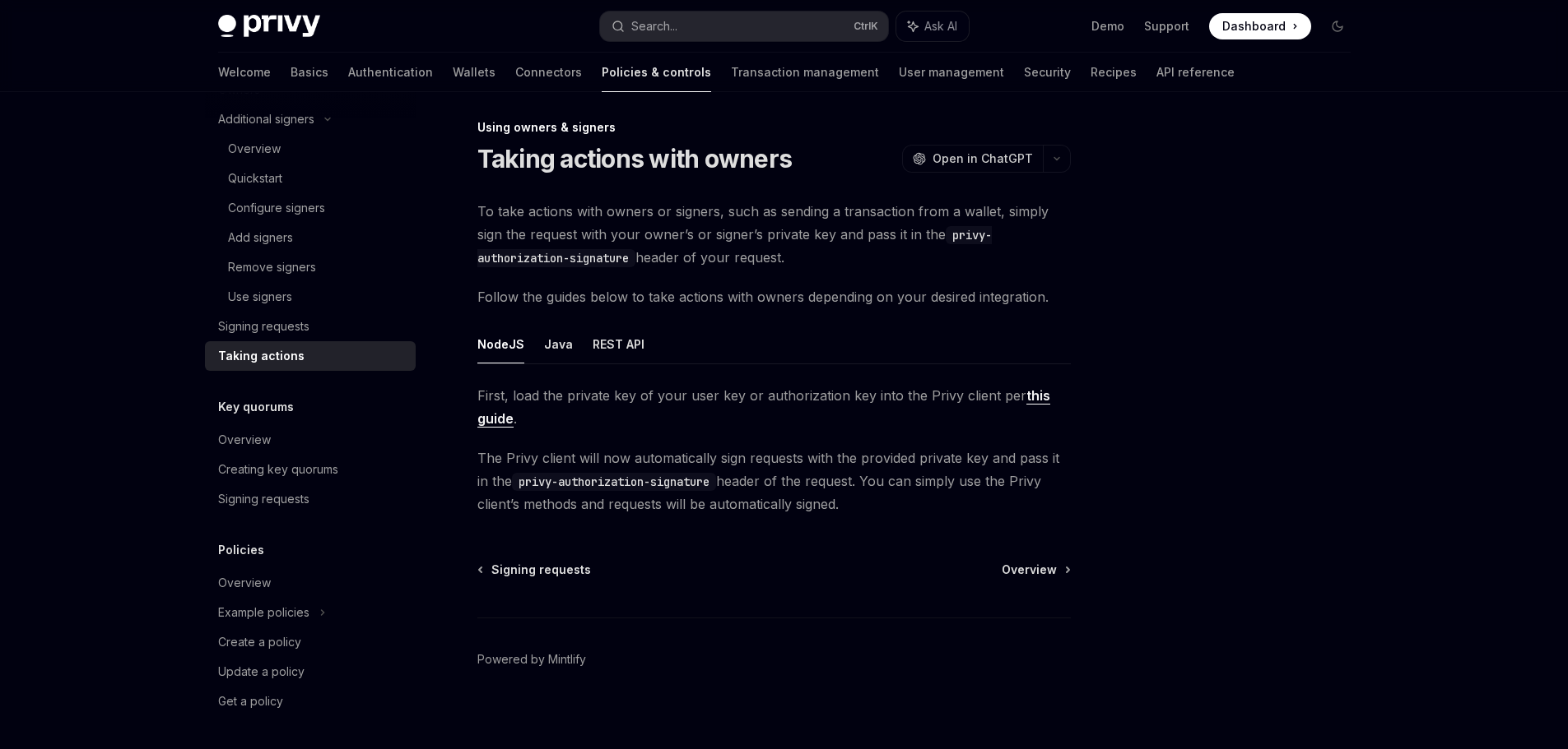
scroll to position [18, 0]
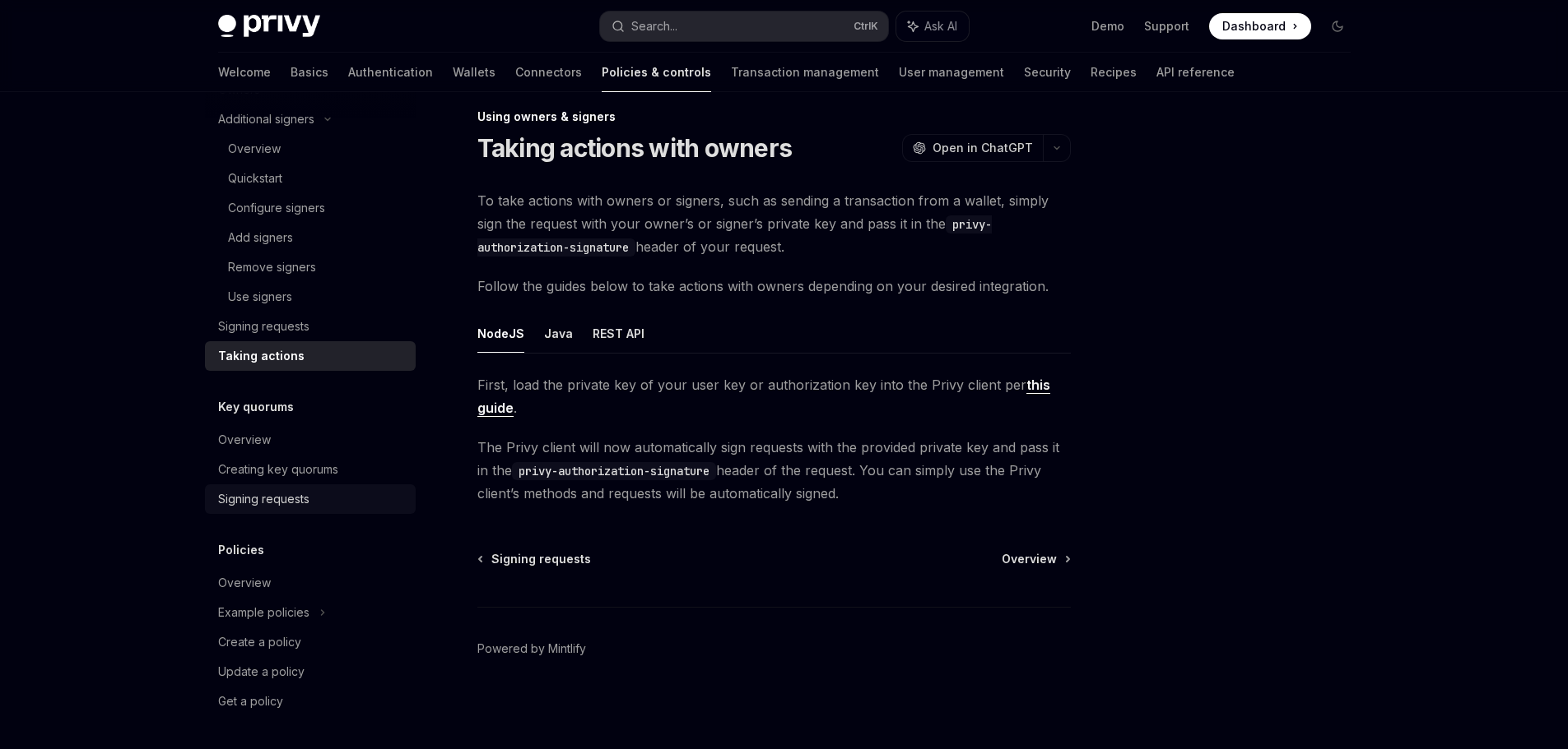
click at [251, 508] on div "Signing requests" at bounding box center [264, 499] width 91 height 20
type textarea "*"
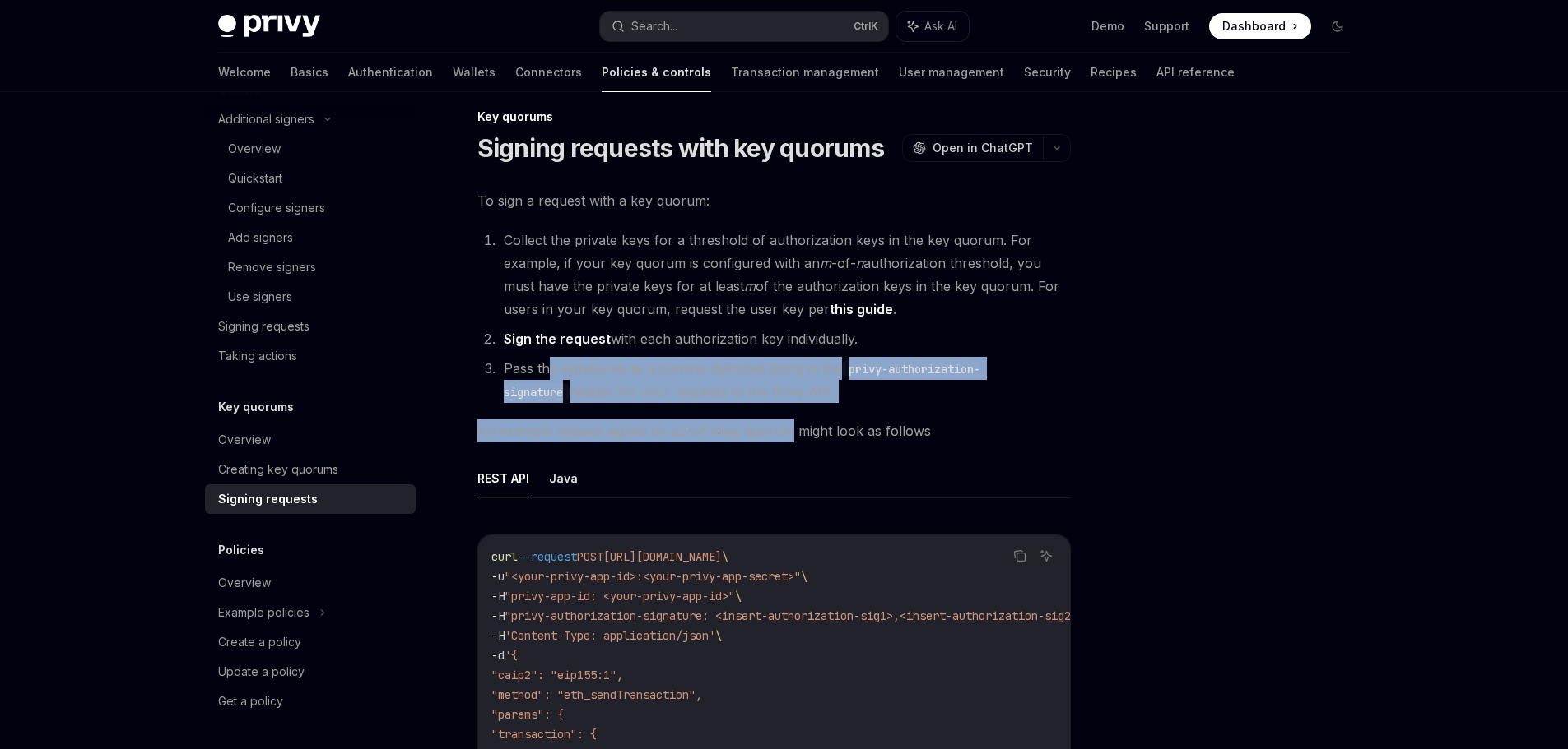
drag, startPoint x: 556, startPoint y: 366, endPoint x: 784, endPoint y: 433, distance: 237.6
click at [784, 433] on div "To sign a request with a key quorum: Collect the private keys for a threshold o…" at bounding box center [773, 635] width 594 height 890
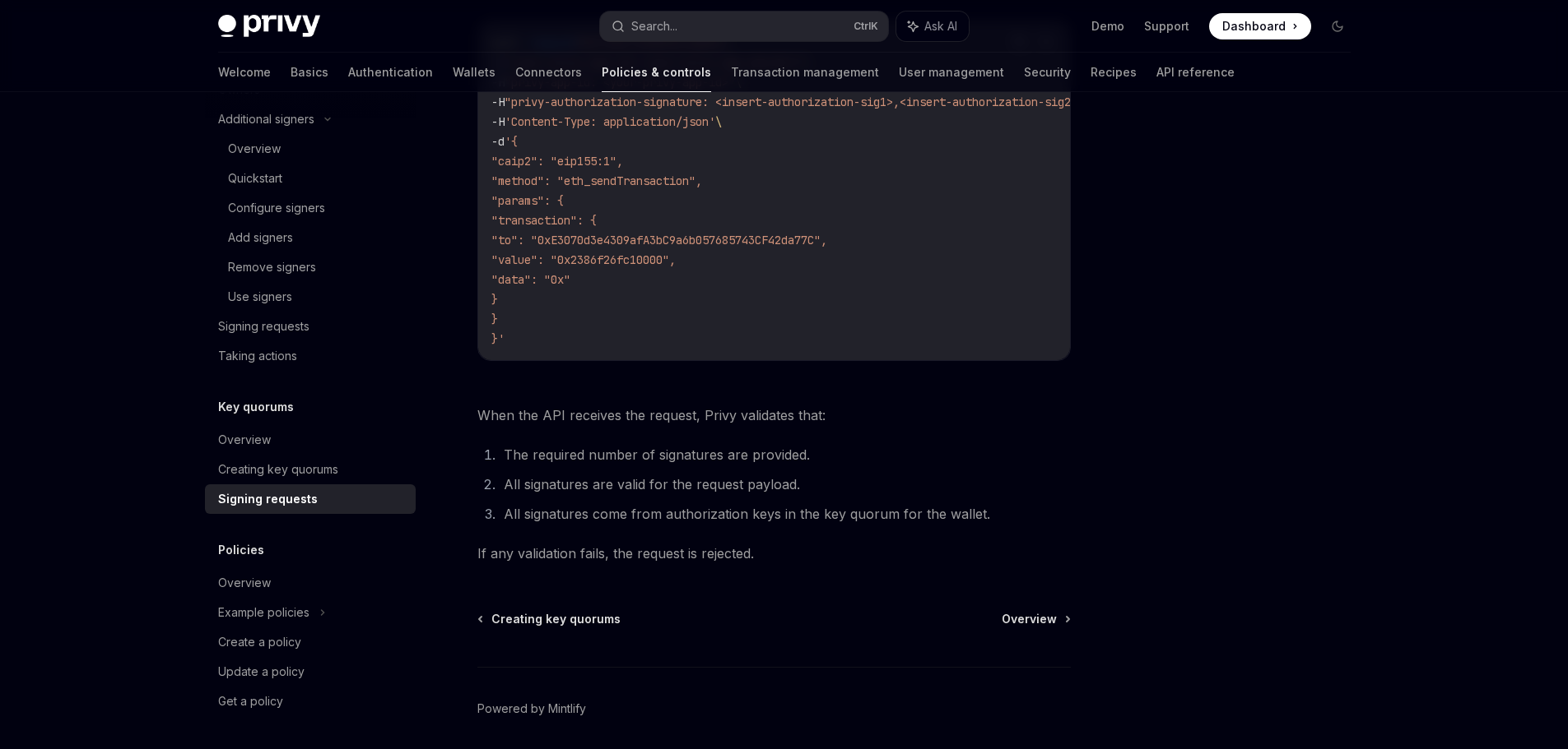
scroll to position [599, 0]
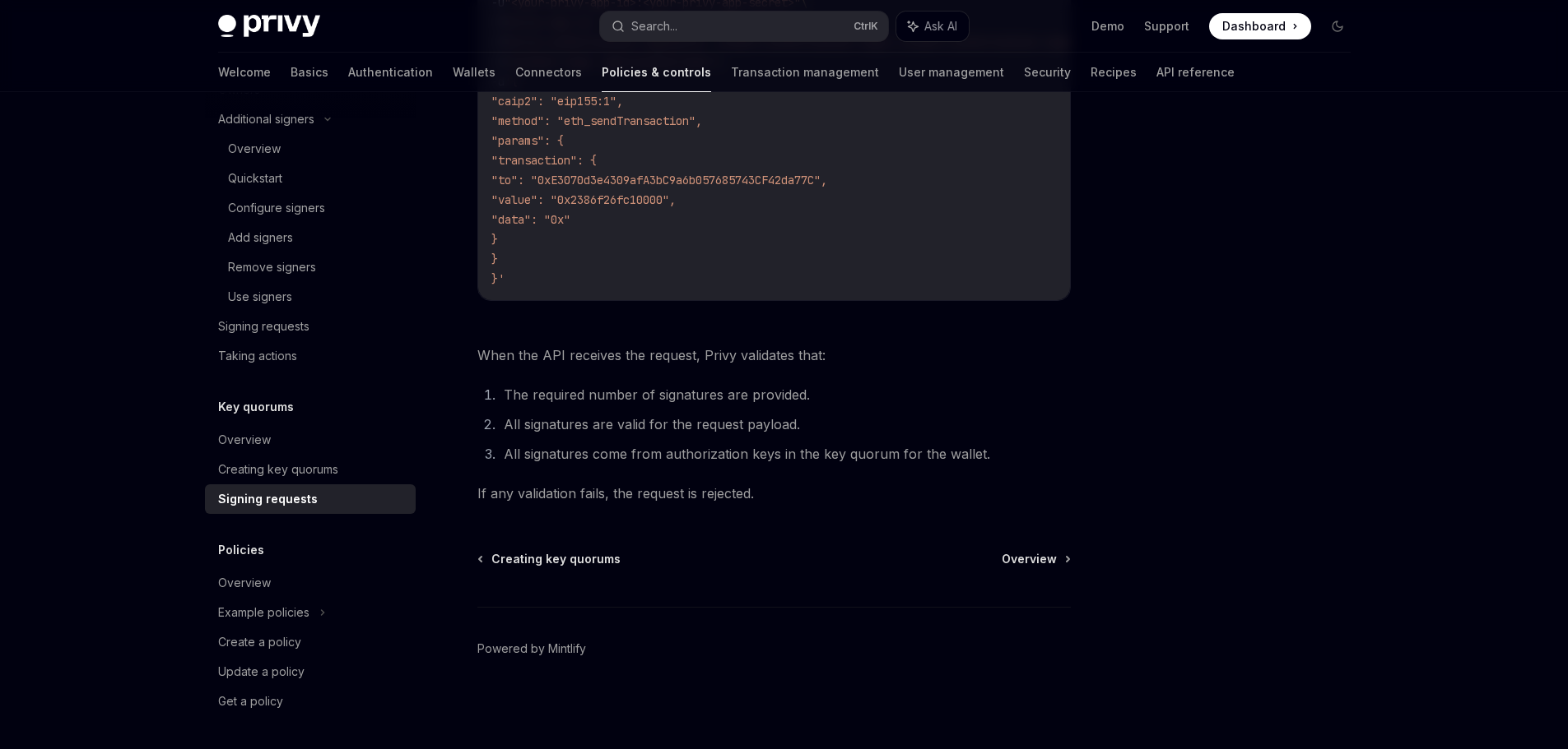
click at [760, 543] on div "Key quorums Signing requests with key quorums OpenAI Open in ChatGPT OpenAI Ope…" at bounding box center [620, 140] width 908 height 1216
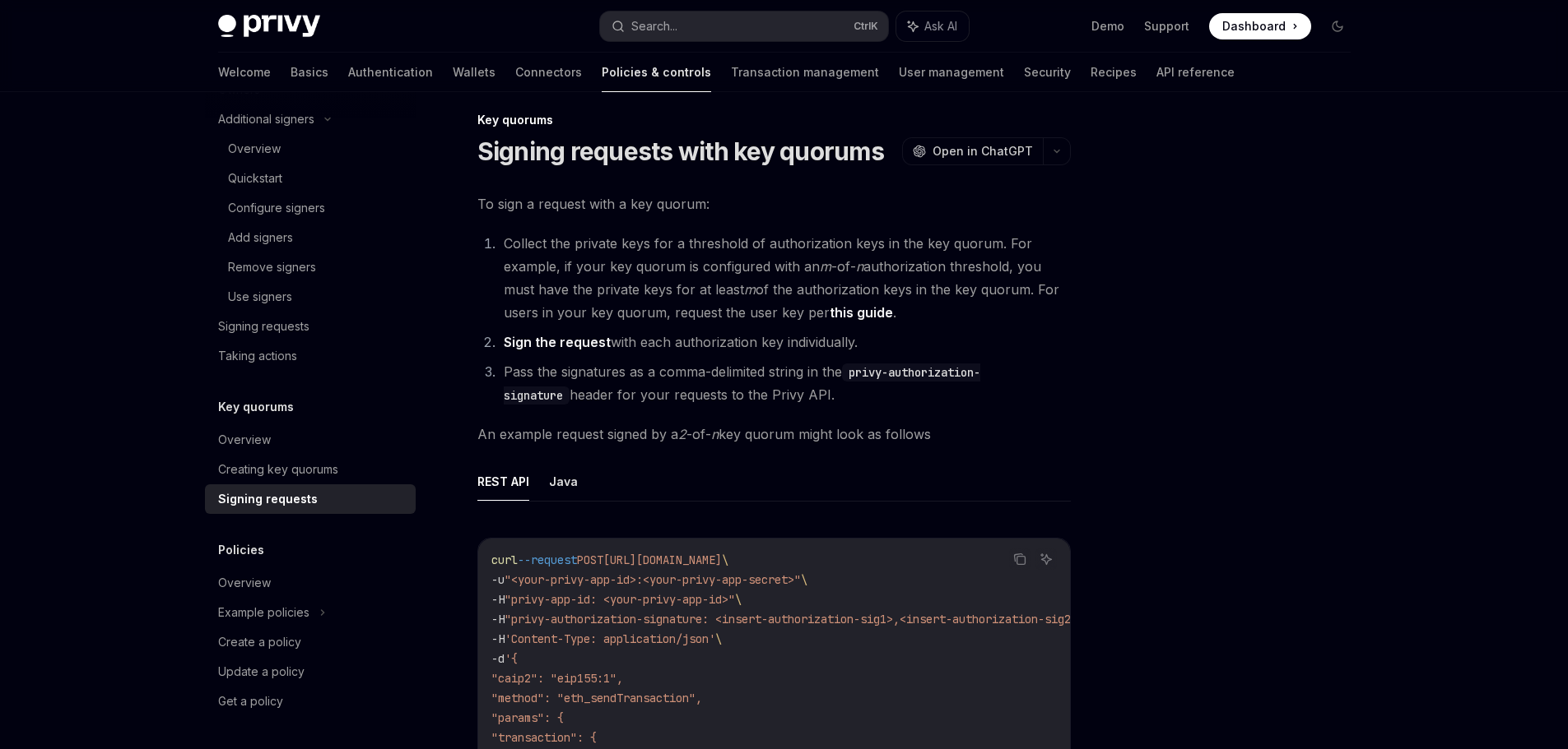
scroll to position [0, 0]
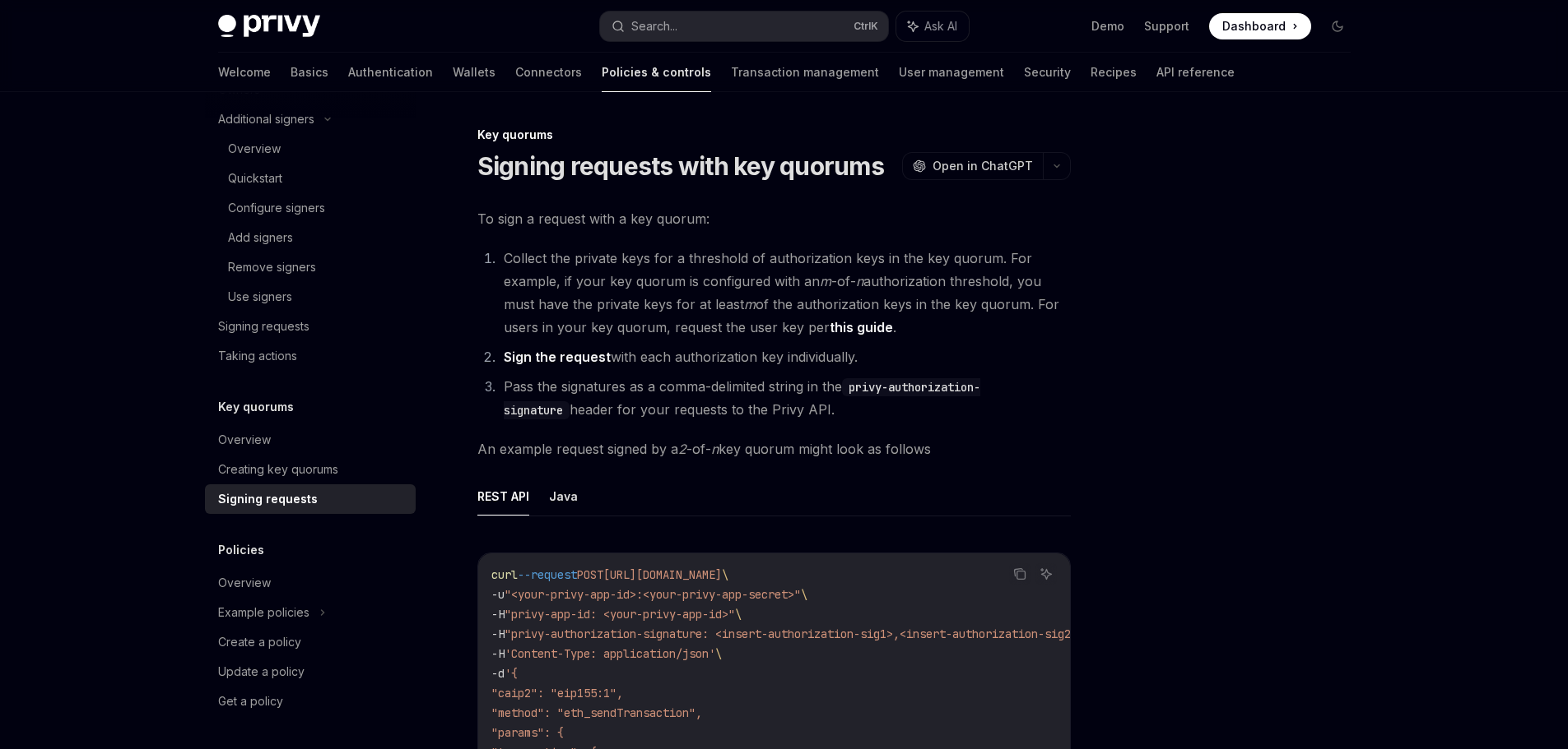
click at [1378, 239] on div "Overview Owners & signers Overview Types of owners & signers Configuring your w…" at bounding box center [784, 716] width 1211 height 1249
